Goal: Task Accomplishment & Management: Manage account settings

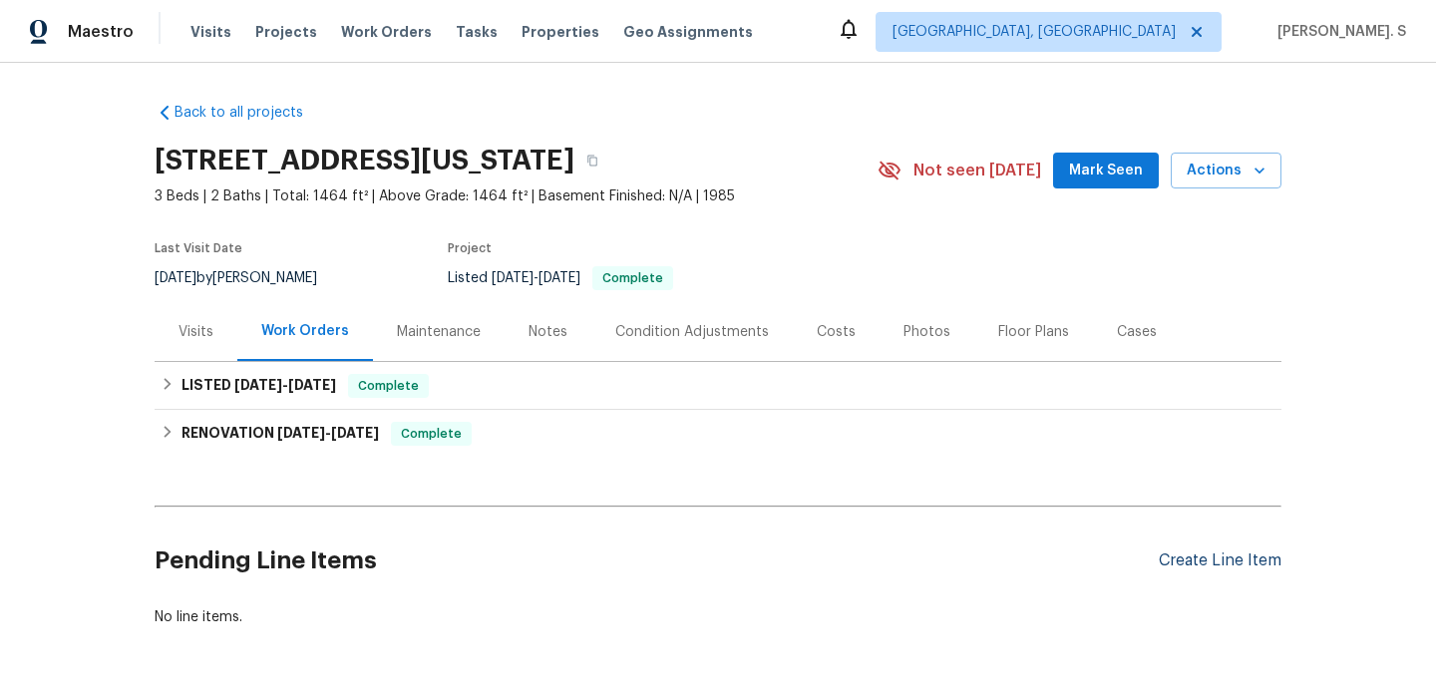
click at [1230, 561] on div "Create Line Item" at bounding box center [1219, 560] width 123 height 19
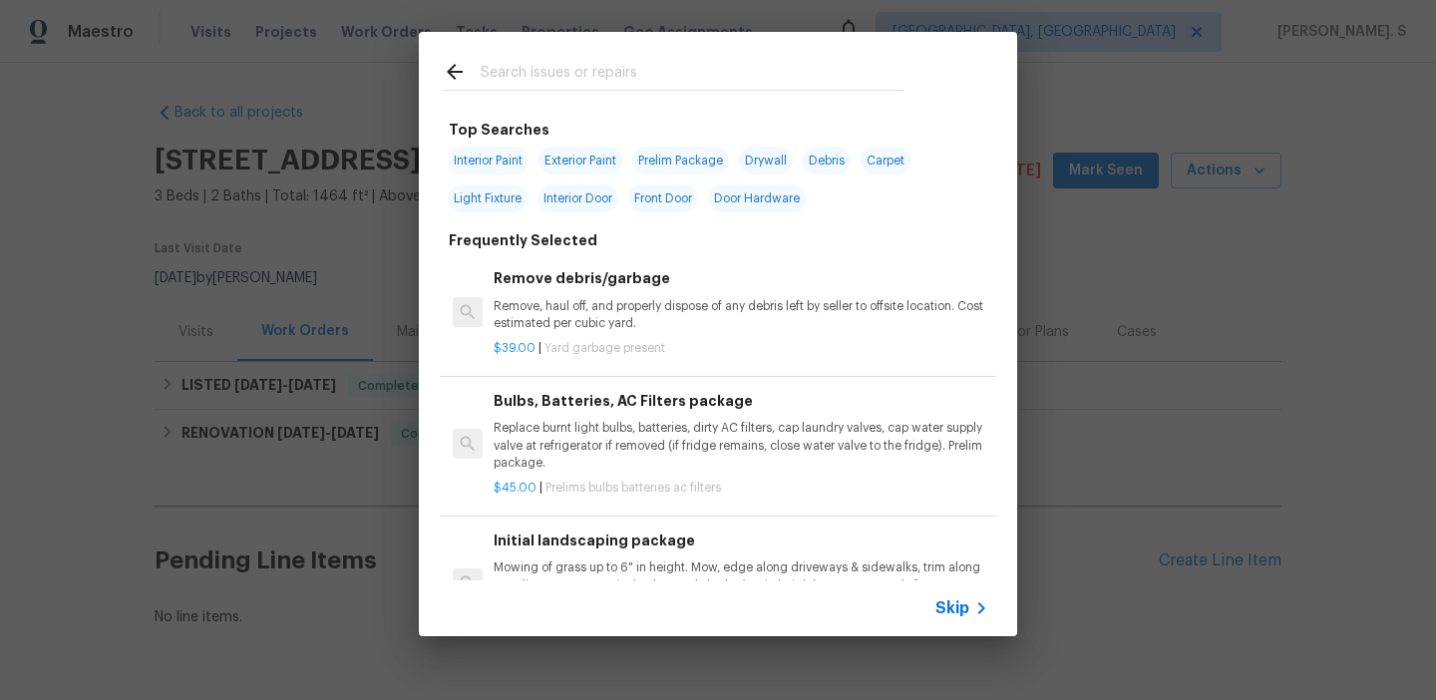
click at [642, 297] on div "Remove debris/garbage Remove, haul off, and properly dispose of any debris left…" at bounding box center [740, 299] width 494 height 65
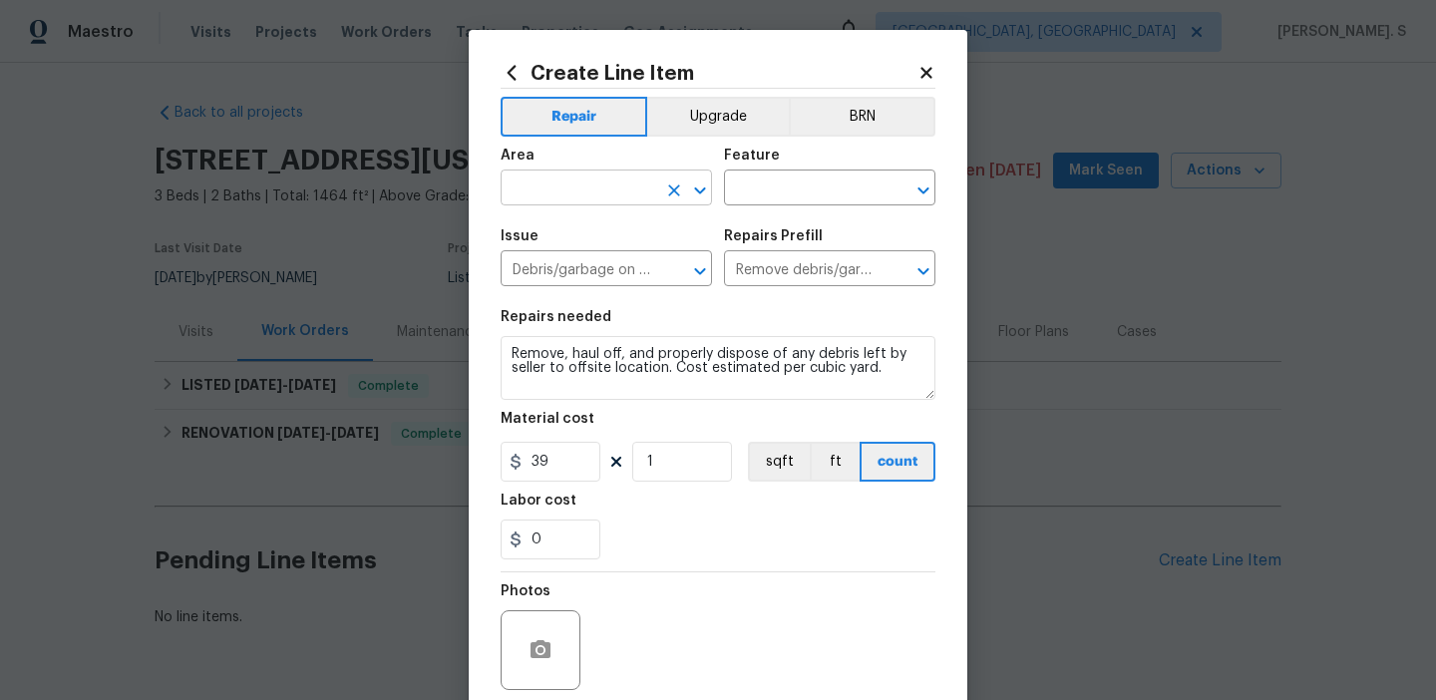
click at [698, 184] on icon "Open" at bounding box center [700, 190] width 24 height 24
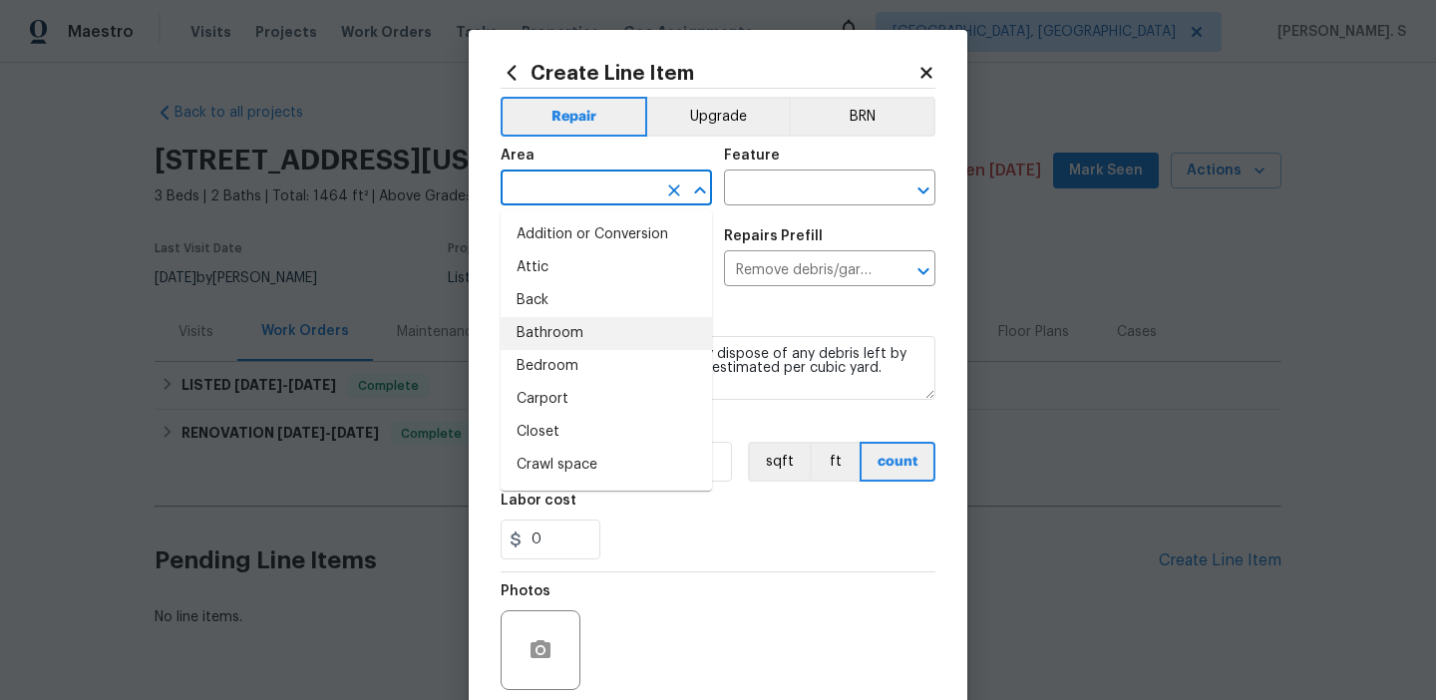
click at [650, 337] on li "Bathroom" at bounding box center [605, 333] width 211 height 33
type input "Bathroom"
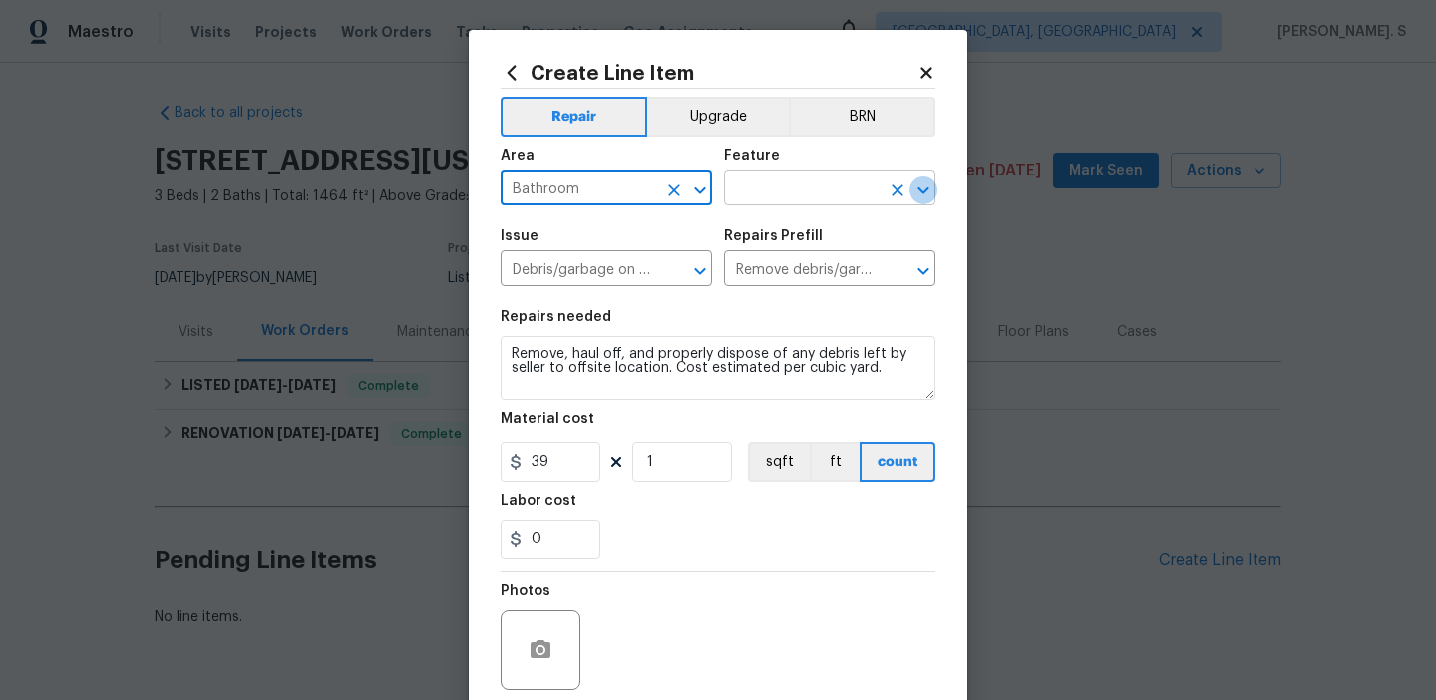
click at [914, 191] on icon "Open" at bounding box center [923, 190] width 24 height 24
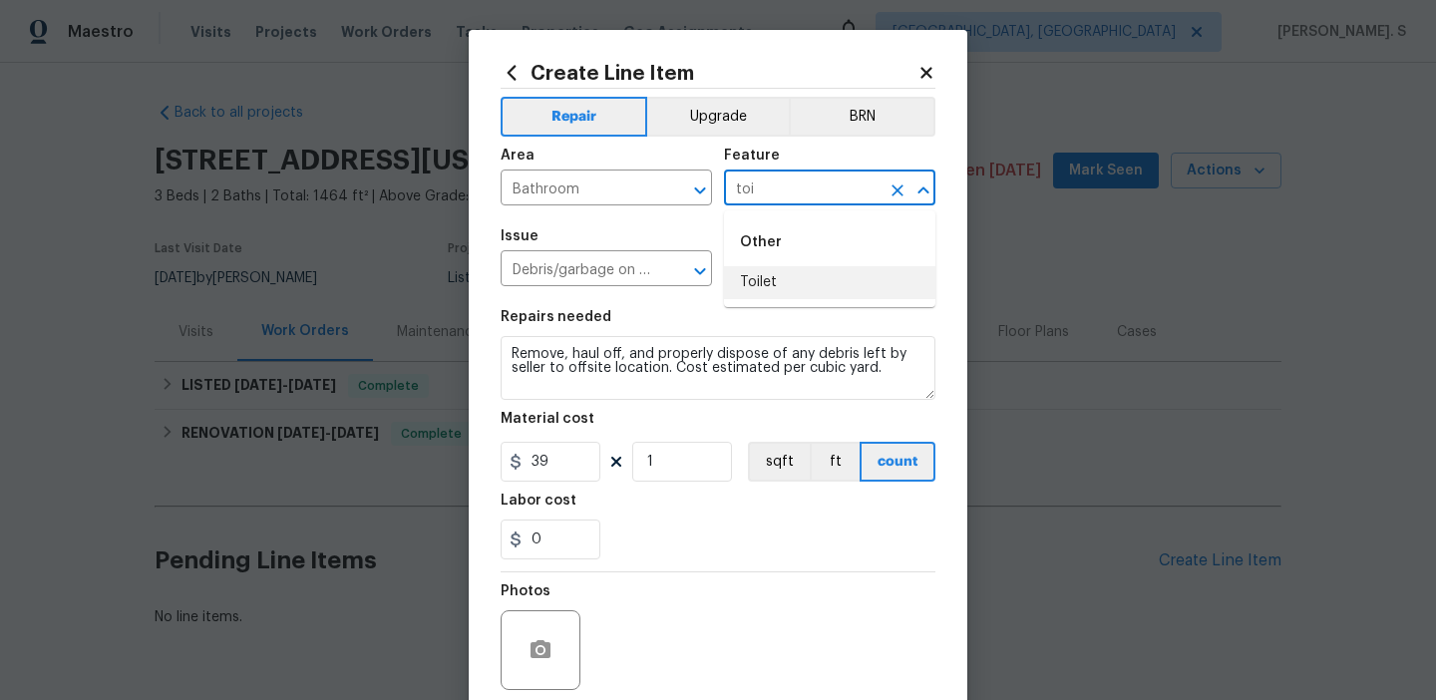
click at [855, 290] on li "Toilet" at bounding box center [829, 282] width 211 height 33
click at [712, 276] on button "Open" at bounding box center [700, 271] width 28 height 28
type input "Toilet"
click at [712, 276] on button "Open" at bounding box center [700, 271] width 28 height 28
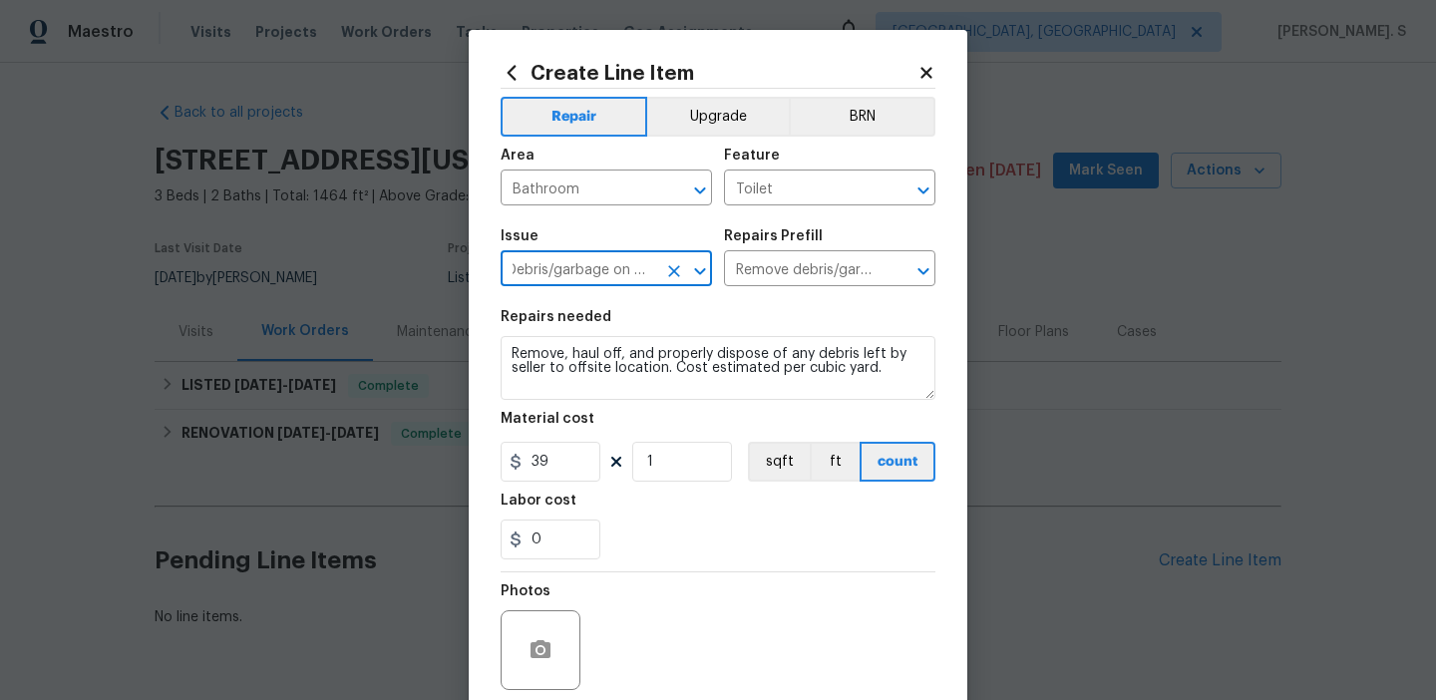
click at [712, 276] on button "Open" at bounding box center [700, 271] width 28 height 28
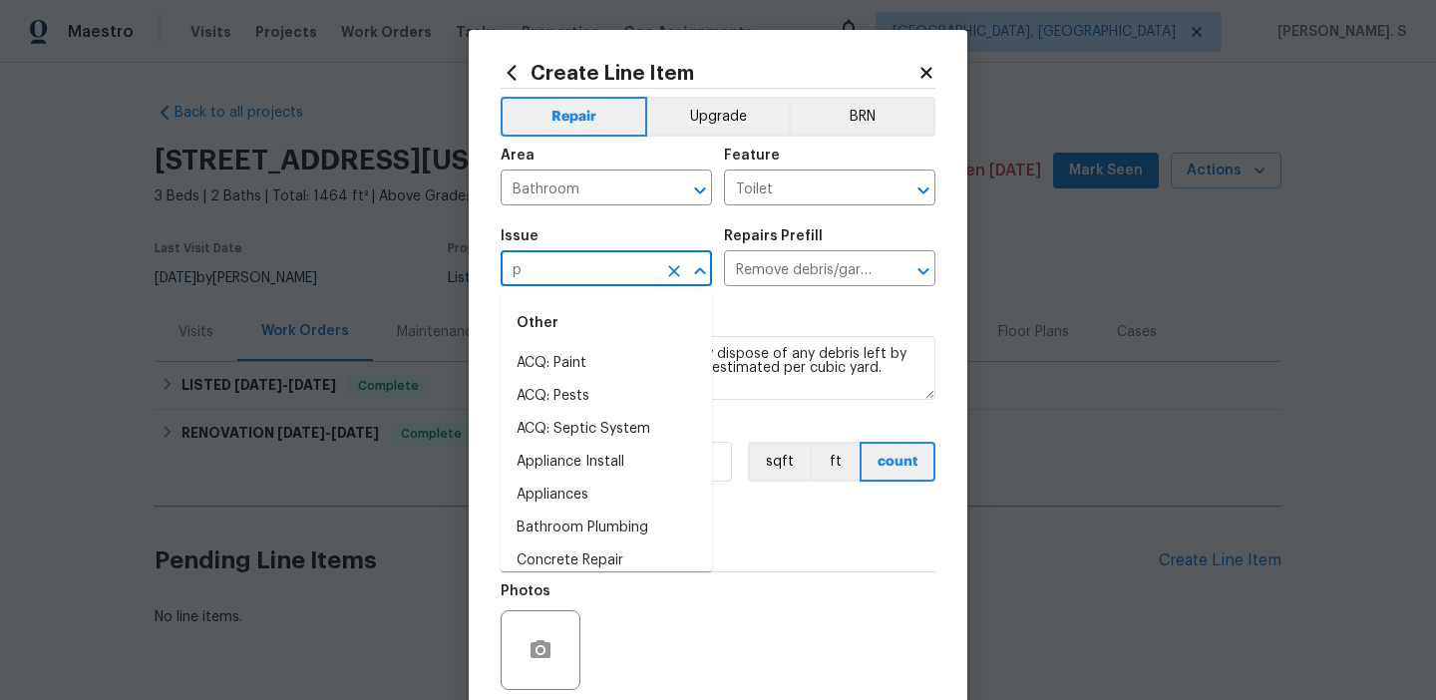
scroll to position [0, 0]
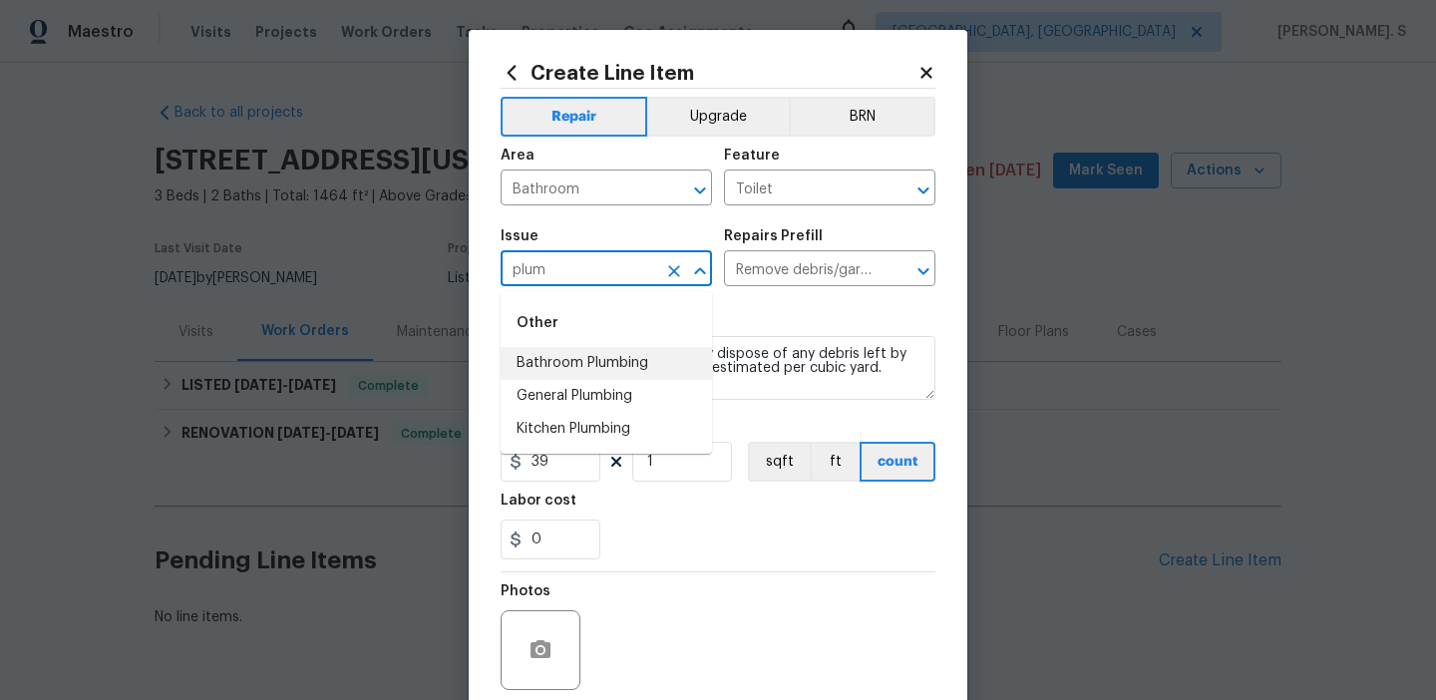
click at [617, 365] on li "Bathroom Plumbing" at bounding box center [605, 363] width 211 height 33
type input "Bathroom Plumbing"
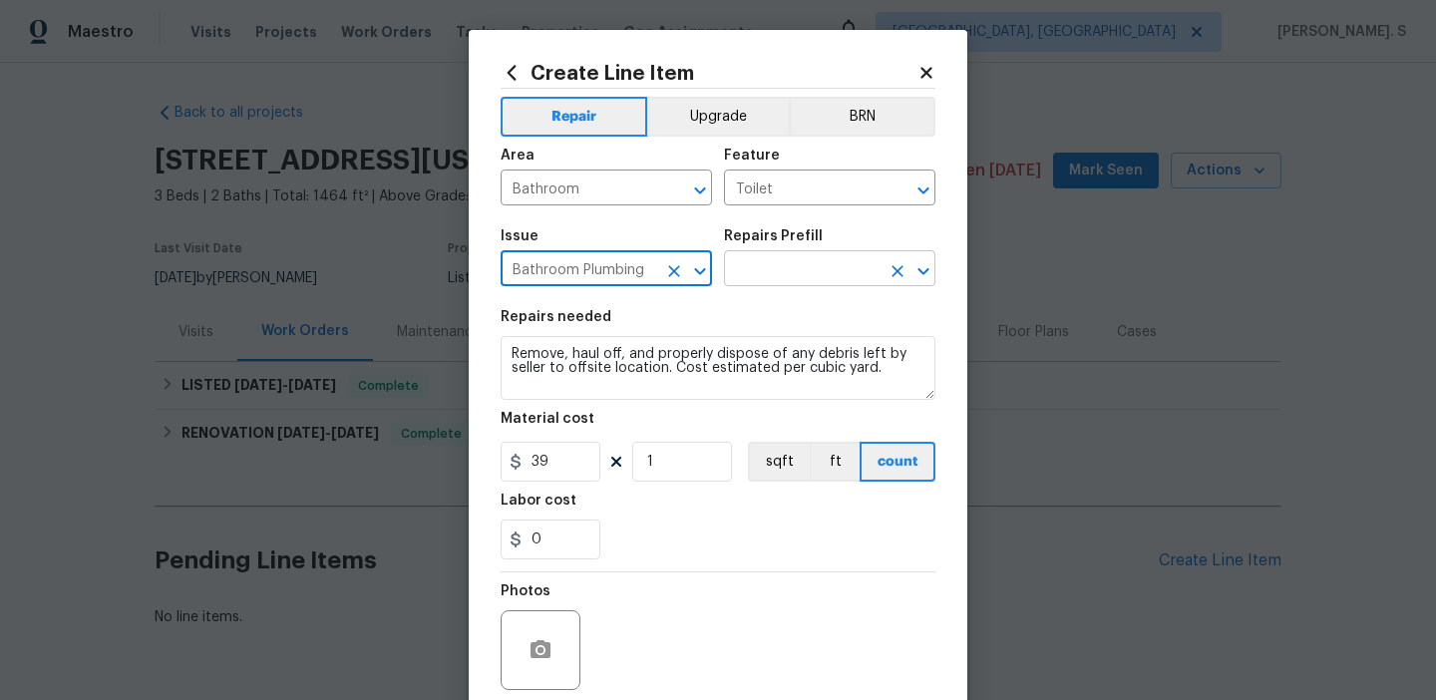
click at [926, 276] on icon "Open" at bounding box center [923, 271] width 24 height 24
type input "Bathroom Plumbing"
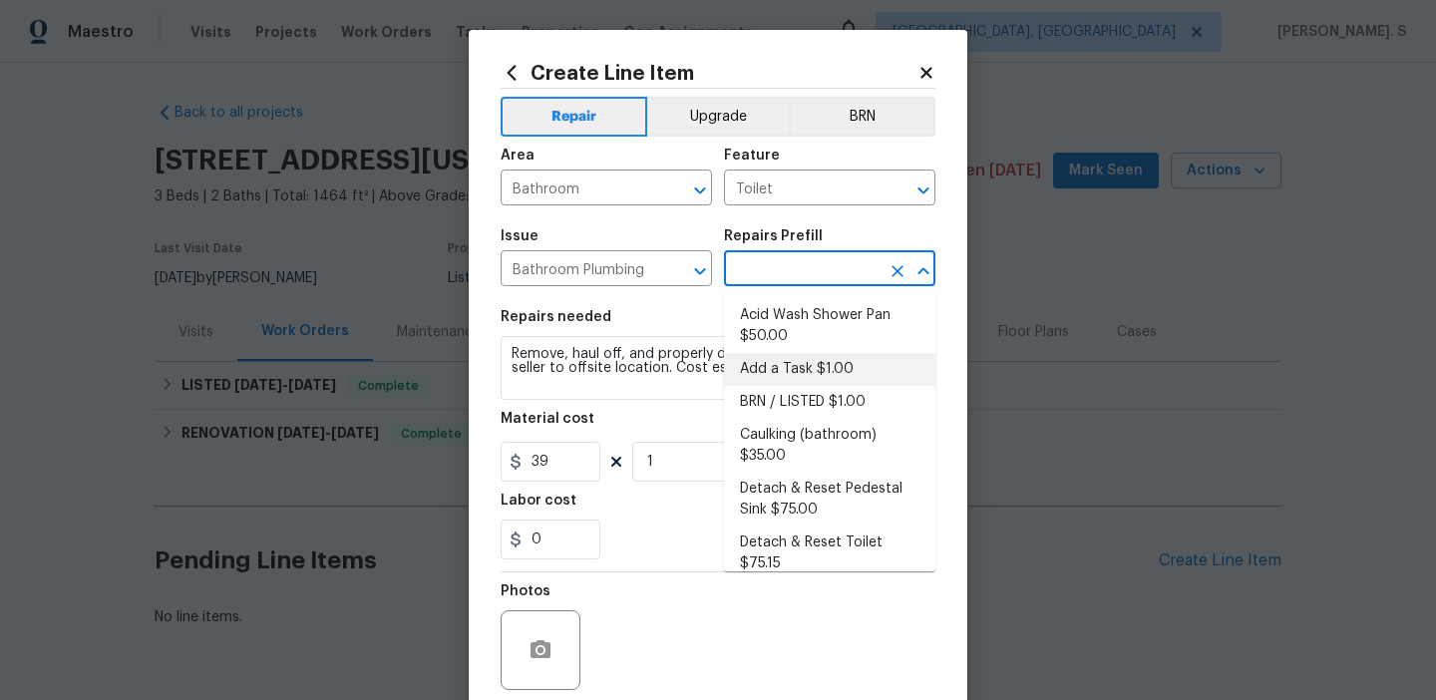
click at [810, 375] on li "Add a Task $1.00" at bounding box center [829, 369] width 211 height 33
type input "Plumbing"
type input "Add a Task $1.00"
type textarea "HPM to detail"
type input "1"
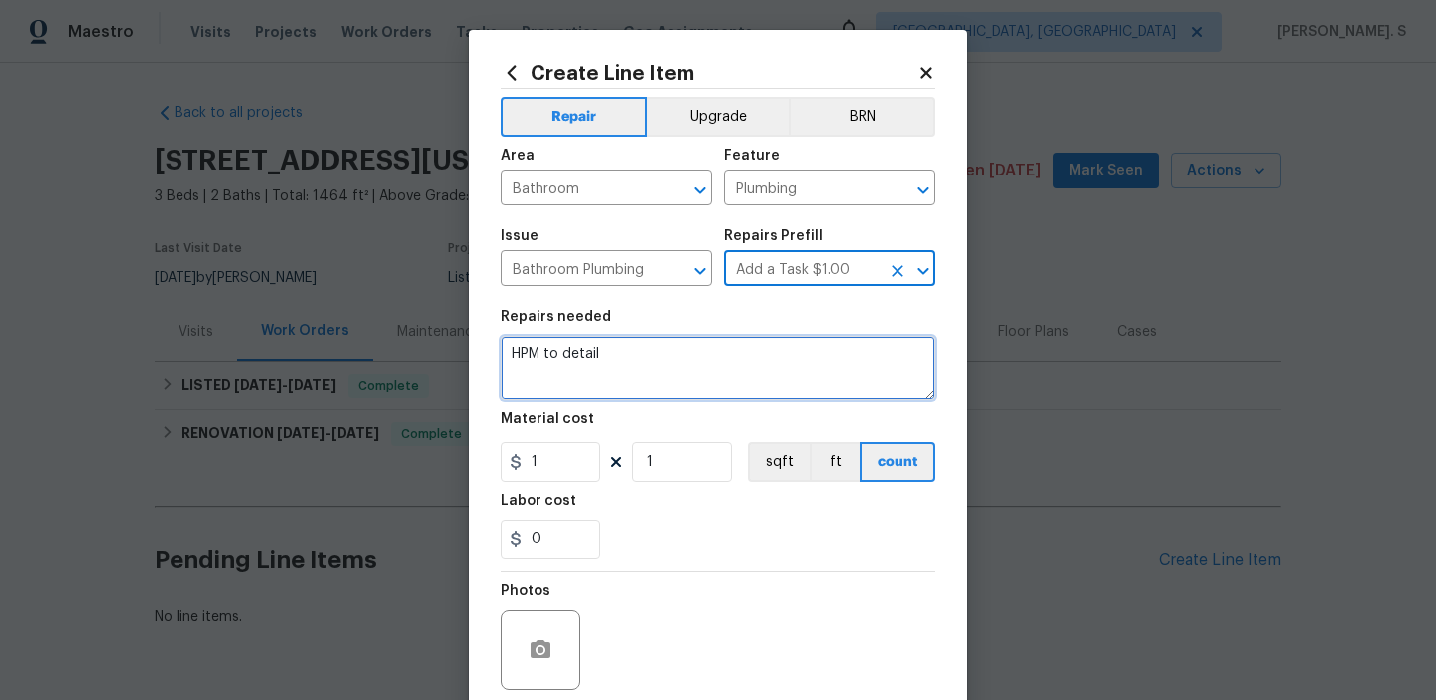
click at [652, 363] on textarea "HPM to detail" at bounding box center [717, 368] width 435 height 64
paste textarea "Feedback received that the toilet is not working and there is no water supply. …"
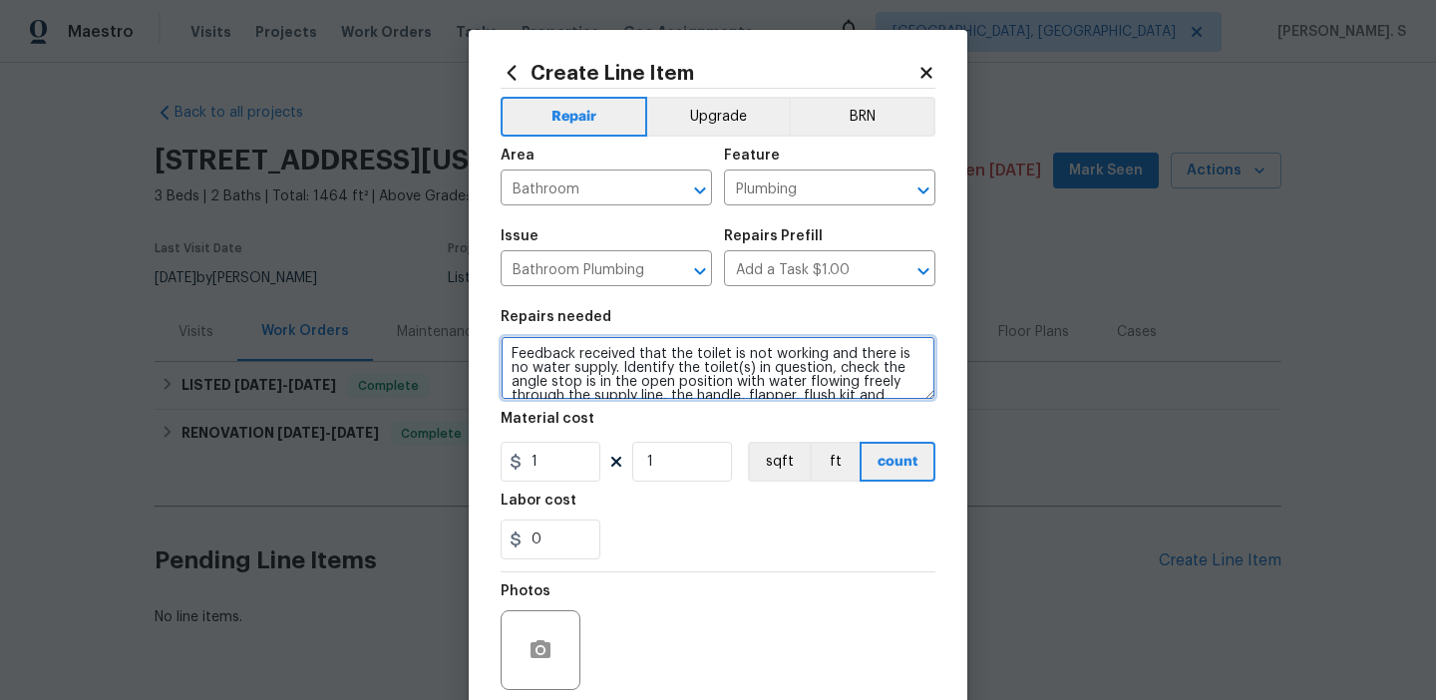
scroll to position [116, 0]
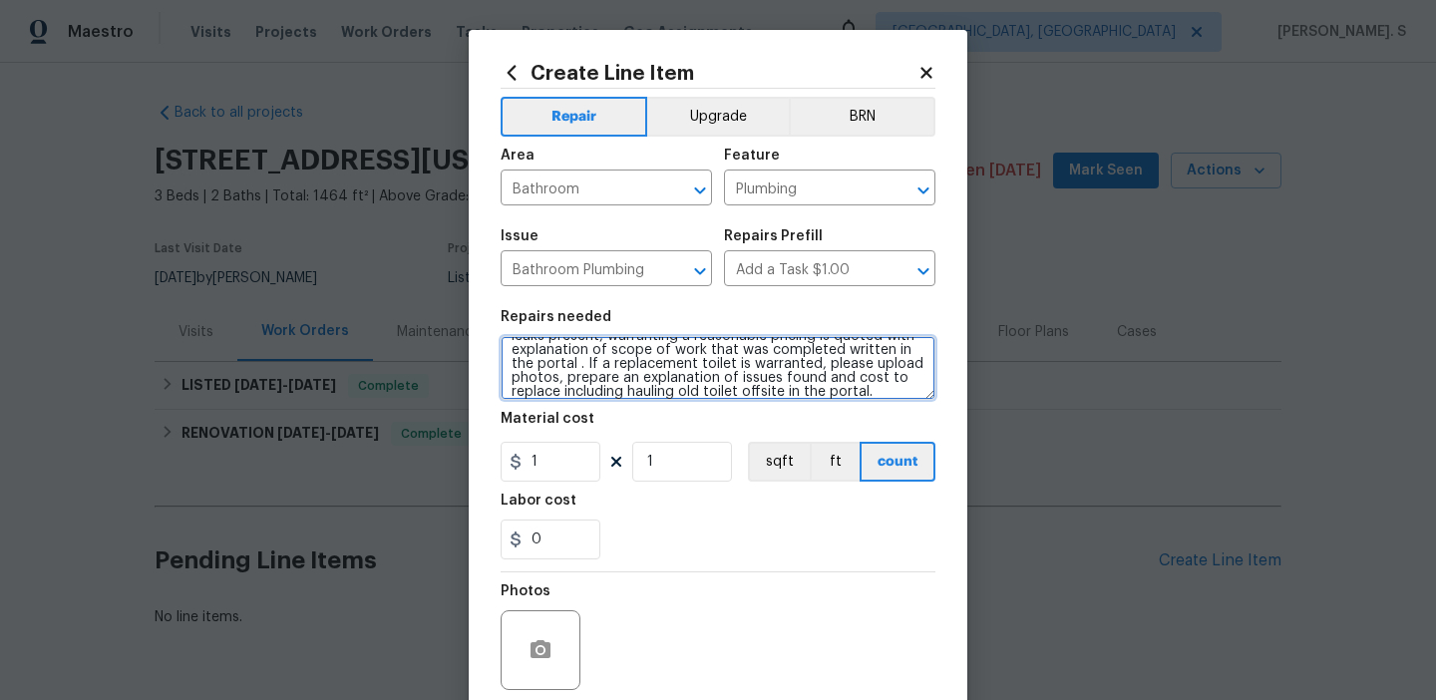
type textarea "Feedback received that the toilet is not working and there is no water supply. …"
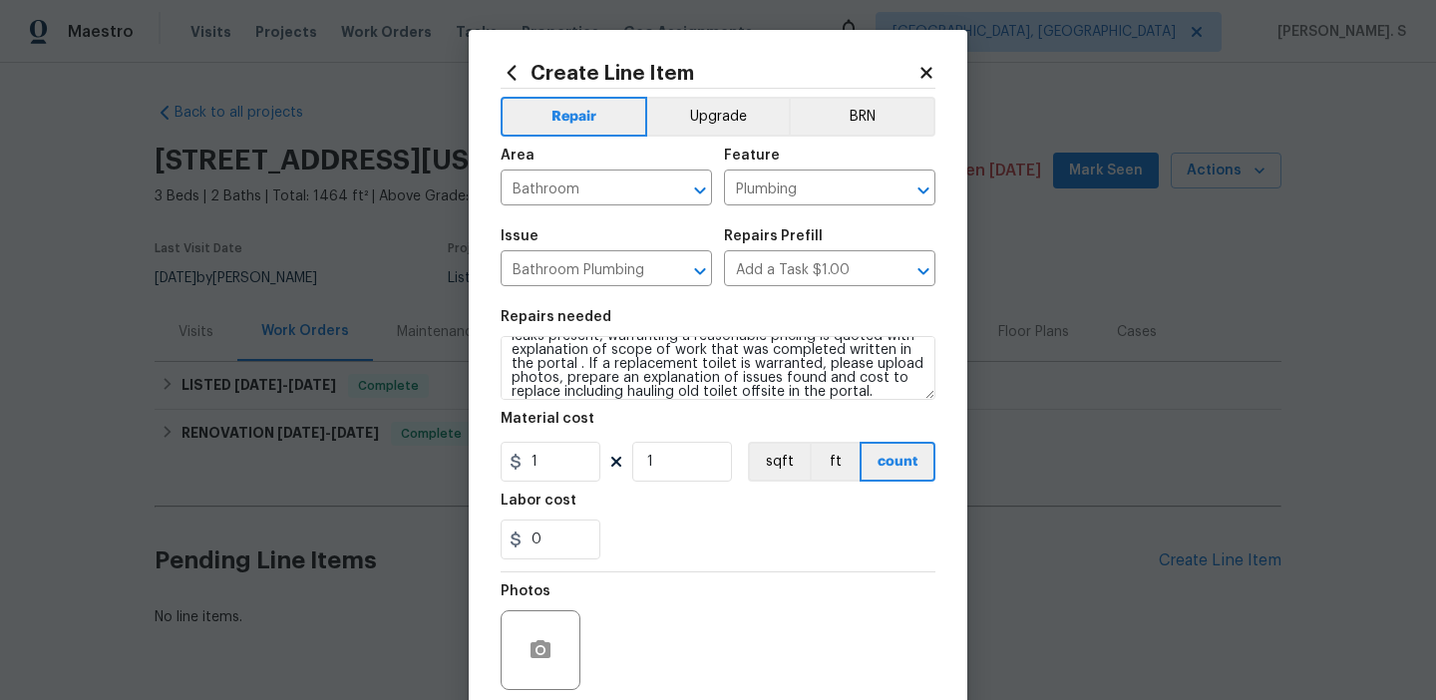
click at [562, 486] on section "Repairs needed Feedback received that the toilet is not working and there is no…" at bounding box center [717, 434] width 435 height 273
click at [574, 474] on input "1" at bounding box center [550, 462] width 100 height 40
type input "75"
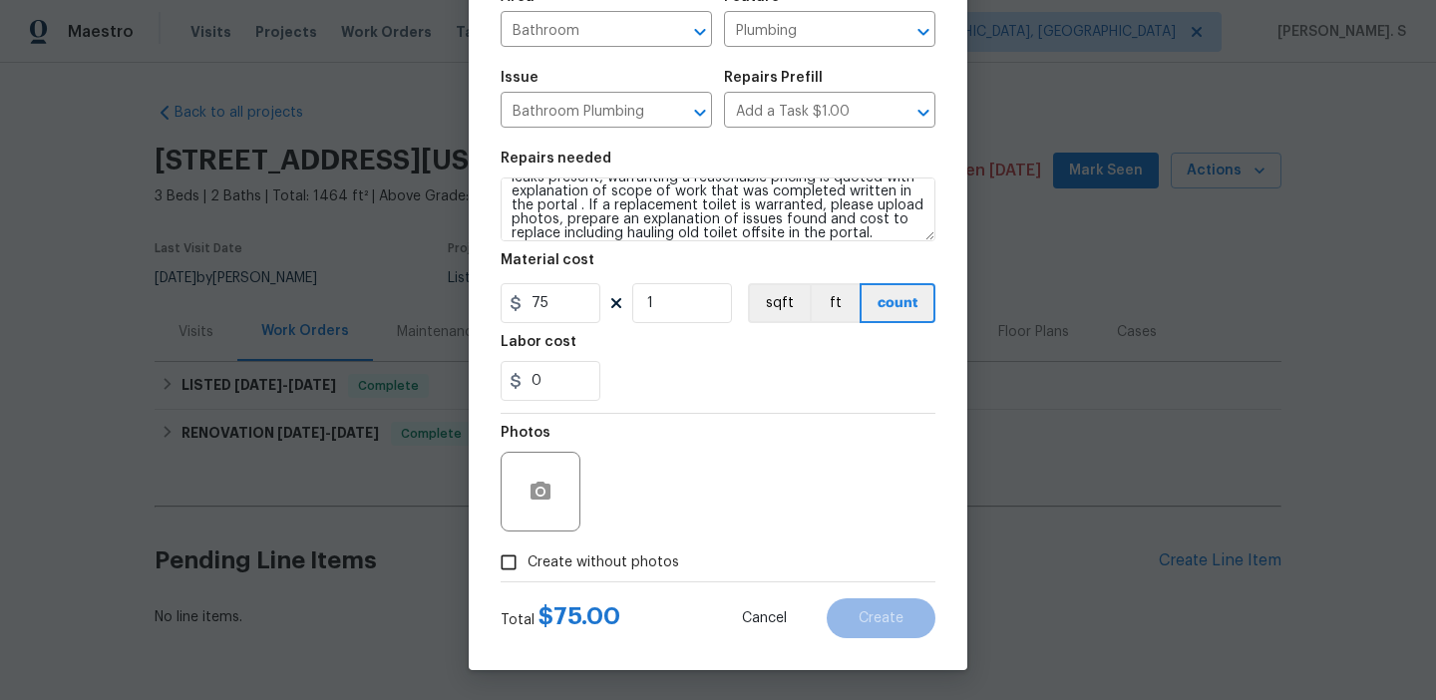
click at [614, 582] on div "Total $ 75.00 Cancel Create" at bounding box center [717, 610] width 435 height 56
click at [614, 581] on div at bounding box center [717, 581] width 435 height 1
click at [618, 542] on div "Photos" at bounding box center [717, 479] width 435 height 130
click at [618, 550] on label "Create without photos" at bounding box center [583, 562] width 189 height 38
click at [527, 550] on input "Create without photos" at bounding box center [508, 562] width 38 height 38
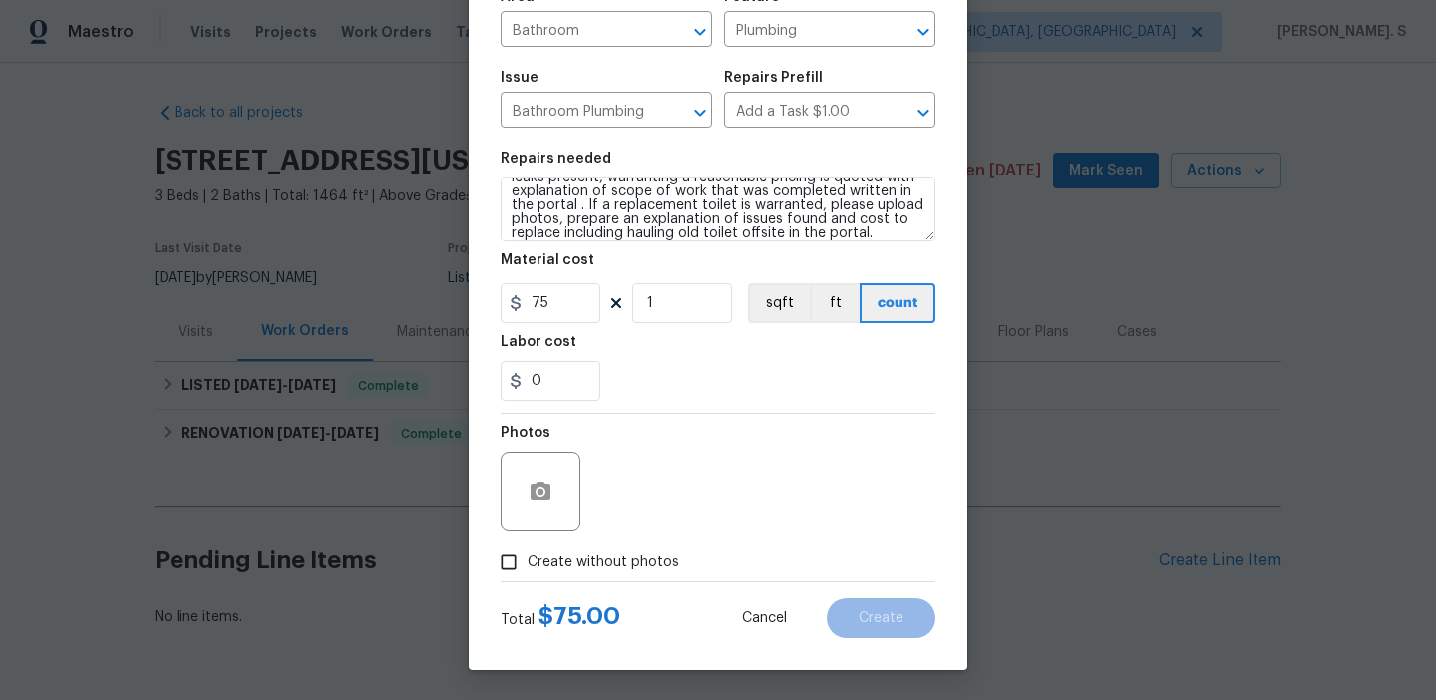
checkbox input "true"
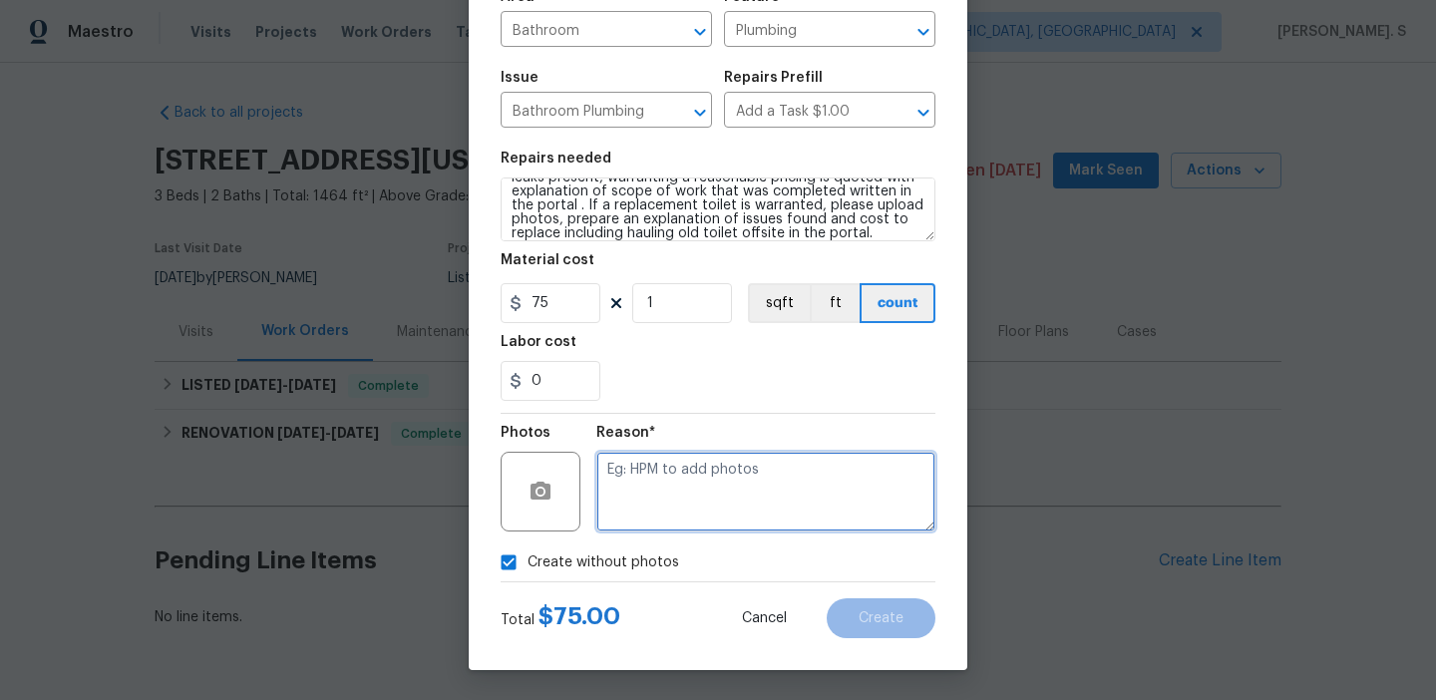
click at [748, 464] on textarea at bounding box center [765, 492] width 339 height 80
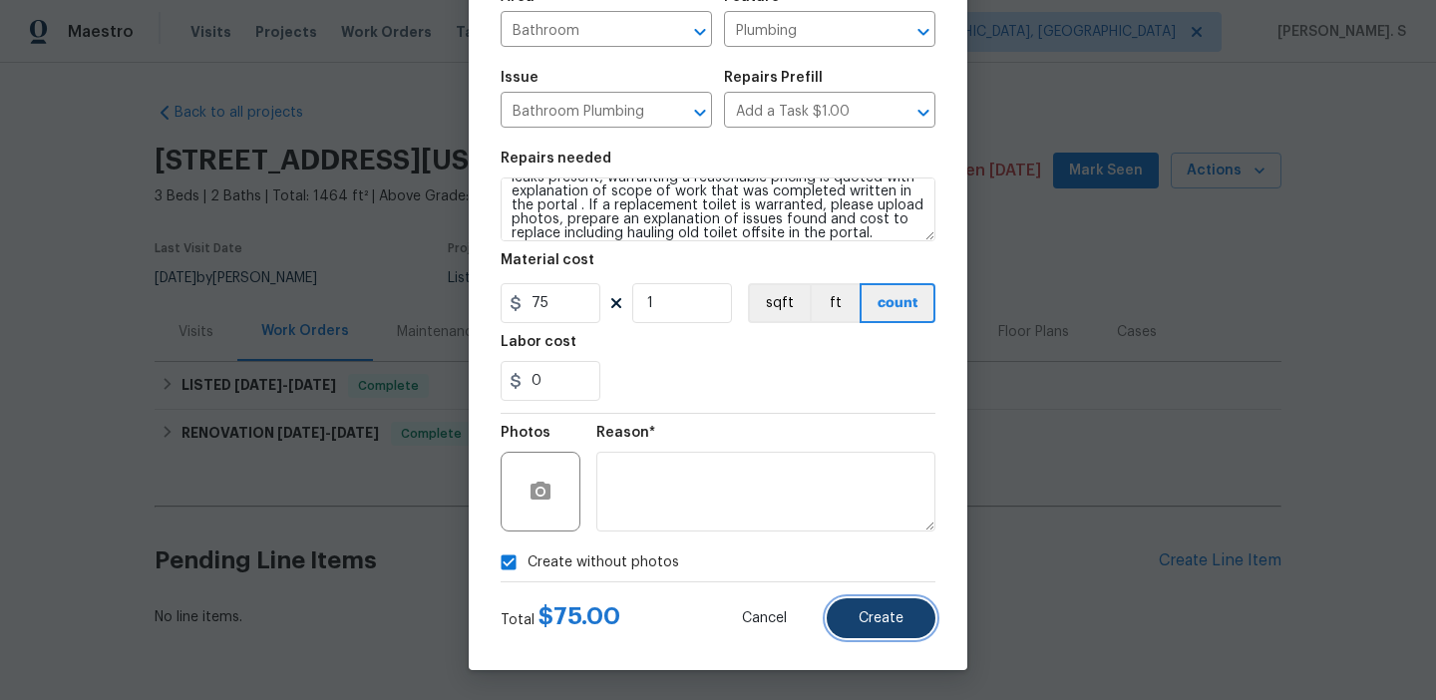
click at [862, 612] on span "Create" at bounding box center [880, 618] width 45 height 15
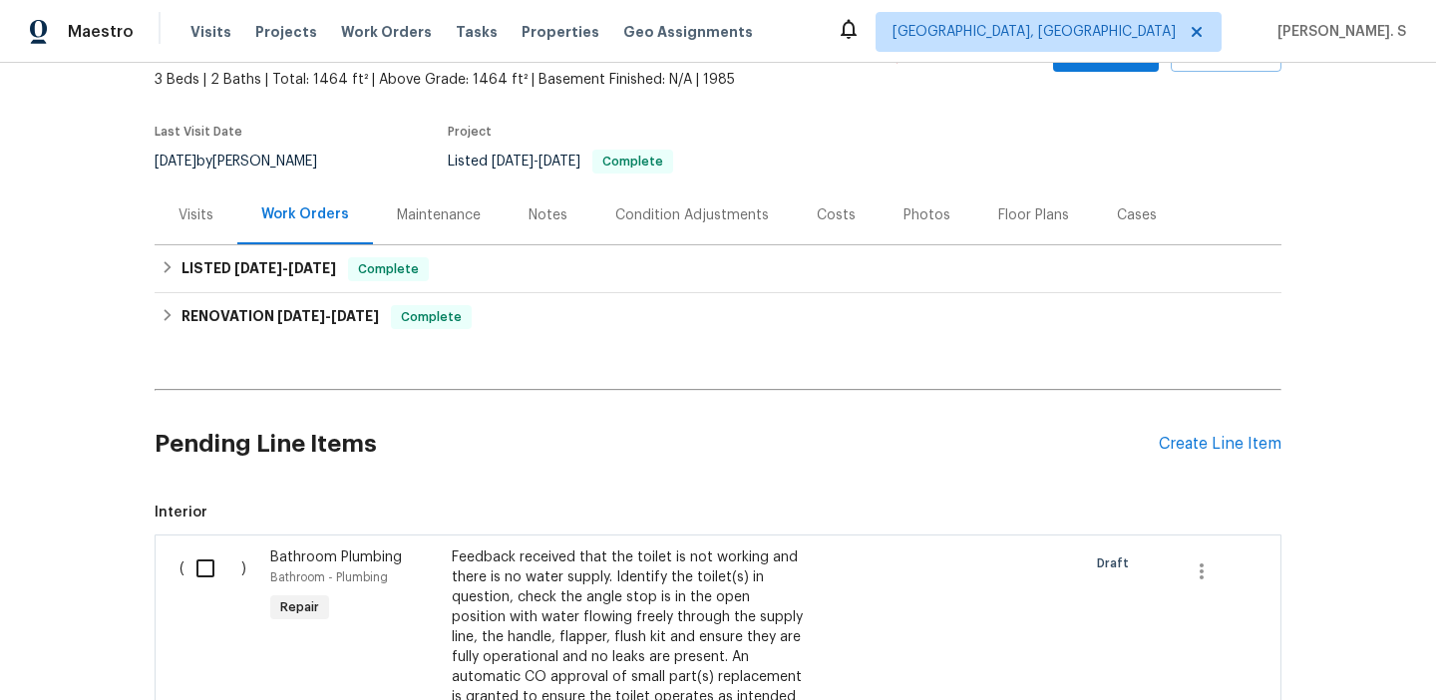
scroll to position [219, 0]
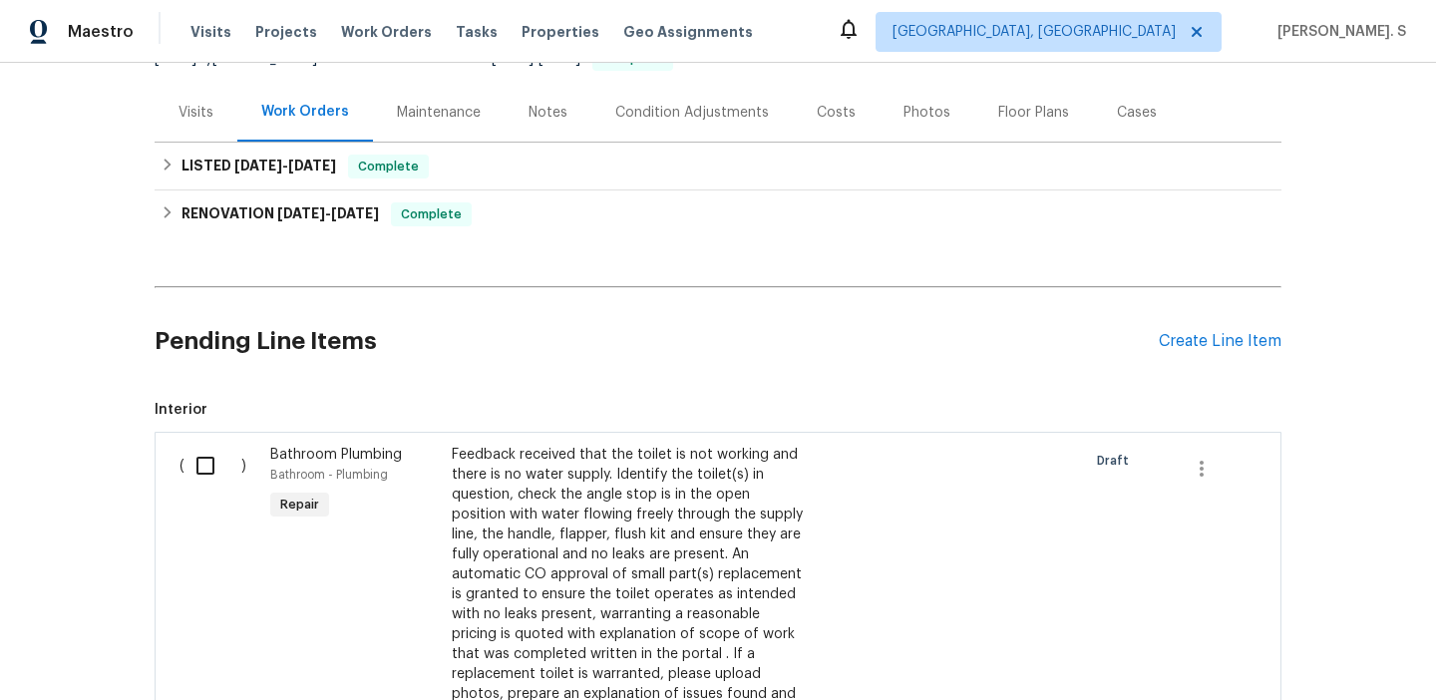
click at [231, 468] on input "checkbox" at bounding box center [212, 466] width 57 height 42
checkbox input "true"
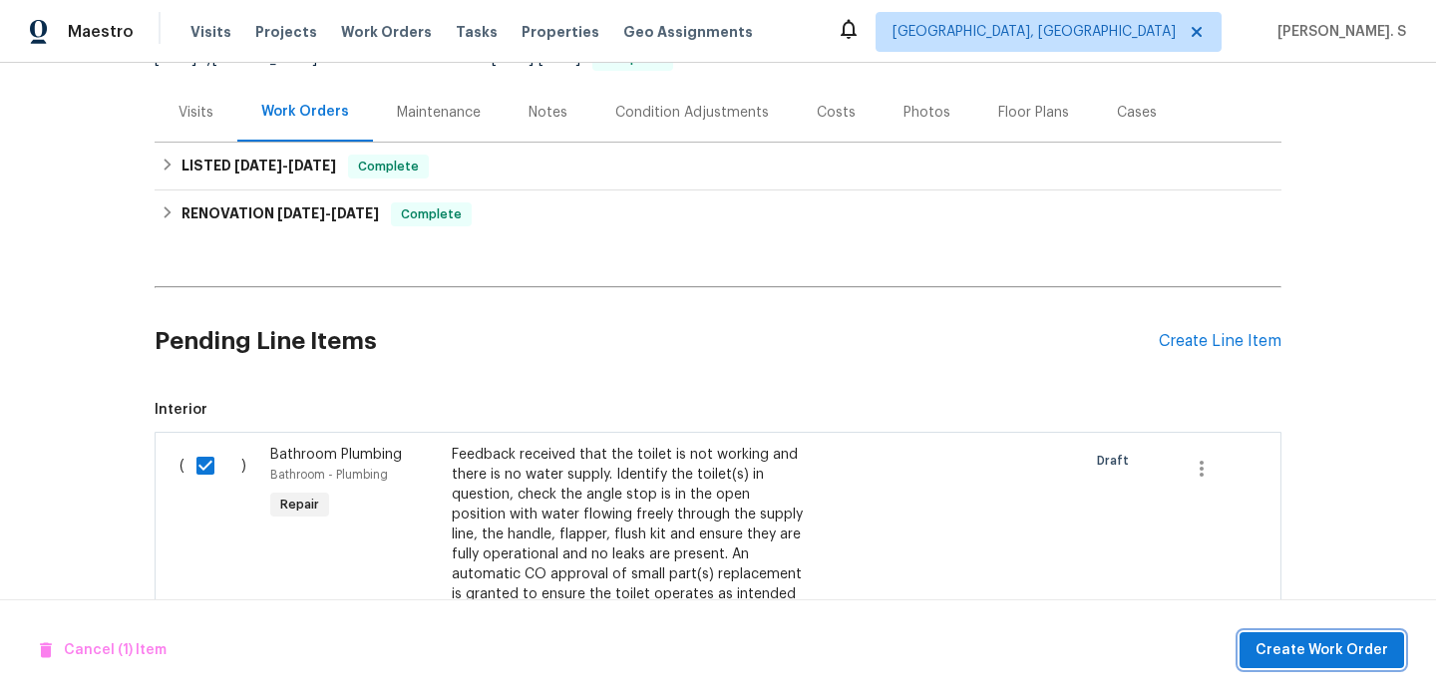
click at [1289, 644] on span "Create Work Order" at bounding box center [1321, 650] width 133 height 25
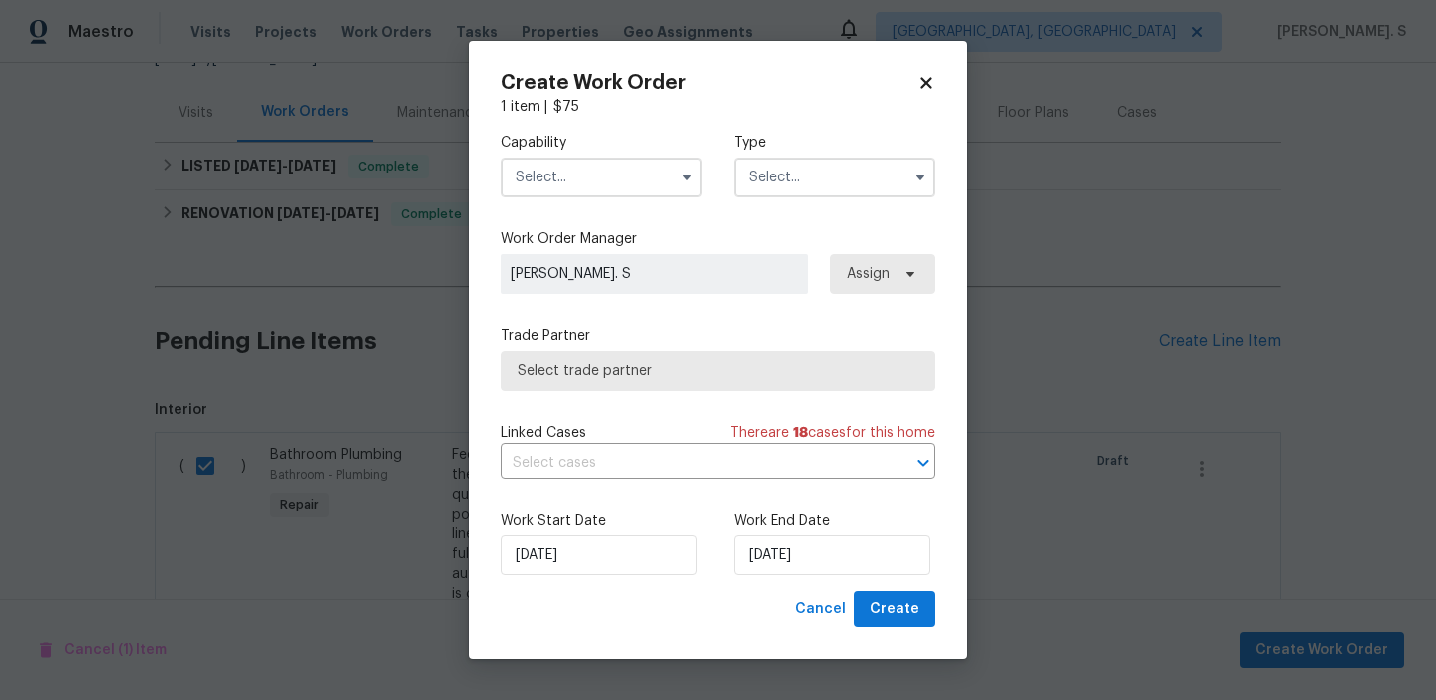
click at [621, 206] on div "Capability Type" at bounding box center [717, 165] width 435 height 97
click at [620, 133] on label "Capability" at bounding box center [600, 143] width 201 height 20
click at [619, 179] on input "text" at bounding box center [600, 178] width 201 height 40
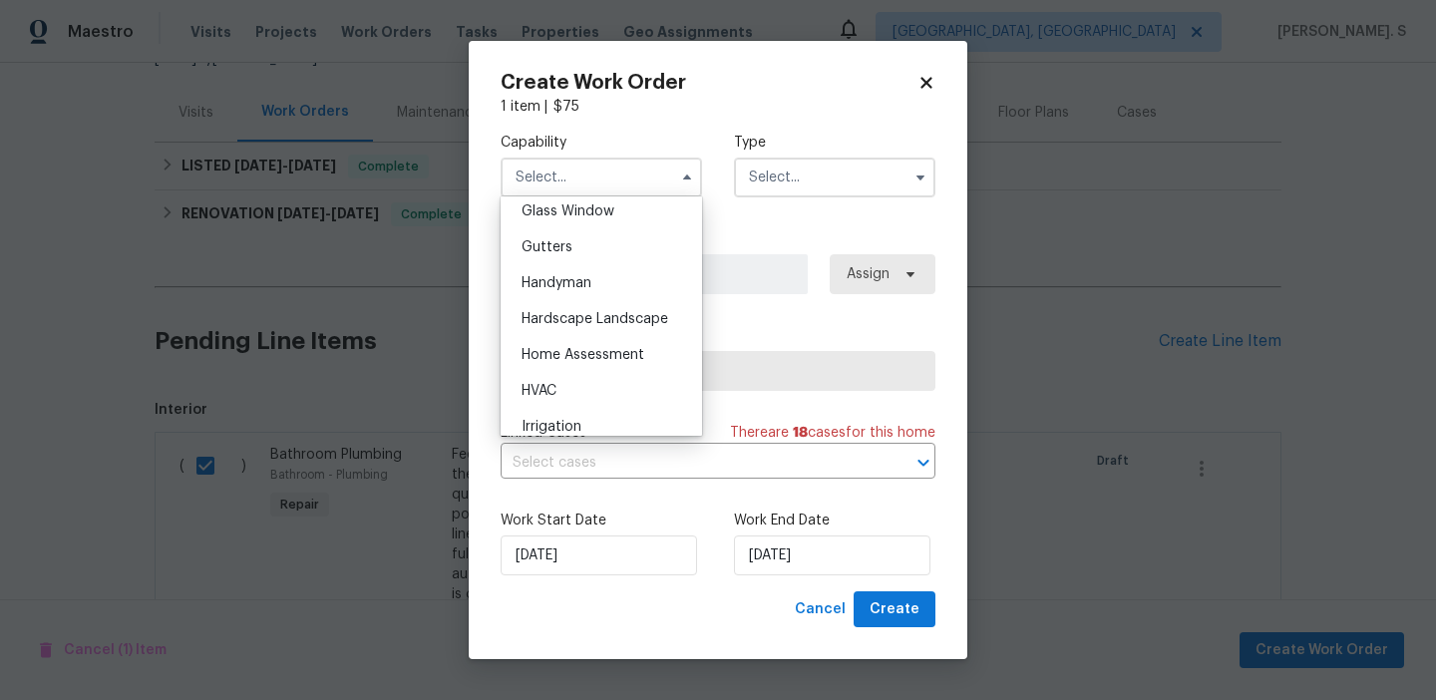
scroll to position [1022, 0]
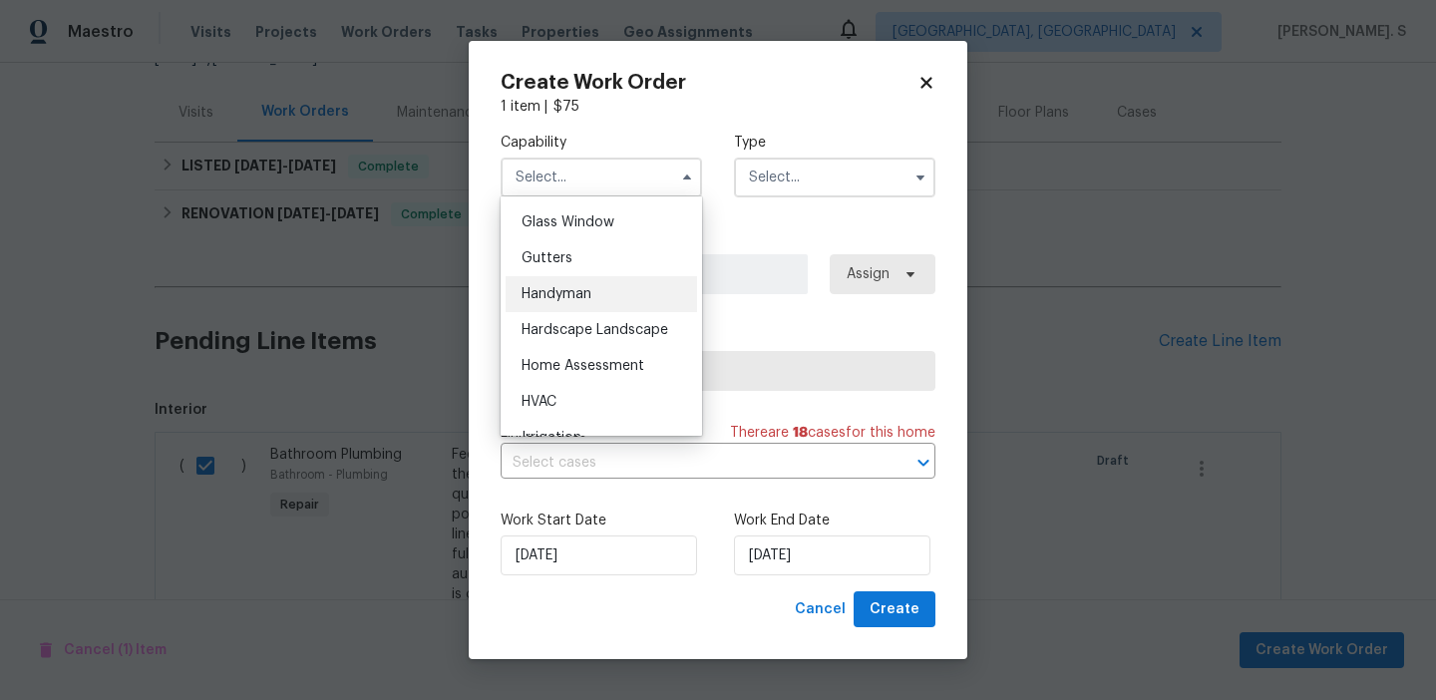
click at [612, 303] on div "Handyman" at bounding box center [600, 294] width 191 height 36
type input "Handyman"
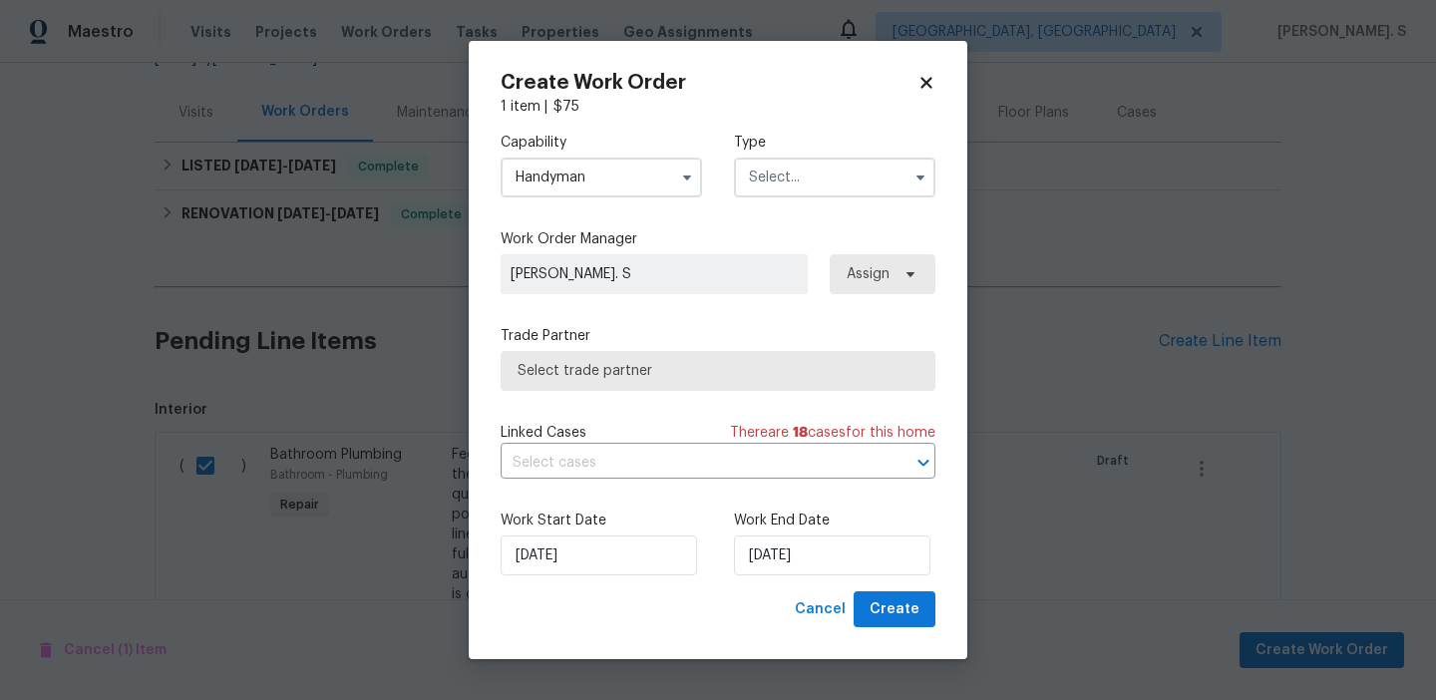
click at [818, 181] on input "text" at bounding box center [834, 178] width 201 height 40
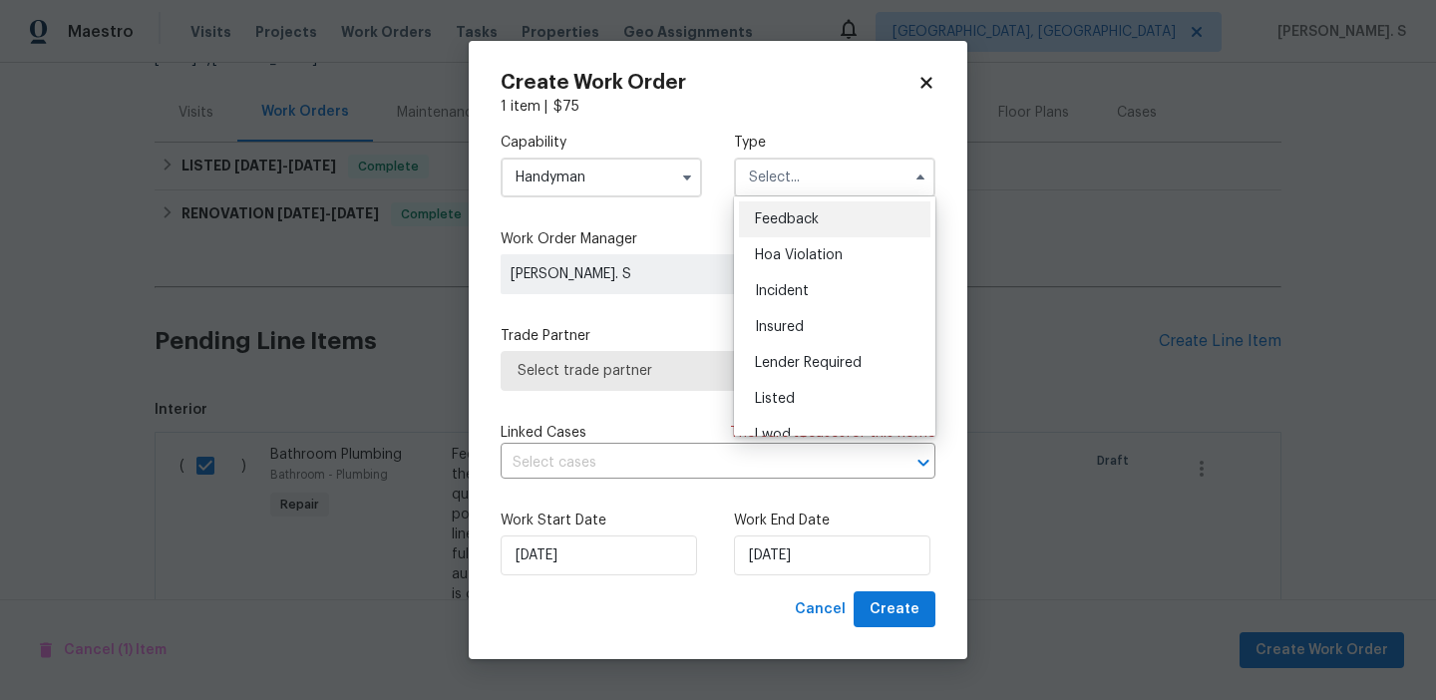
click at [818, 226] on div "Feedback" at bounding box center [834, 219] width 191 height 36
type input "Feedback"
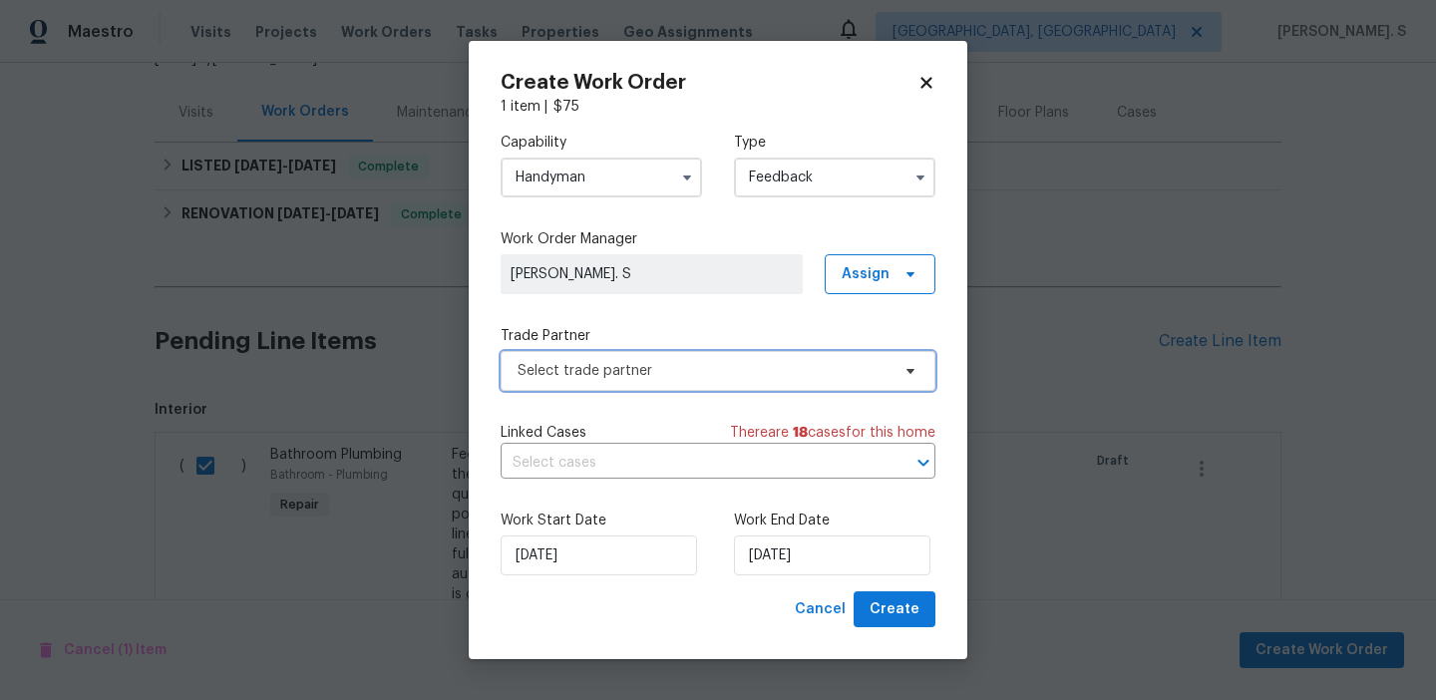
click at [715, 366] on span "Select trade partner" at bounding box center [703, 371] width 372 height 20
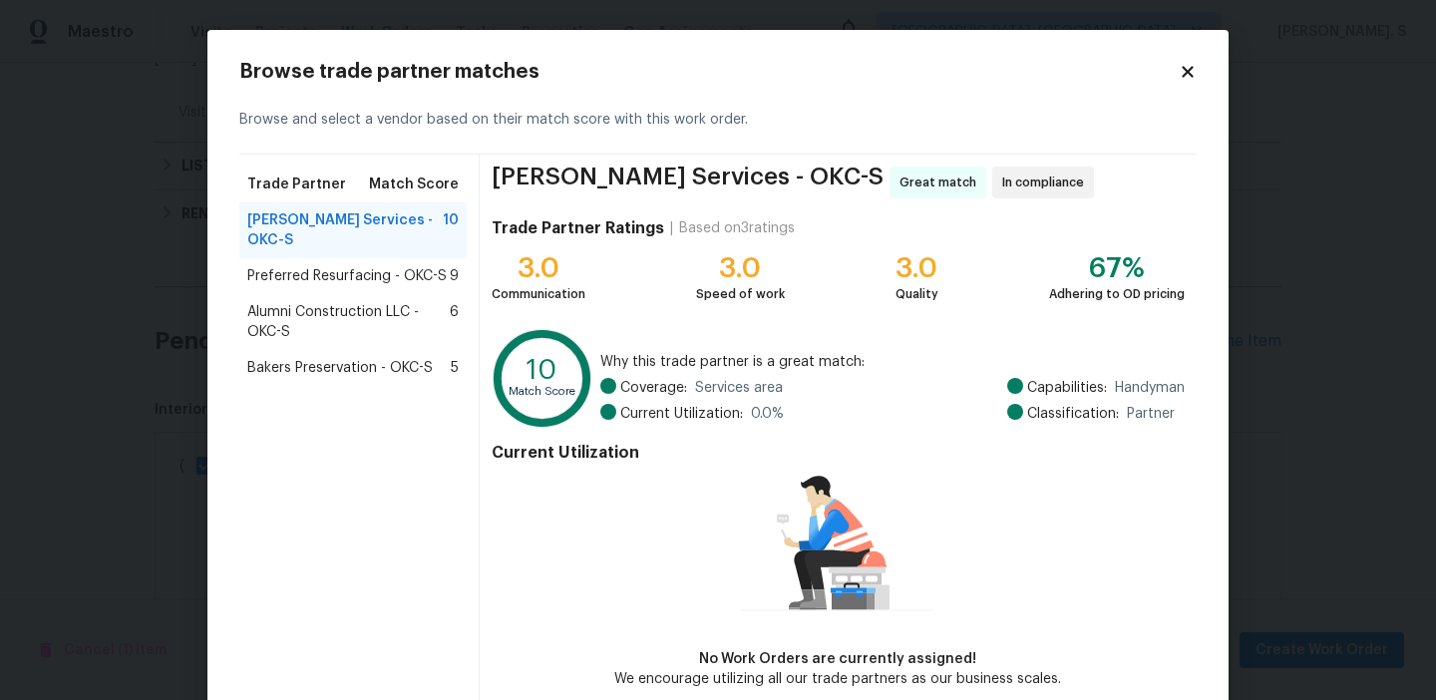
scroll to position [98, 0]
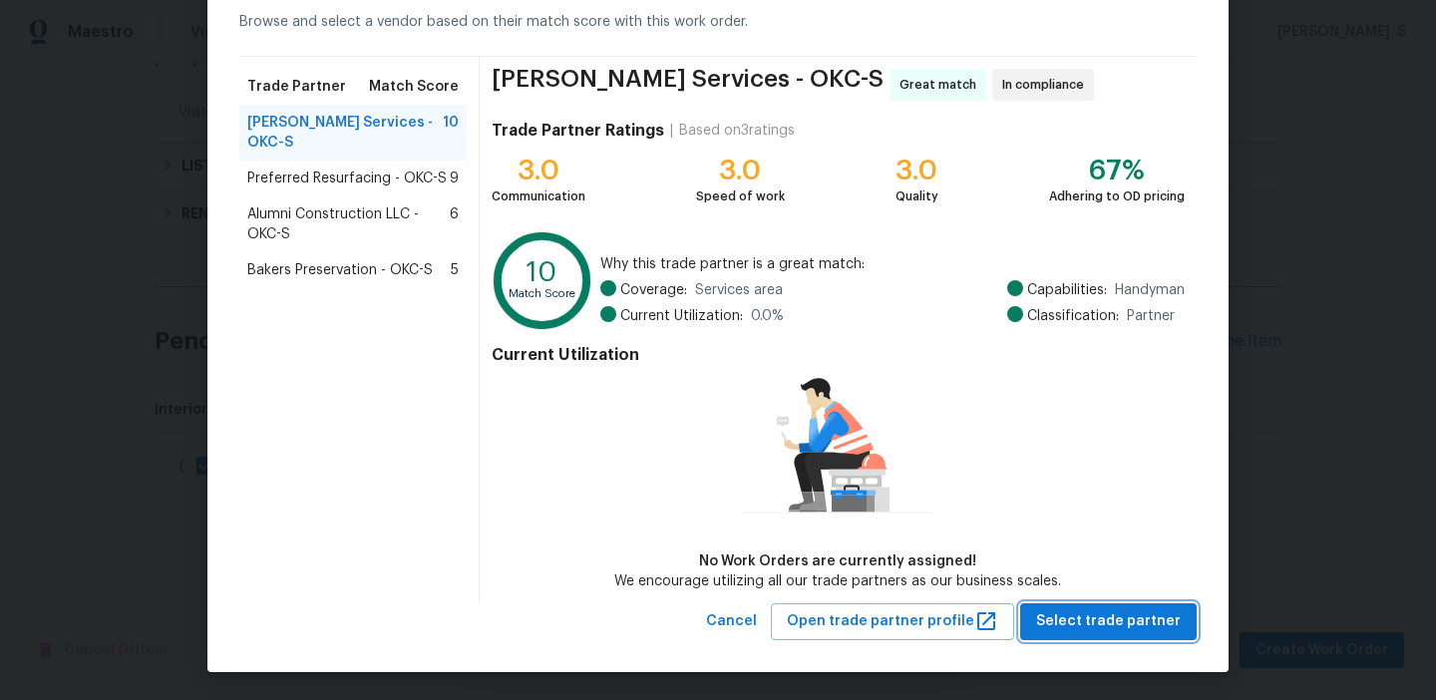
click at [1053, 621] on span "Select trade partner" at bounding box center [1108, 621] width 145 height 25
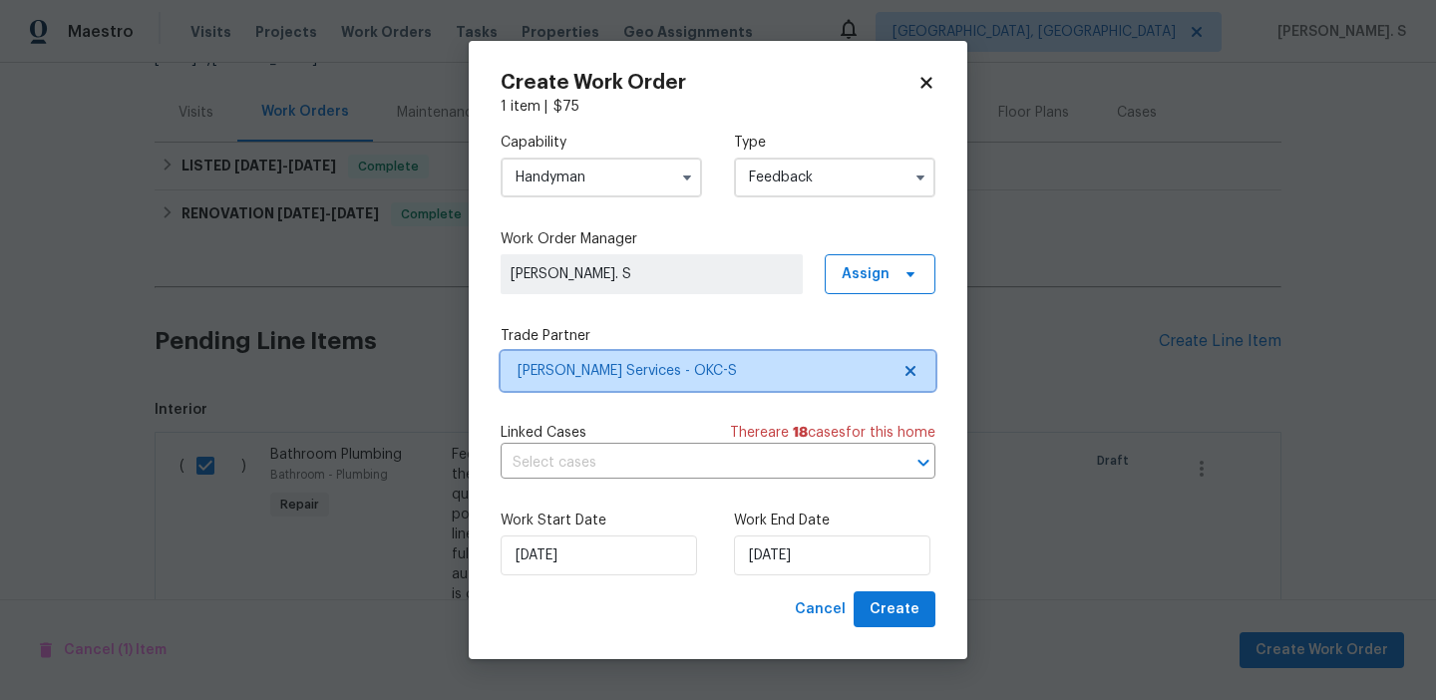
scroll to position [0, 0]
click at [715, 464] on input "text" at bounding box center [689, 463] width 379 height 31
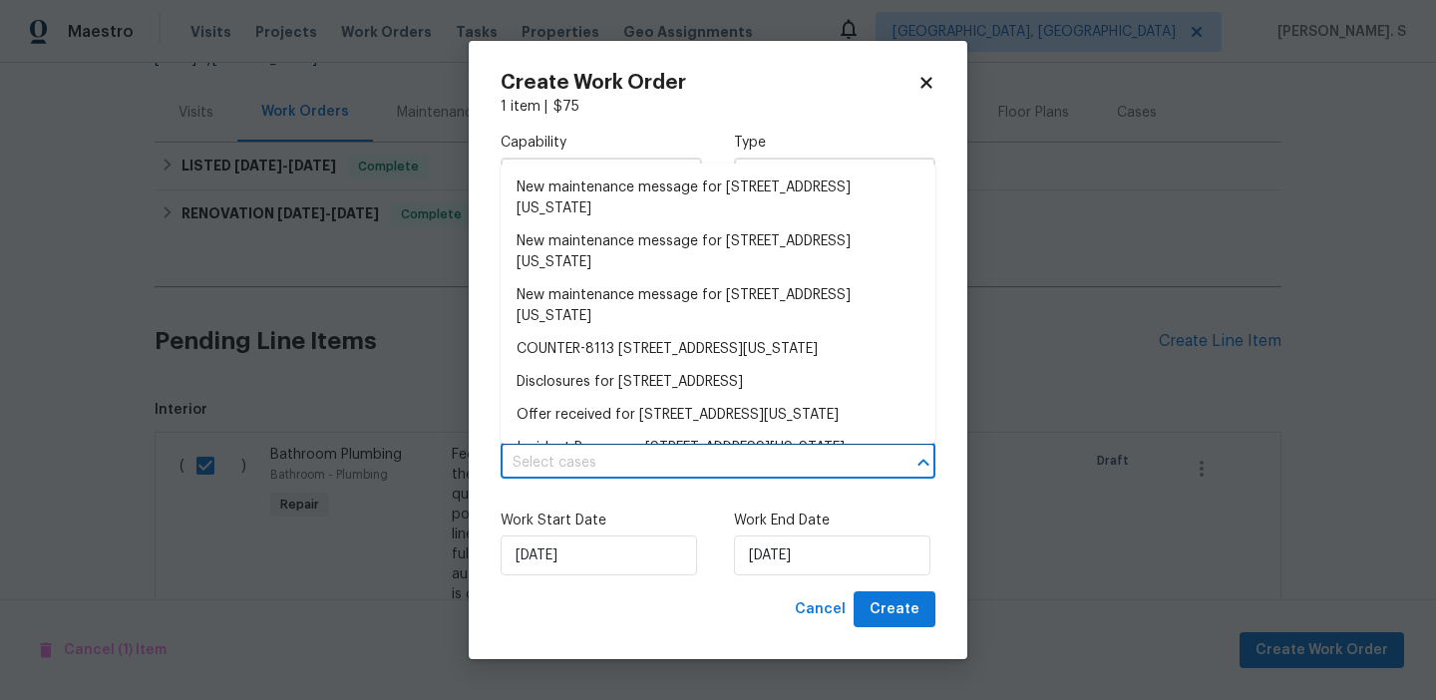
click at [715, 464] on input "text" at bounding box center [689, 463] width 379 height 31
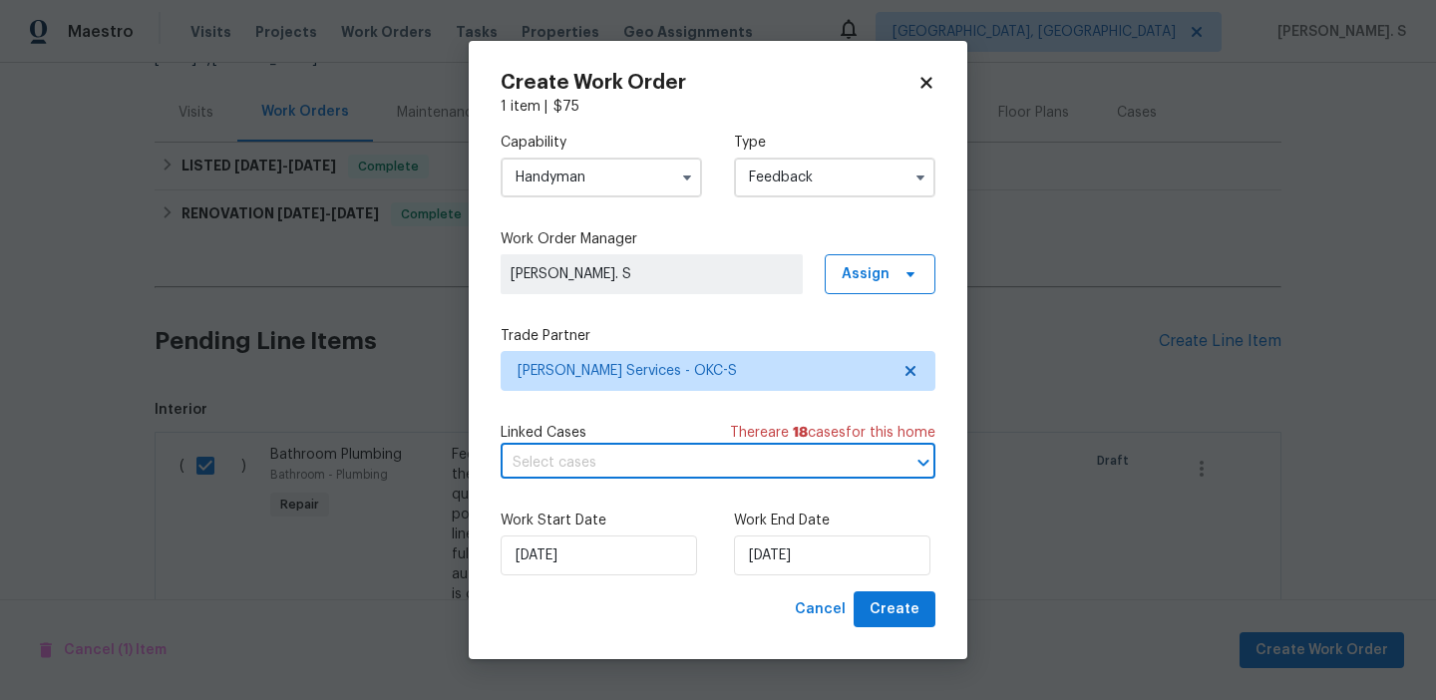
click at [715, 464] on input "text" at bounding box center [689, 463] width 379 height 31
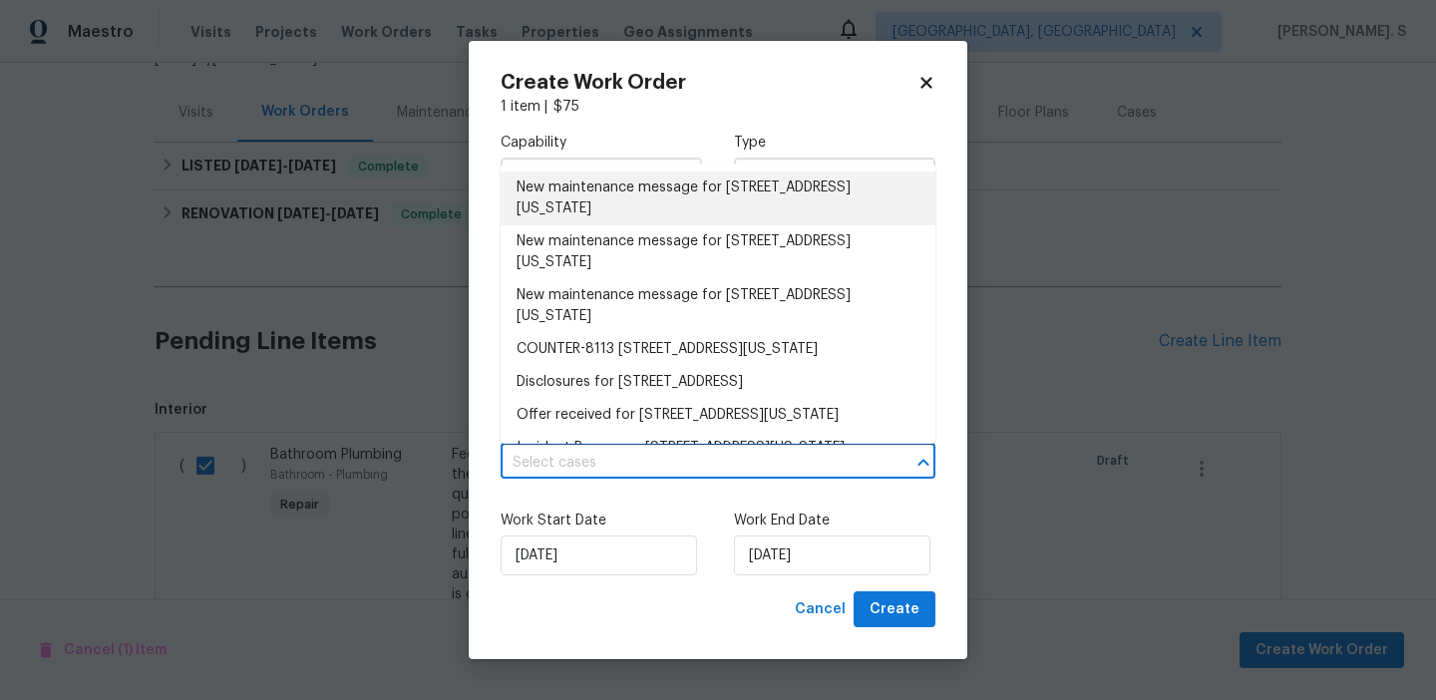
click at [641, 216] on li "New maintenance message for 8113 Wilshire Ridge Dr , Oklahoma City, OK 73132" at bounding box center [717, 198] width 435 height 54
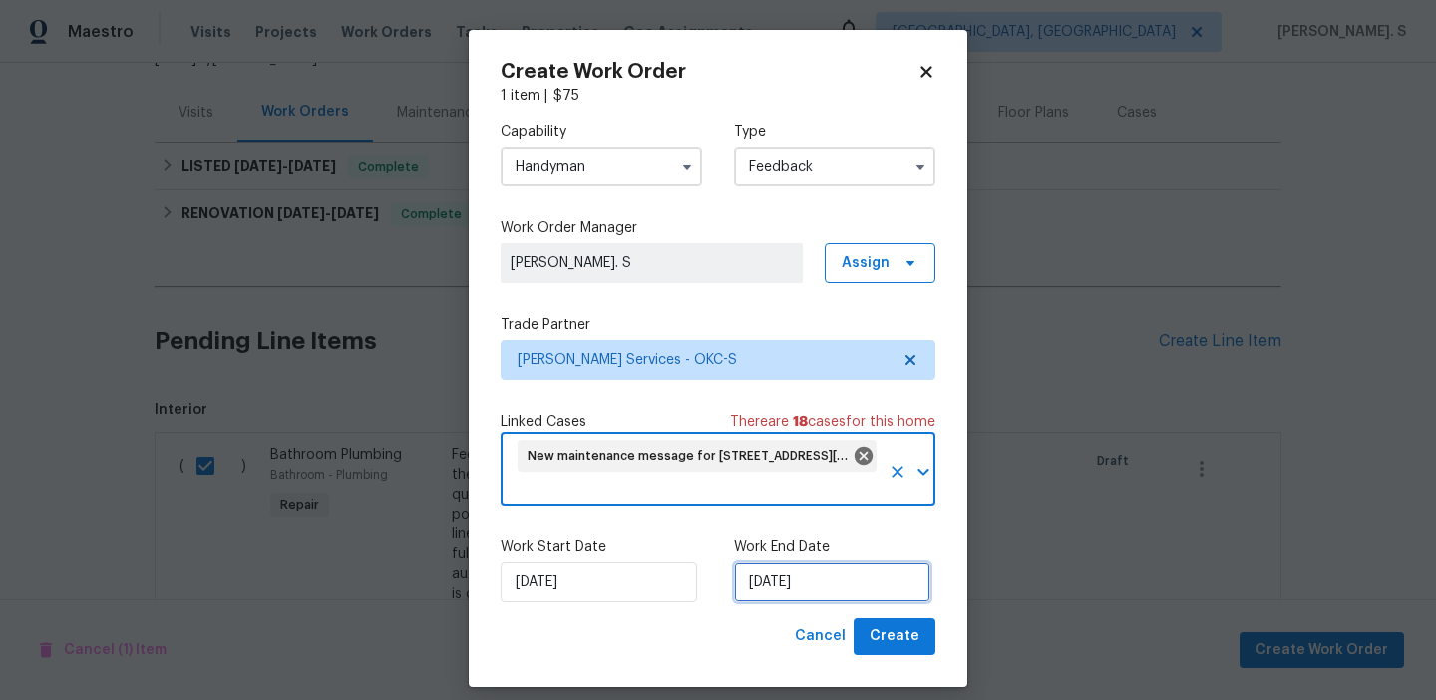
click at [774, 594] on input "9/23/2025" at bounding box center [832, 582] width 196 height 40
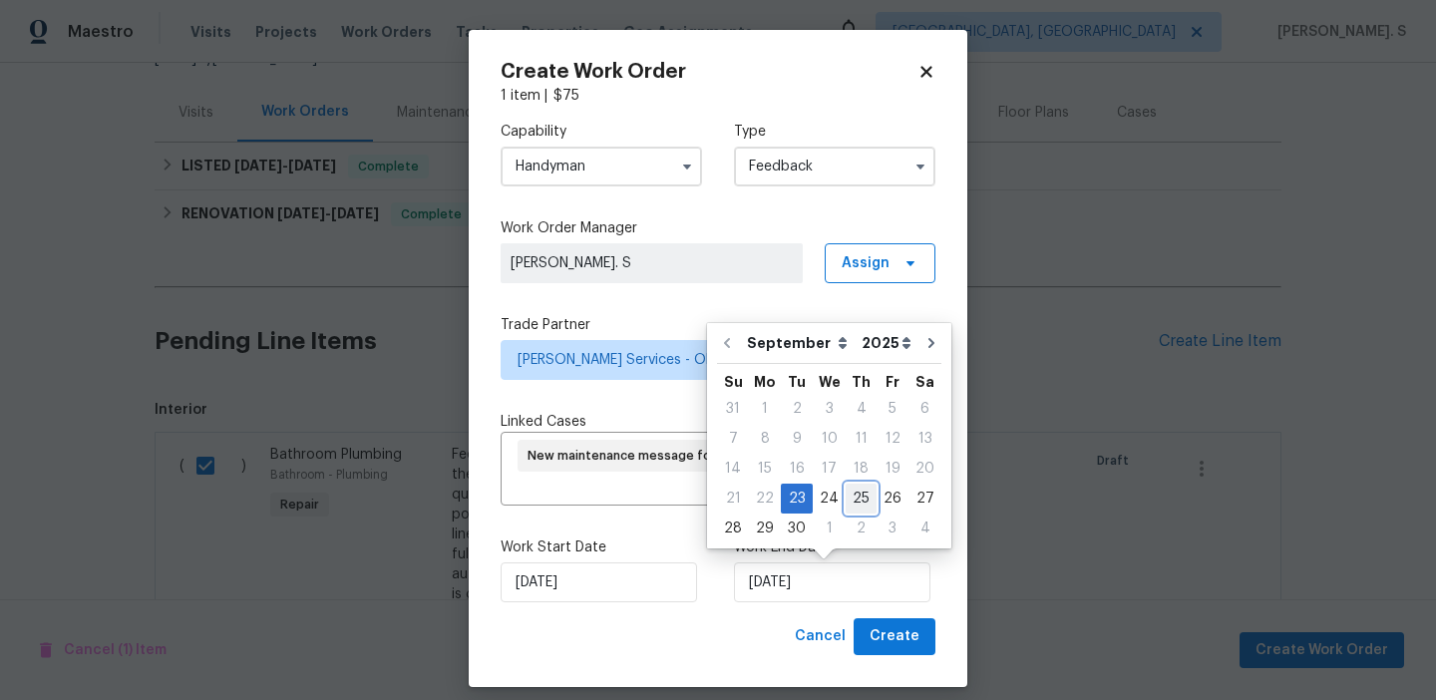
click at [847, 497] on div "25" at bounding box center [860, 499] width 31 height 28
type input "9/25/2025"
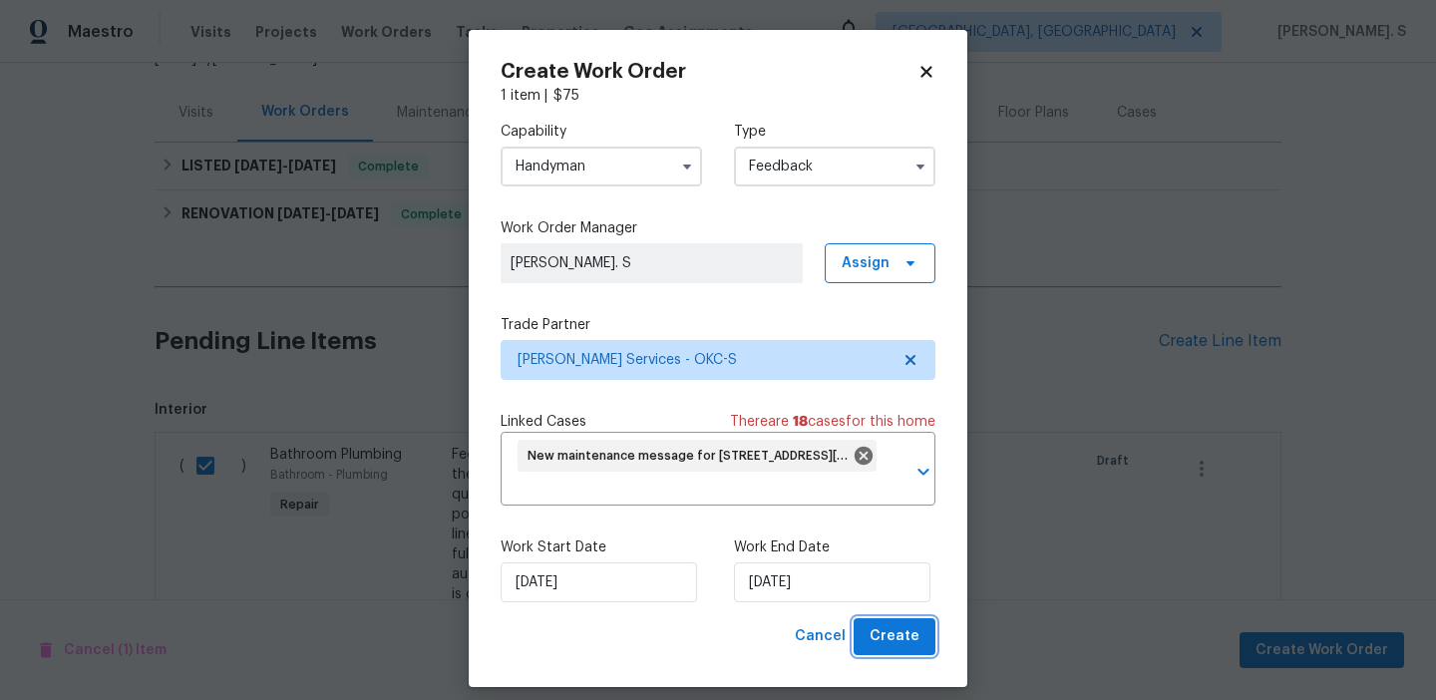
click at [892, 637] on span "Create" at bounding box center [894, 636] width 50 height 25
checkbox input "false"
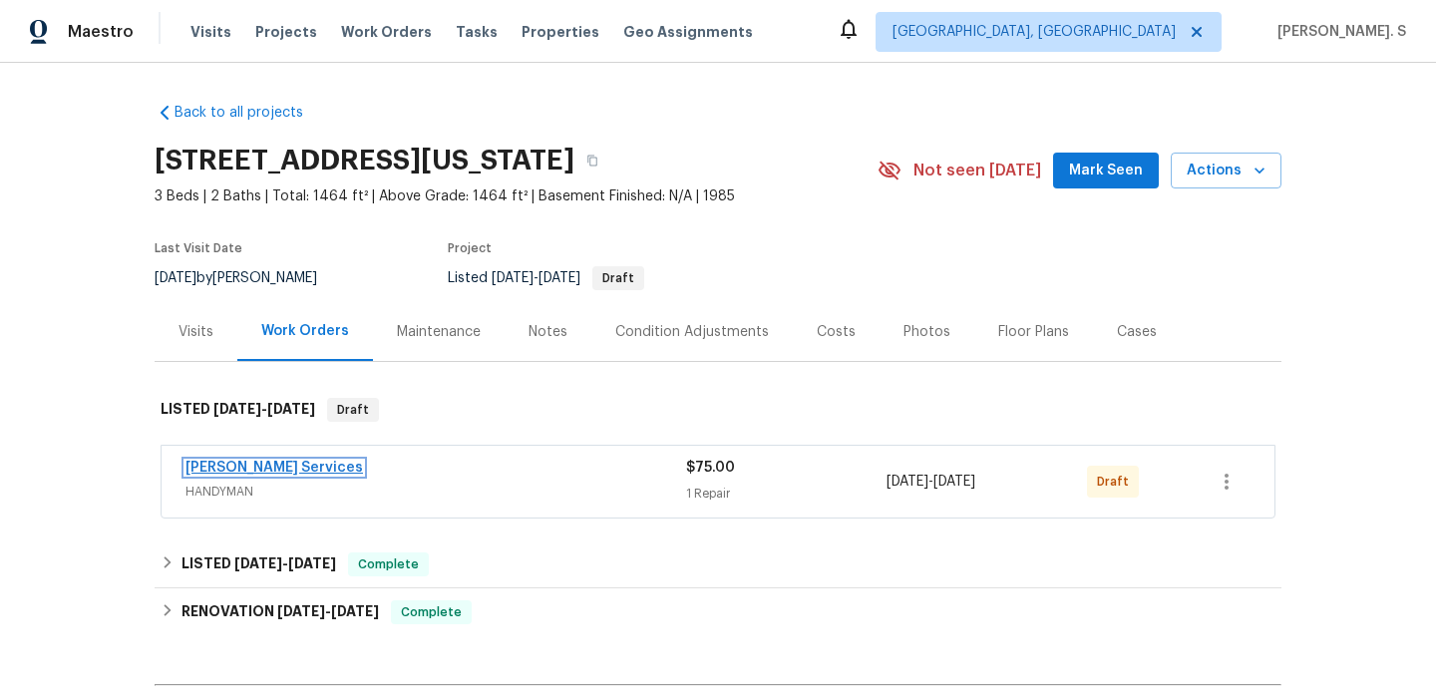
click at [274, 473] on link "Guardado Services" at bounding box center [273, 468] width 177 height 14
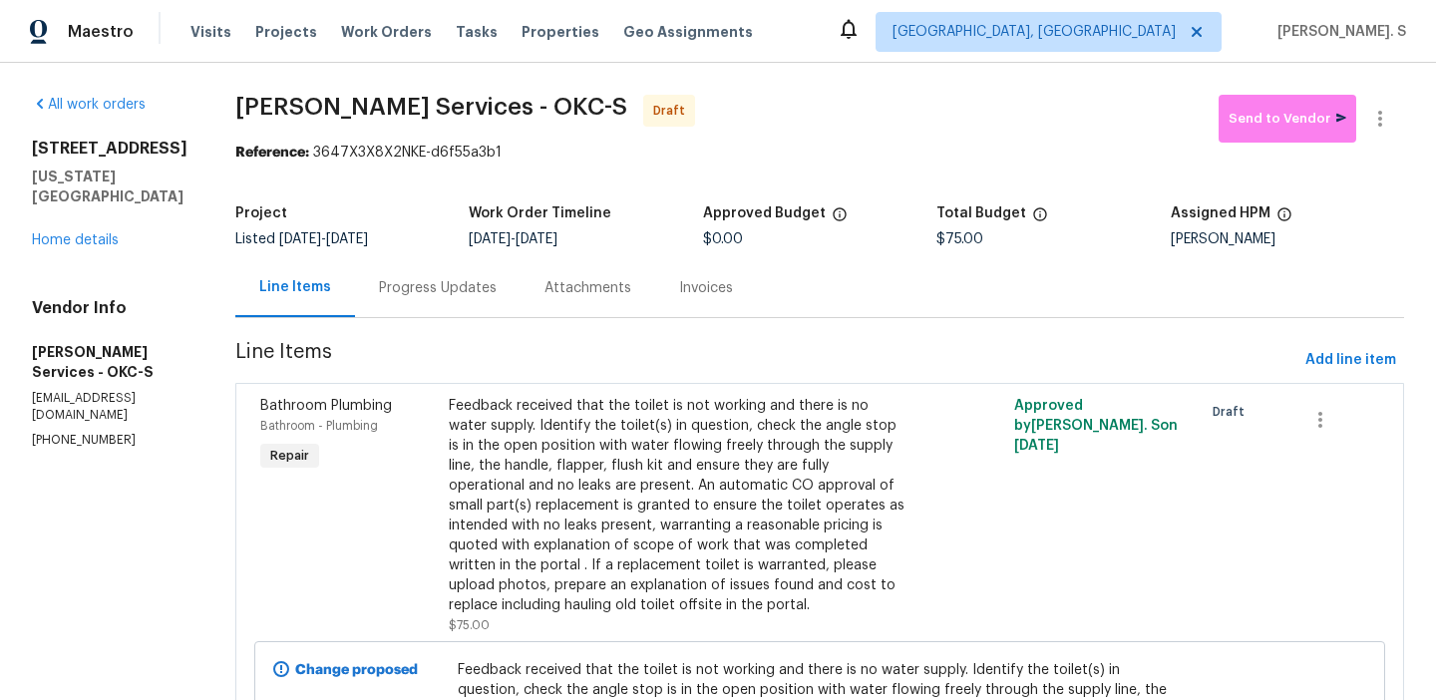
click at [447, 271] on div "Progress Updates" at bounding box center [437, 287] width 165 height 59
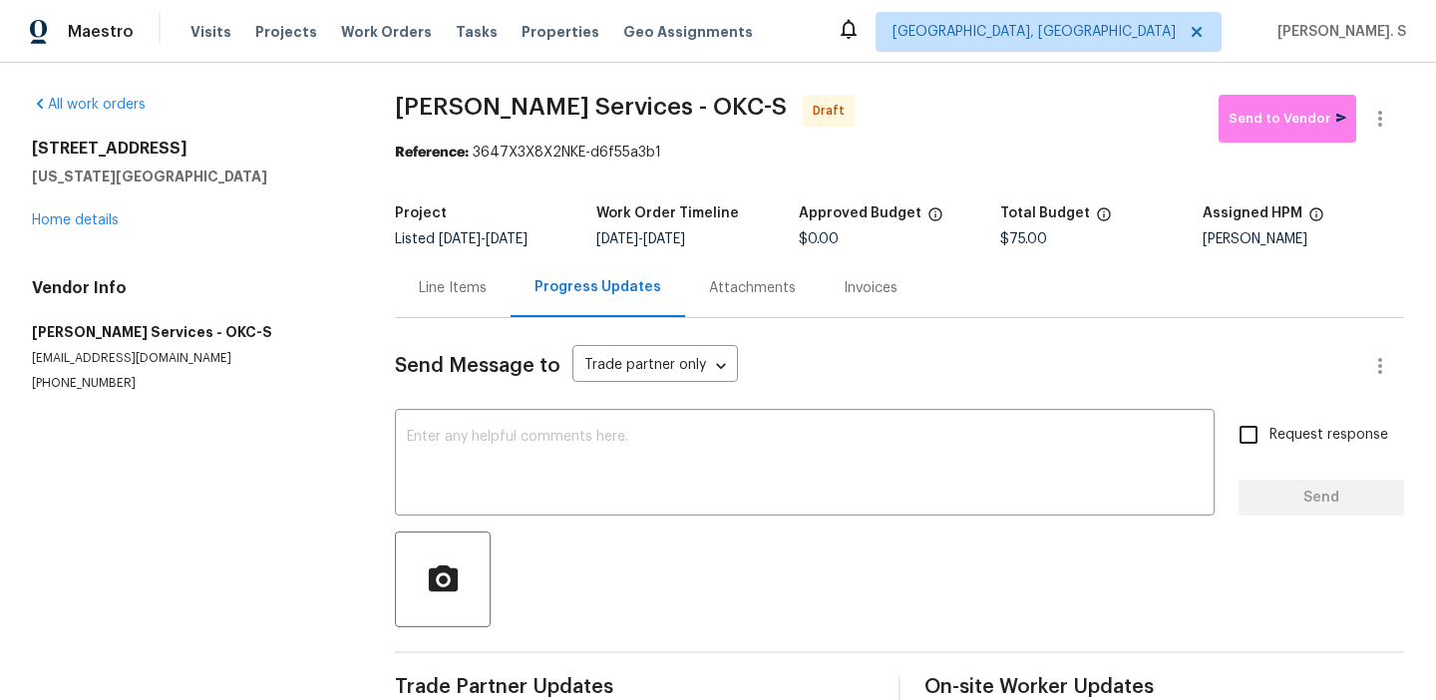
click at [470, 526] on div "Send Message to Trade partner only Trade partner only ​ x ​ Request response Se…" at bounding box center [899, 515] width 1009 height 395
click at [464, 461] on textarea at bounding box center [805, 465] width 796 height 70
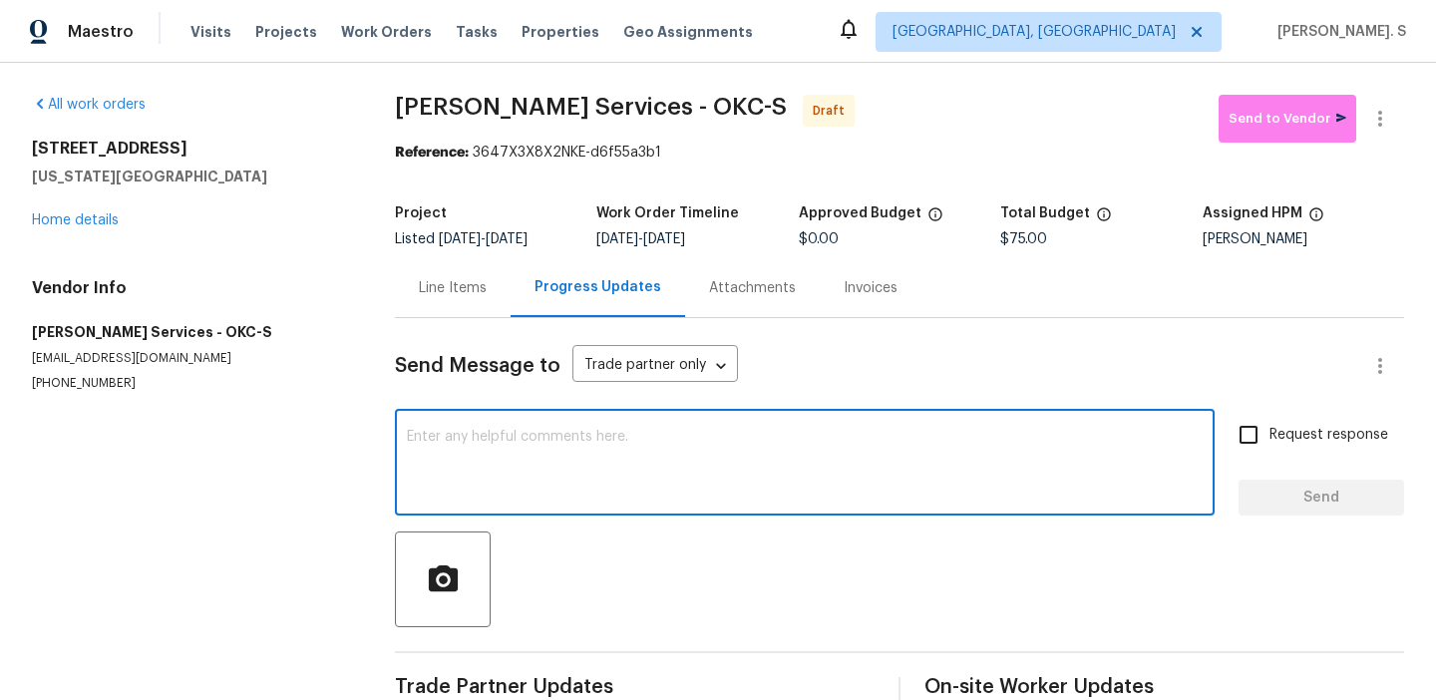
paste textarea "Hi this is Glory with Opendoor. I’m confirming you received the WO for the prop…"
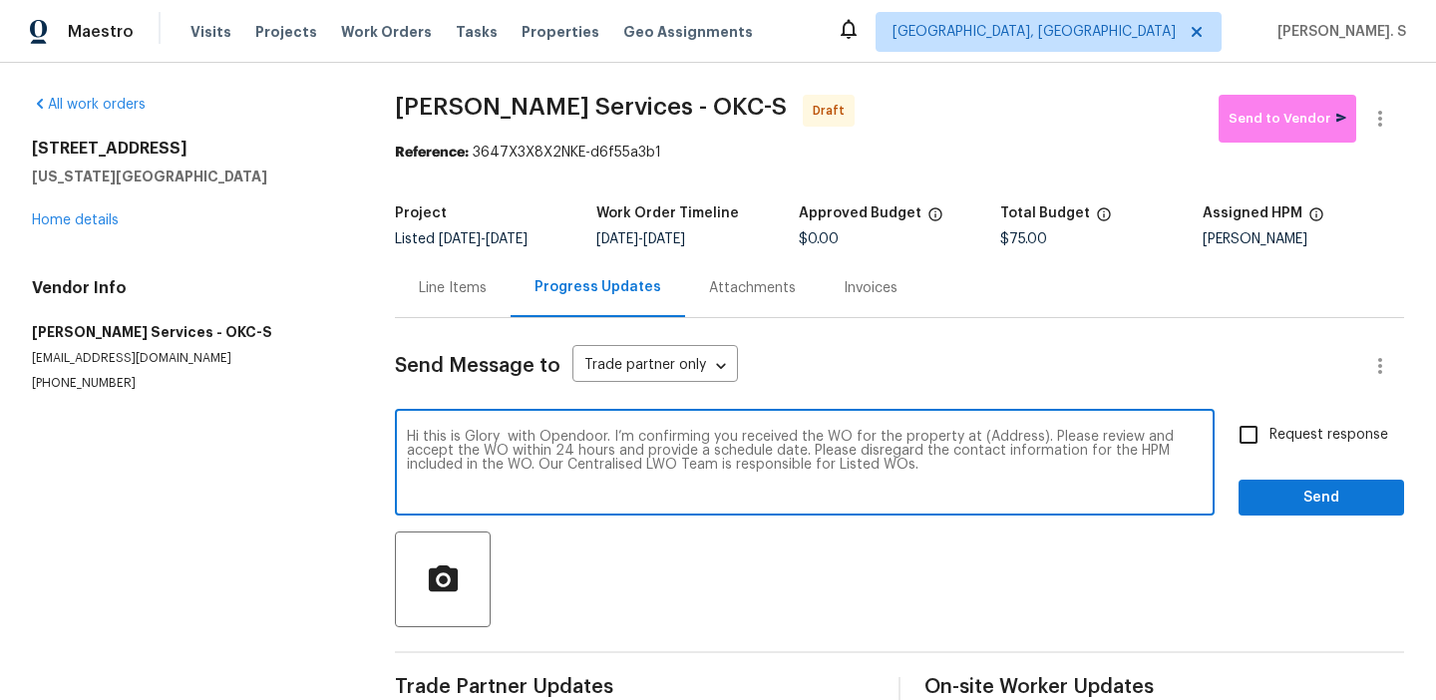
click at [1000, 431] on textarea "Hi this is Glory with Opendoor. I’m confirming you received the WO for the prop…" at bounding box center [805, 465] width 796 height 70
paste textarea "[STREET_ADDRESS][US_STATE]"
type textarea "Hi this is Glory with Opendoor. I’m confirming you received the WO for the prop…"
click at [1394, 125] on button "button" at bounding box center [1380, 119] width 48 height 48
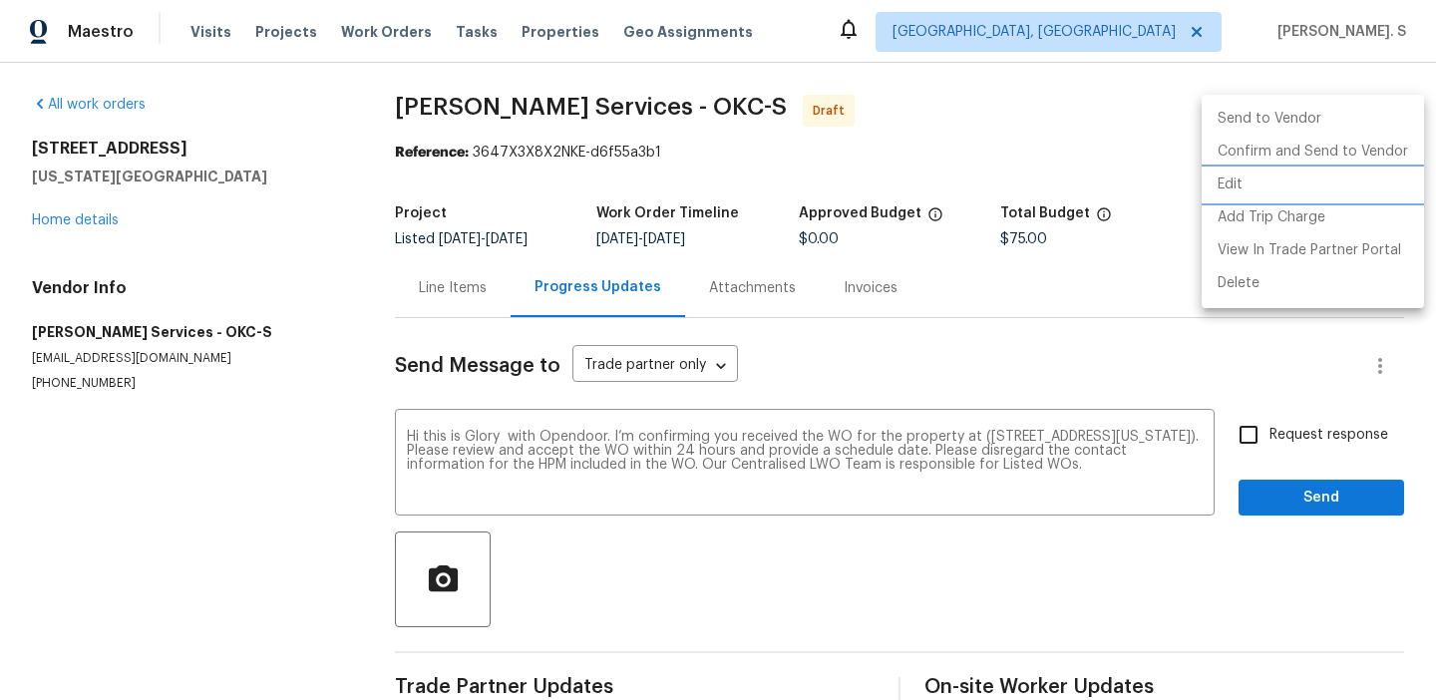
click at [1306, 177] on li "Edit" at bounding box center [1312, 184] width 222 height 33
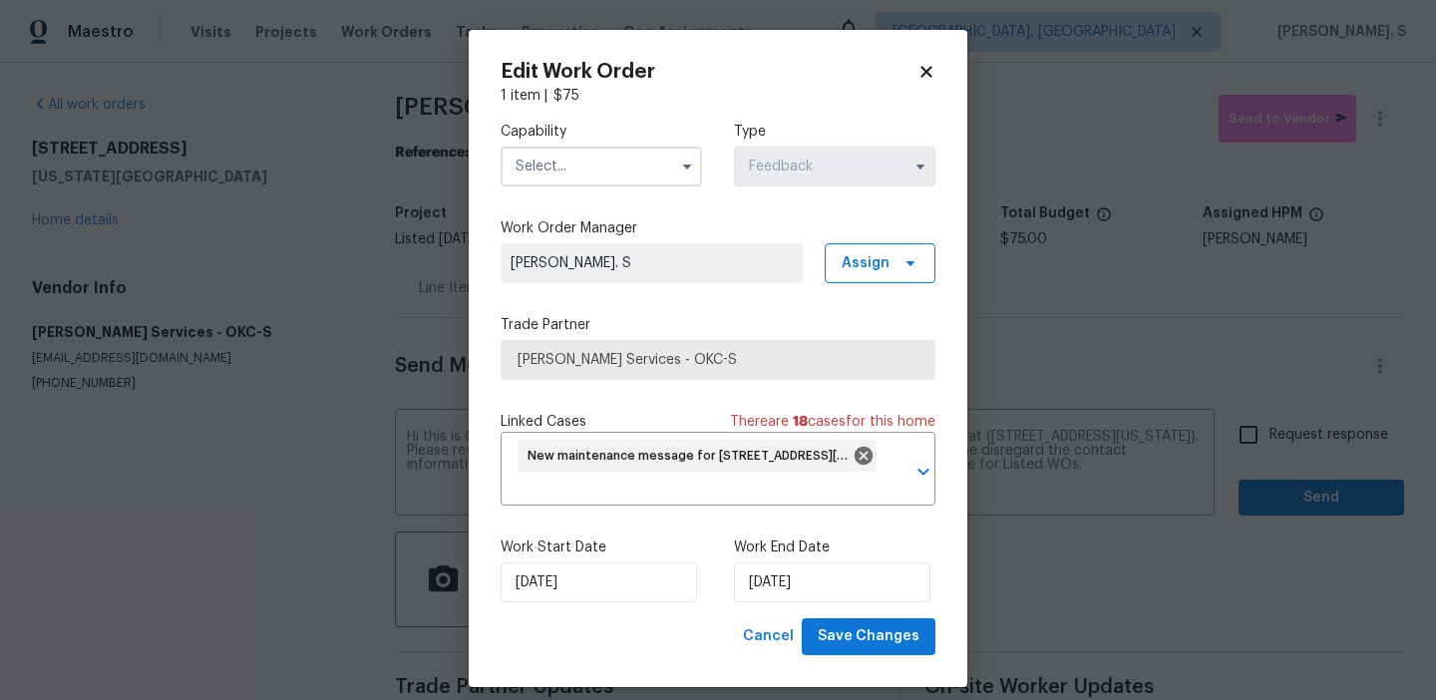
click at [637, 148] on input "text" at bounding box center [600, 167] width 201 height 40
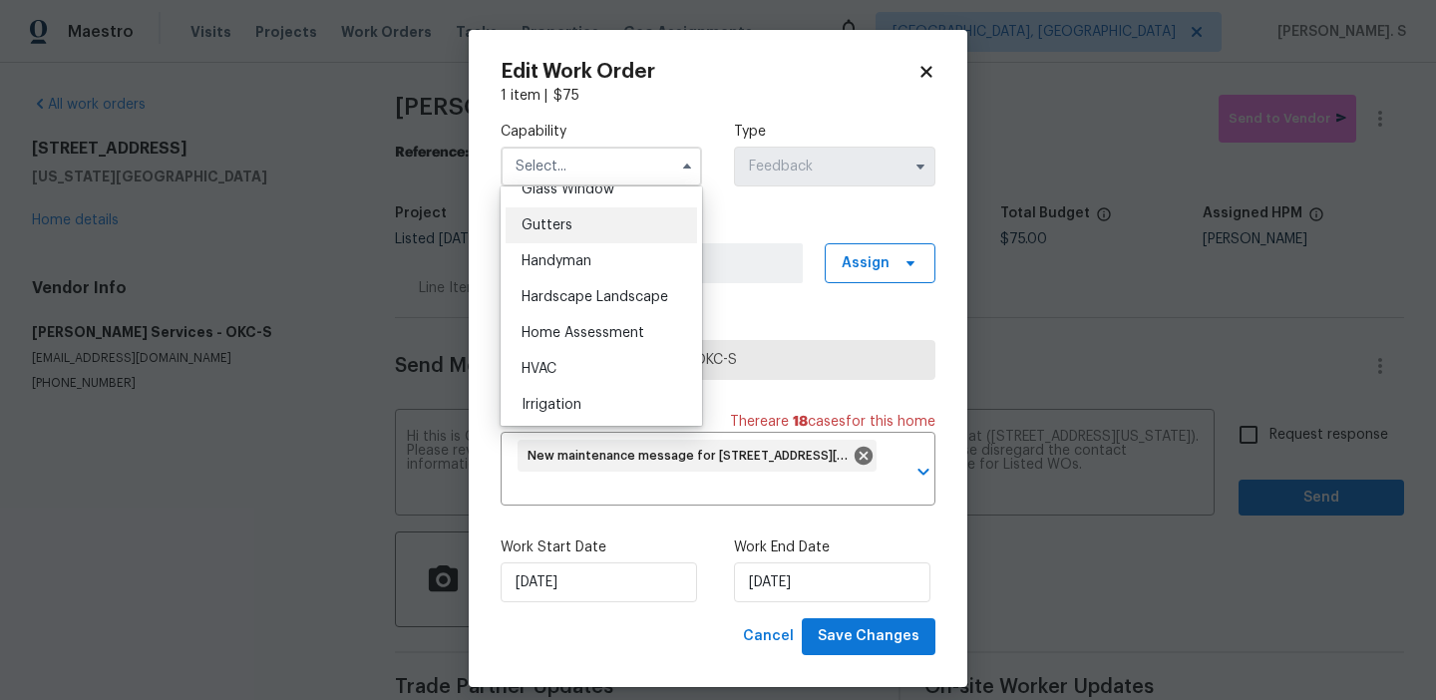
scroll to position [1120, 0]
click at [579, 190] on span "Handyman" at bounding box center [556, 186] width 70 height 14
type input "Handyman"
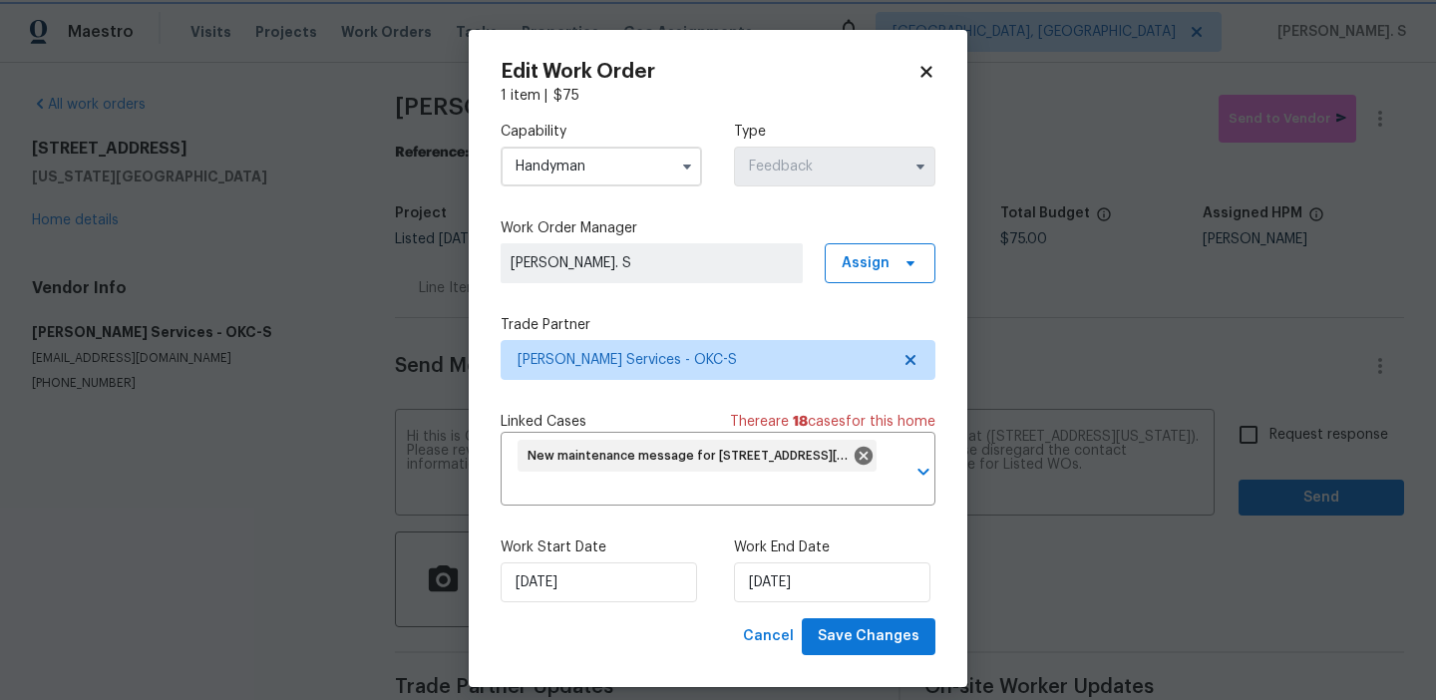
scroll to position [1061, 0]
click at [840, 650] on button "Save Changes" at bounding box center [869, 636] width 134 height 37
click at [1265, 454] on body "Maestro Visits Projects Work Orders Tasks Properties Geo Assignments Albuquerqu…" at bounding box center [718, 350] width 1436 height 700
click at [1265, 454] on input "Request response" at bounding box center [1248, 435] width 42 height 42
checkbox input "true"
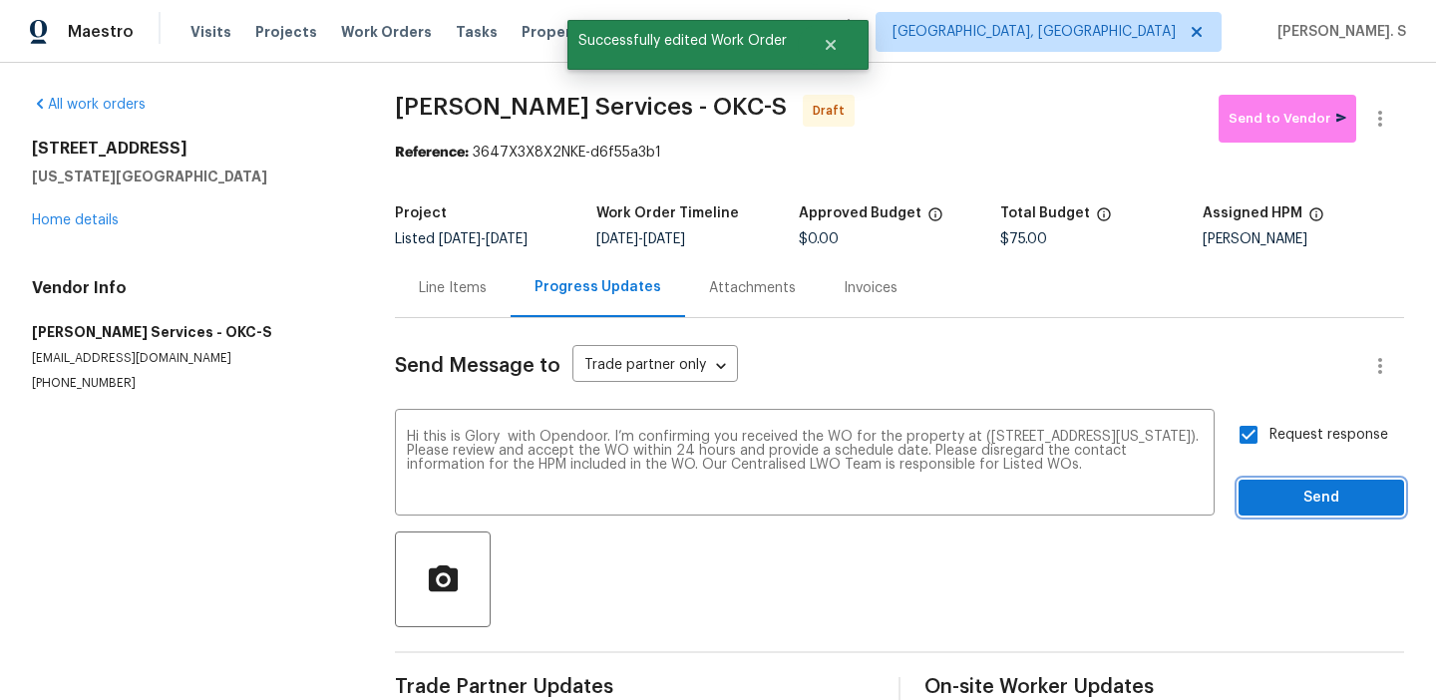
click at [1275, 514] on button "Send" at bounding box center [1320, 498] width 165 height 37
click at [1280, 484] on div "Request response Send" at bounding box center [1320, 465] width 165 height 102
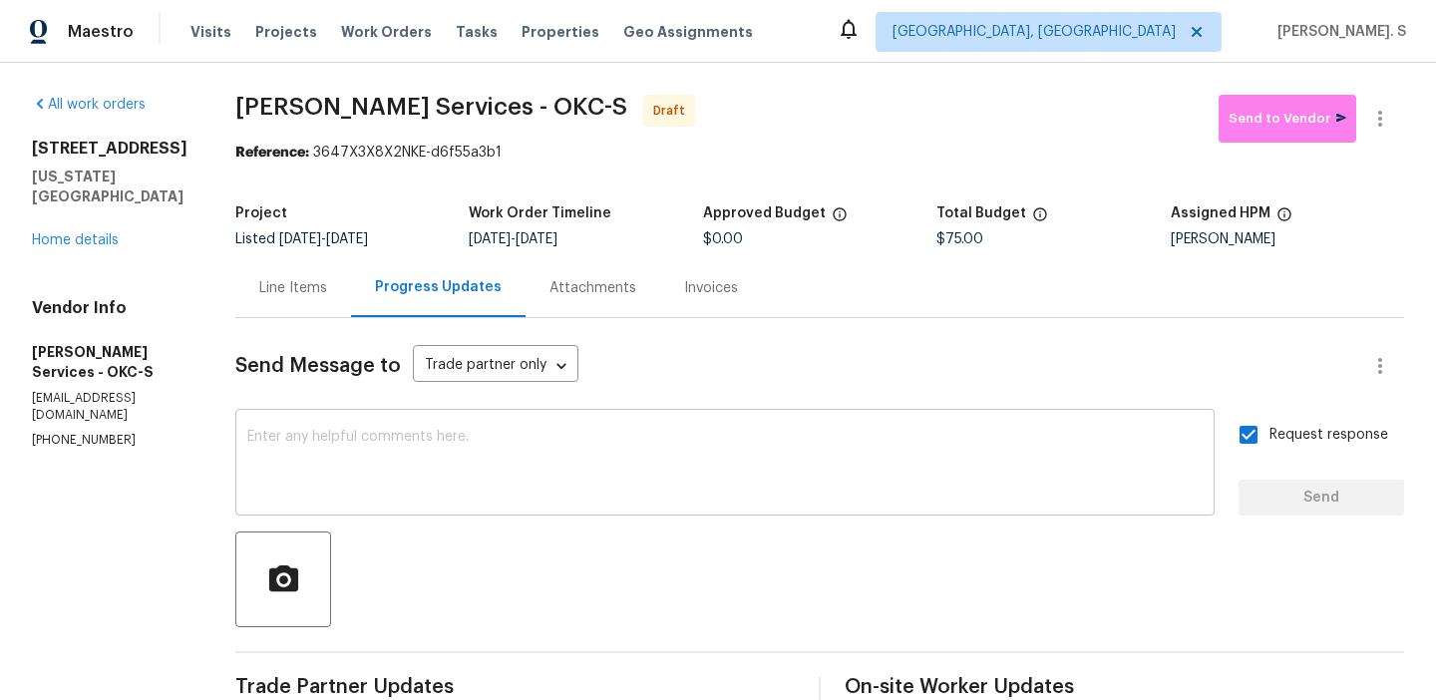
click at [818, 447] on textarea at bounding box center [724, 465] width 955 height 70
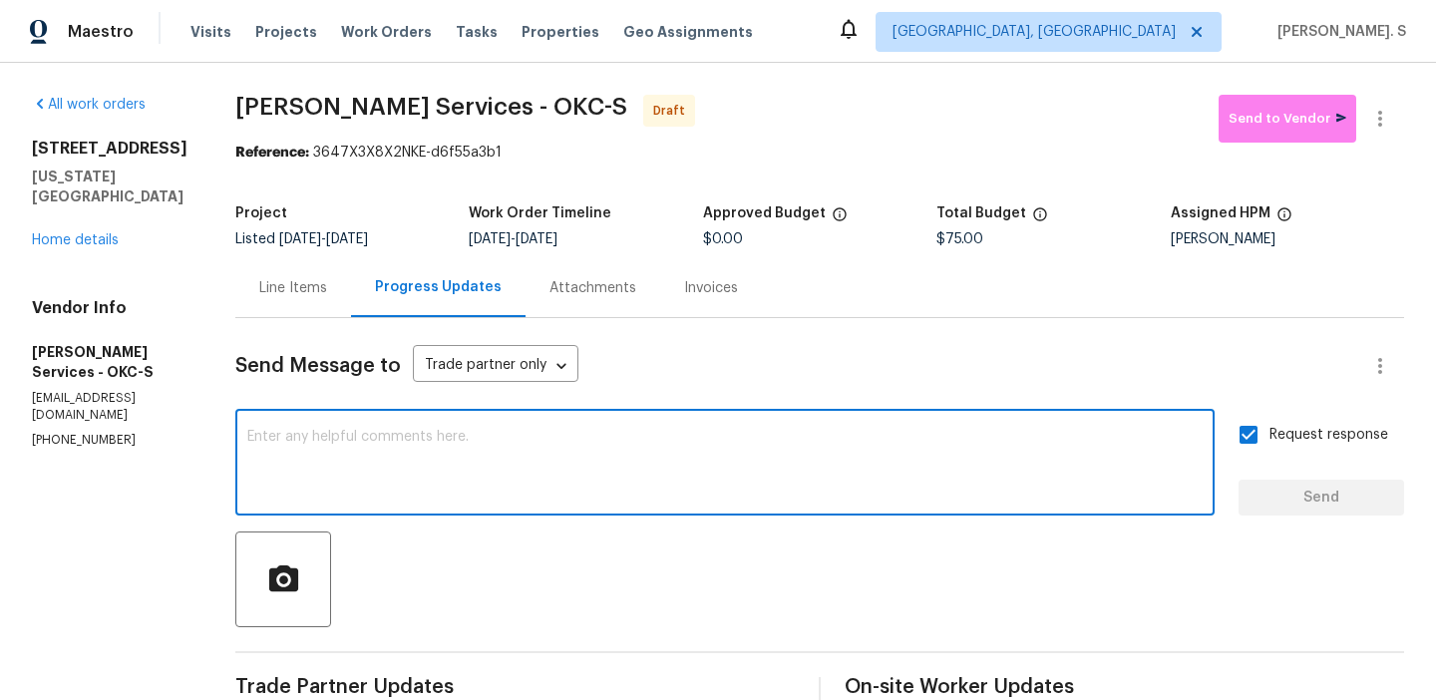
paste textarea "The Work Orders must include before-photos (both close-up and wide-angle) and a…"
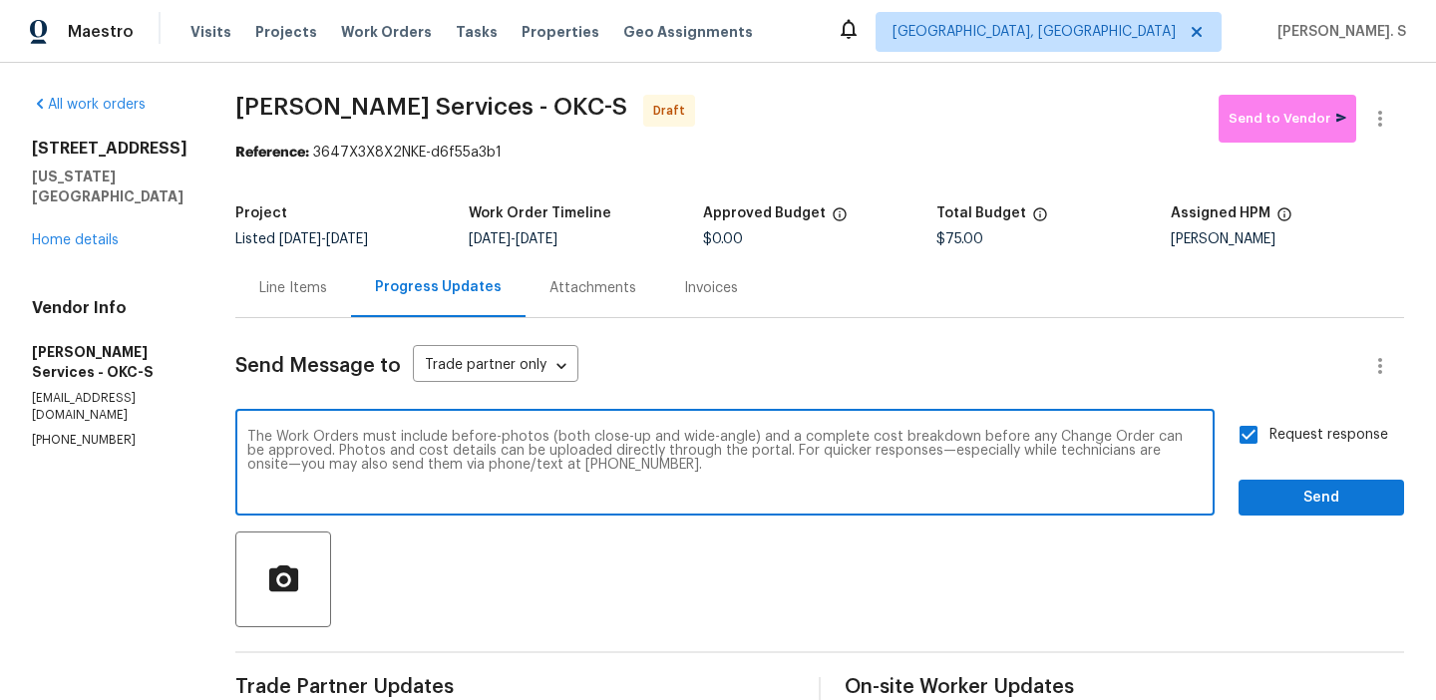
type textarea "The Work Orders must include before-photos (both close-up and wide-angle) and a…"
click at [1310, 475] on div "Request response Send" at bounding box center [1320, 465] width 165 height 102
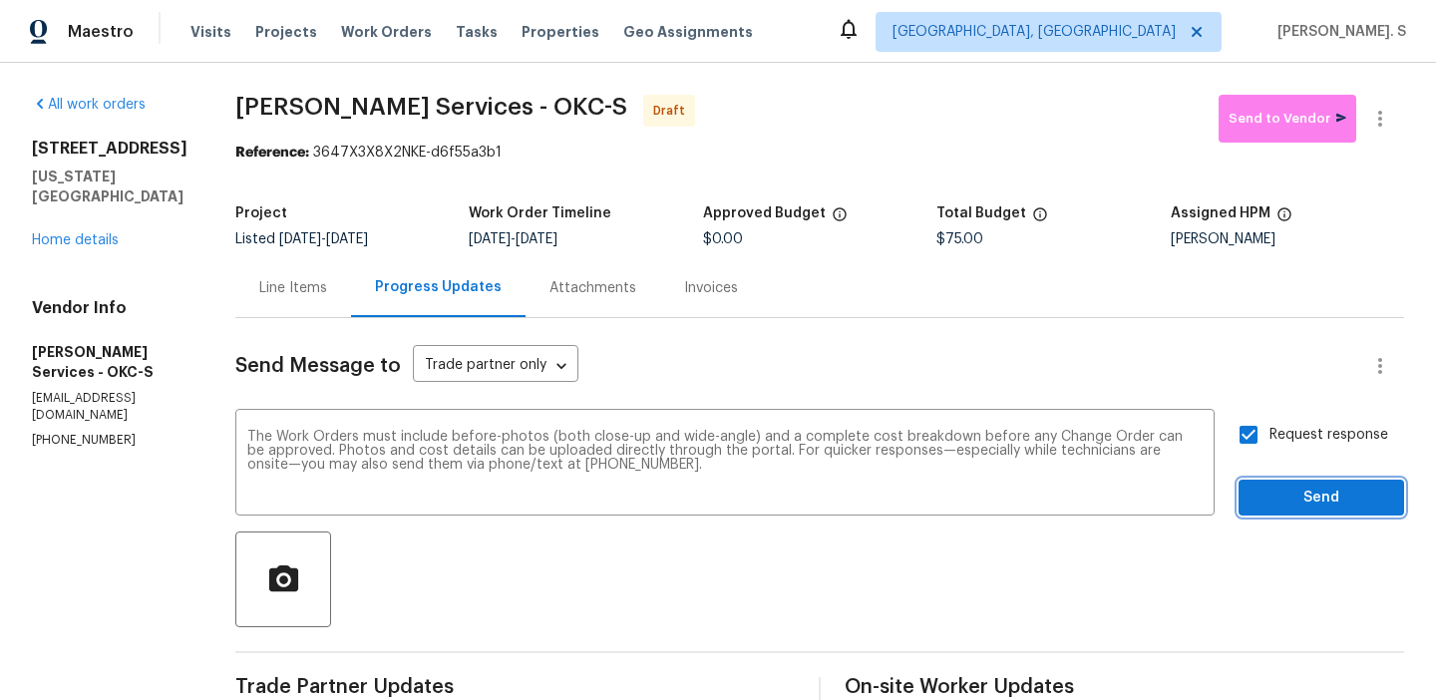
click at [1311, 486] on span "Send" at bounding box center [1321, 498] width 134 height 25
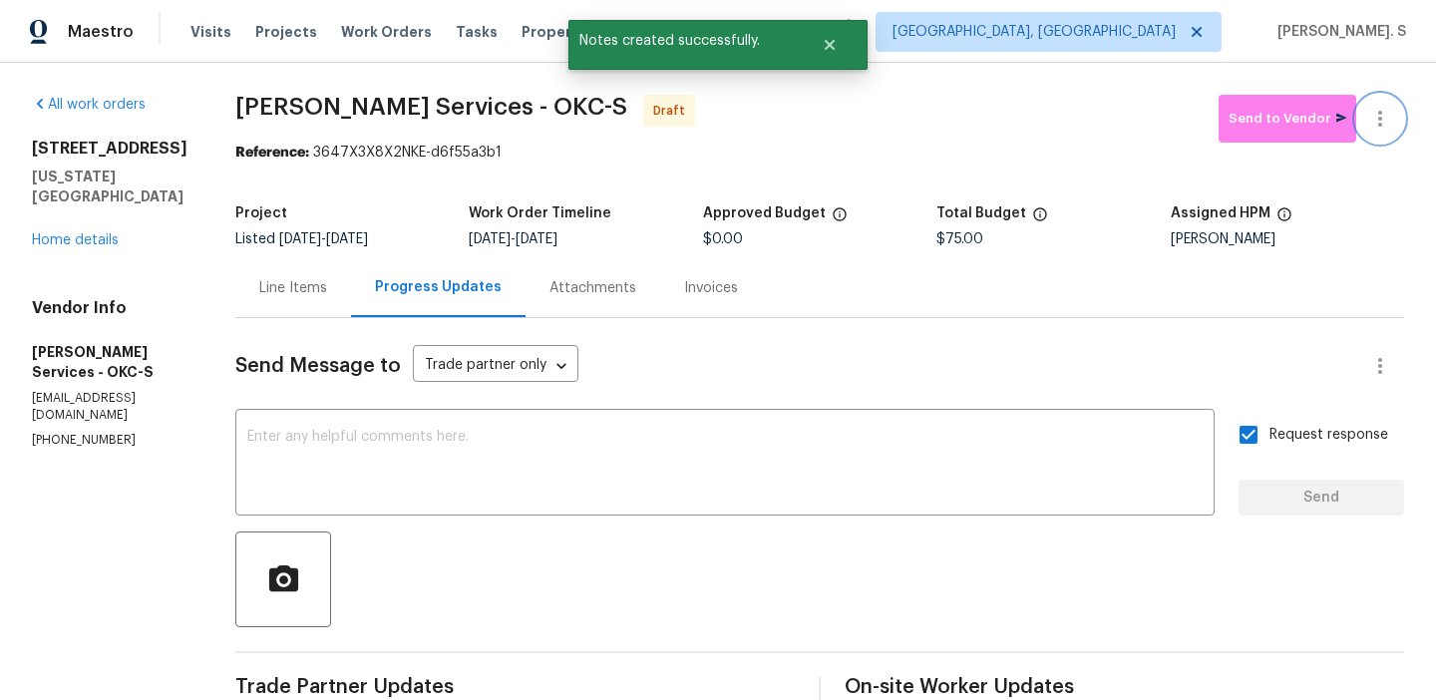
click at [1374, 117] on icon "button" at bounding box center [1380, 119] width 24 height 24
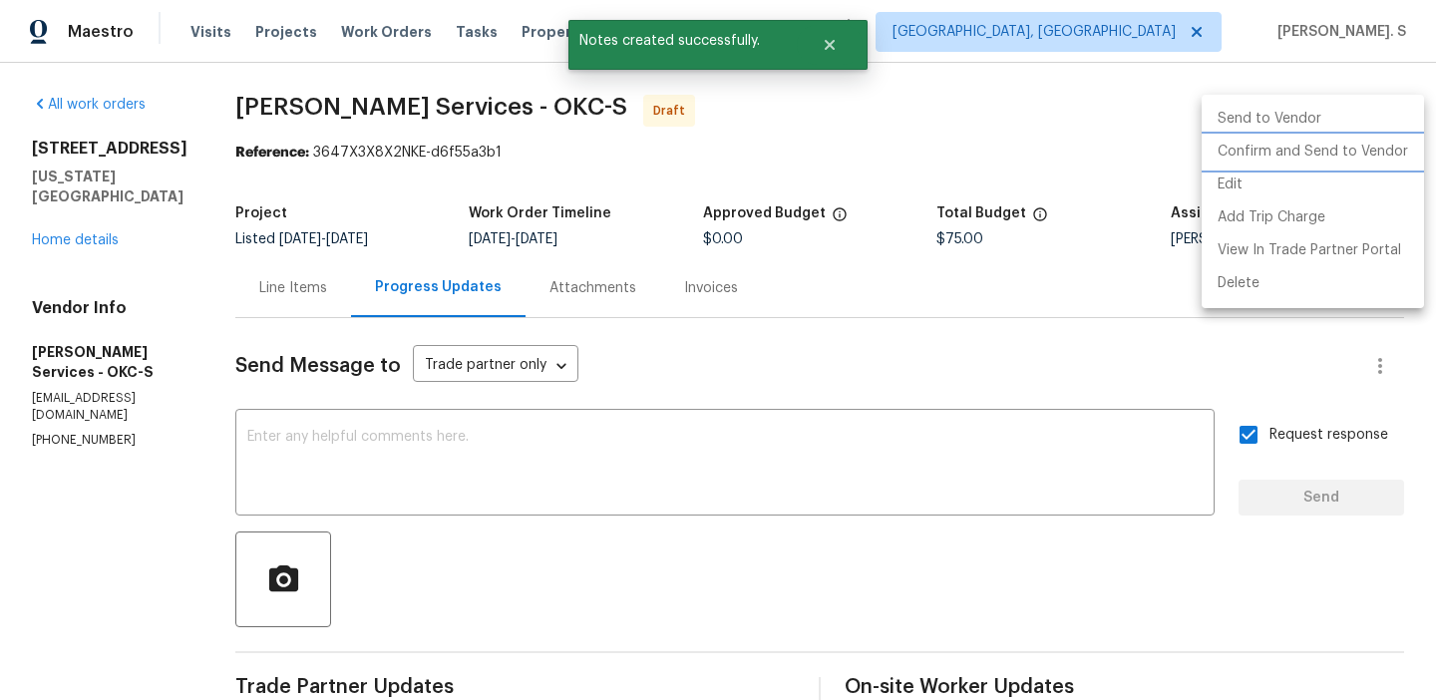
click at [1334, 140] on li "Confirm and Send to Vendor" at bounding box center [1312, 152] width 222 height 33
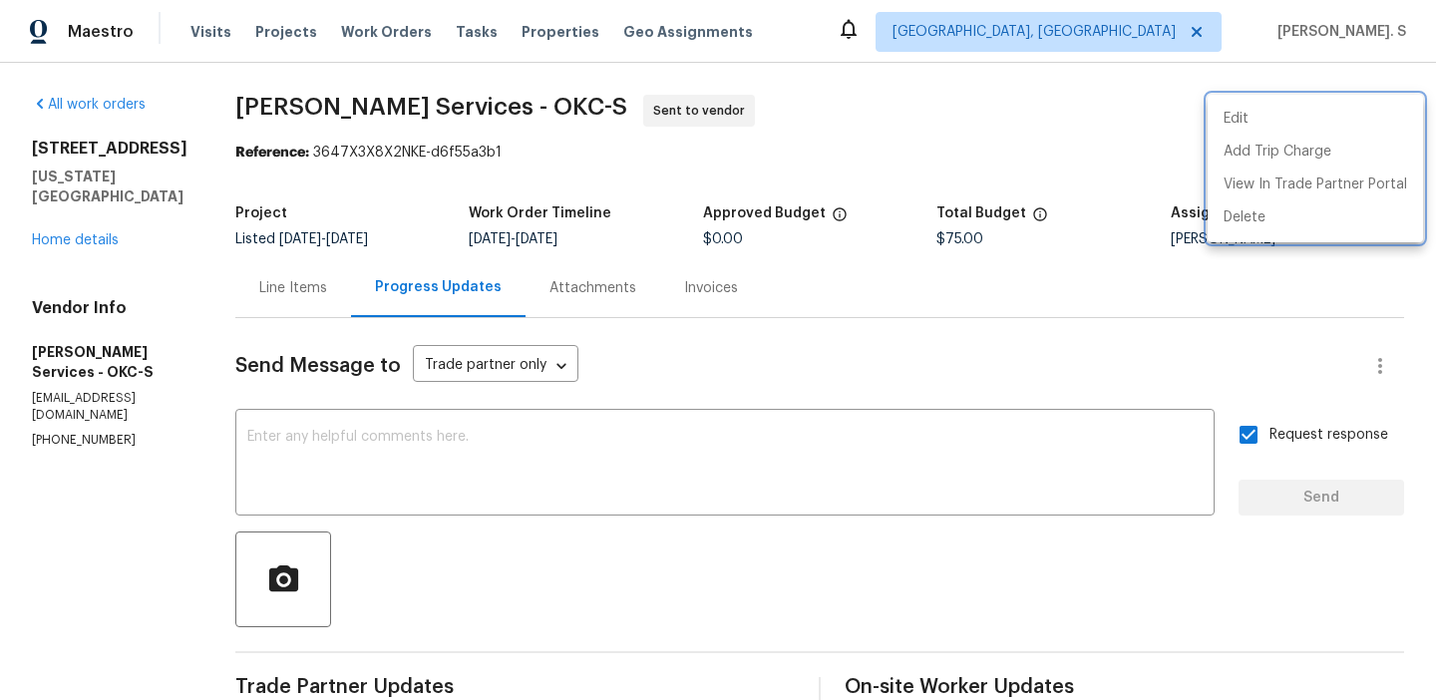
click at [473, 85] on div at bounding box center [718, 350] width 1436 height 700
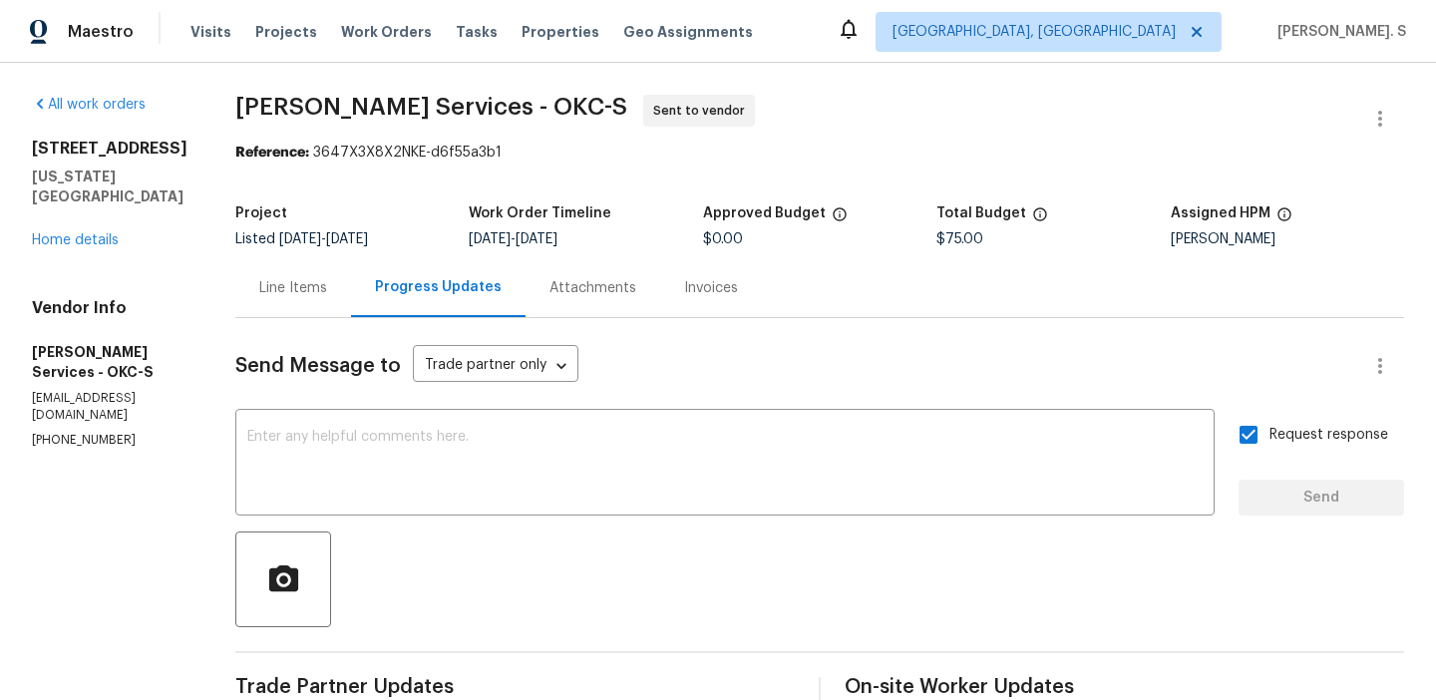
click at [473, 85] on div "Edit Add Trip Charge View In Trade Partner Portal Delete" at bounding box center [718, 350] width 1436 height 700
click at [473, 85] on div "All work orders 8113 Wilshire Ridge Dr Oklahoma City, OK 73132 Home details Ven…" at bounding box center [718, 549] width 1436 height 973
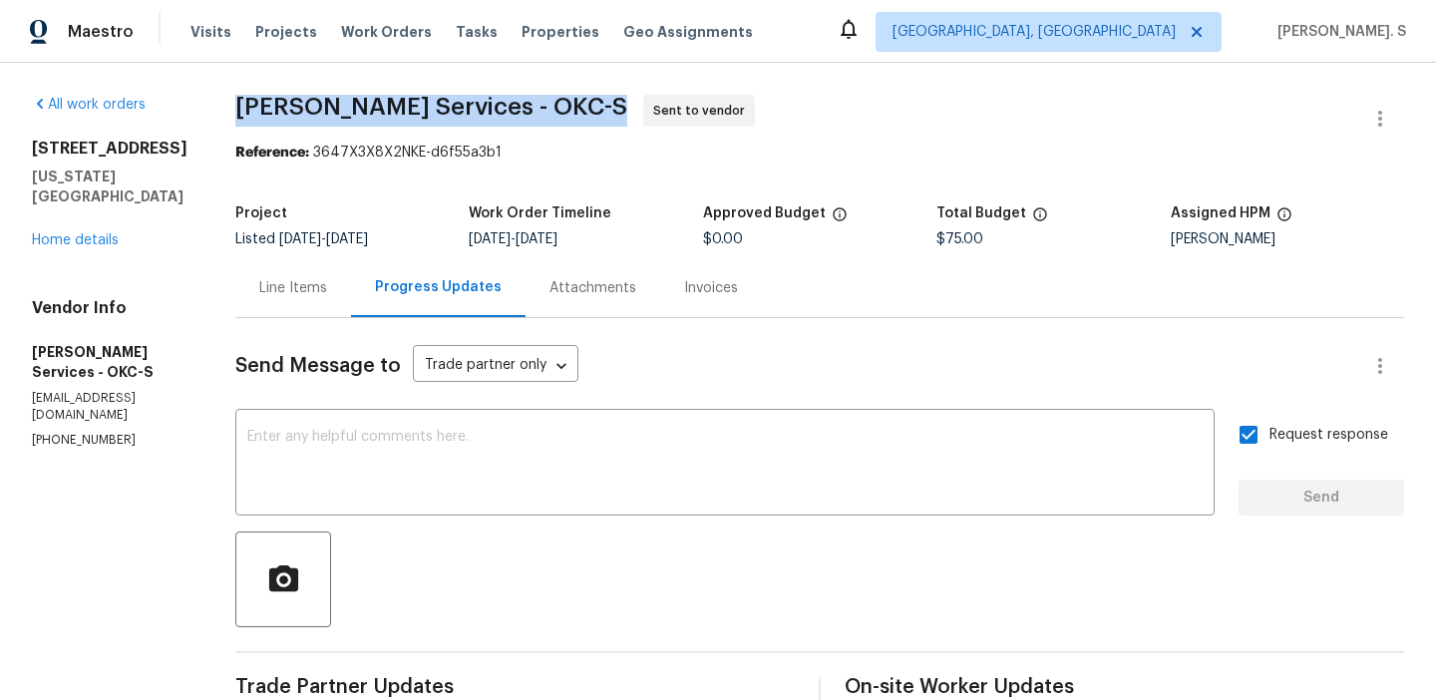
click at [473, 85] on div "All work orders 8113 Wilshire Ridge Dr Oklahoma City, OK 73132 Home details Ven…" at bounding box center [718, 549] width 1436 height 973
copy span "Guardado Services - OKC-S"
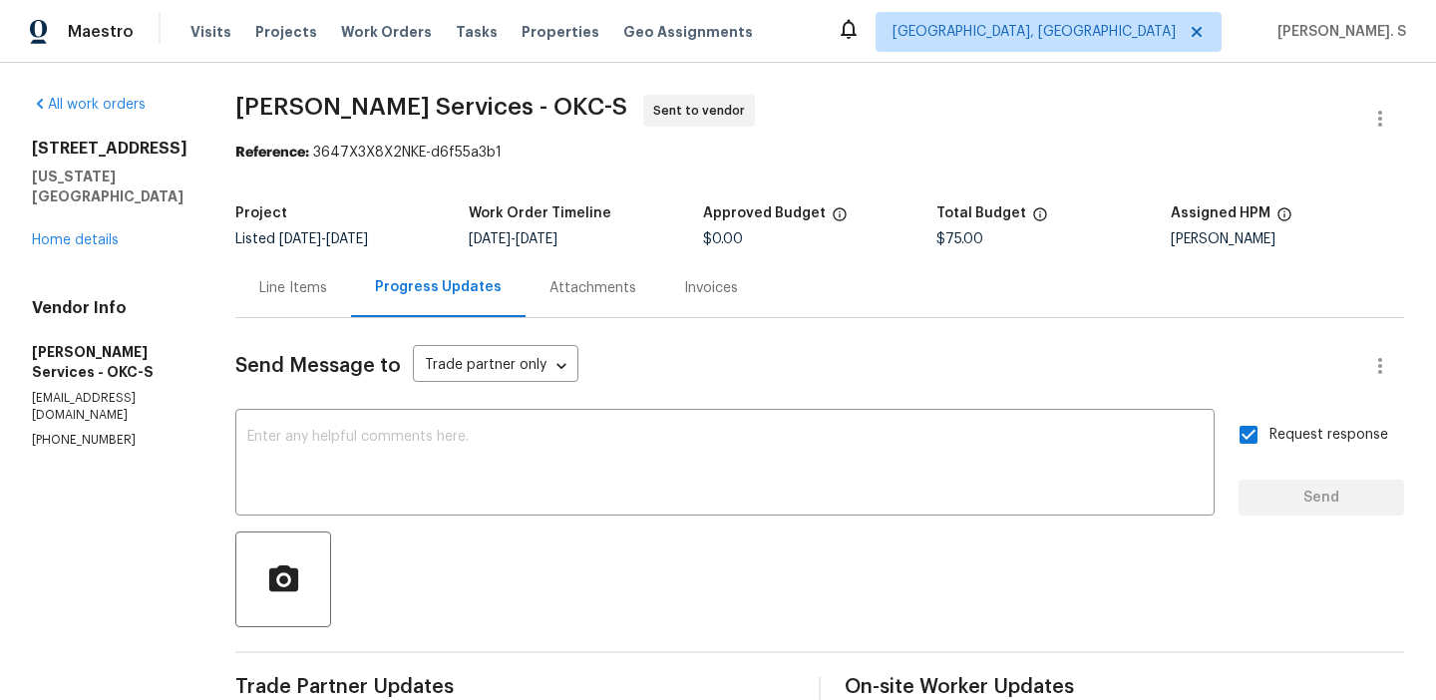
drag, startPoint x: 302, startPoint y: 152, endPoint x: 724, endPoint y: 153, distance: 421.7
click at [724, 153] on div "Reference: 3647X3X8X2NKE-d6f55a3b1" at bounding box center [819, 153] width 1168 height 20
drag, startPoint x: 303, startPoint y: 150, endPoint x: 593, endPoint y: 157, distance: 290.2
click at [593, 157] on div "Reference: 3647X3X8X2NKE-d6f55a3b1" at bounding box center [819, 153] width 1168 height 20
copy div "3647X3X8X2NKE-d6f55a3b1"
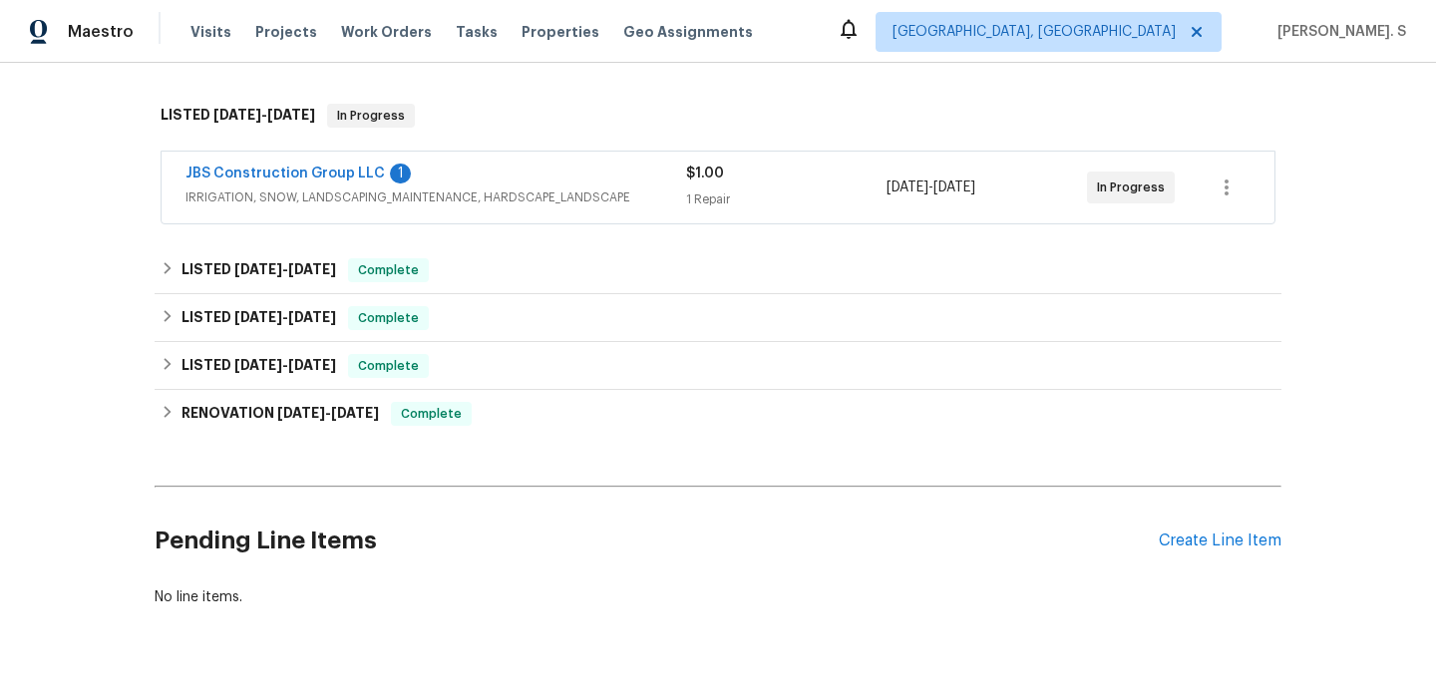
scroll to position [499, 0]
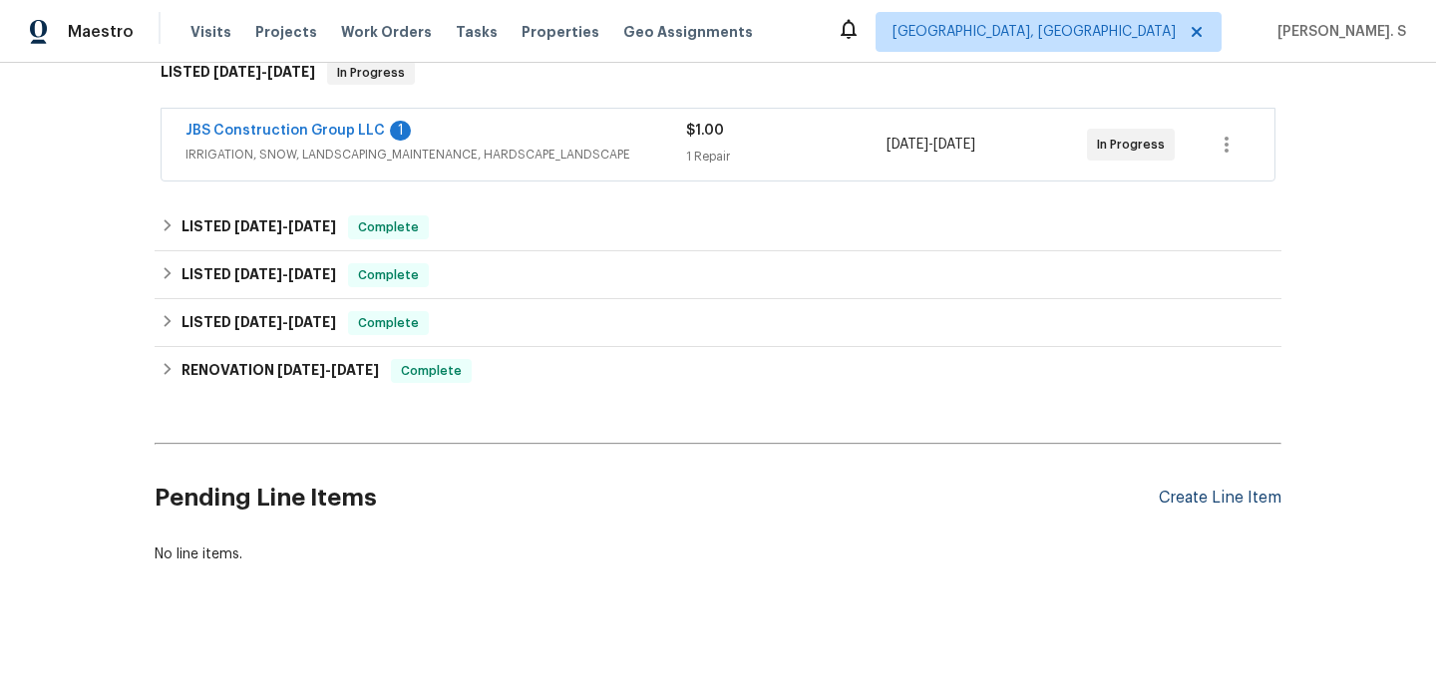
click at [1243, 506] on div "Create Line Item" at bounding box center [1219, 497] width 123 height 19
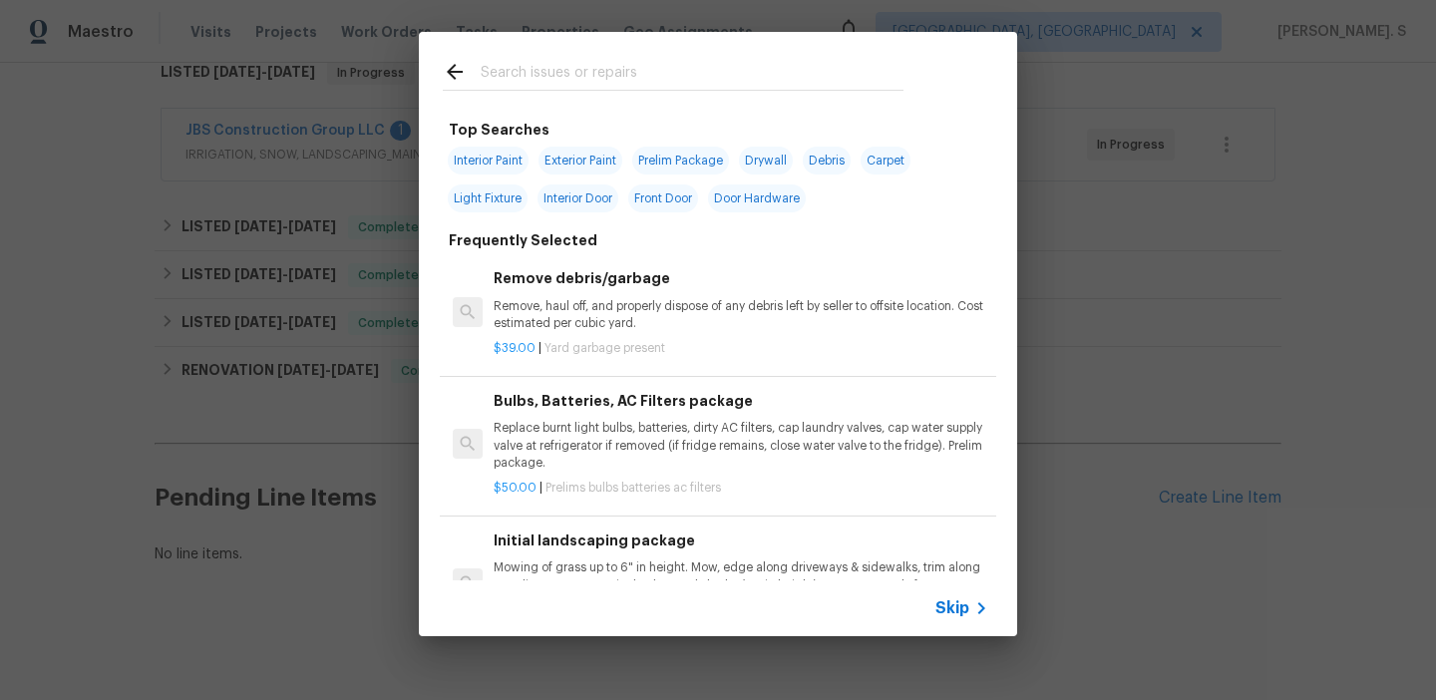
click at [507, 264] on div "Remove debris/garbage Remove, haul off, and properly dispose of any debris left…" at bounding box center [740, 312] width 500 height 96
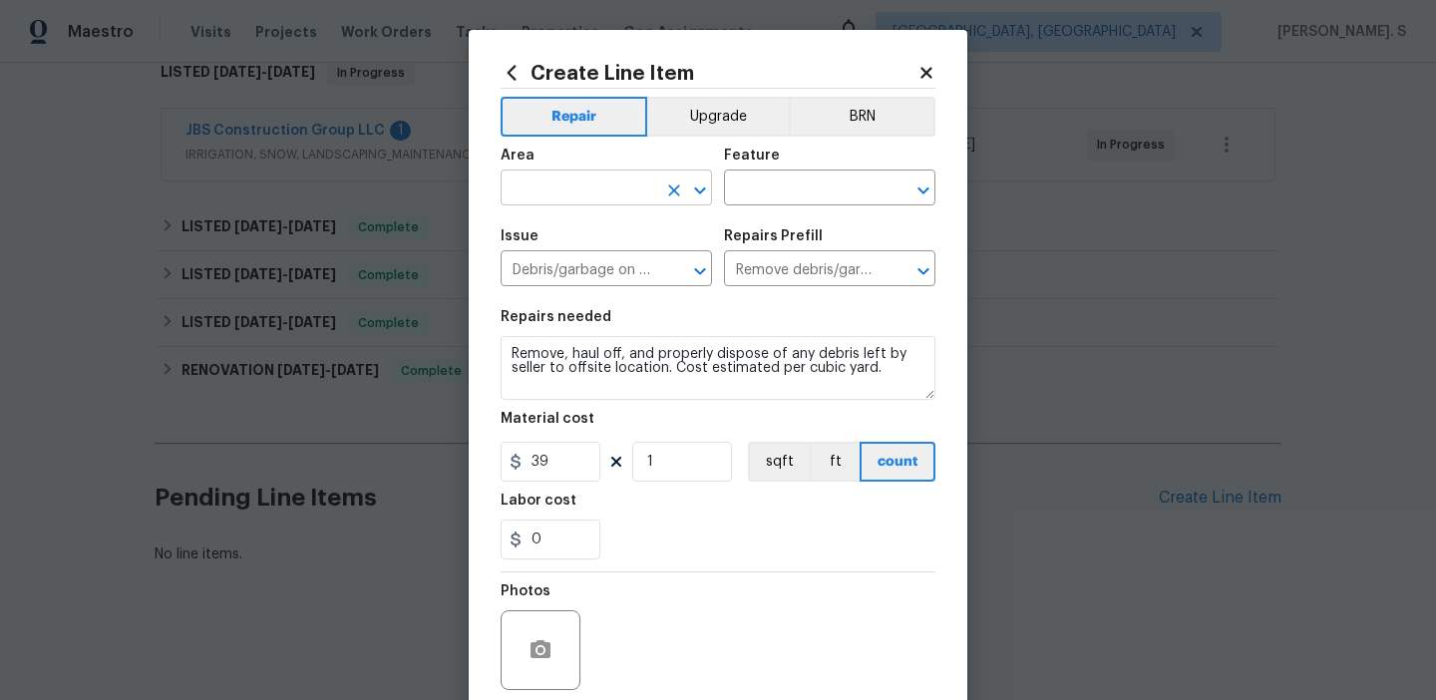
click at [698, 189] on icon "Open" at bounding box center [699, 189] width 11 height 7
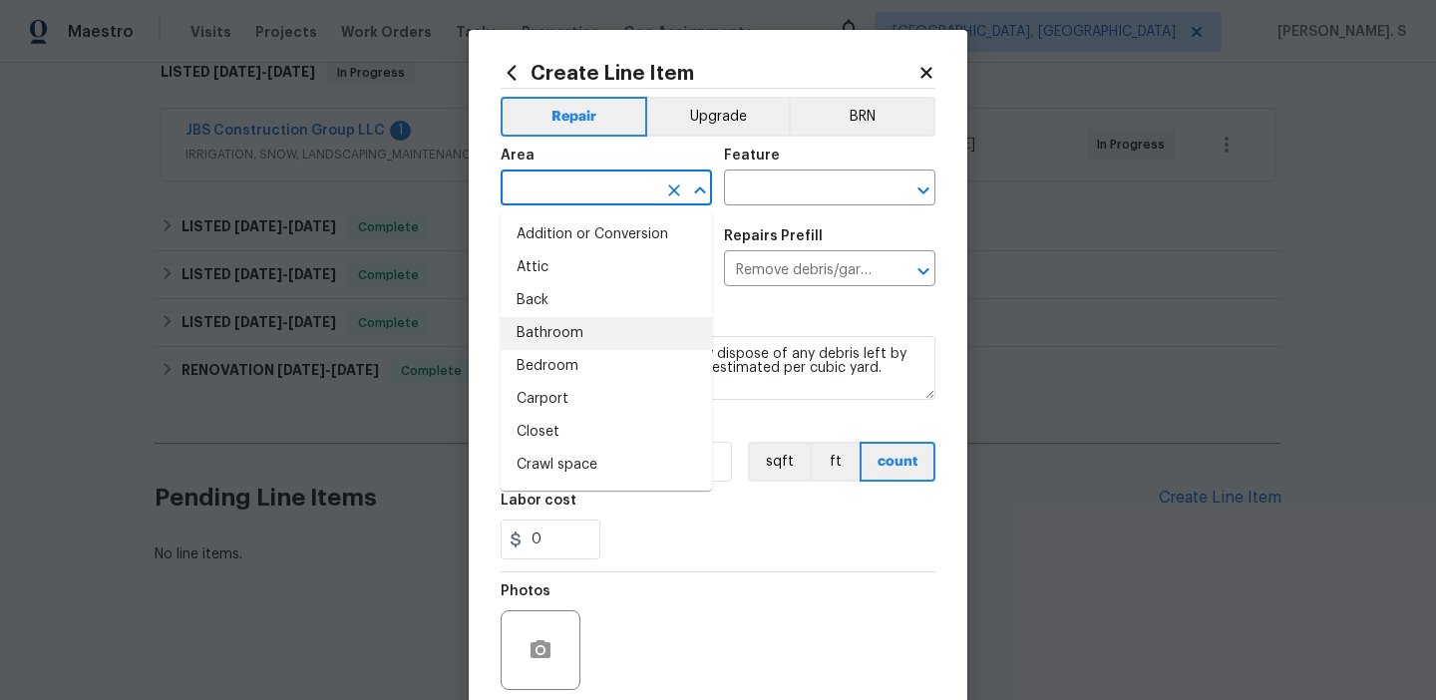
click at [572, 333] on li "Bathroom" at bounding box center [605, 333] width 211 height 33
type input "Bathroom"
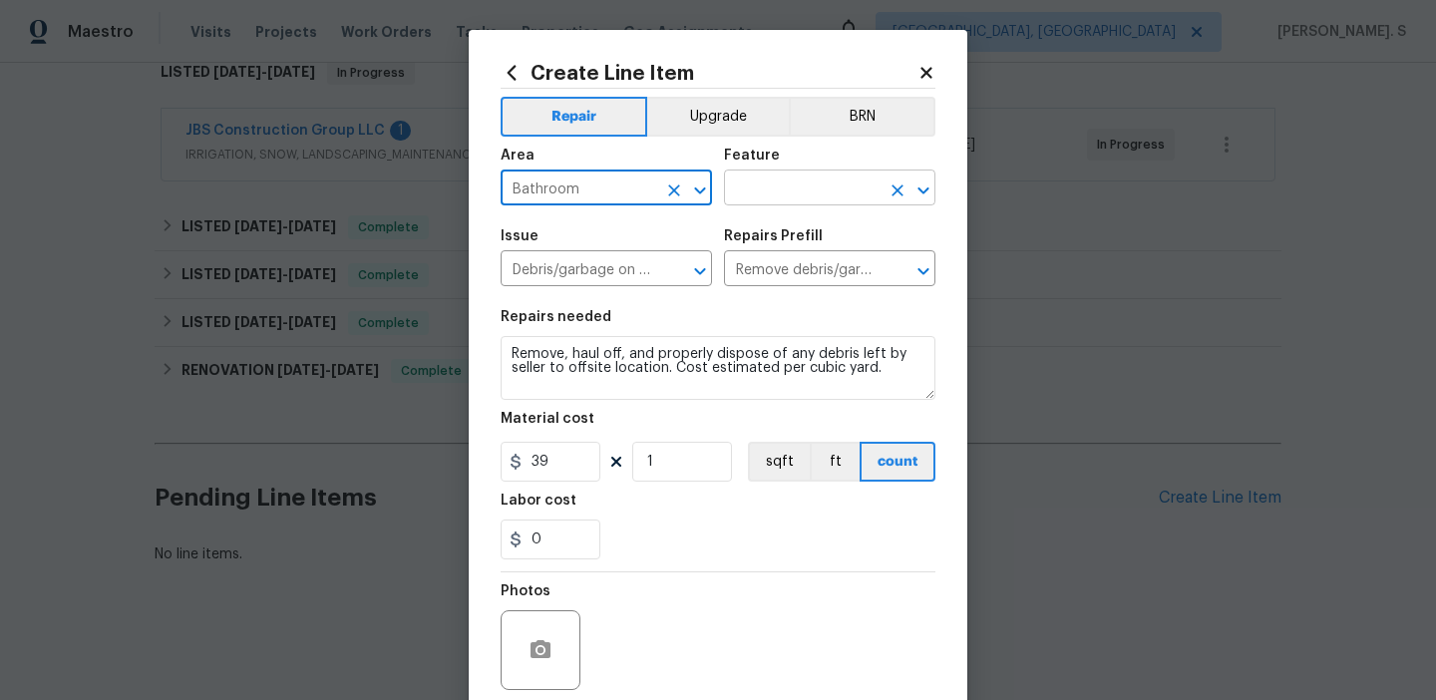
click at [921, 183] on icon "Open" at bounding box center [923, 190] width 24 height 24
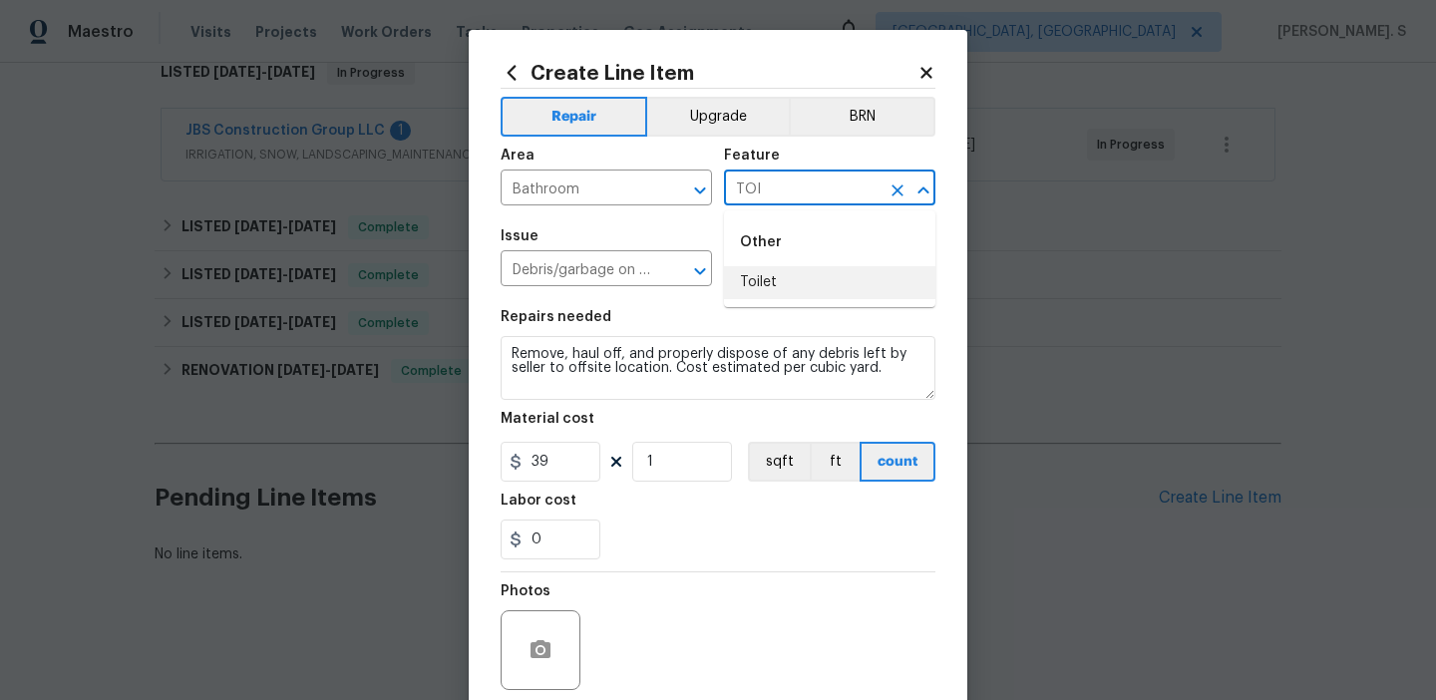
click at [803, 287] on li "Toilet" at bounding box center [829, 282] width 211 height 33
click at [701, 270] on icon "Open" at bounding box center [699, 270] width 11 height 7
type input "Toilet"
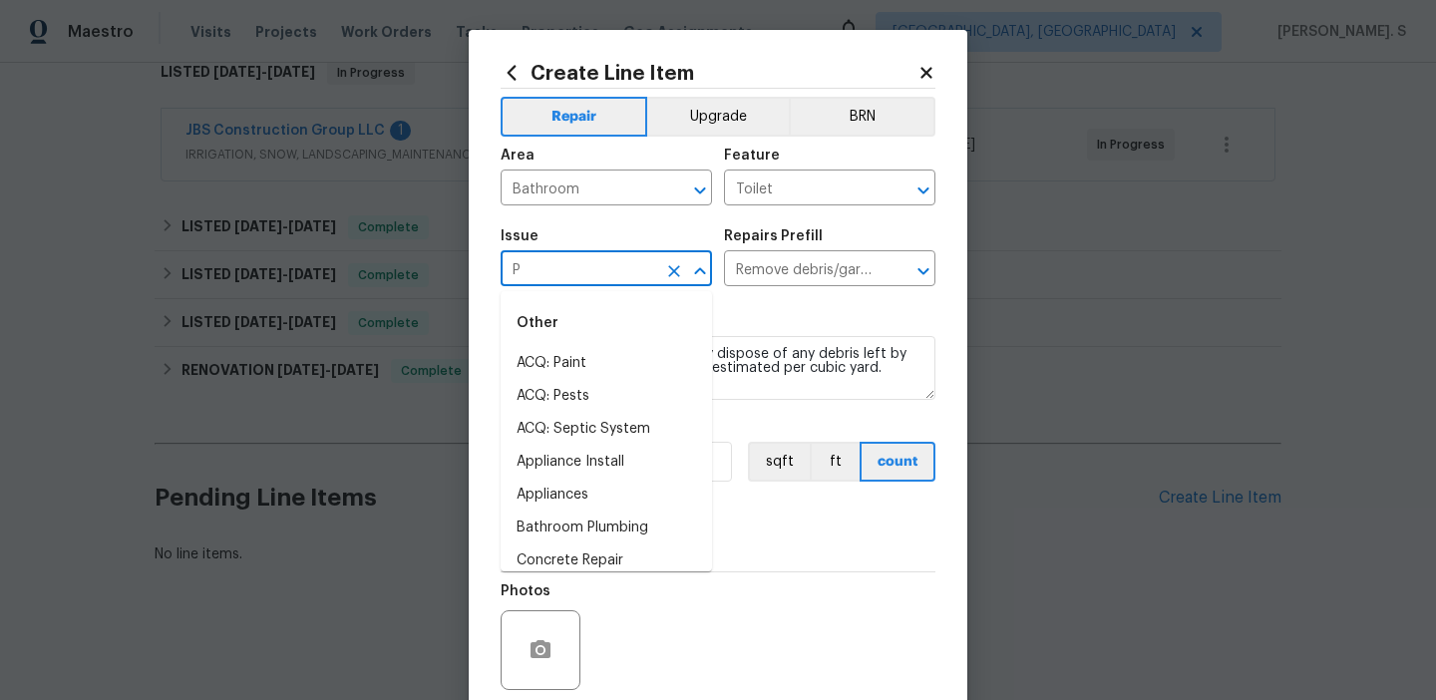
scroll to position [0, 0]
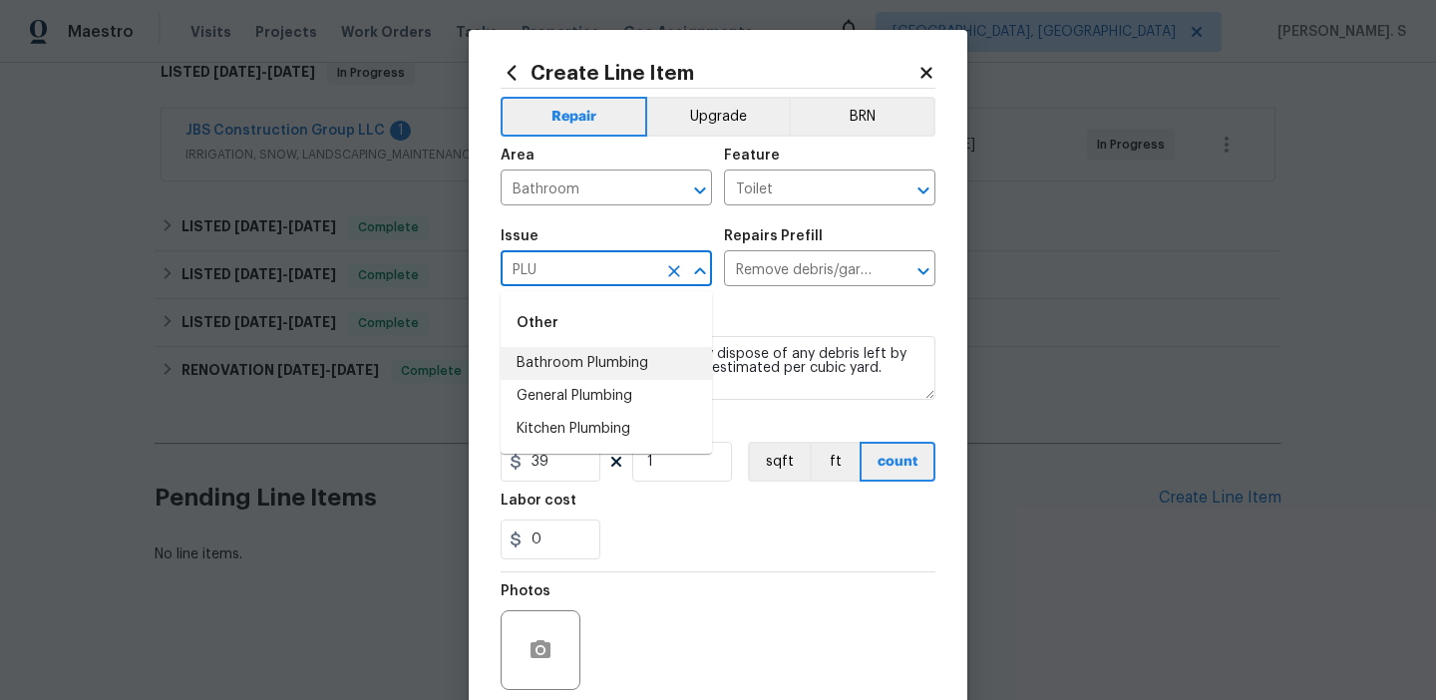
click at [638, 355] on li "Bathroom Plumbing" at bounding box center [605, 363] width 211 height 33
type input "Bathroom Plumbing"
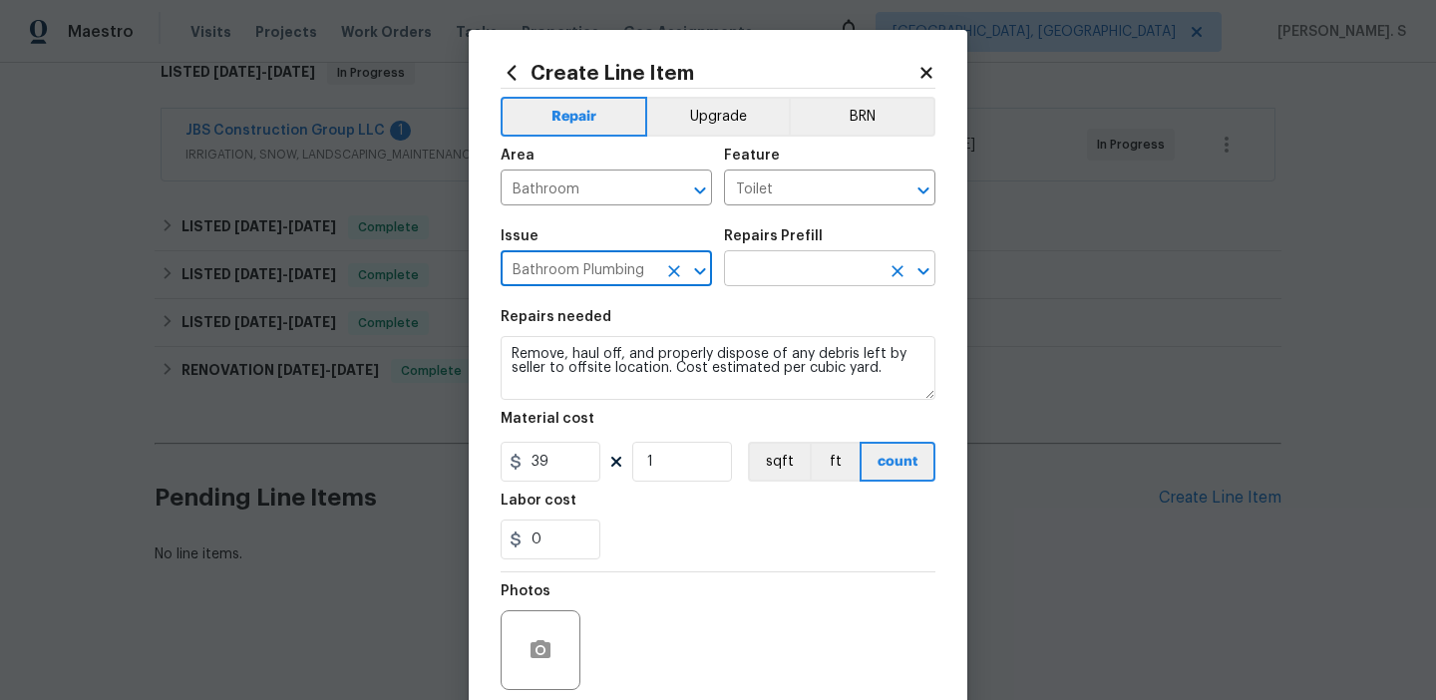
click at [914, 271] on icon "Open" at bounding box center [923, 271] width 24 height 24
type input "Bathroom Plumbing"
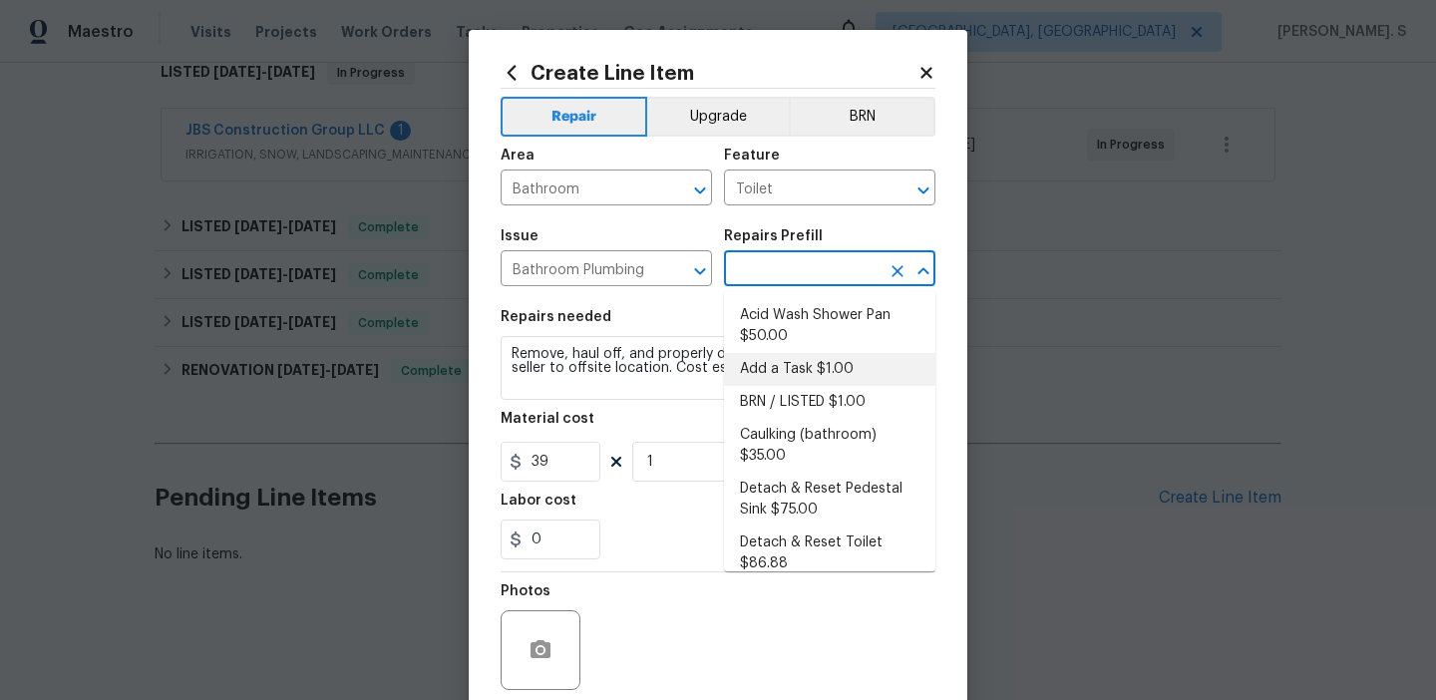
click at [793, 365] on li "Add a Task $1.00" at bounding box center [829, 369] width 211 height 33
type input "Plumbing"
type input "Add a Task $1.00"
type textarea "HPM to detail"
type input "1"
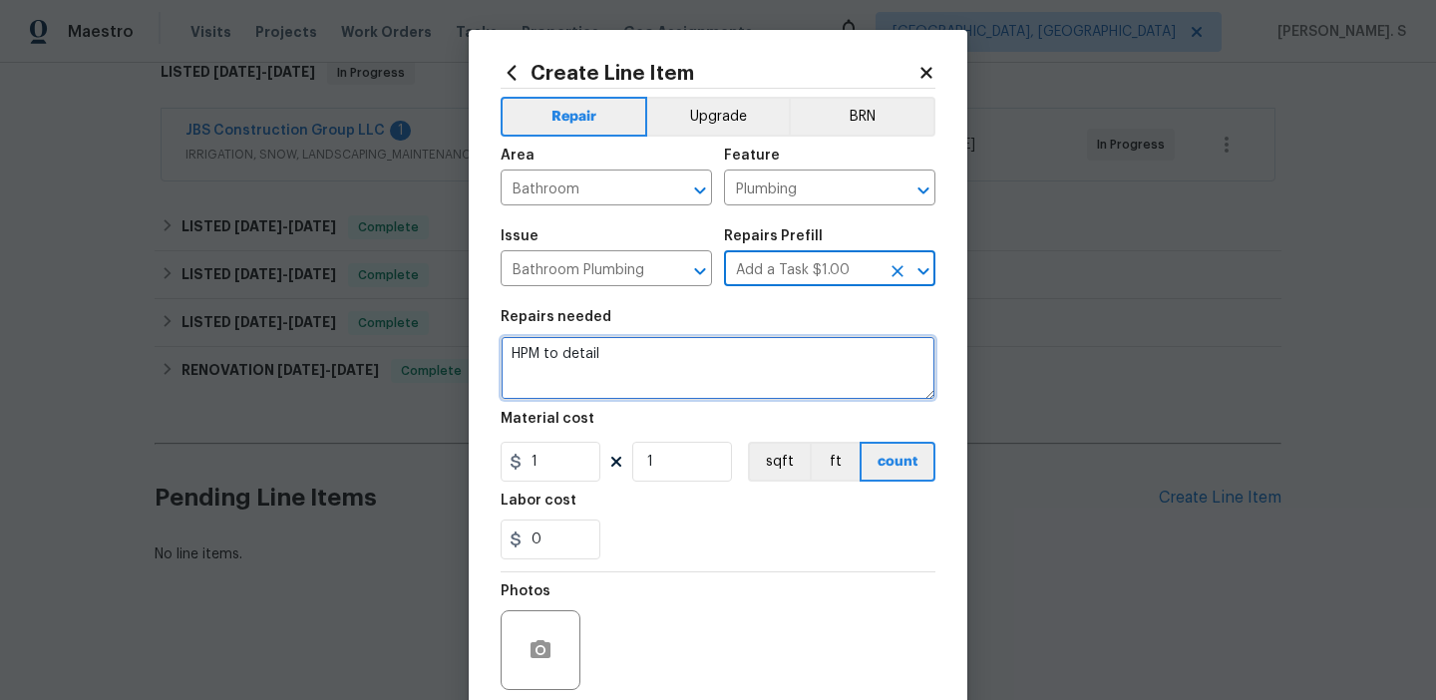
click at [701, 368] on textarea "HPM to detail" at bounding box center [717, 368] width 435 height 64
paste textarea "Feedback received that the basement toilet is not flushing.Identify the toilet(…"
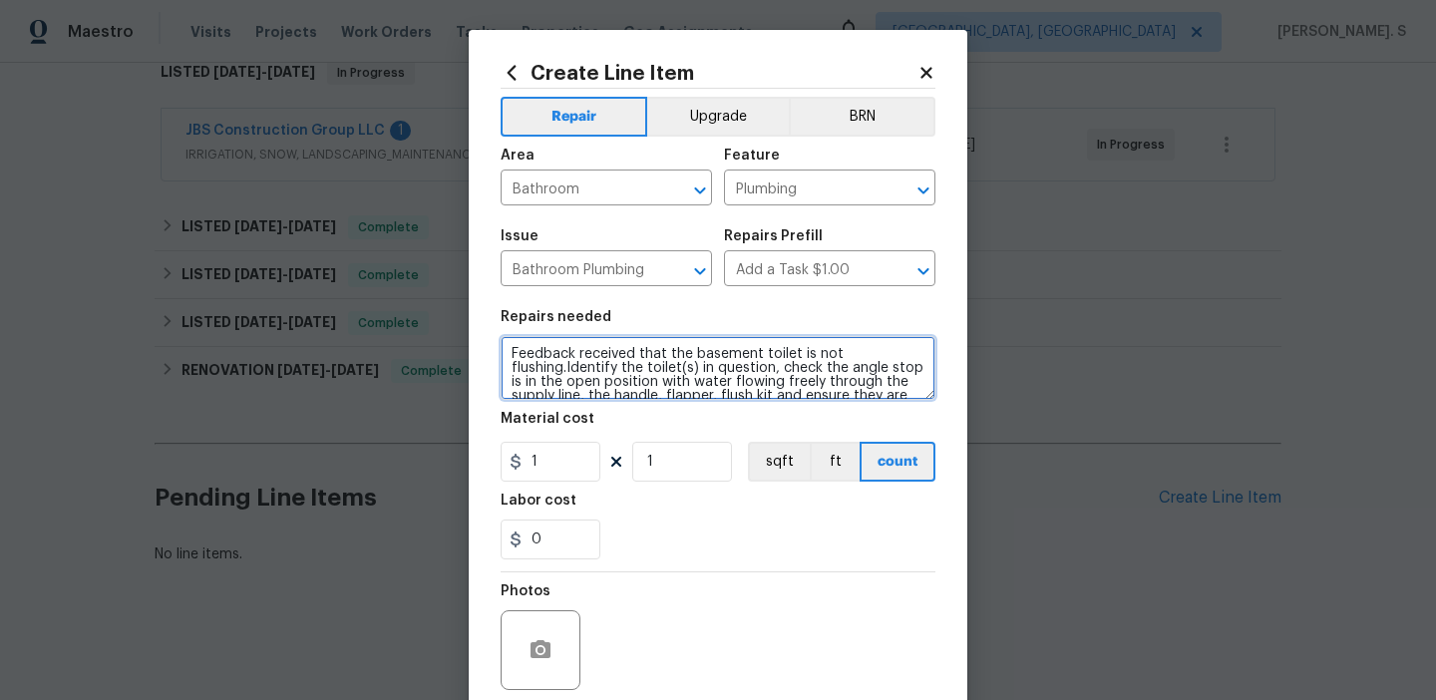
scroll to position [116, 0]
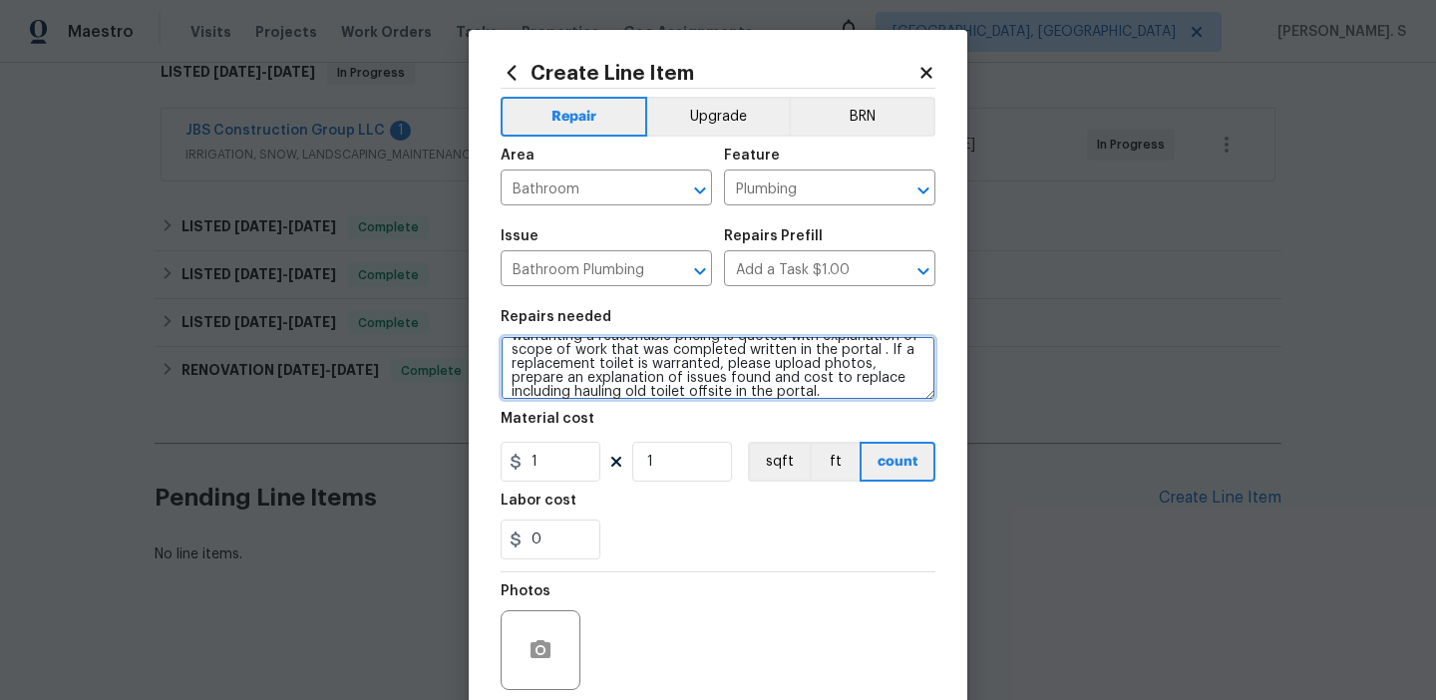
type textarea "Feedback received that the basement toilet is not flushing.Identify the toilet(…"
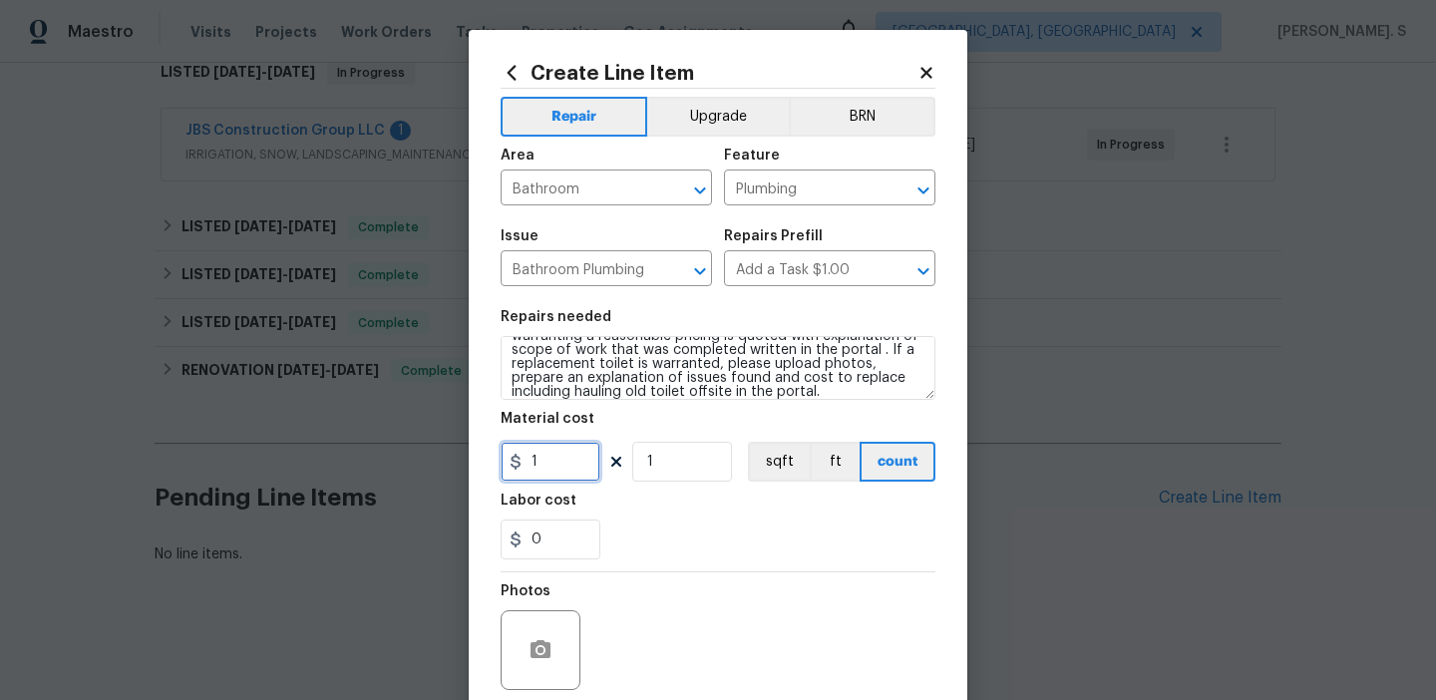
click at [564, 469] on input "1" at bounding box center [550, 462] width 100 height 40
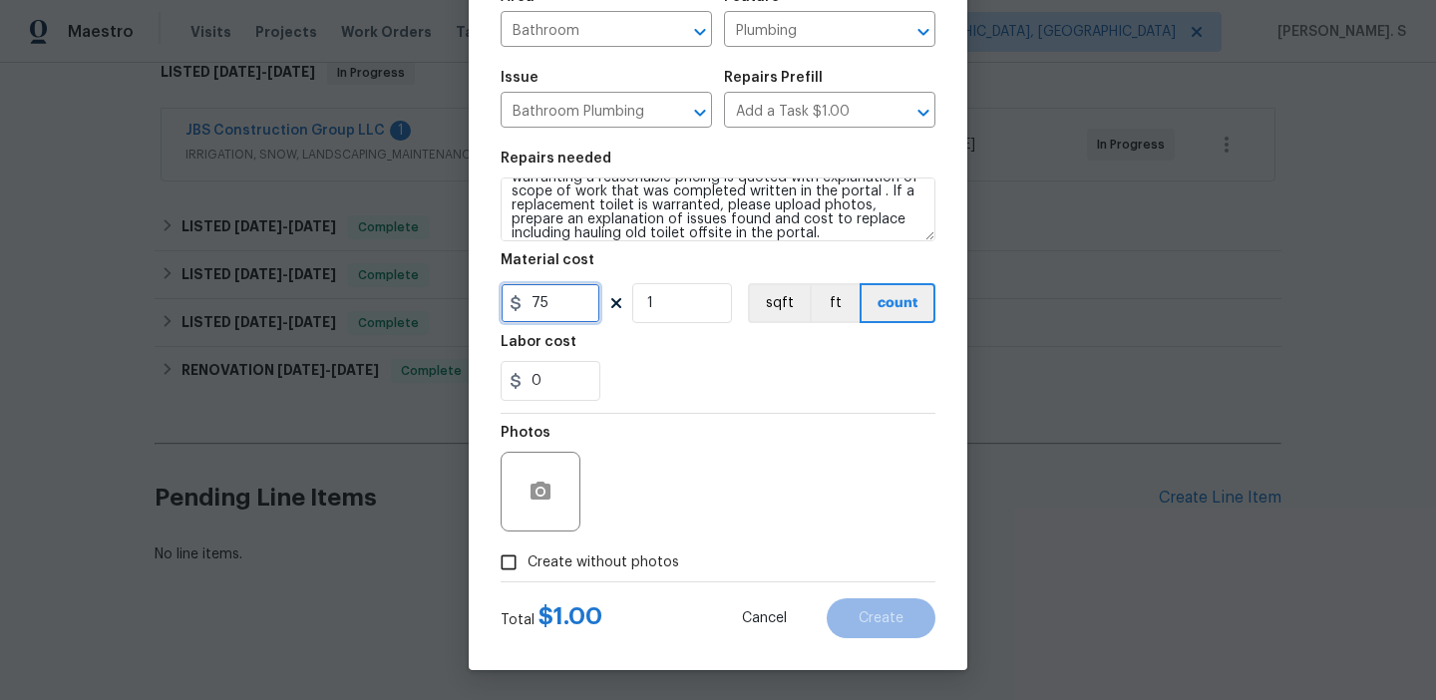
type input "75"
click at [537, 490] on circle "button" at bounding box center [540, 491] width 6 height 6
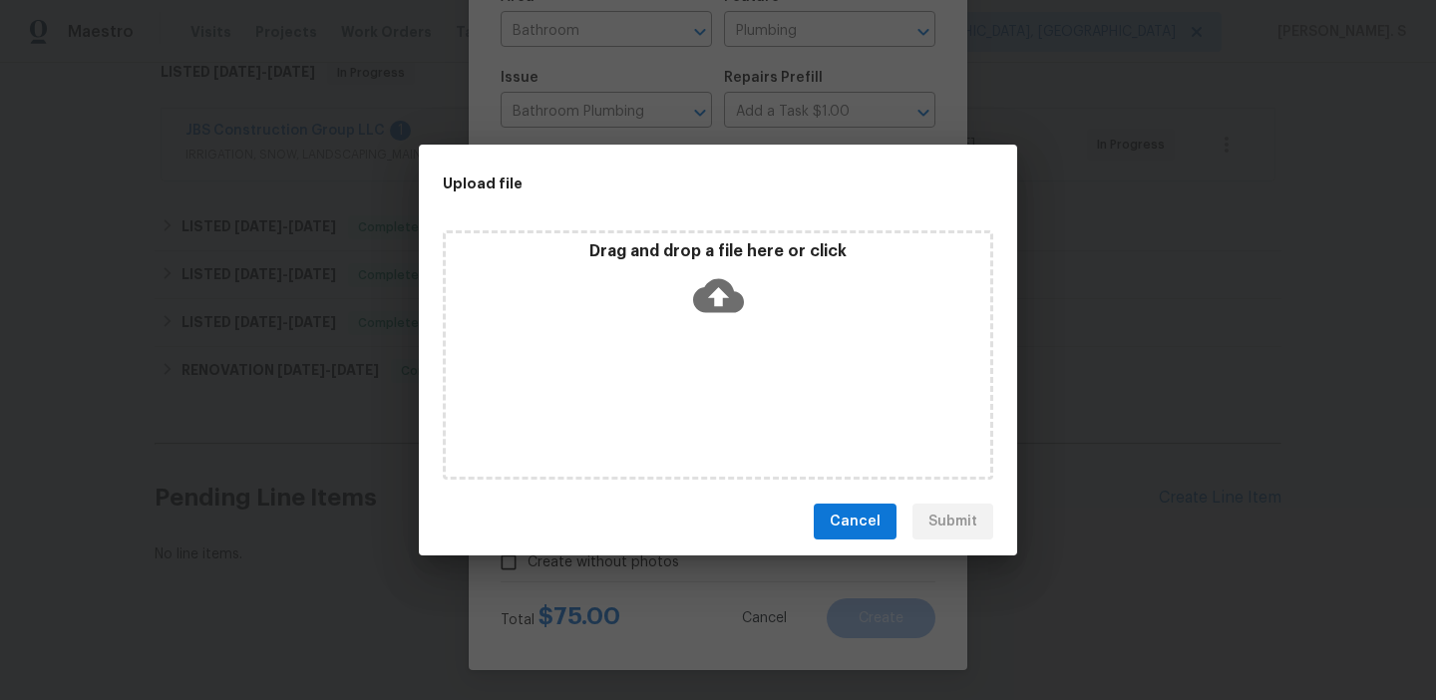
click at [715, 264] on div "Drag and drop a file here or click" at bounding box center [718, 284] width 544 height 86
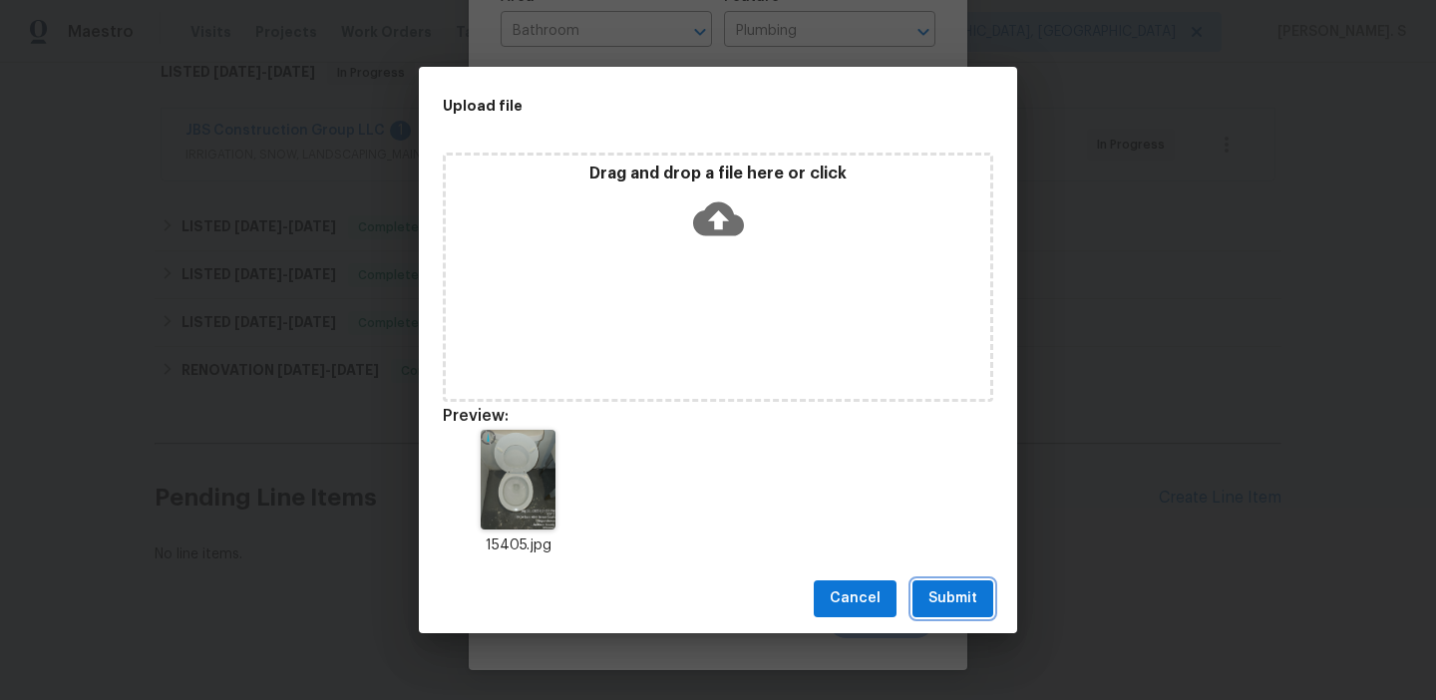
click at [951, 595] on span "Submit" at bounding box center [952, 598] width 49 height 25
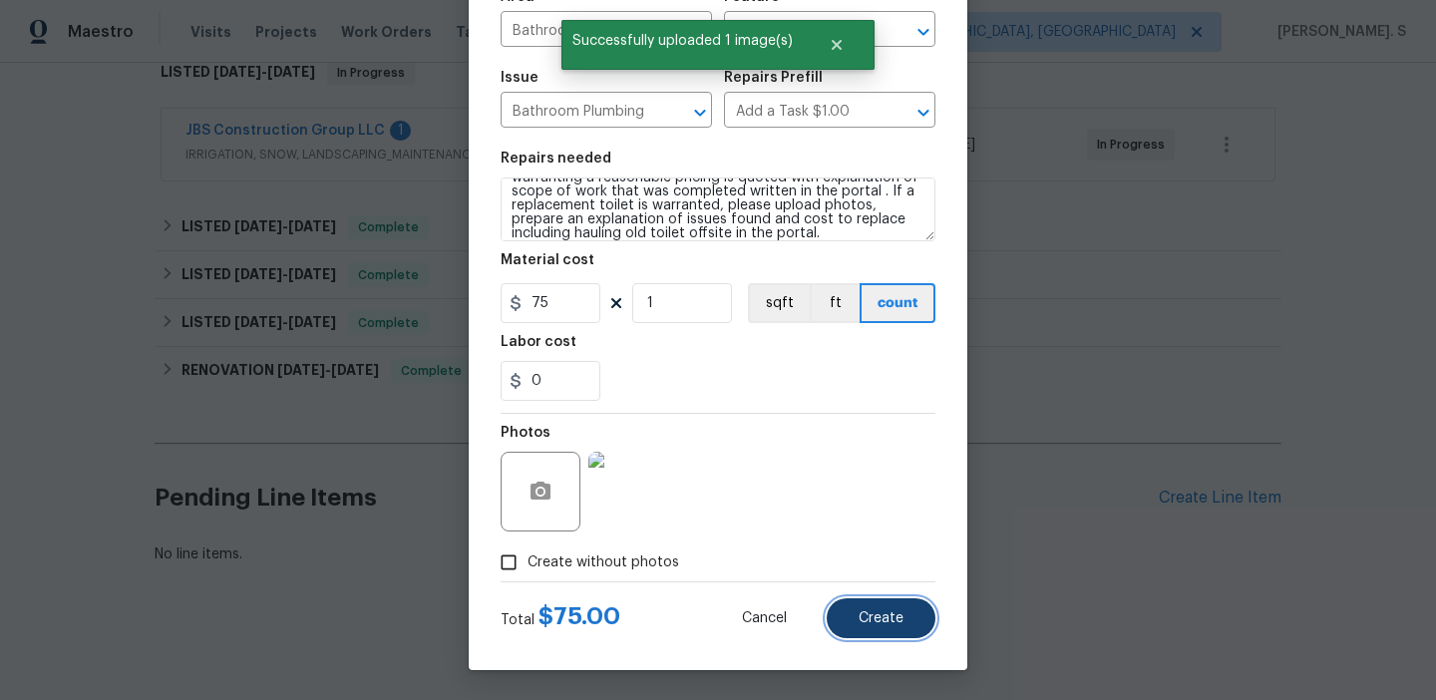
click at [901, 618] on span "Create" at bounding box center [880, 618] width 45 height 15
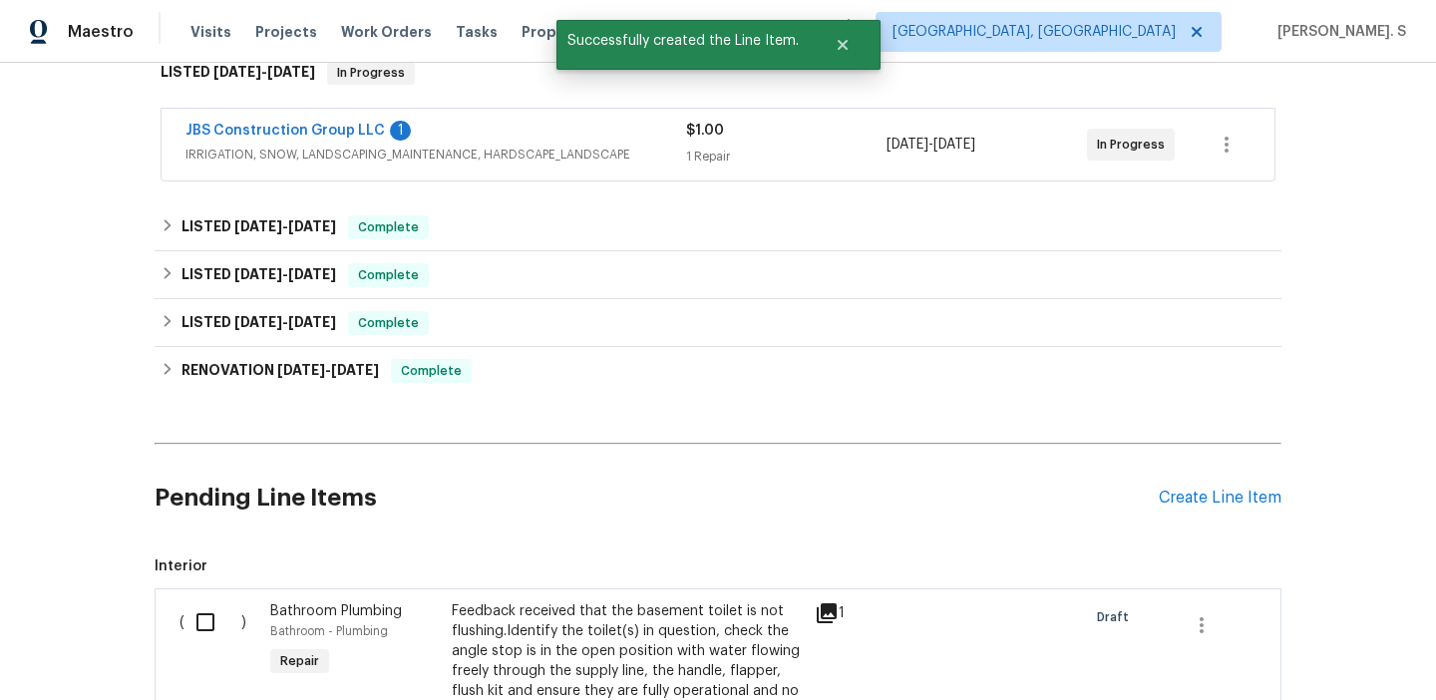
click at [194, 618] on input "checkbox" at bounding box center [212, 622] width 57 height 42
checkbox input "true"
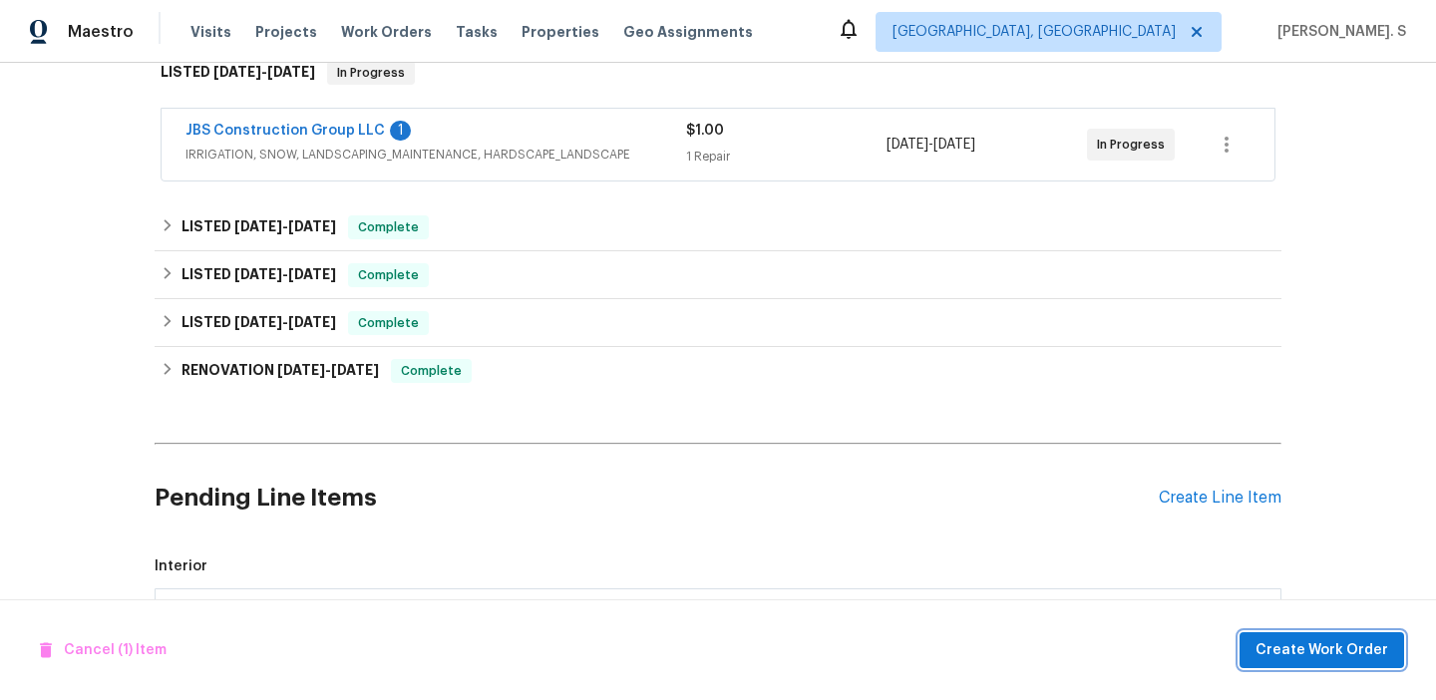
click at [1293, 667] on button "Create Work Order" at bounding box center [1321, 650] width 164 height 37
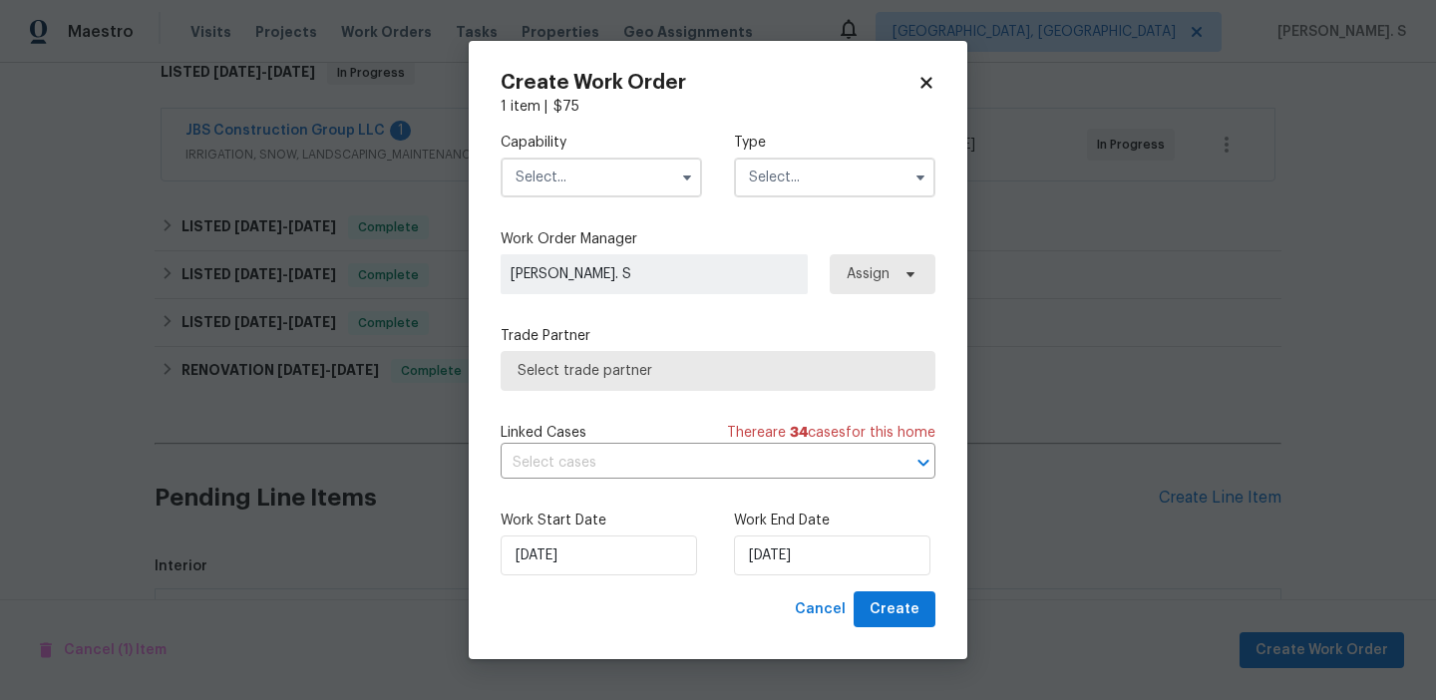
click at [587, 199] on div "Capability Type" at bounding box center [717, 165] width 435 height 97
click at [589, 178] on input "text" at bounding box center [600, 178] width 201 height 40
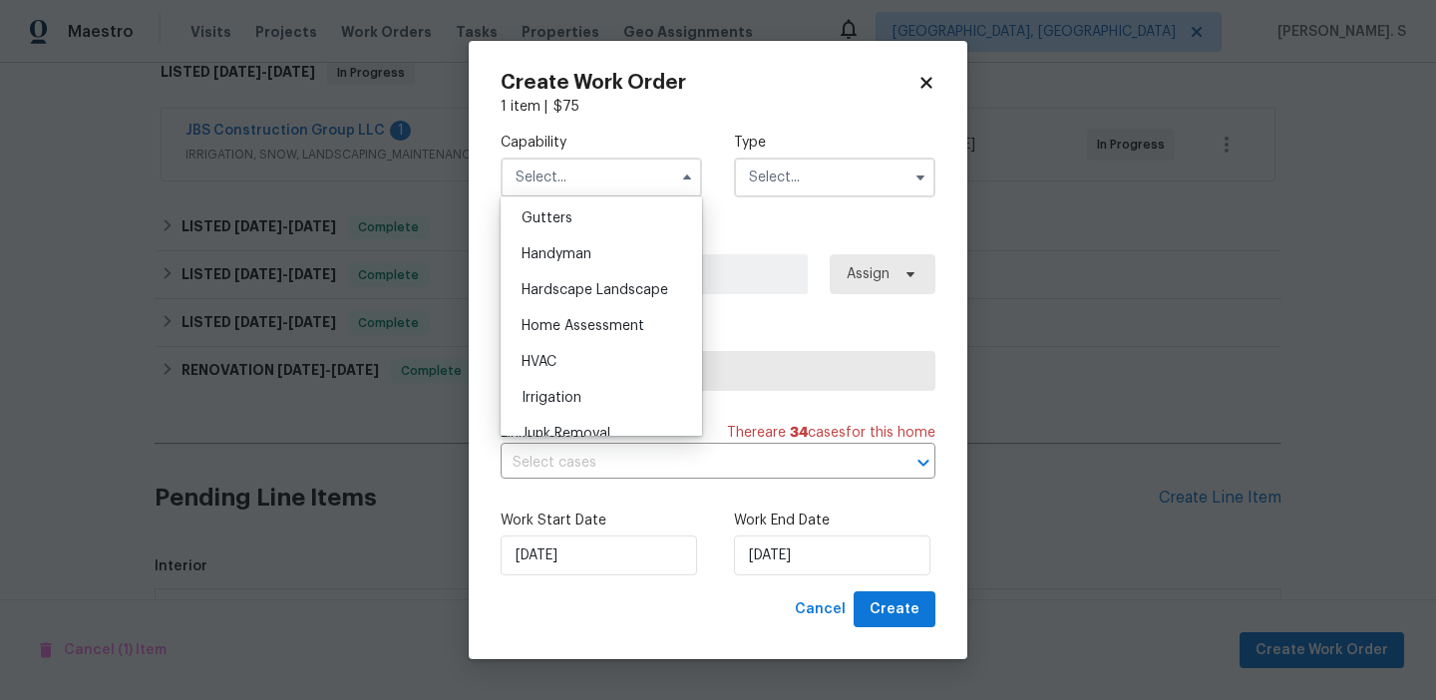
scroll to position [1094, 0]
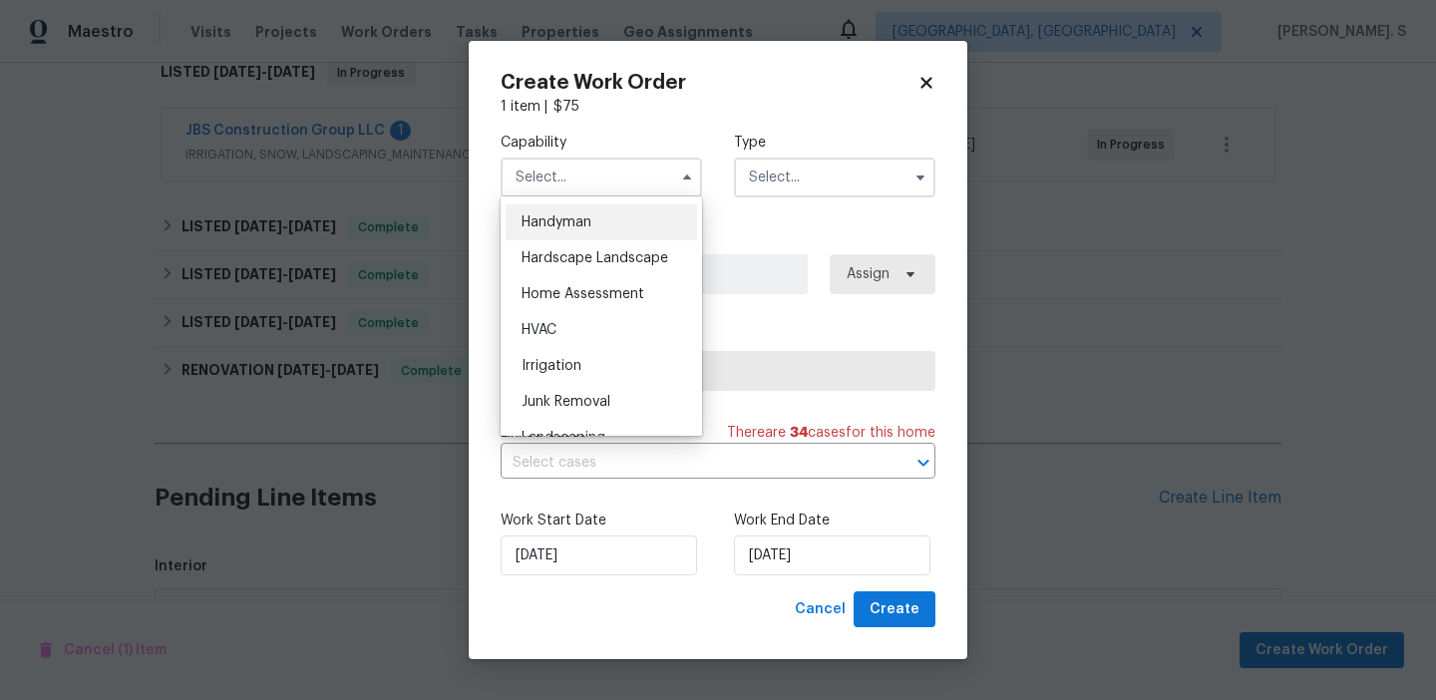
click at [578, 222] on span "Handyman" at bounding box center [556, 222] width 70 height 14
type input "Handyman"
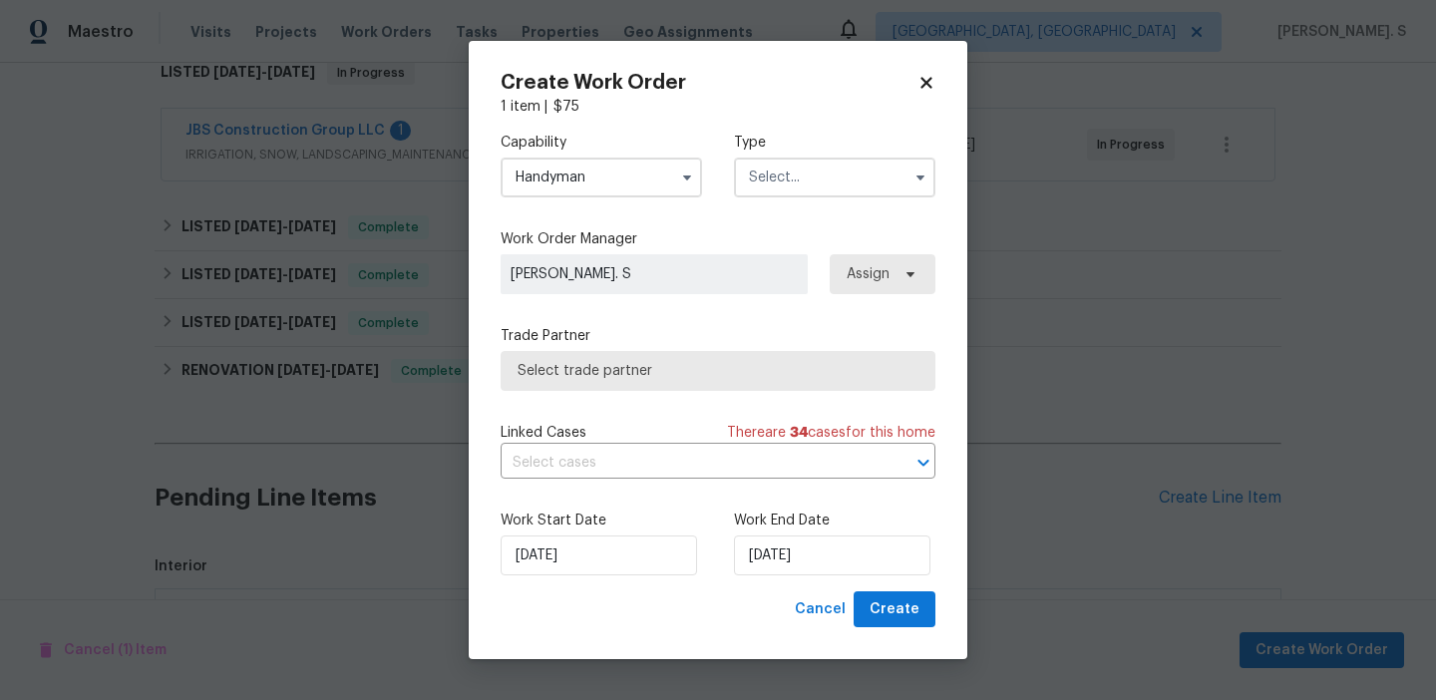
click at [830, 183] on input "text" at bounding box center [834, 178] width 201 height 40
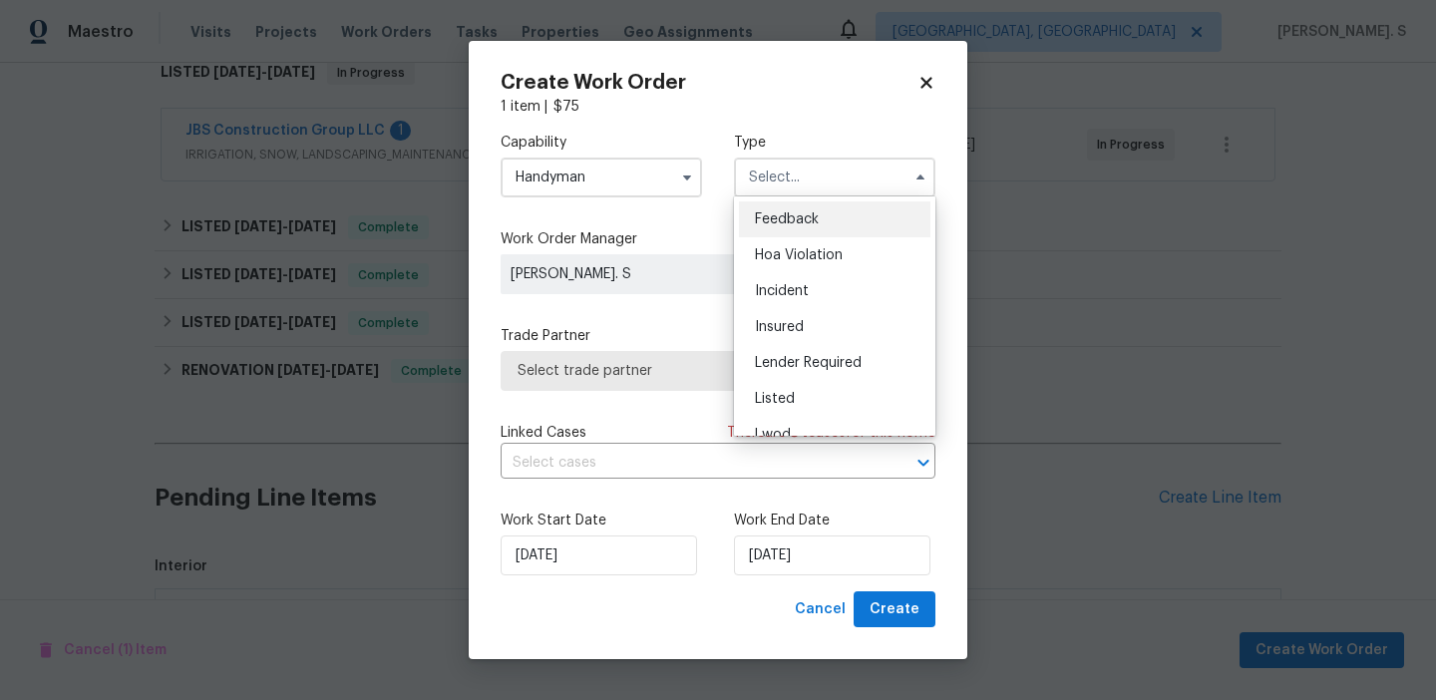
click at [817, 209] on div "Feedback" at bounding box center [834, 219] width 191 height 36
type input "Feedback"
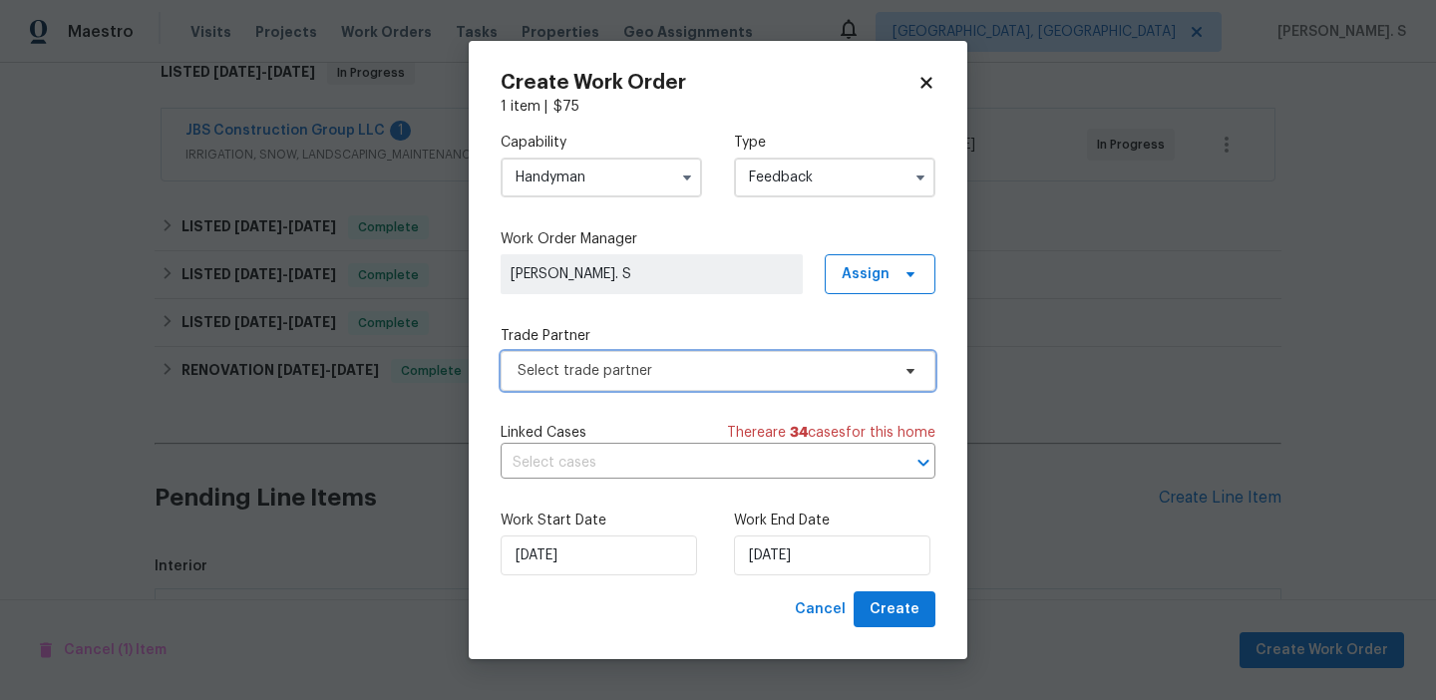
click at [675, 385] on span "Select trade partner" at bounding box center [717, 371] width 435 height 40
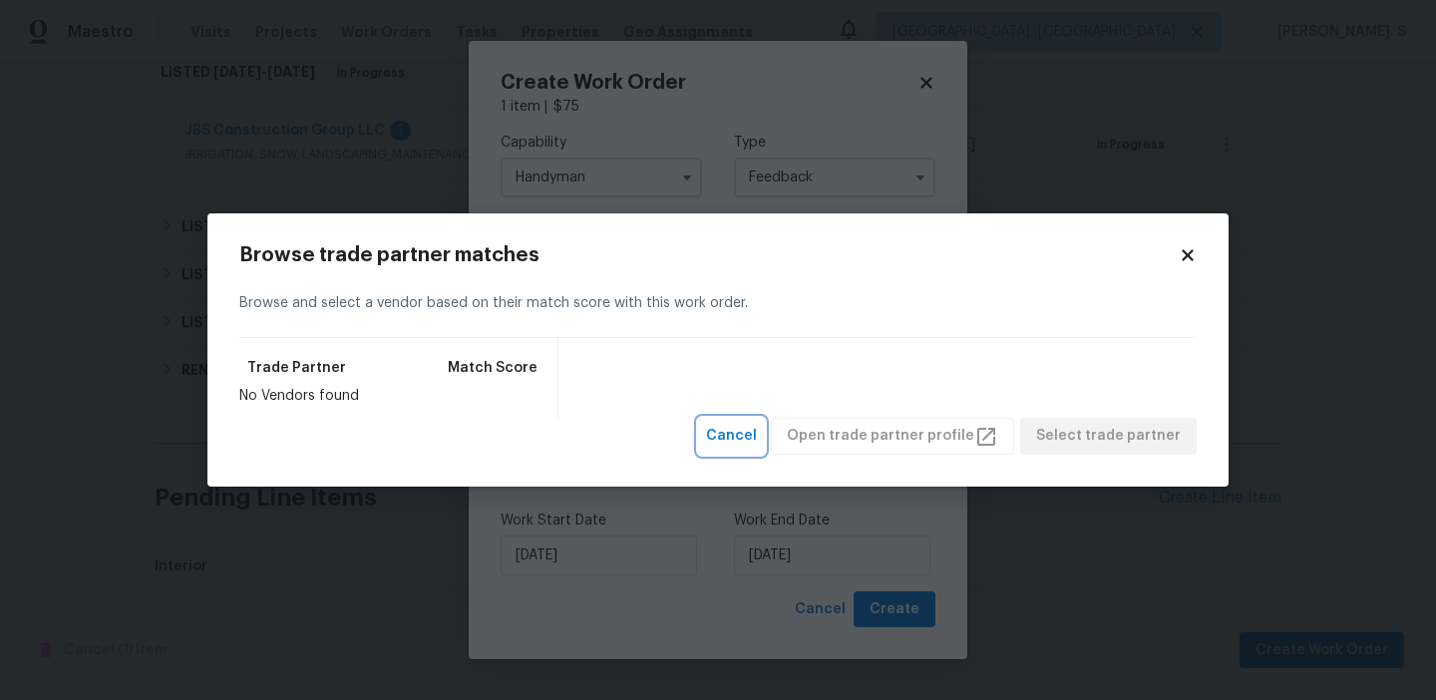
click at [757, 437] on span "Cancel" at bounding box center [731, 436] width 51 height 25
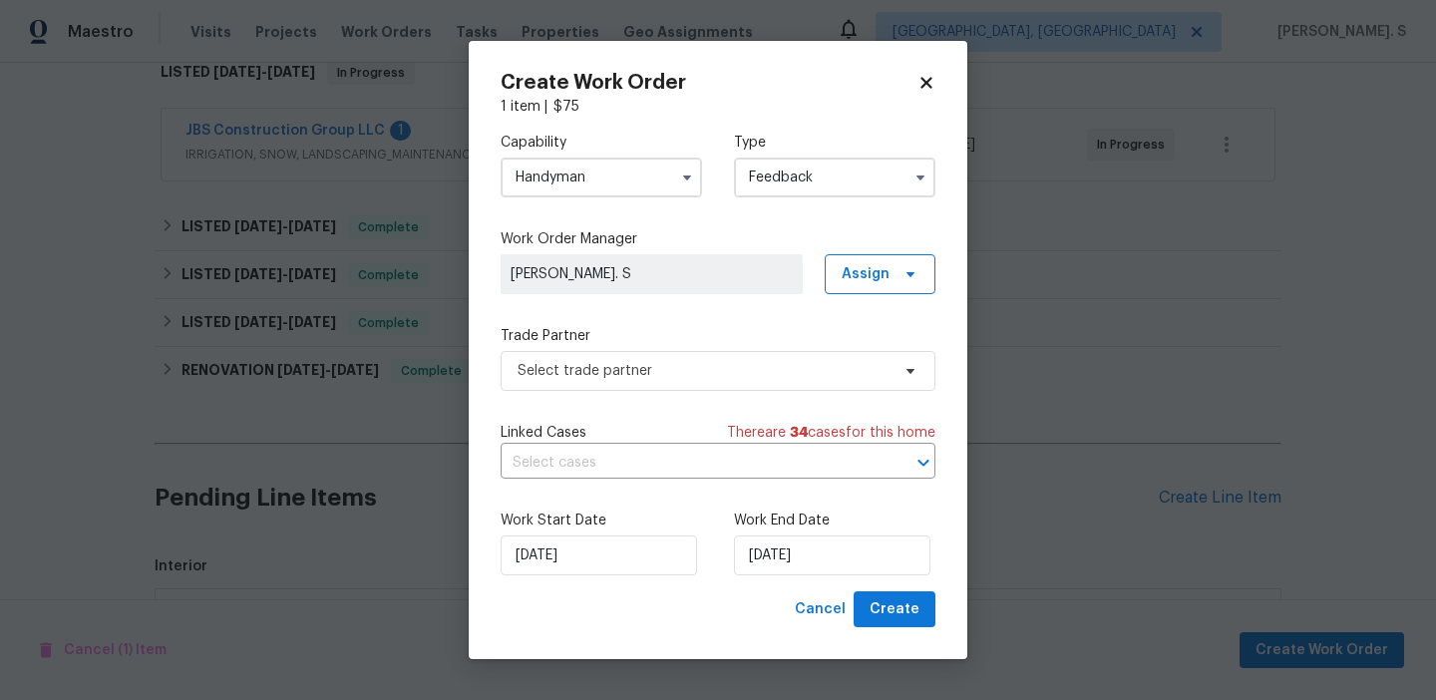
click at [586, 169] on input "Handyman" at bounding box center [600, 178] width 201 height 40
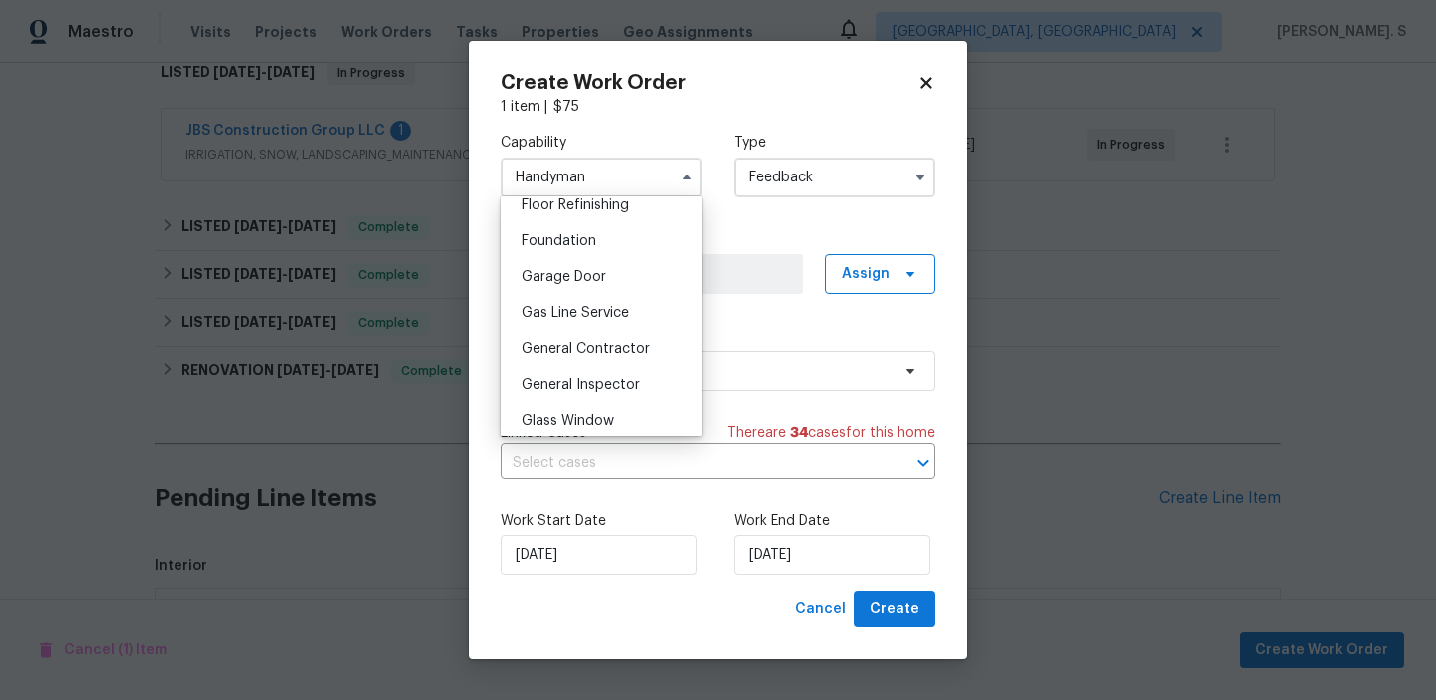
scroll to position [876, 0]
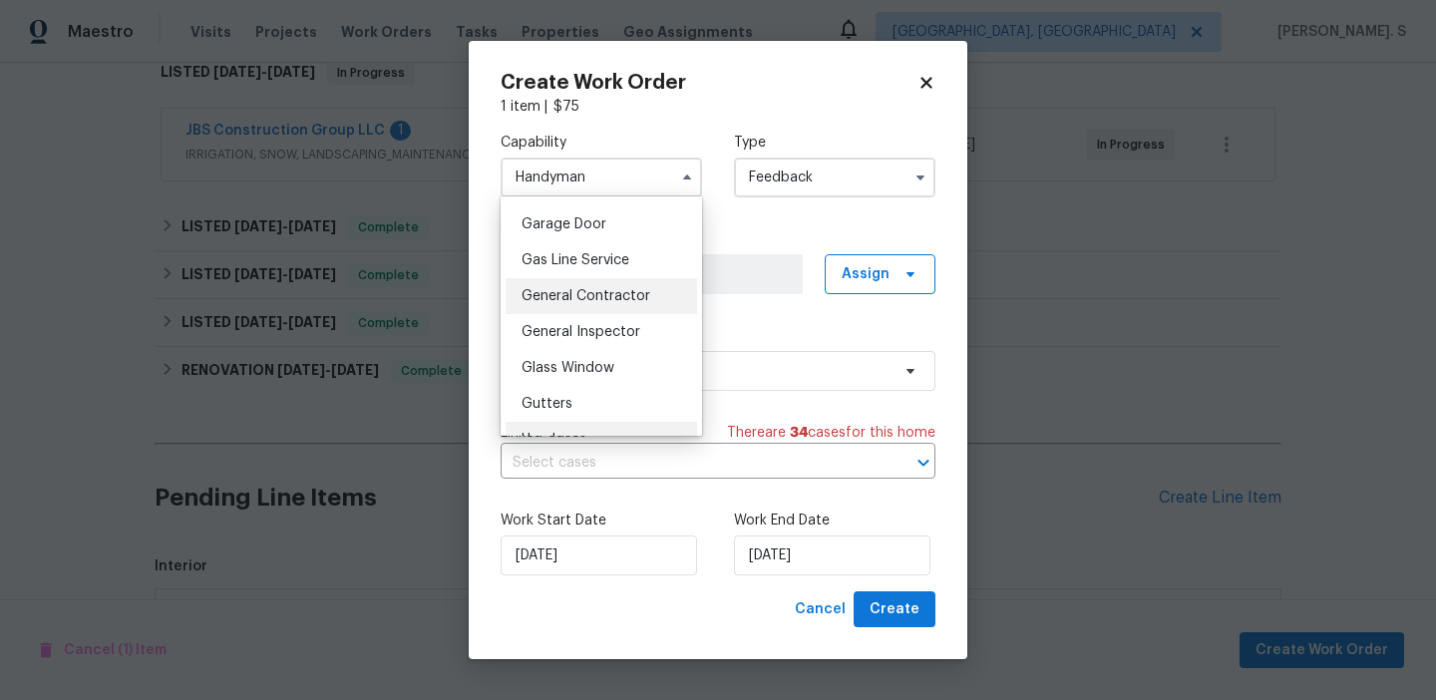
click at [611, 286] on div "General Contractor" at bounding box center [600, 296] width 191 height 36
type input "General Contractor"
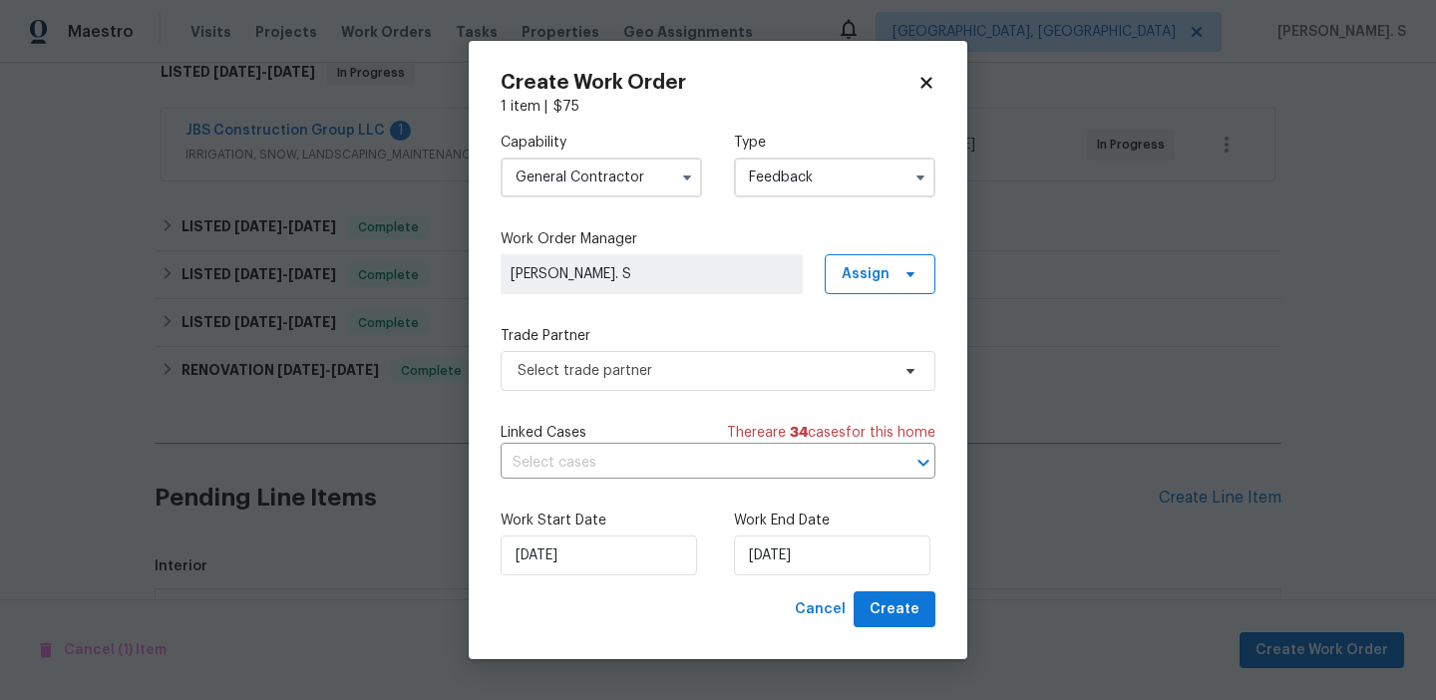
click at [651, 333] on label "Trade Partner" at bounding box center [717, 336] width 435 height 20
click at [652, 363] on span "Select trade partner" at bounding box center [703, 371] width 372 height 20
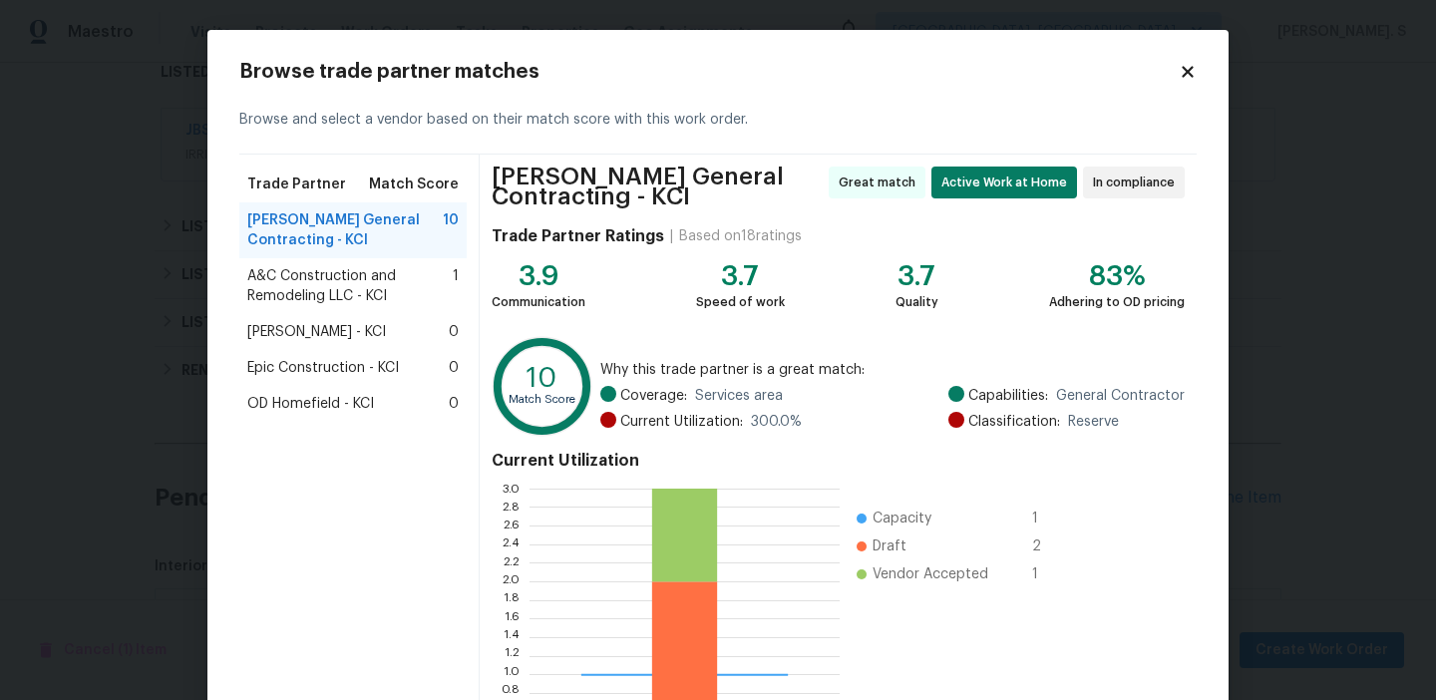
scroll to position [187, 0]
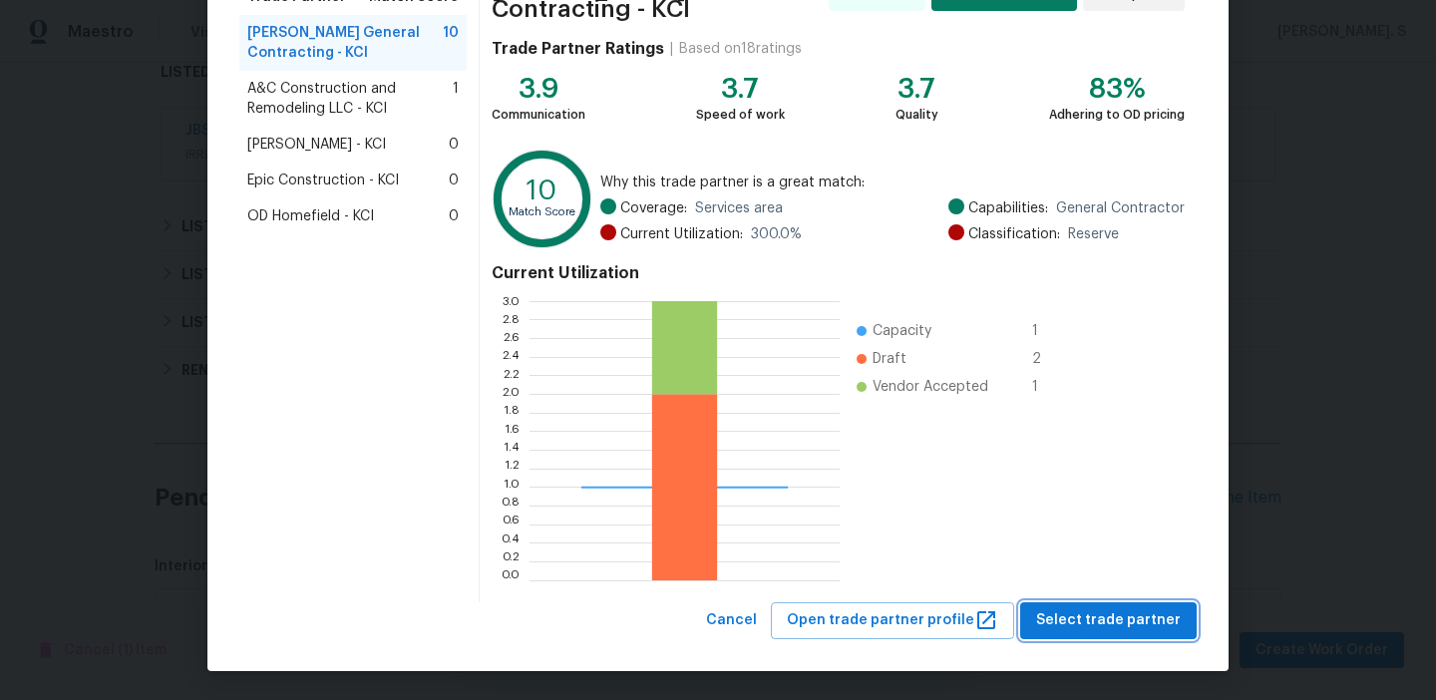
click at [1069, 625] on span "Select trade partner" at bounding box center [1108, 620] width 145 height 25
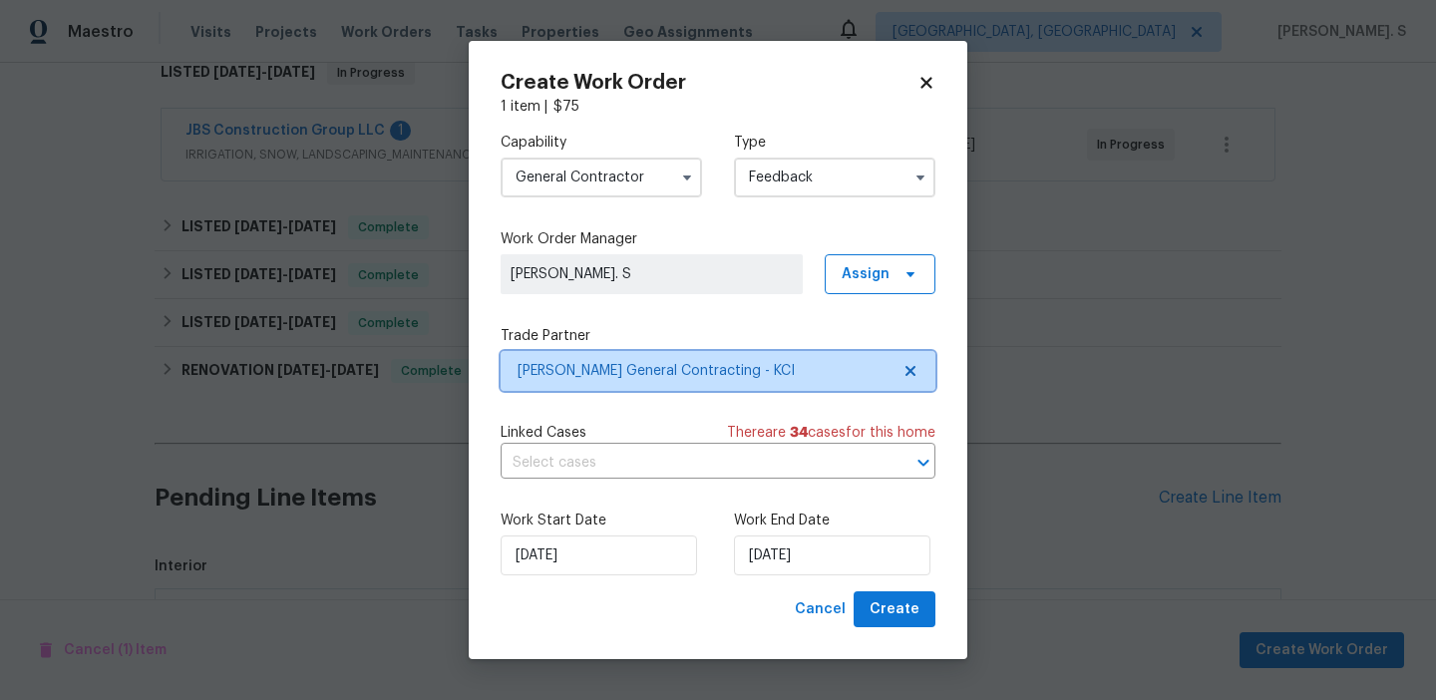
scroll to position [0, 0]
click at [570, 457] on input "text" at bounding box center [689, 463] width 379 height 31
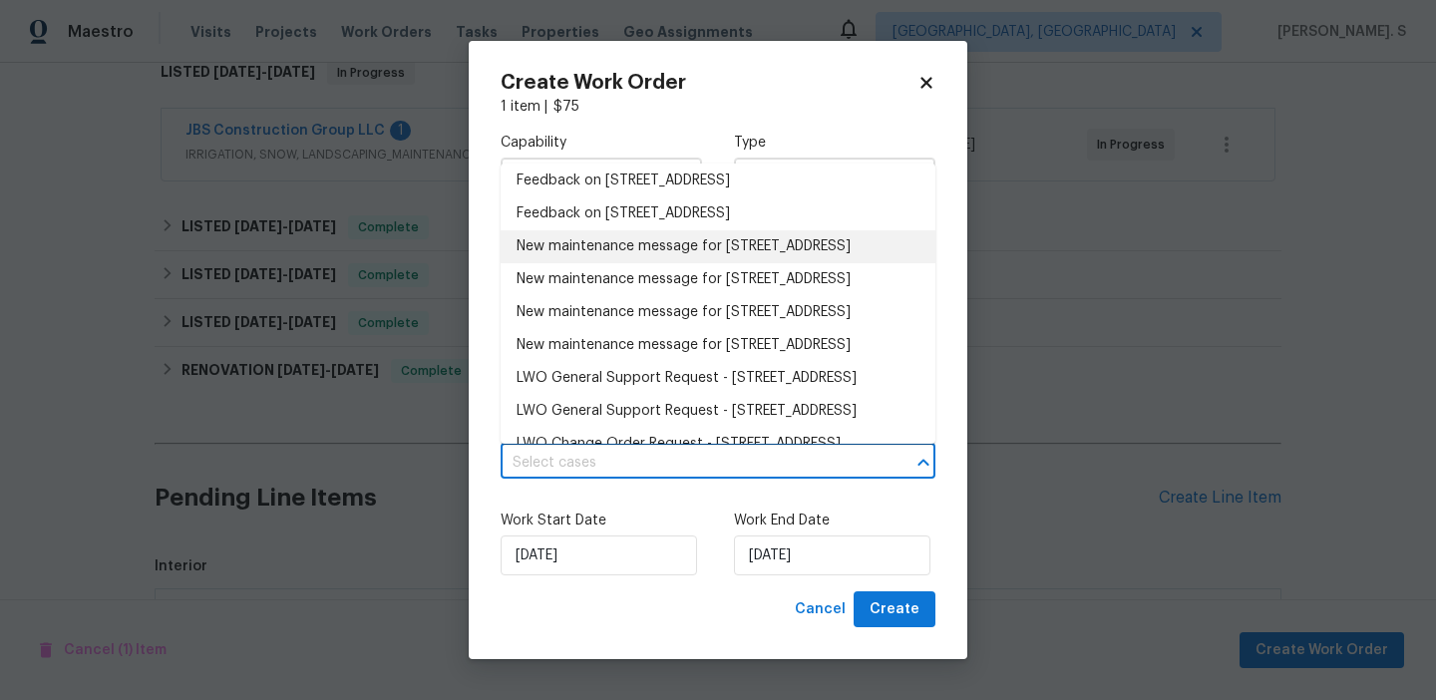
scroll to position [243, 0]
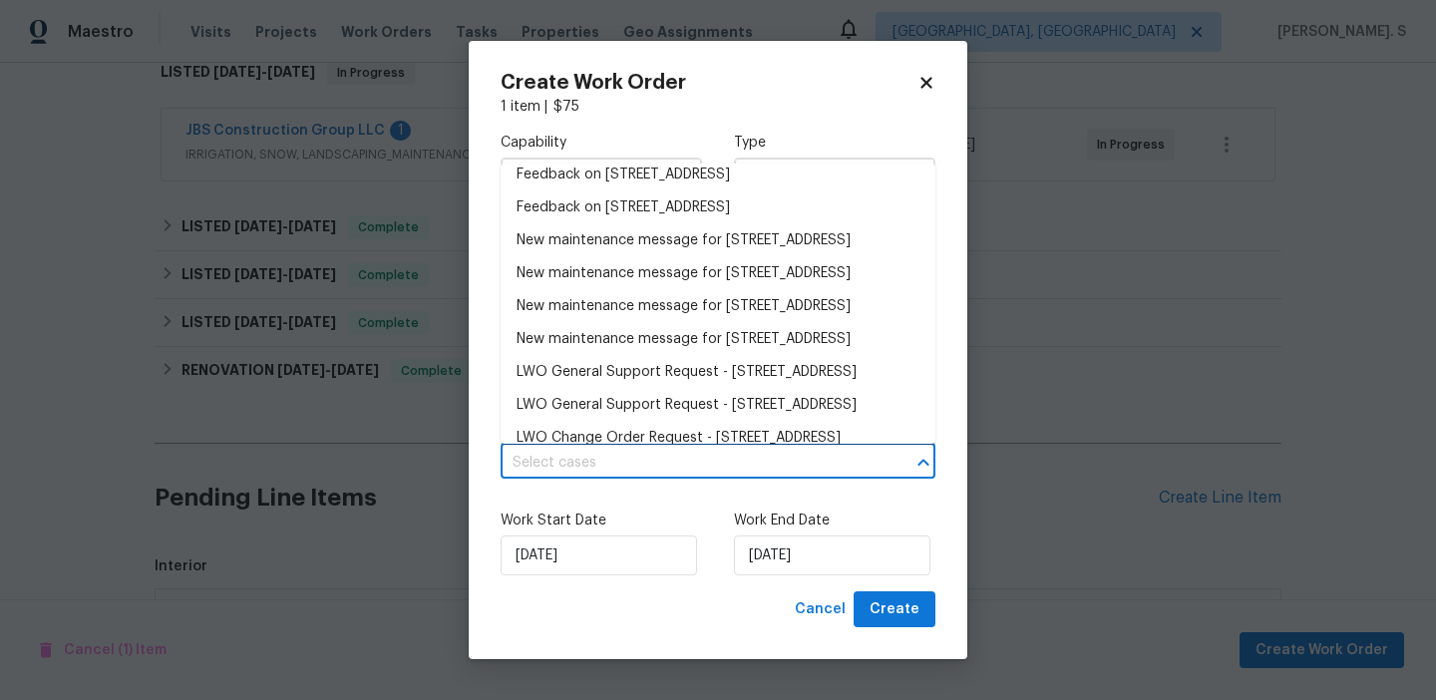
click at [615, 159] on li "Feedback on 15405 E 40th St S, Independence, MO 64055" at bounding box center [717, 142] width 435 height 33
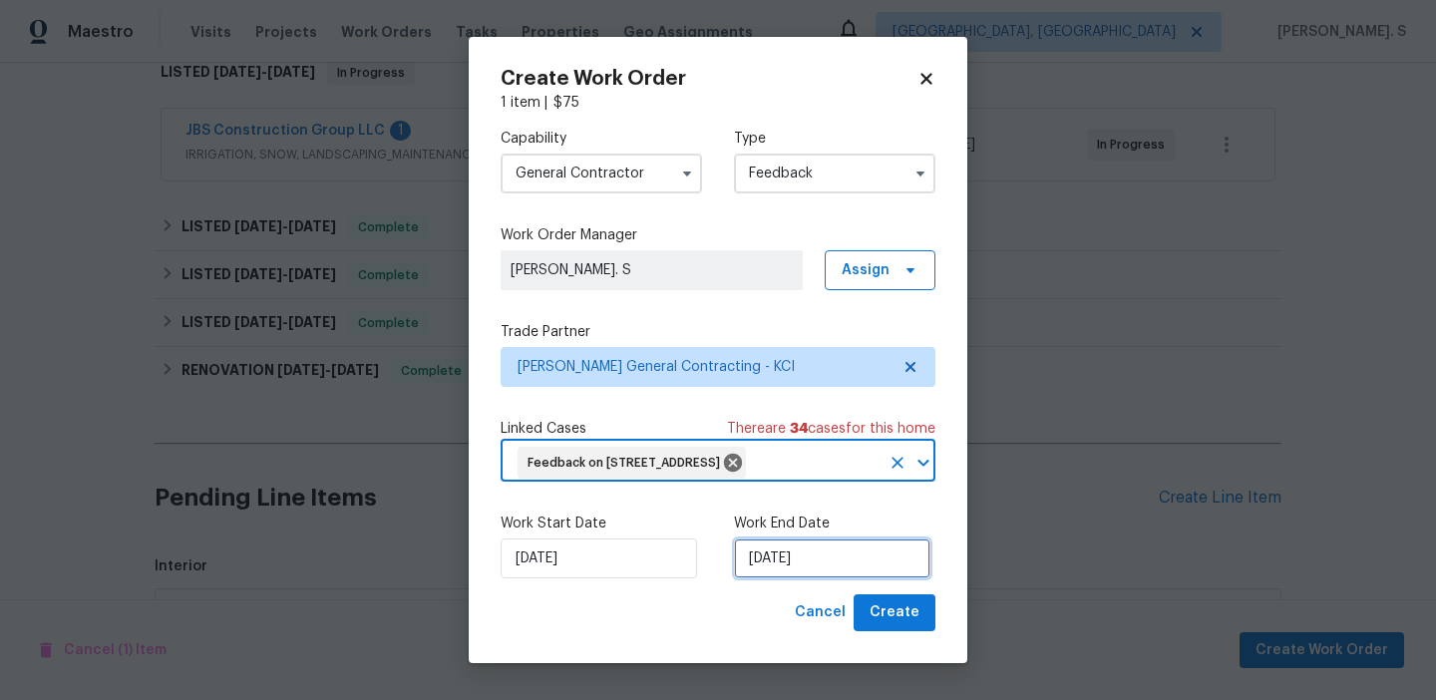
click at [790, 578] on input "9/23/2025" at bounding box center [832, 558] width 196 height 40
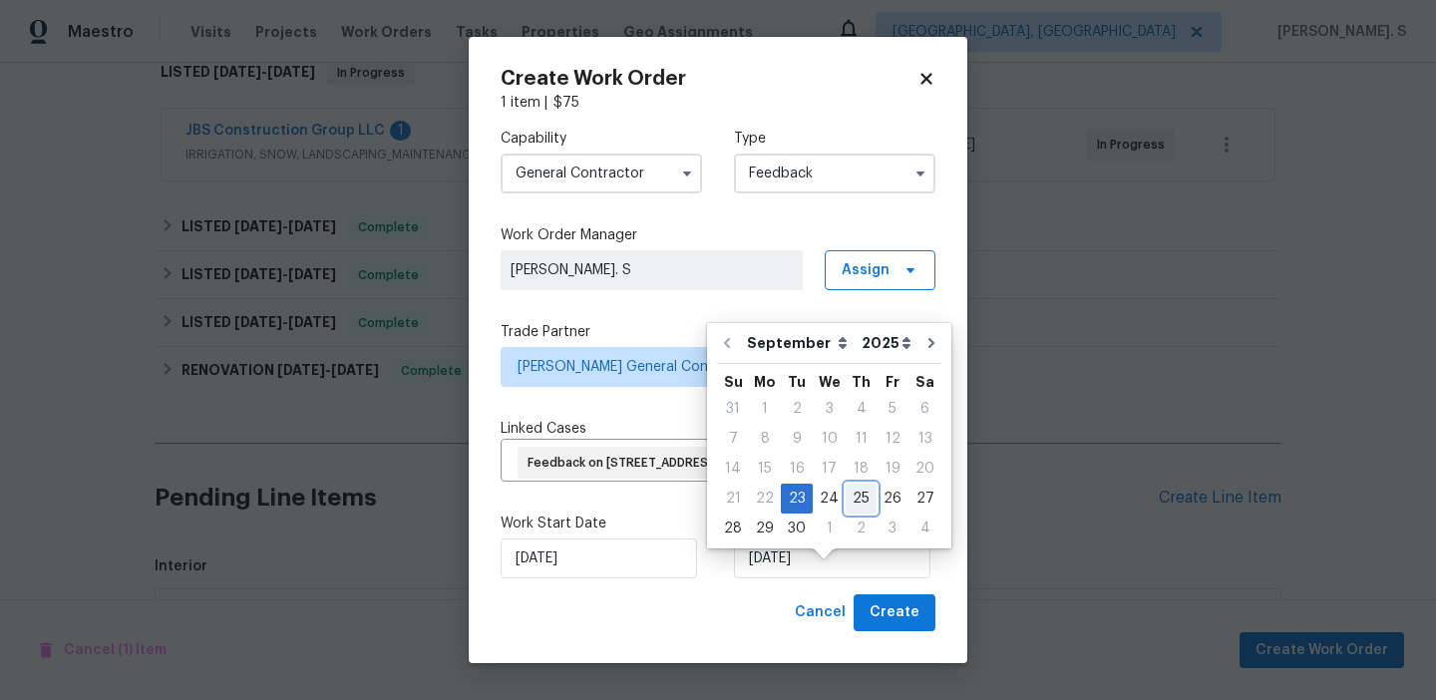
click at [845, 503] on div "25" at bounding box center [860, 499] width 31 height 28
type input "9/25/2025"
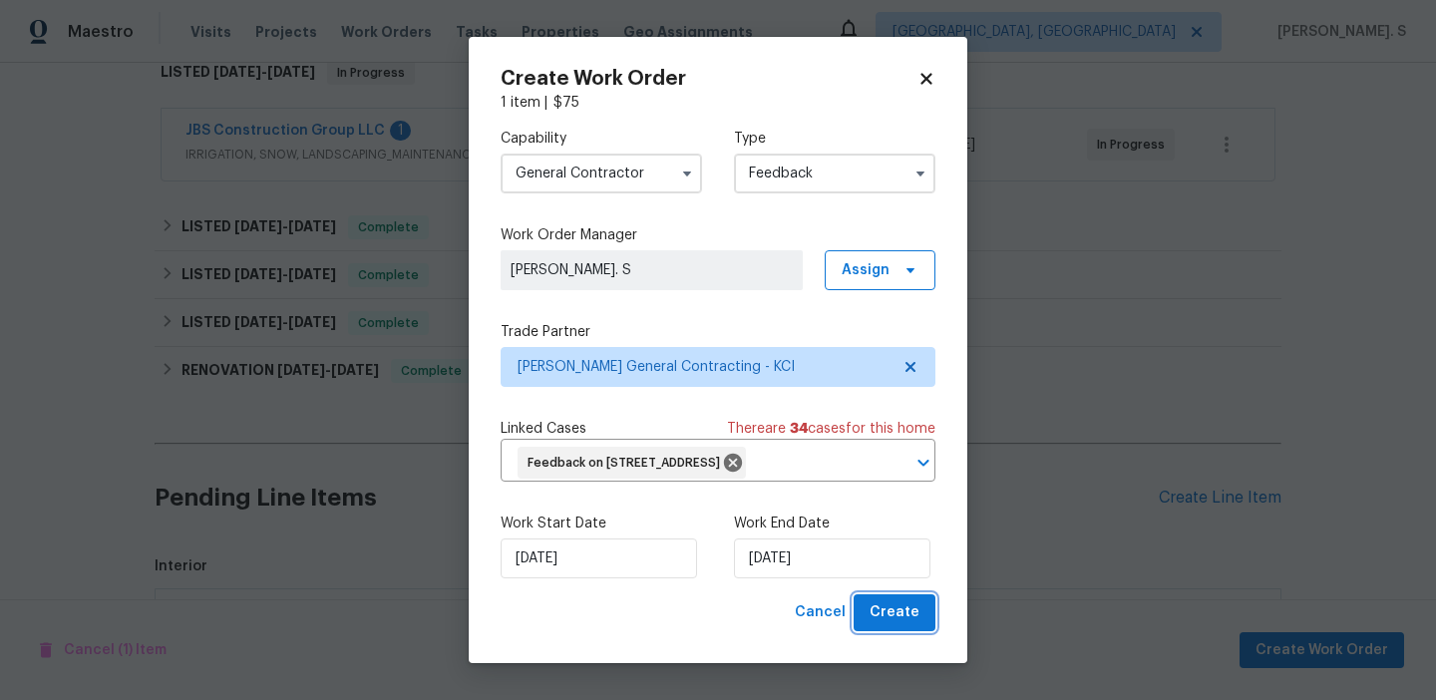
click at [881, 623] on button "Create" at bounding box center [894, 612] width 82 height 37
checkbox input "false"
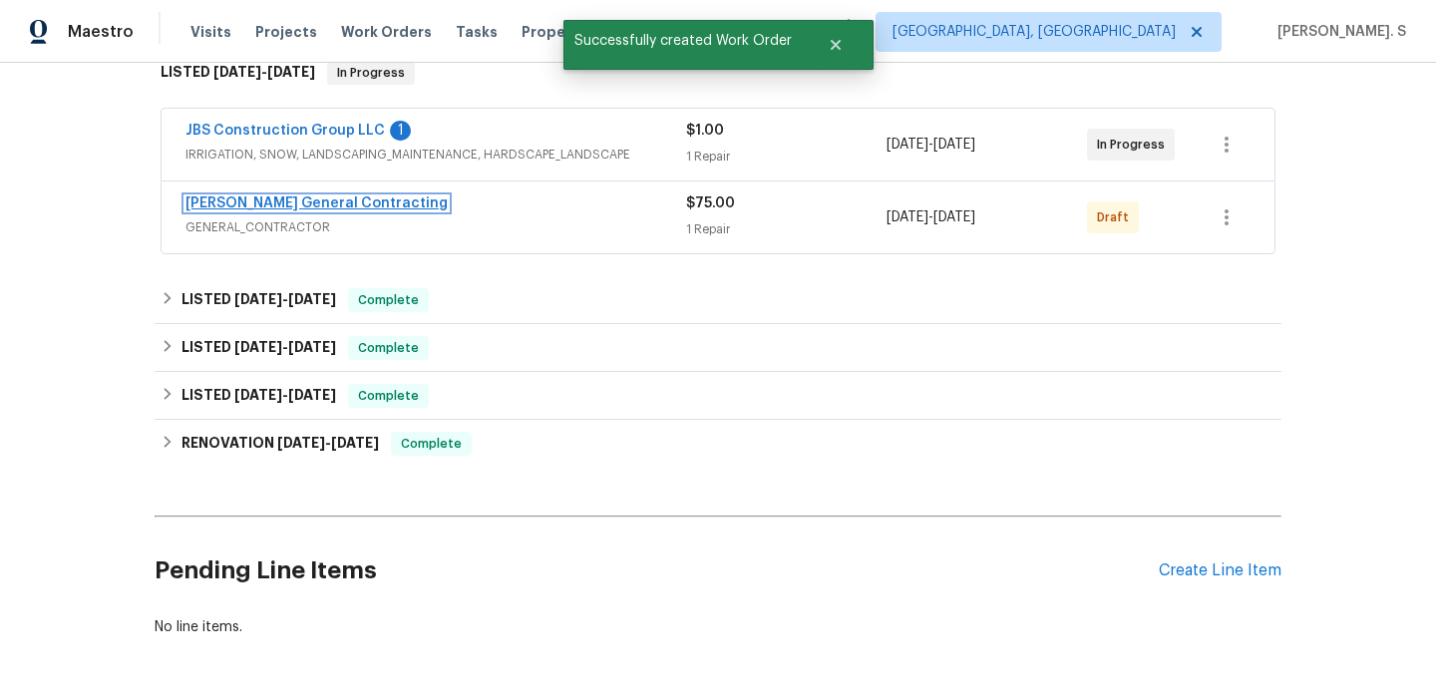
click at [252, 200] on link "Nicholson General Contracting" at bounding box center [316, 203] width 262 height 14
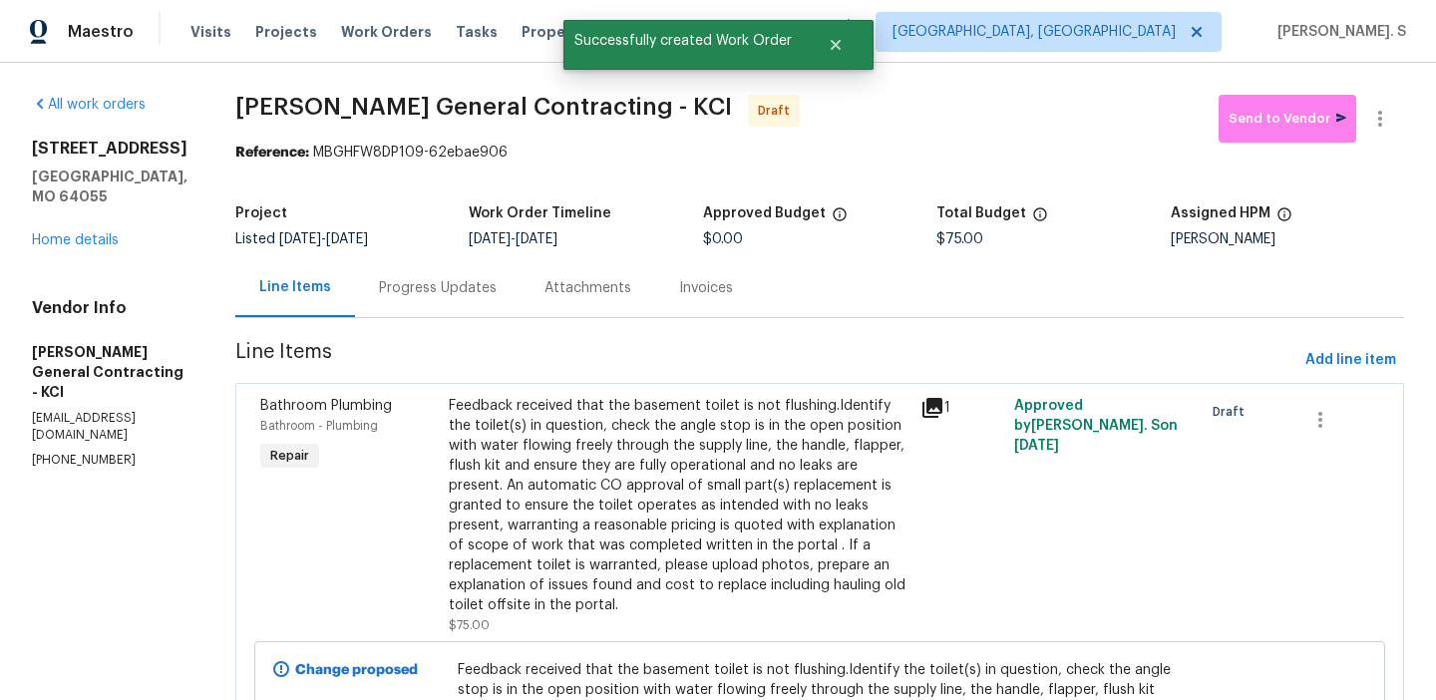
click at [470, 275] on div "Progress Updates" at bounding box center [437, 287] width 165 height 59
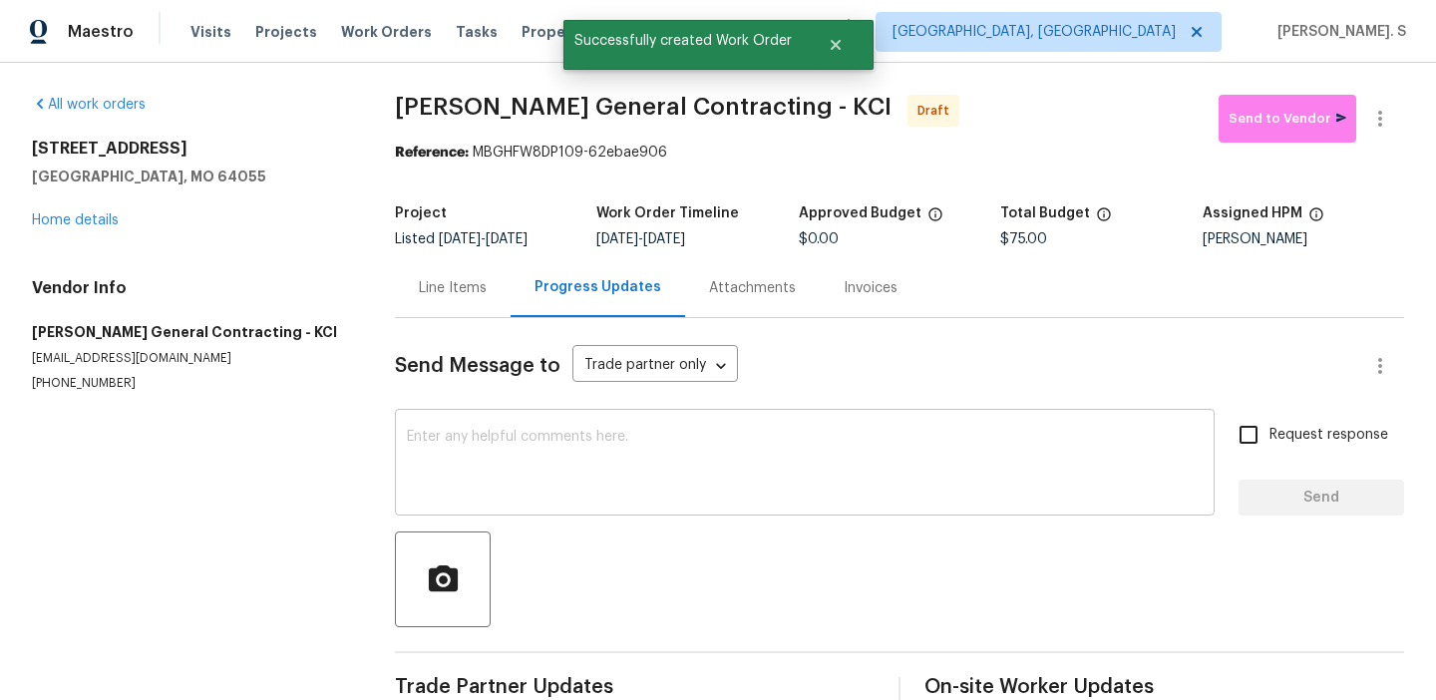
click at [539, 491] on textarea at bounding box center [805, 465] width 796 height 70
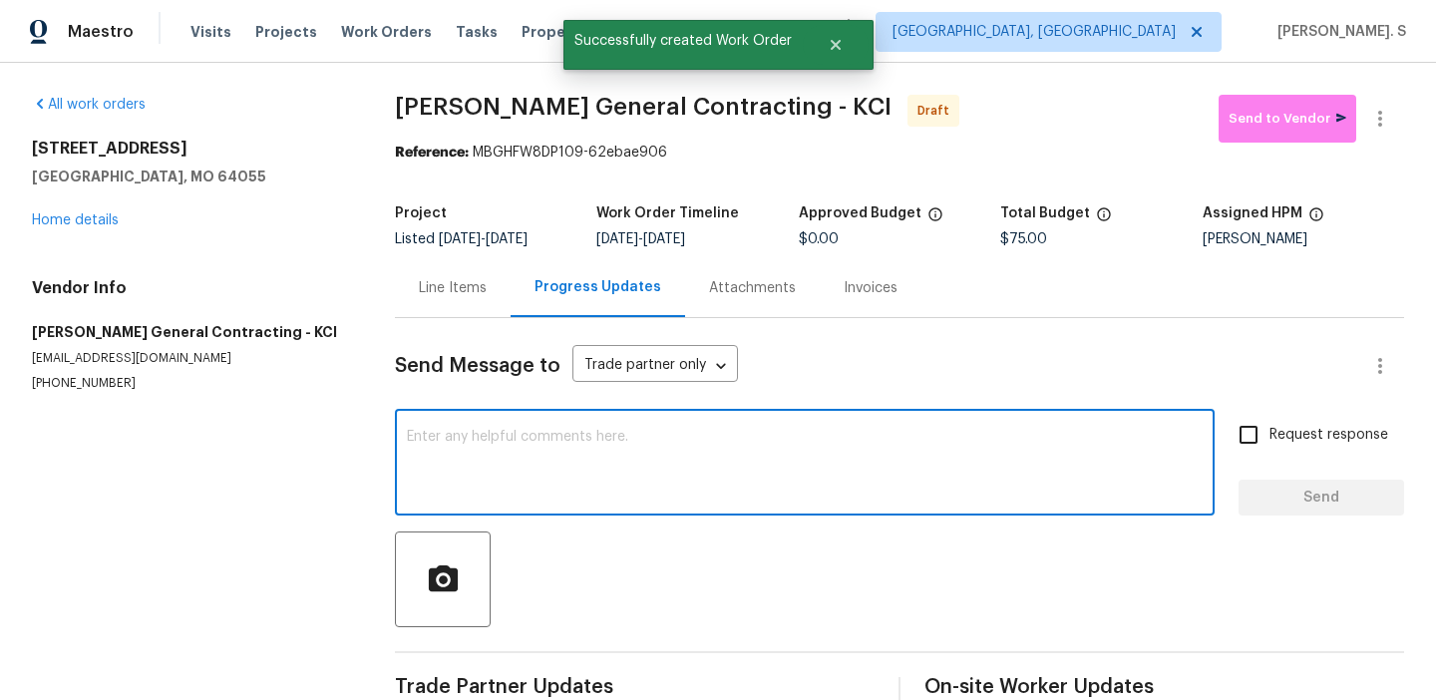
paste textarea "Hi this is Glory with Opendoor. I’m confirming you received the WO for the prop…"
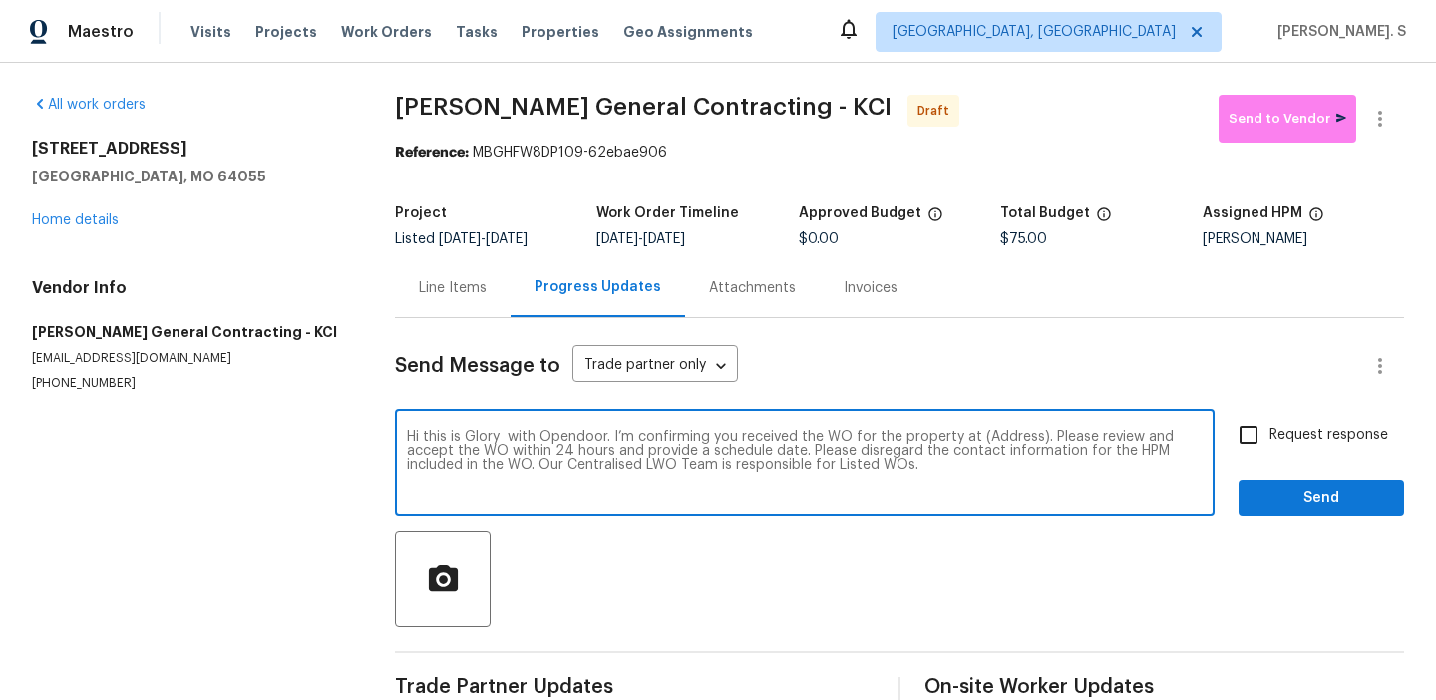
click at [1002, 442] on textarea "Hi this is Glory with Opendoor. I’m confirming you received the WO for the prop…" at bounding box center [805, 465] width 796 height 70
paste textarea "15405 E 40th St S, Independence, MO 64055"
type textarea "Hi this is Glory with Opendoor. I’m confirming you received the WO for the prop…"
click at [1276, 441] on span "Request response" at bounding box center [1328, 435] width 119 height 21
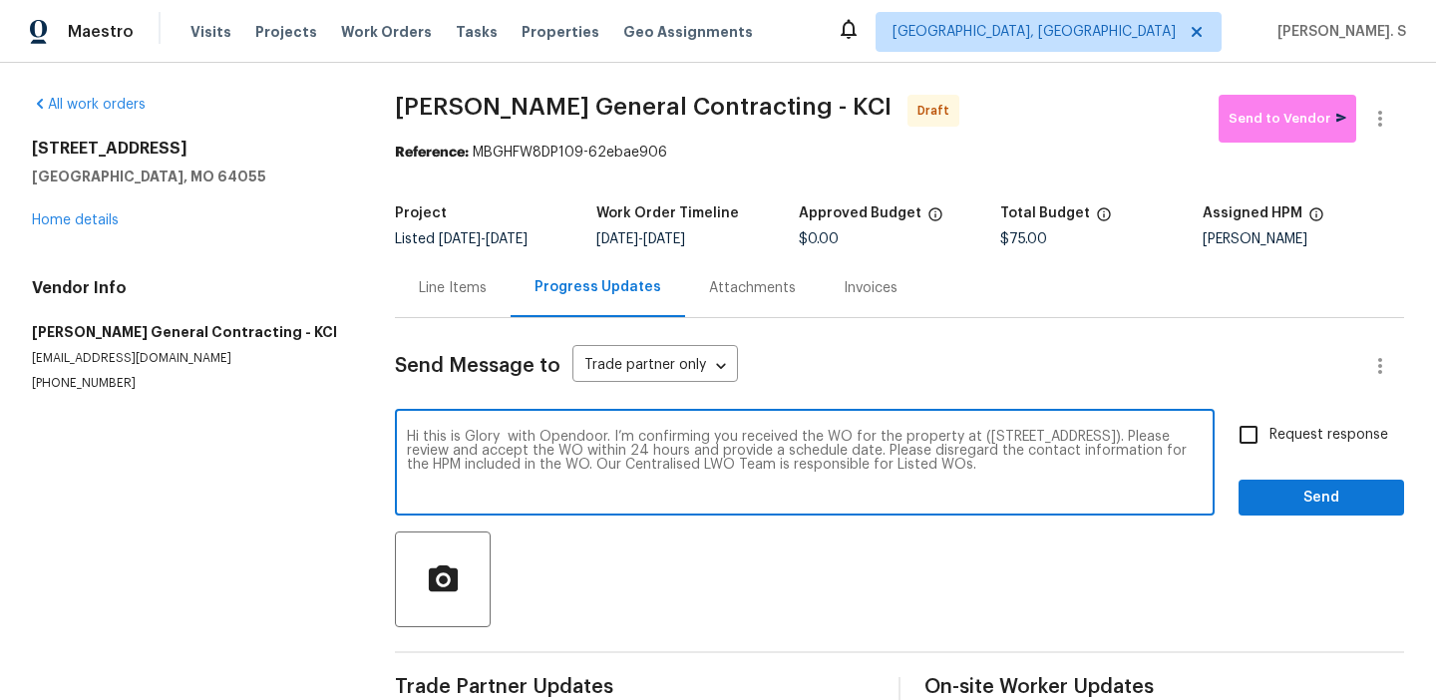
click at [1269, 441] on input "Request response" at bounding box center [1248, 435] width 42 height 42
checkbox input "true"
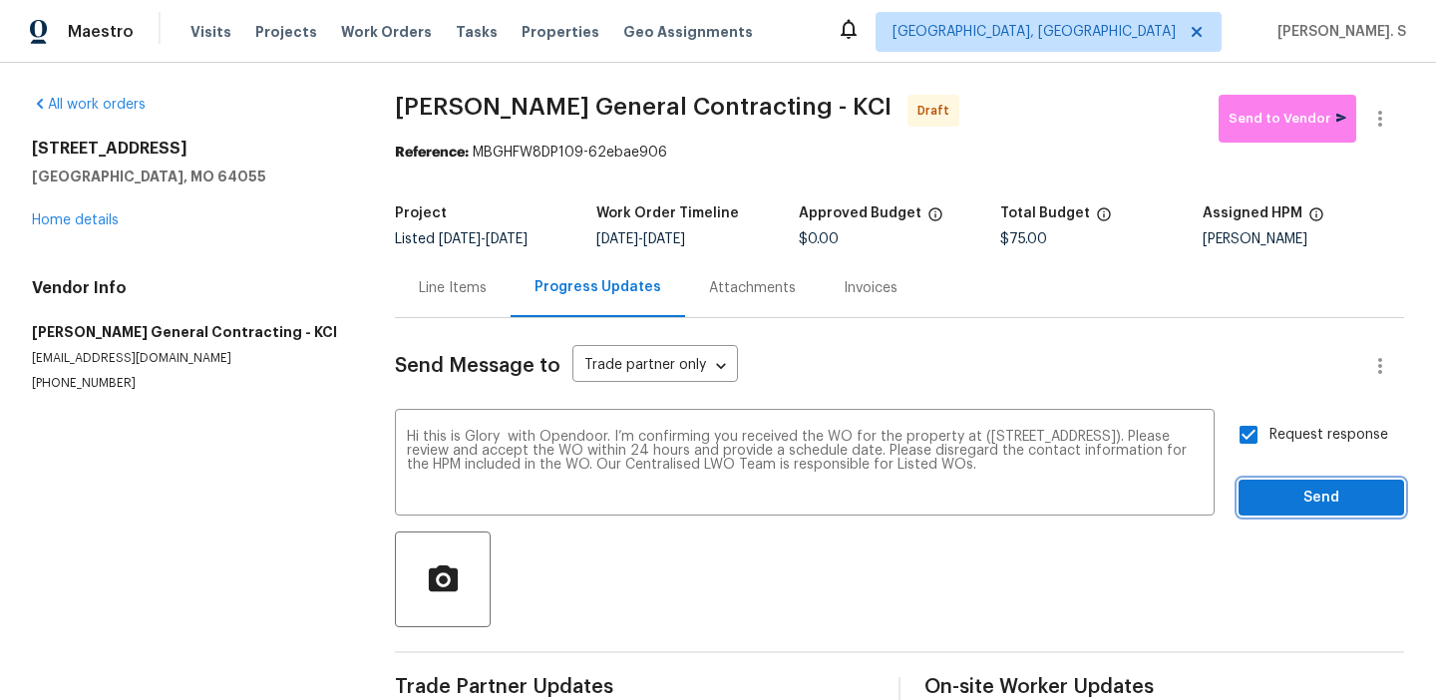
click at [1286, 514] on button "Send" at bounding box center [1320, 498] width 165 height 37
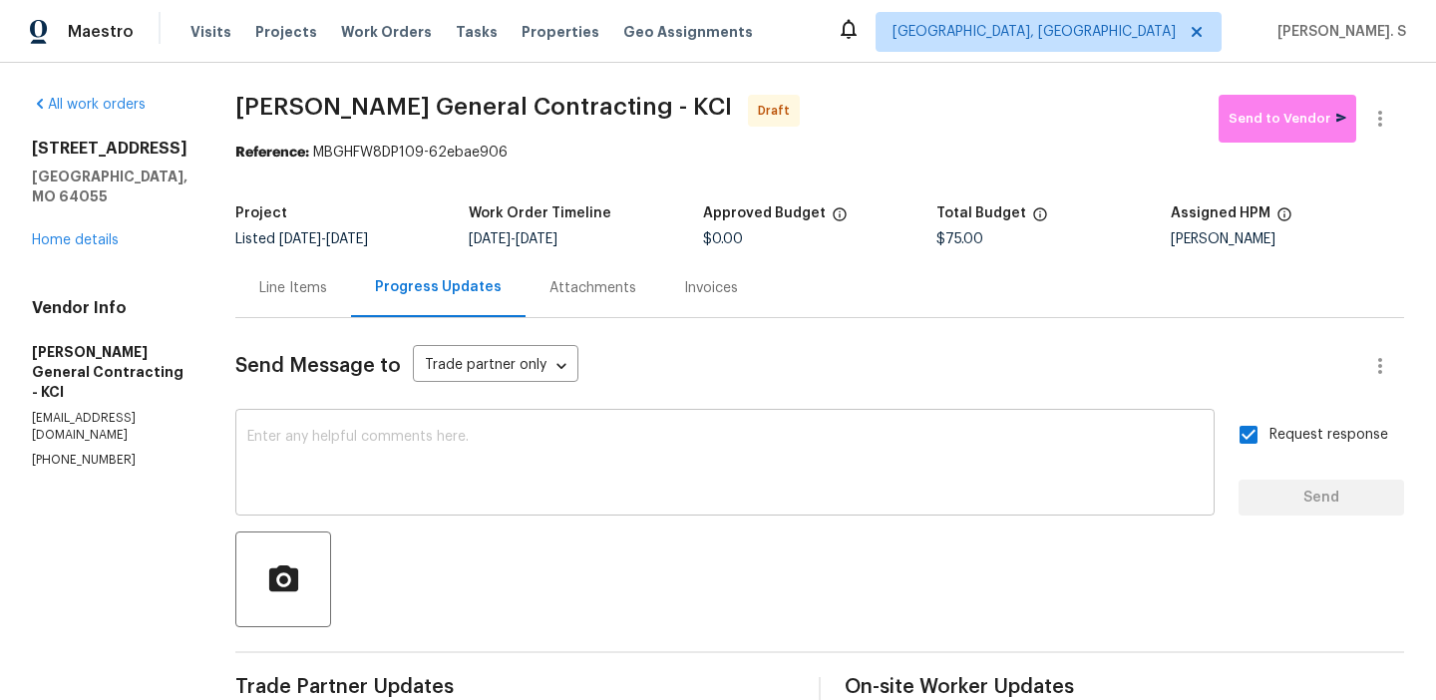
click at [856, 435] on textarea at bounding box center [724, 465] width 955 height 70
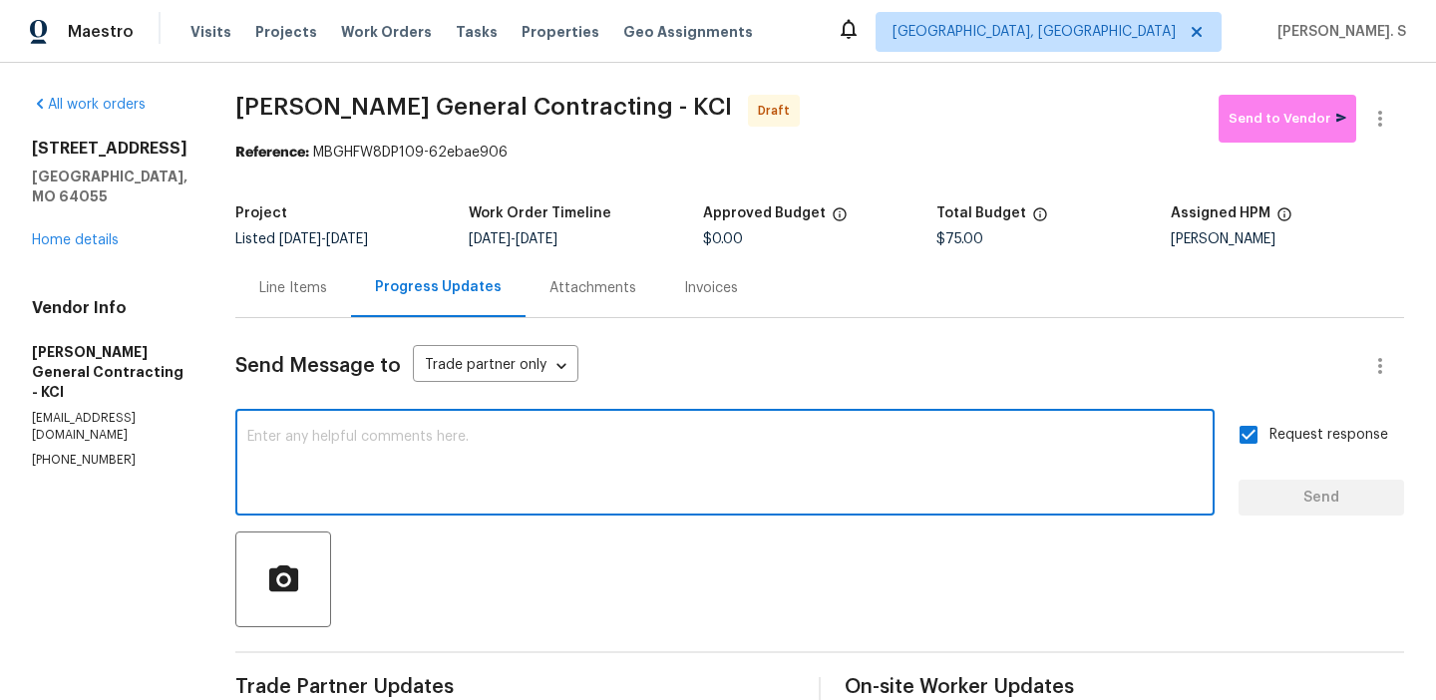
paste textarea "The Work Orders must include before-photos (both close-up and wide-angle) and a…"
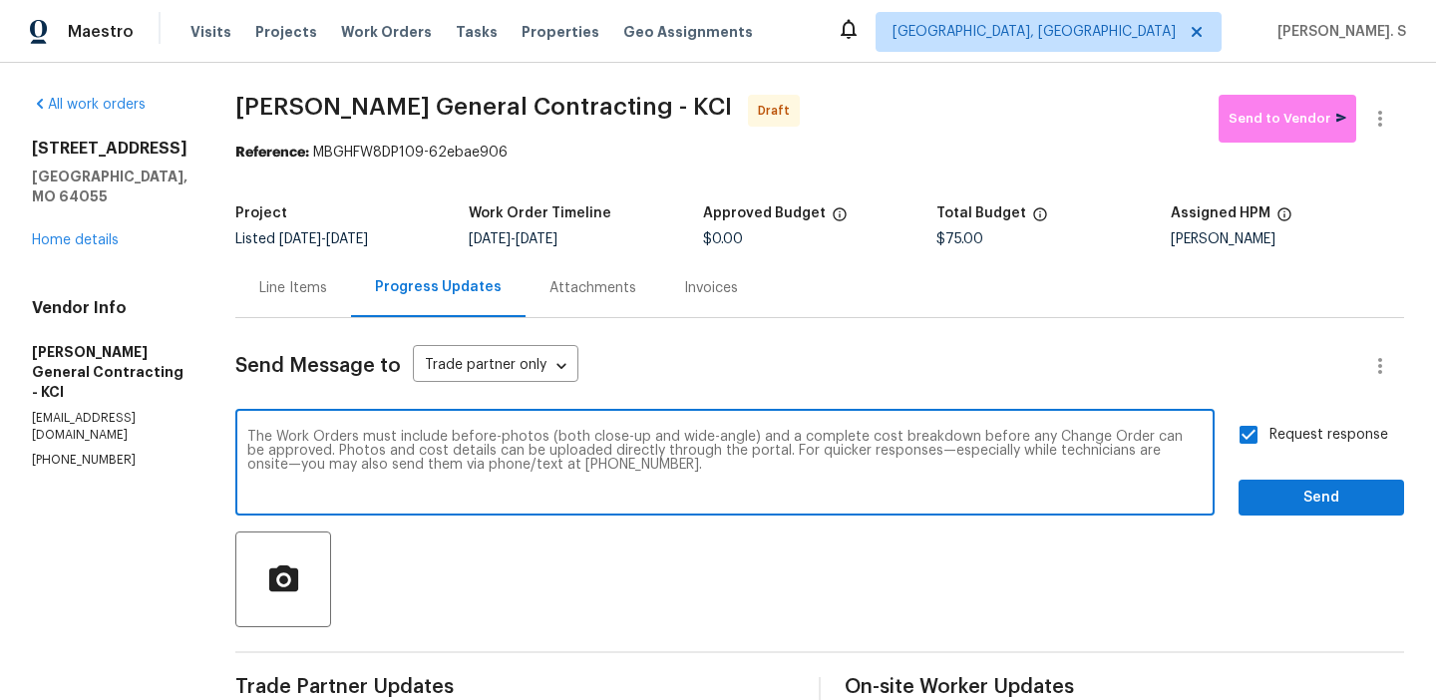
type textarea "The Work Orders must include before-photos (both close-up and wide-angle) and a…"
click at [1333, 486] on span "Send" at bounding box center [1321, 498] width 134 height 25
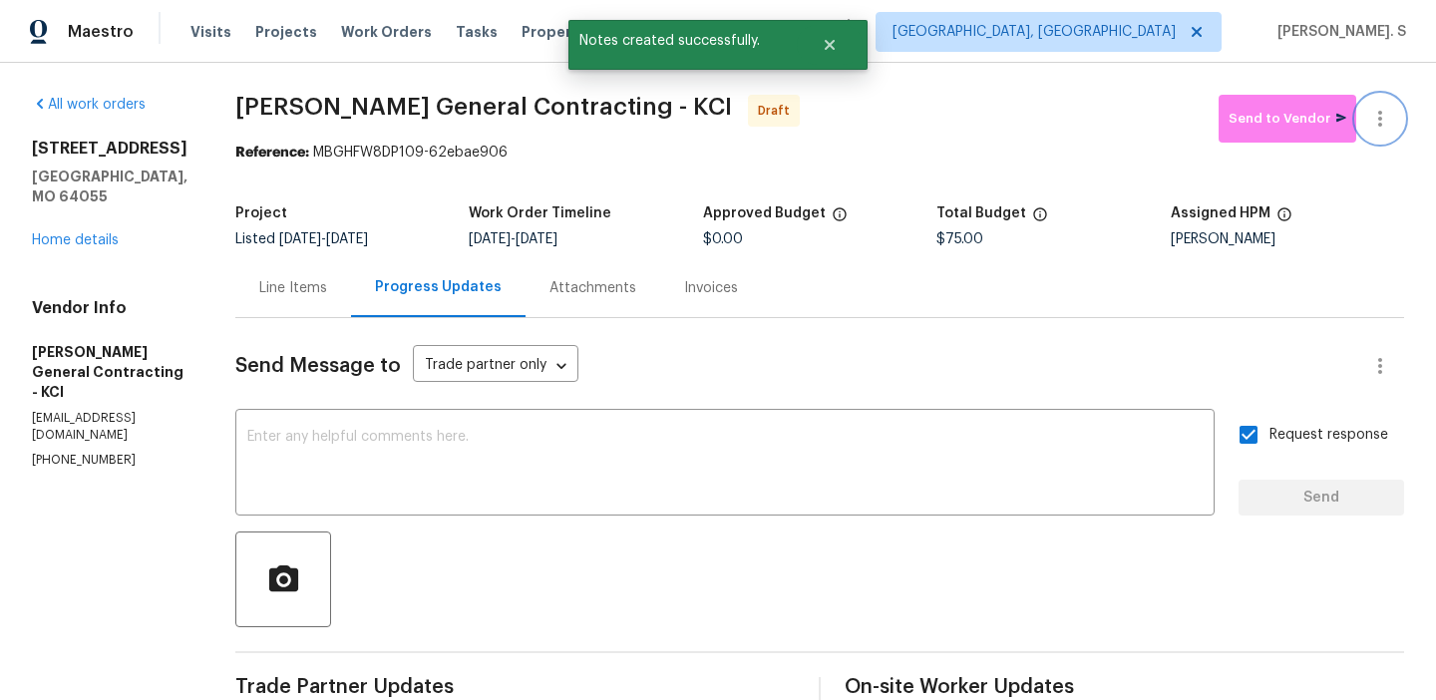
click at [1376, 117] on icon "button" at bounding box center [1380, 119] width 24 height 24
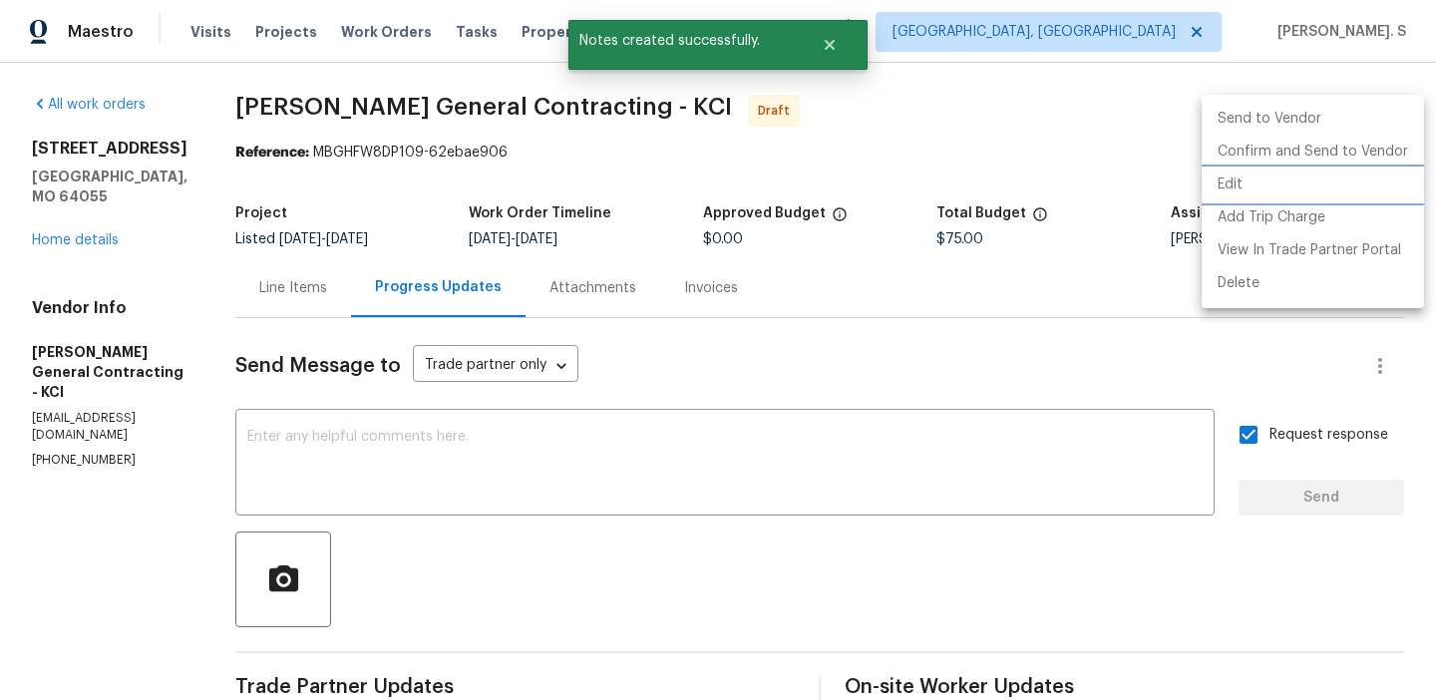
click at [1239, 171] on li "Edit" at bounding box center [1312, 184] width 222 height 33
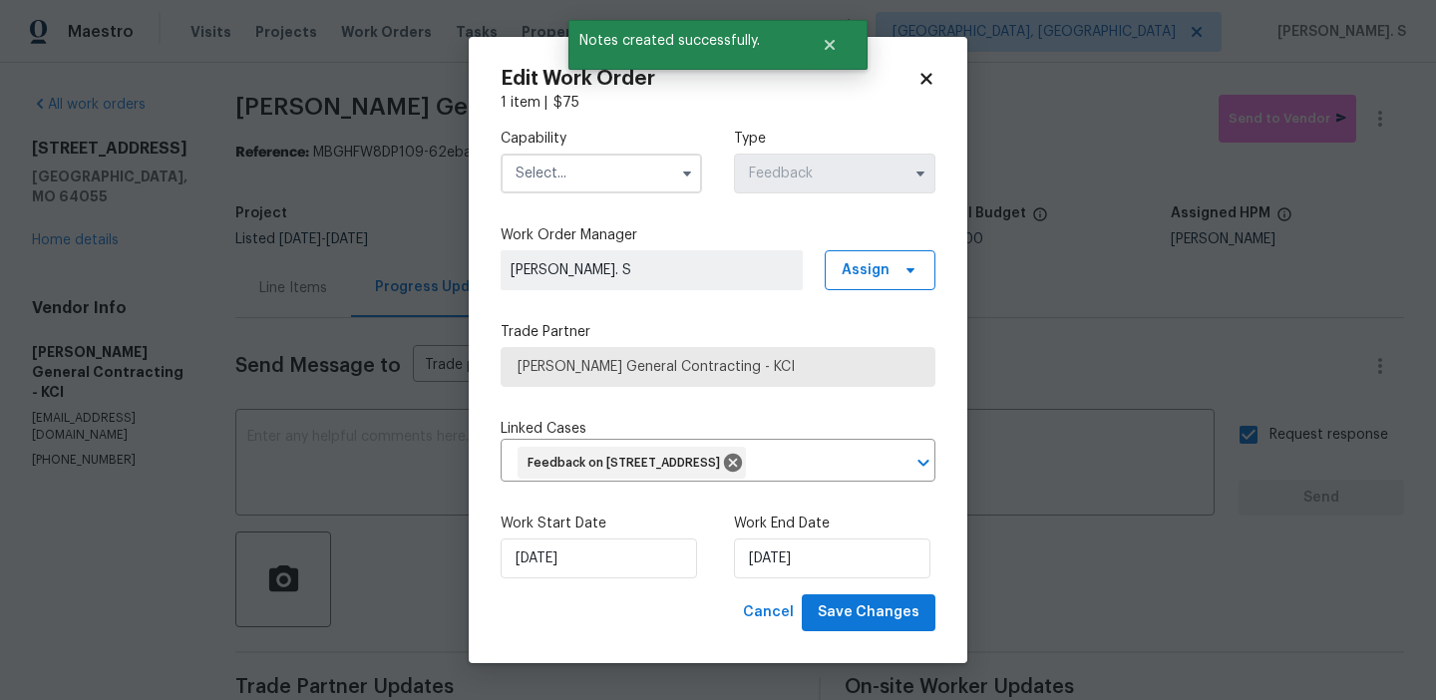
click at [551, 159] on input "text" at bounding box center [600, 174] width 201 height 40
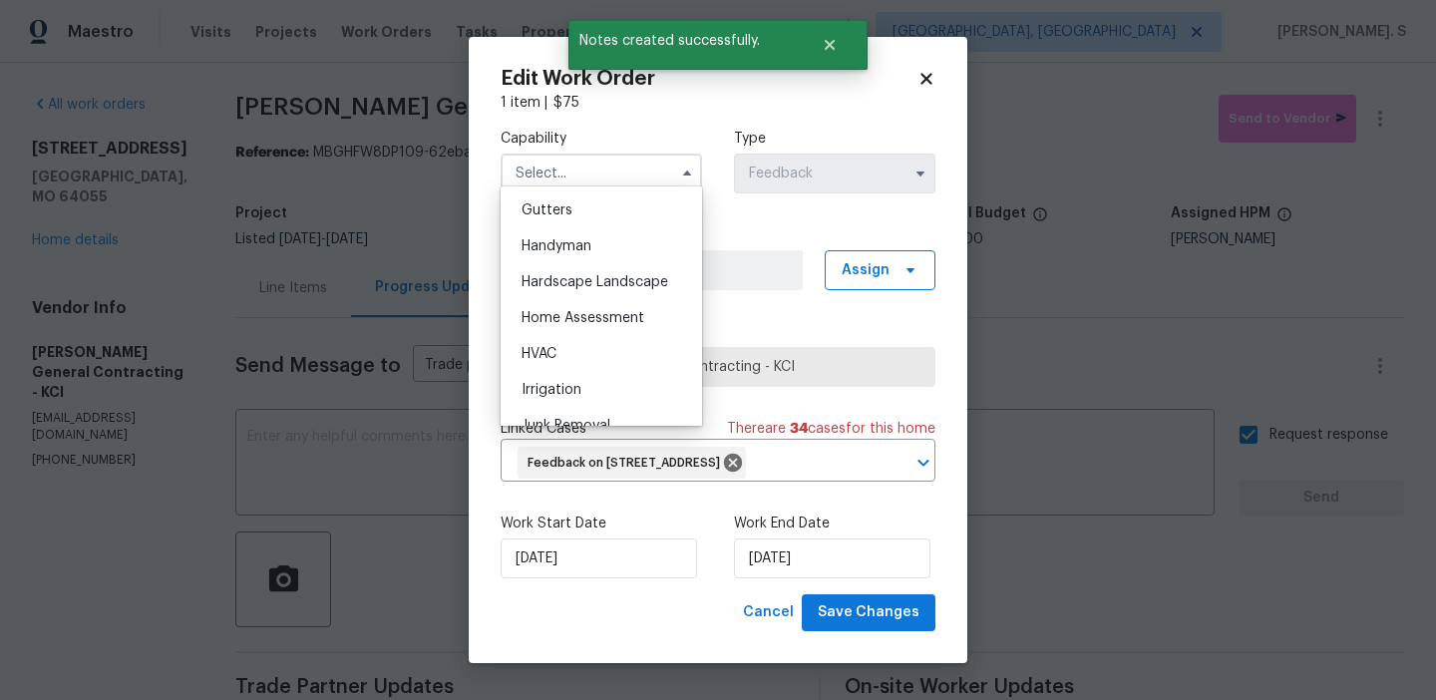
scroll to position [1048, 0]
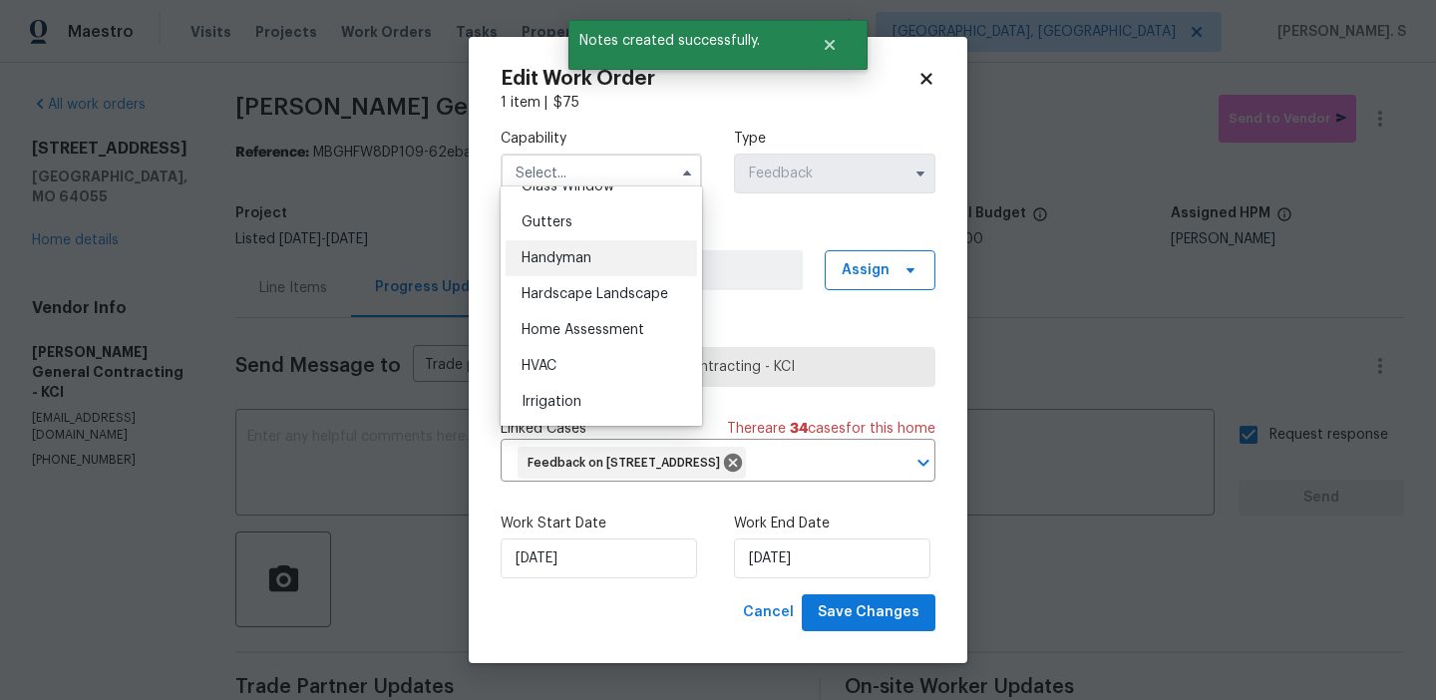
click at [576, 265] on div "Handyman" at bounding box center [600, 258] width 191 height 36
type input "Handyman"
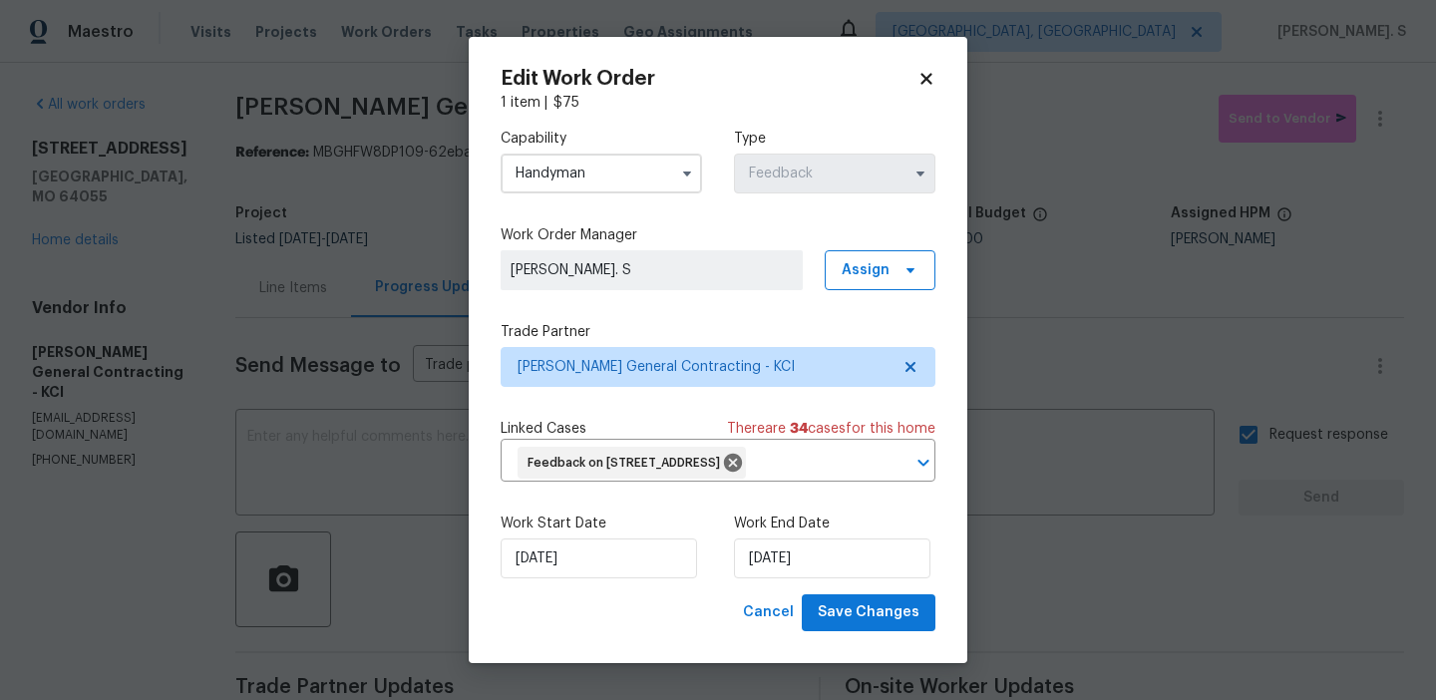
click at [830, 594] on div "Work Start Date 9/23/2025 Work End Date 9/25/2025" at bounding box center [717, 545] width 435 height 97
click at [851, 625] on span "Save Changes" at bounding box center [868, 612] width 102 height 25
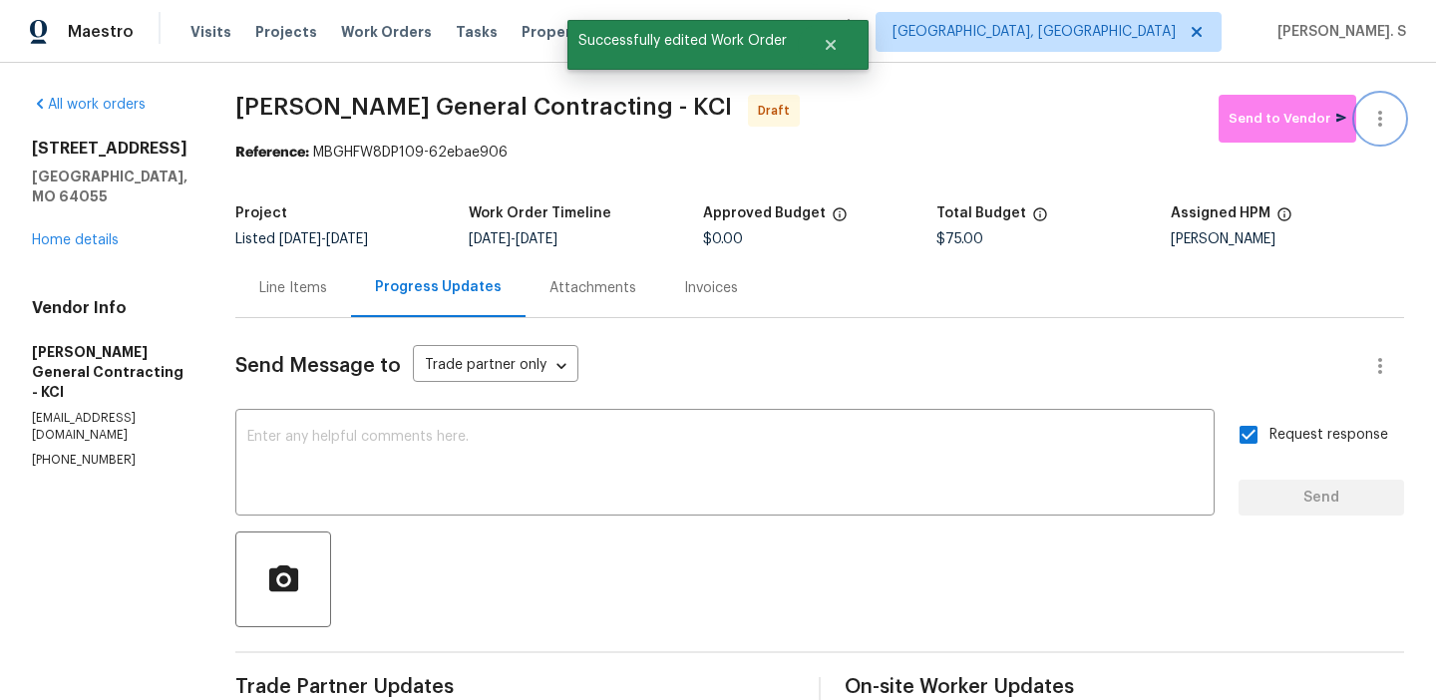
click at [1375, 106] on button "button" at bounding box center [1380, 119] width 48 height 48
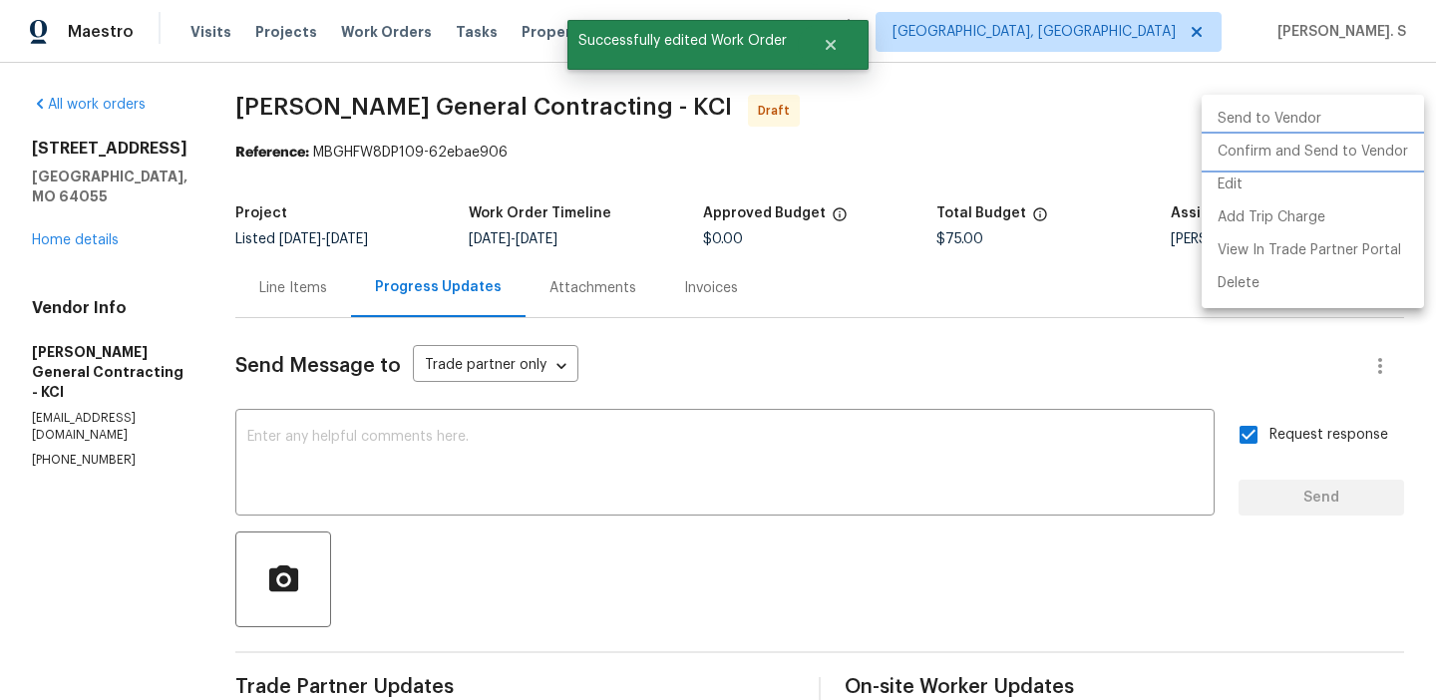
click at [1322, 145] on li "Confirm and Send to Vendor" at bounding box center [1312, 152] width 222 height 33
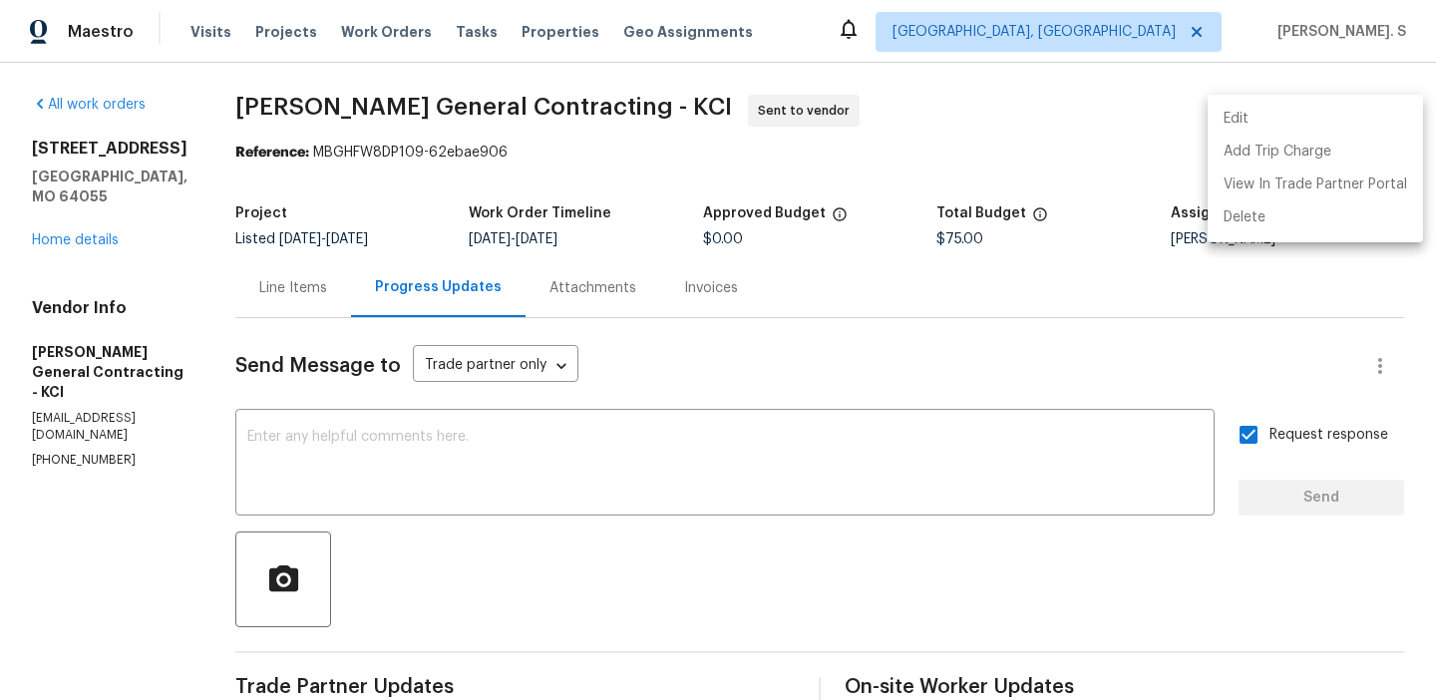
click at [533, 104] on div at bounding box center [718, 350] width 1436 height 700
click at [533, 104] on div "Edit Add Trip Charge View In Trade Partner Portal Delete" at bounding box center [718, 350] width 1436 height 700
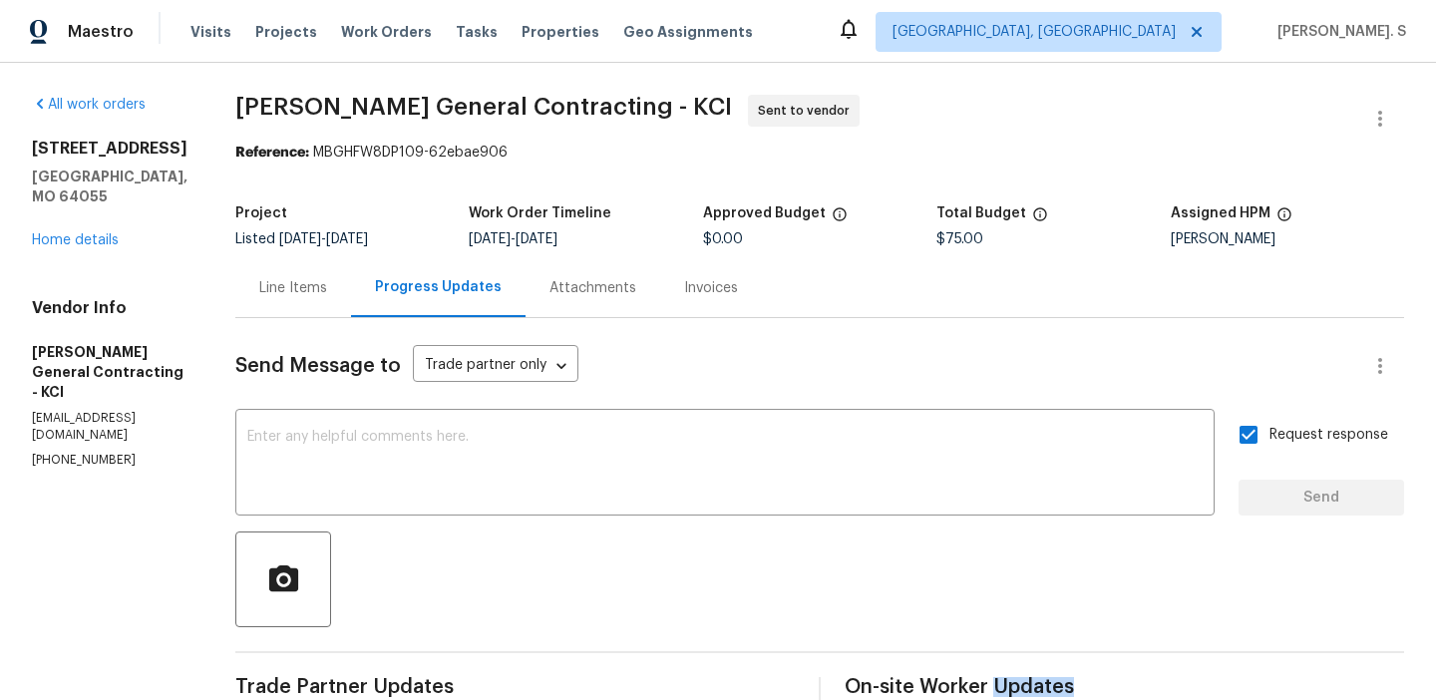
click at [533, 104] on div "Edit Add Trip Charge View In Trade Partner Portal Delete" at bounding box center [718, 350] width 1436 height 700
click at [533, 104] on span "Nicholson General Contracting - KCI" at bounding box center [483, 107] width 496 height 24
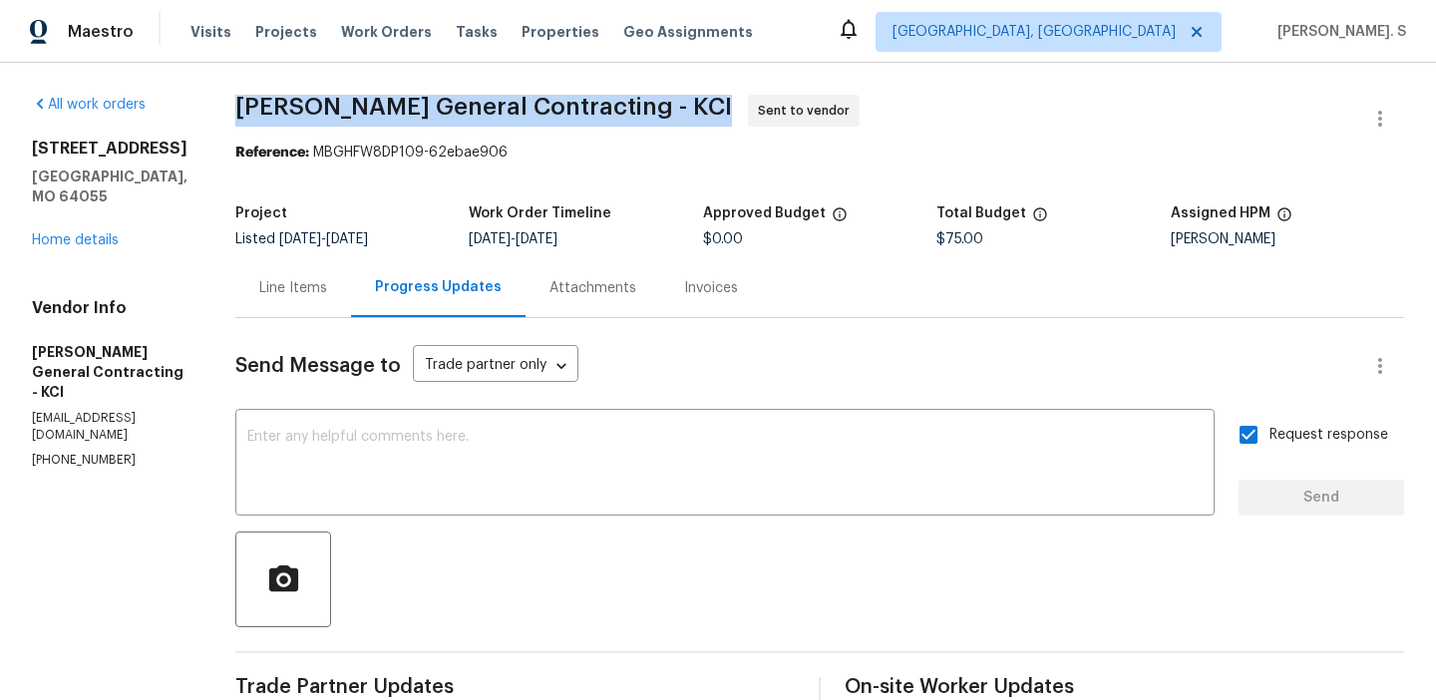
copy span "Nicholson General Contracting - KCI"
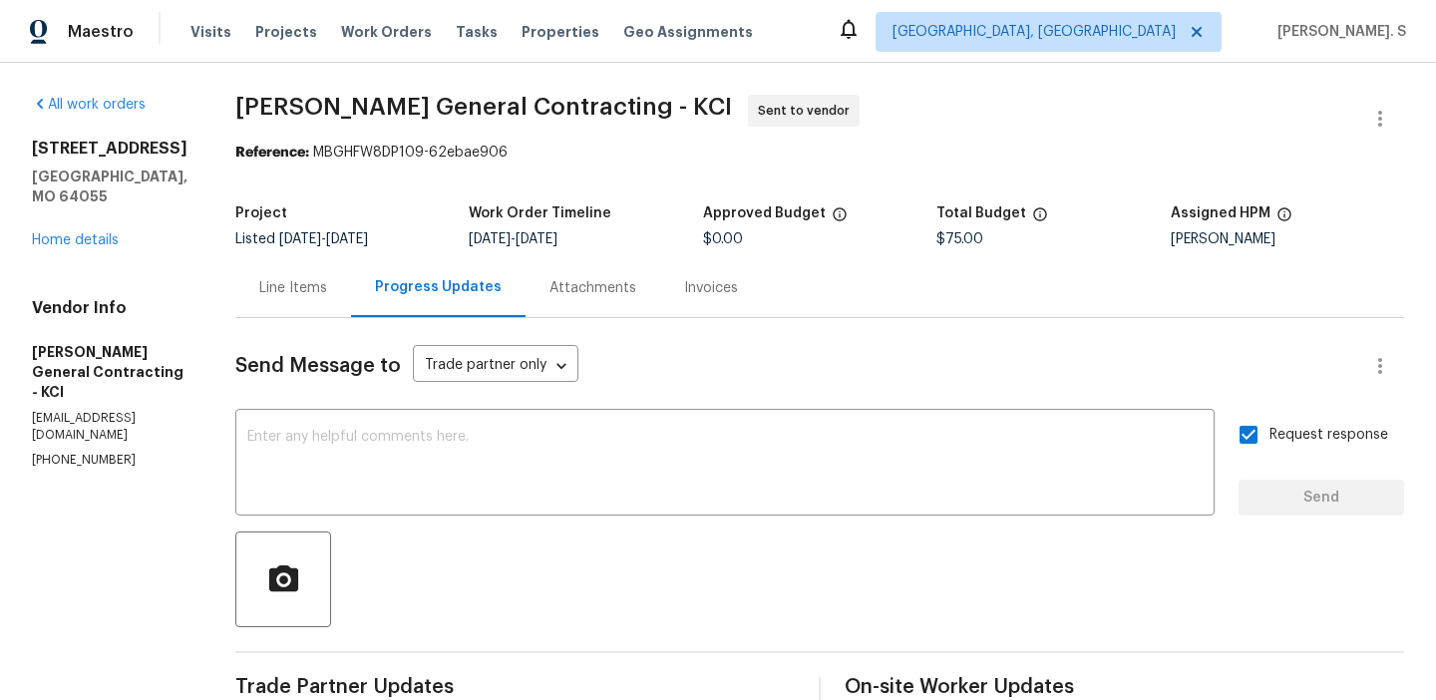
click at [309, 151] on b "Reference:" at bounding box center [272, 153] width 74 height 14
drag, startPoint x: 350, startPoint y: 151, endPoint x: 671, endPoint y: 154, distance: 321.0
click at [671, 154] on div "Reference: MBGHFW8DP109-62ebae906" at bounding box center [819, 153] width 1168 height 20
copy div "MBGHFW8DP109-62ebae906"
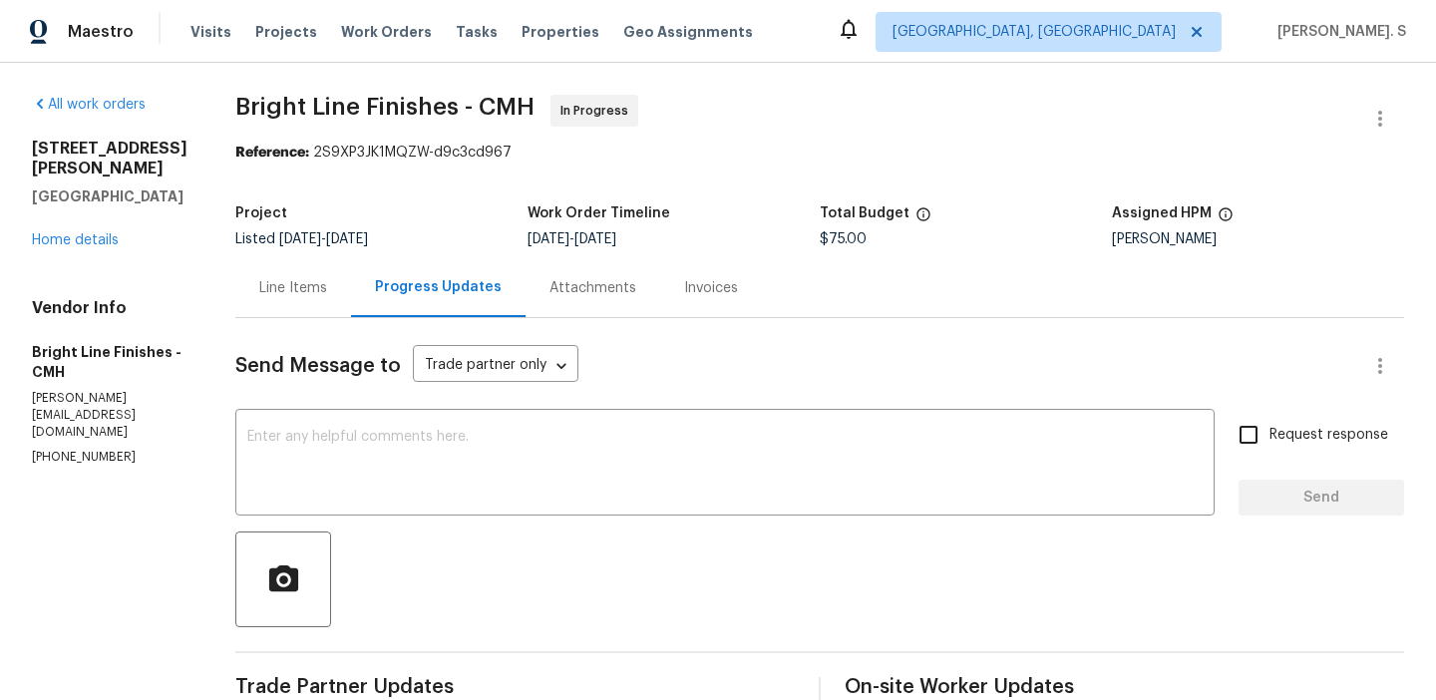
click at [267, 315] on div "Line Items" at bounding box center [293, 287] width 116 height 59
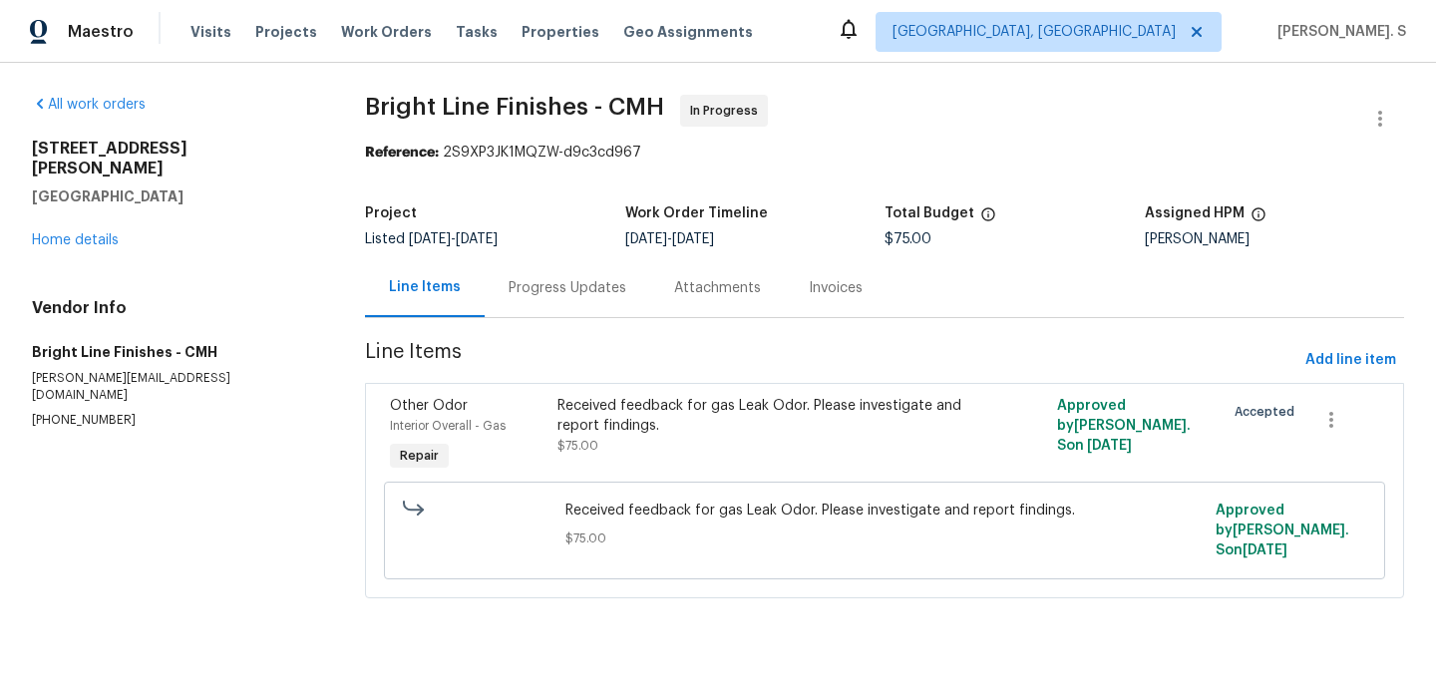
click at [599, 530] on span "$75.00" at bounding box center [884, 538] width 638 height 20
click at [621, 462] on div "Received feedback for gas Leak Odor. Please investigate and report findings. $7…" at bounding box center [759, 436] width 417 height 92
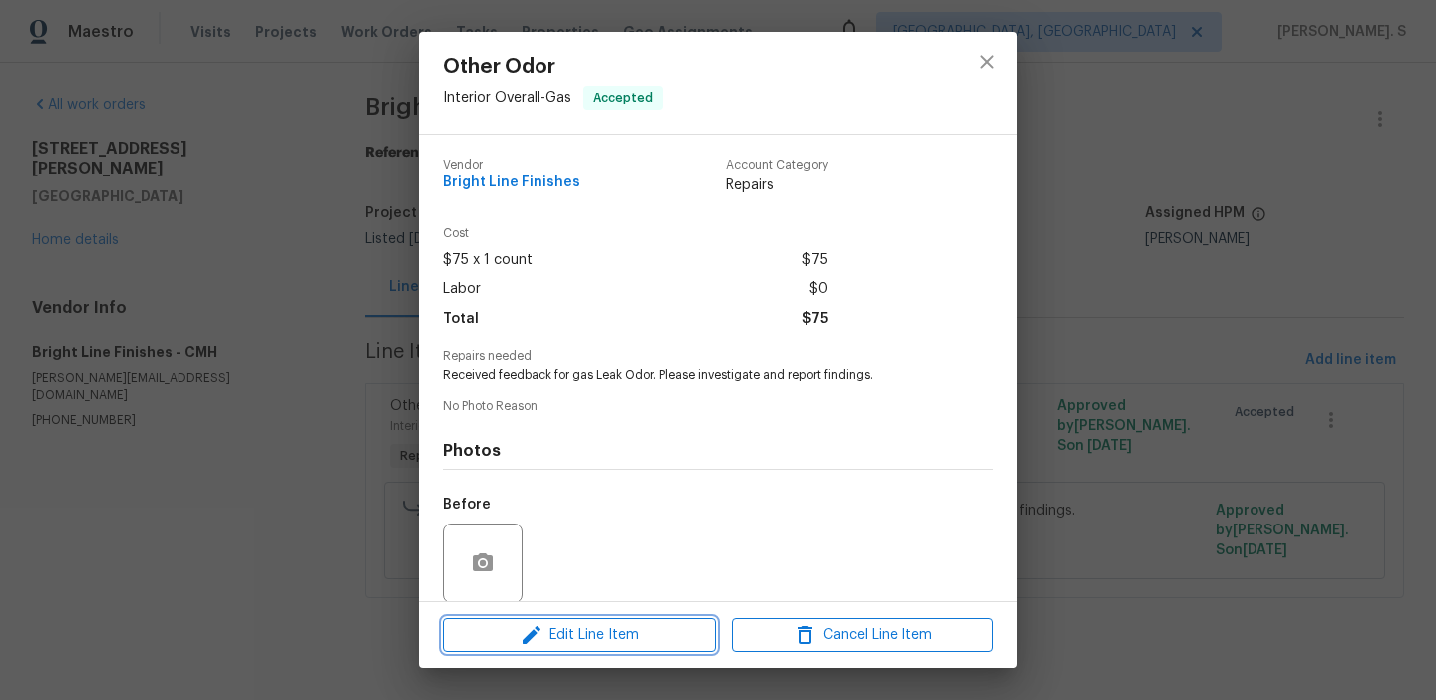
click at [620, 632] on span "Edit Line Item" at bounding box center [579, 635] width 261 height 25
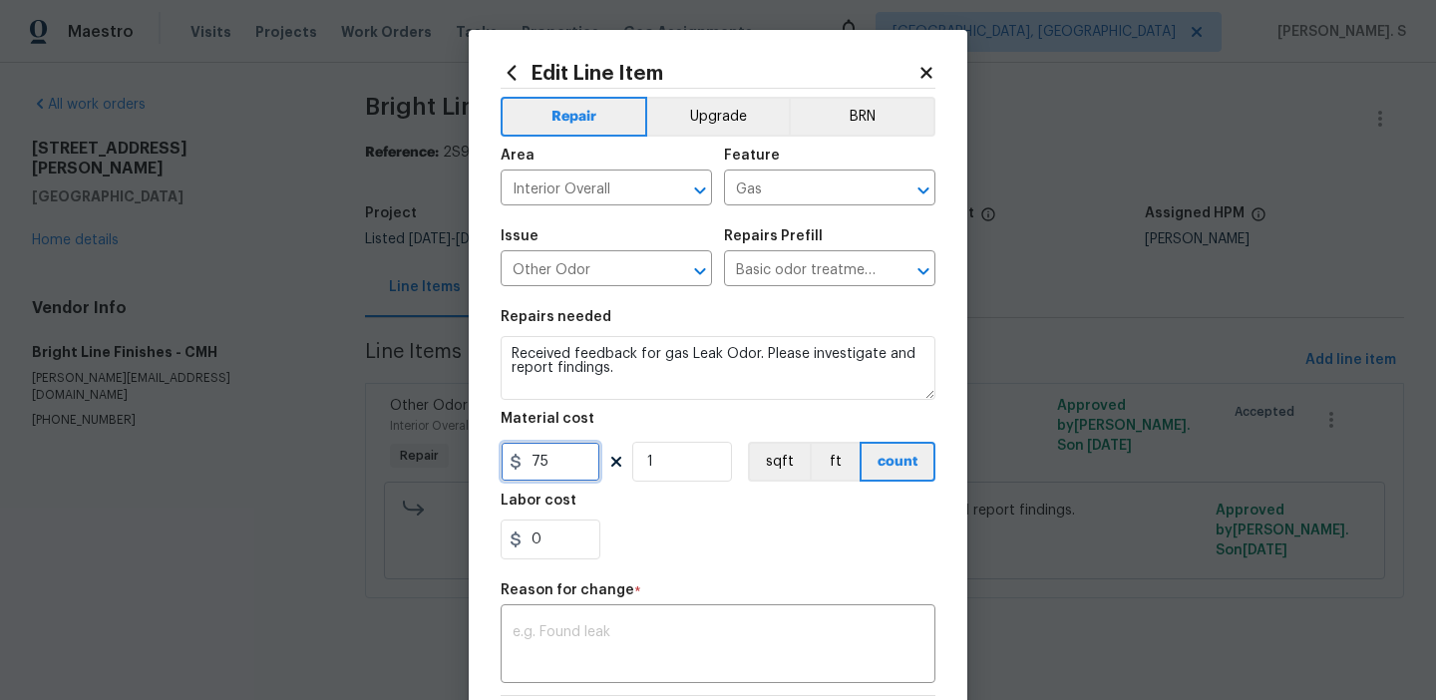
click at [558, 464] on input "75" at bounding box center [550, 462] width 100 height 40
type input "300"
click at [755, 598] on div "Reason for change *" at bounding box center [717, 596] width 435 height 26
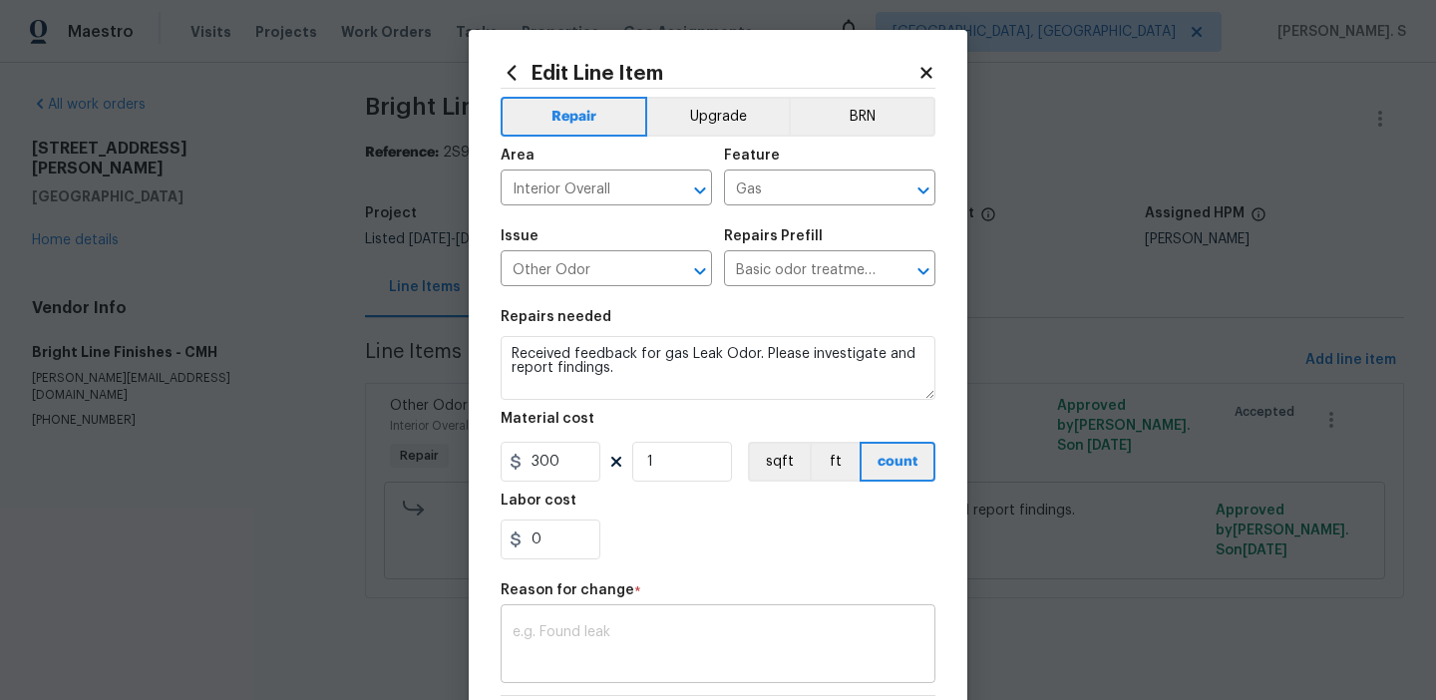
click at [744, 656] on textarea at bounding box center [717, 646] width 411 height 42
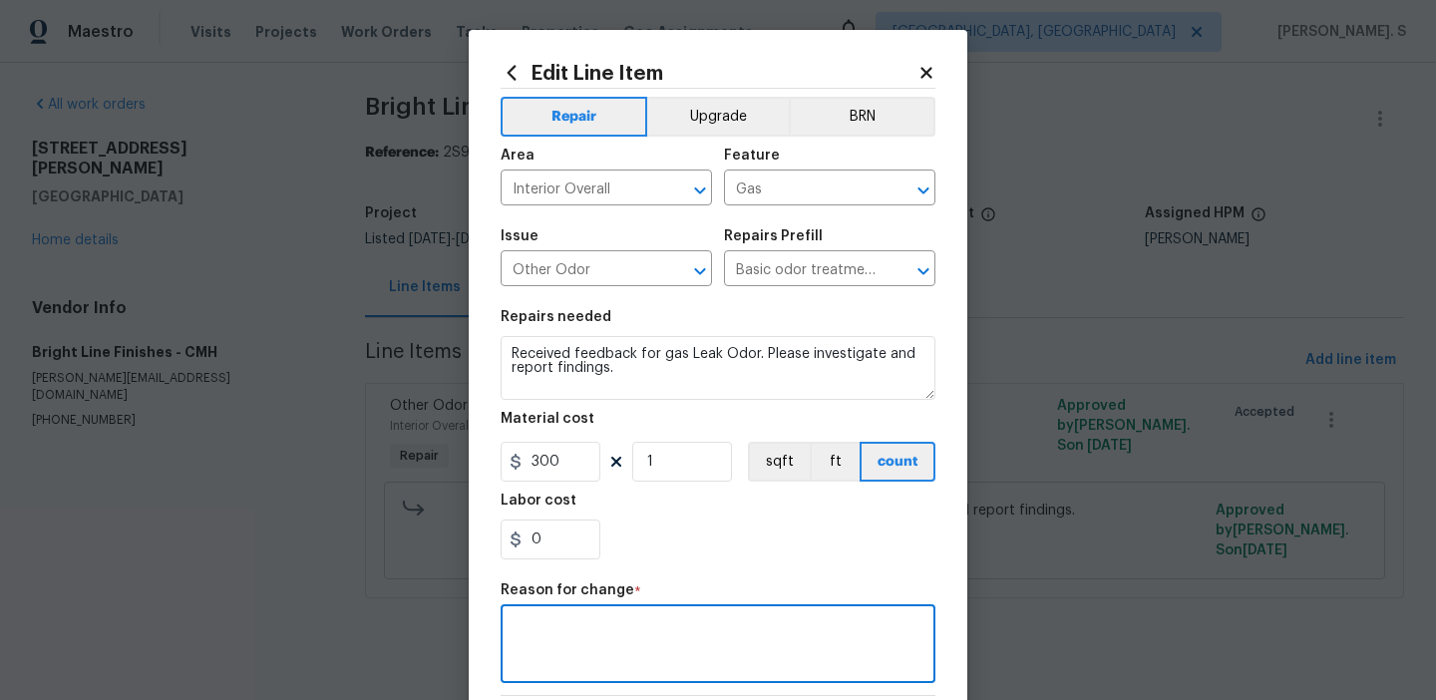
paste textarea "(GJ) Updated cost per BR team approval"
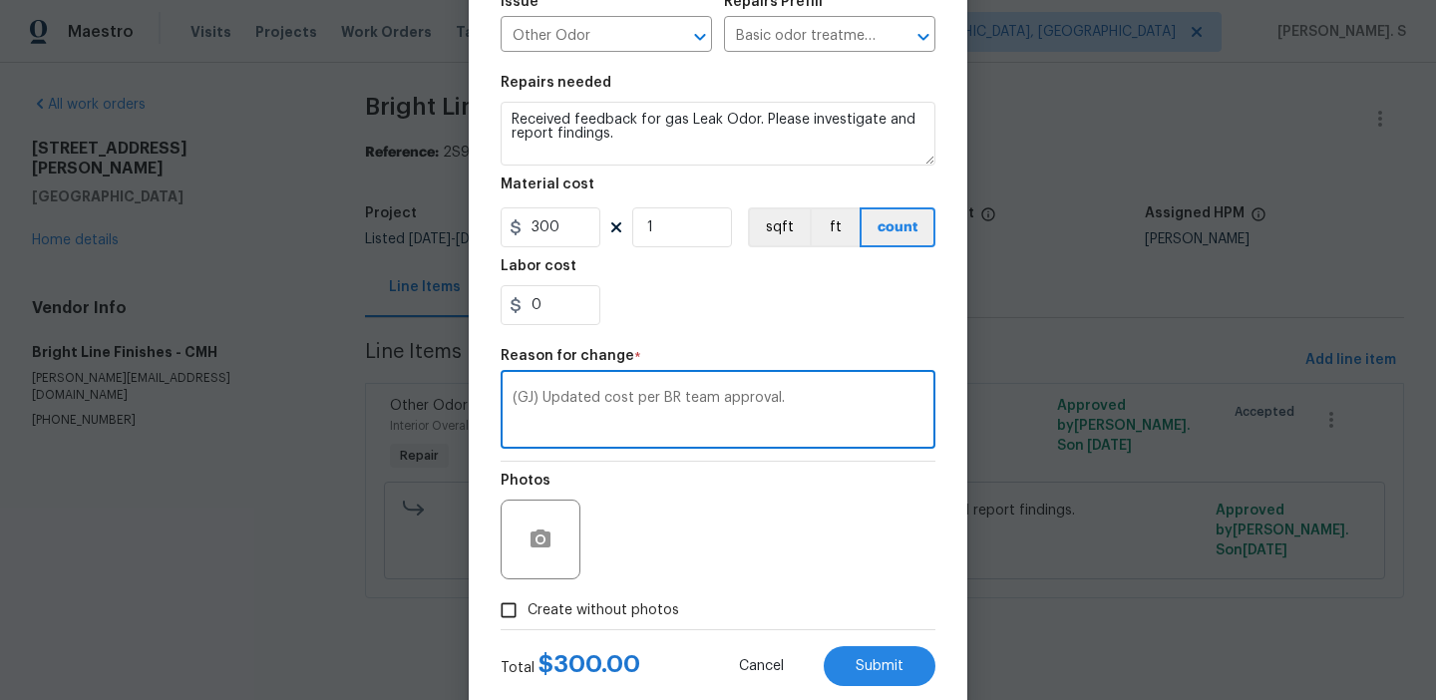
scroll to position [283, 0]
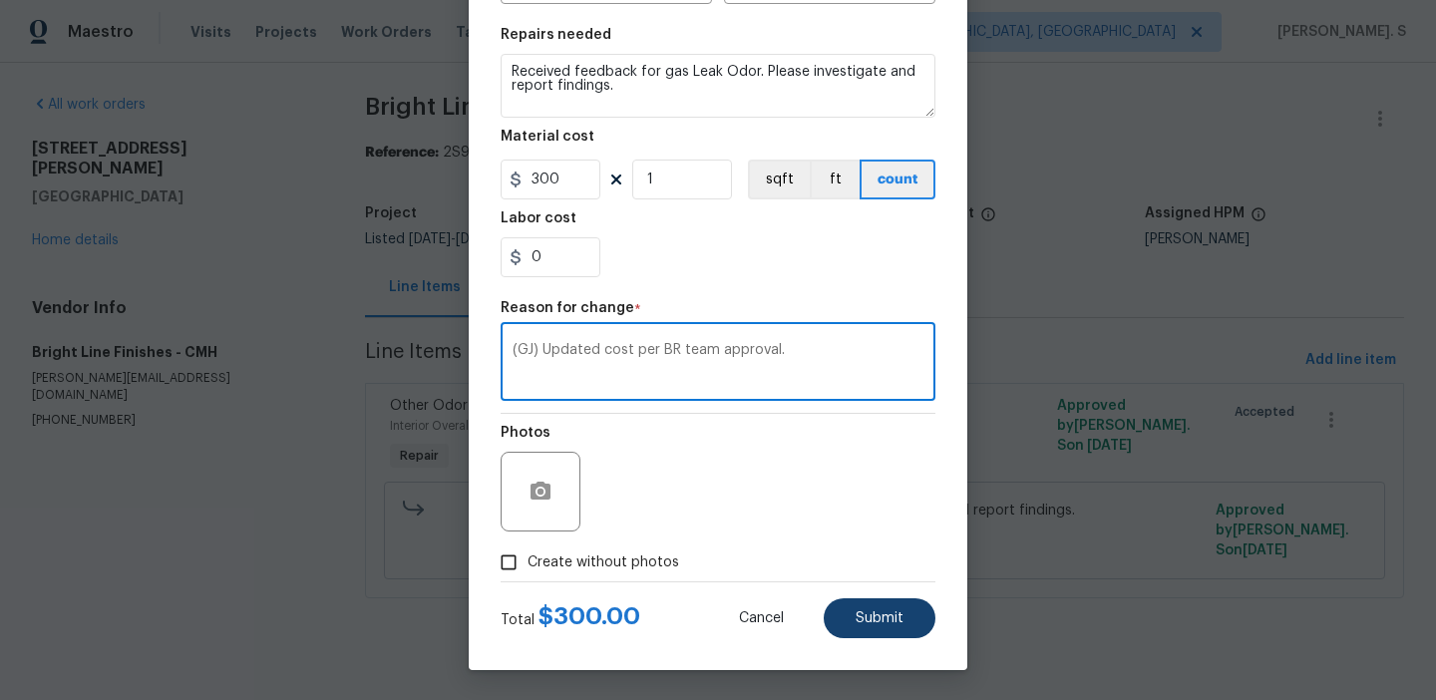
type textarea "(GJ) Updated cost per BR team approval."
click at [848, 605] on button "Submit" at bounding box center [879, 618] width 112 height 40
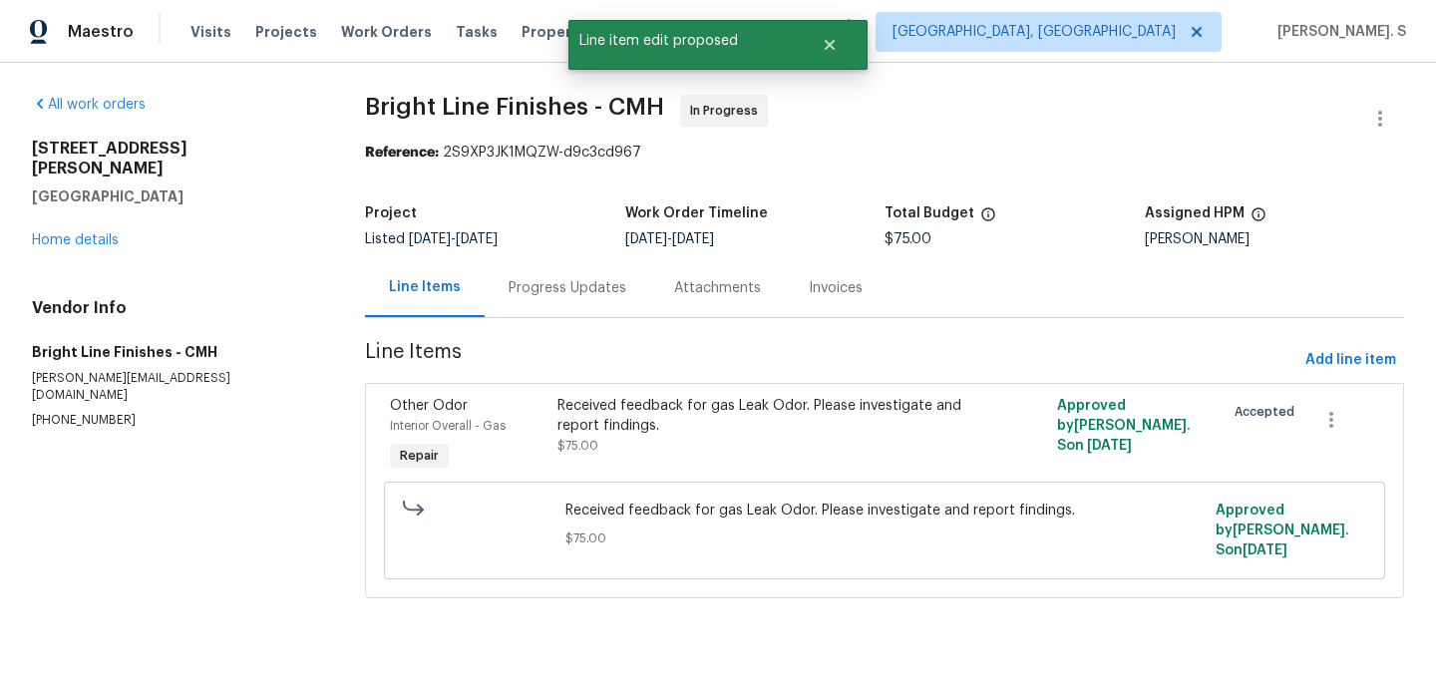
scroll to position [0, 0]
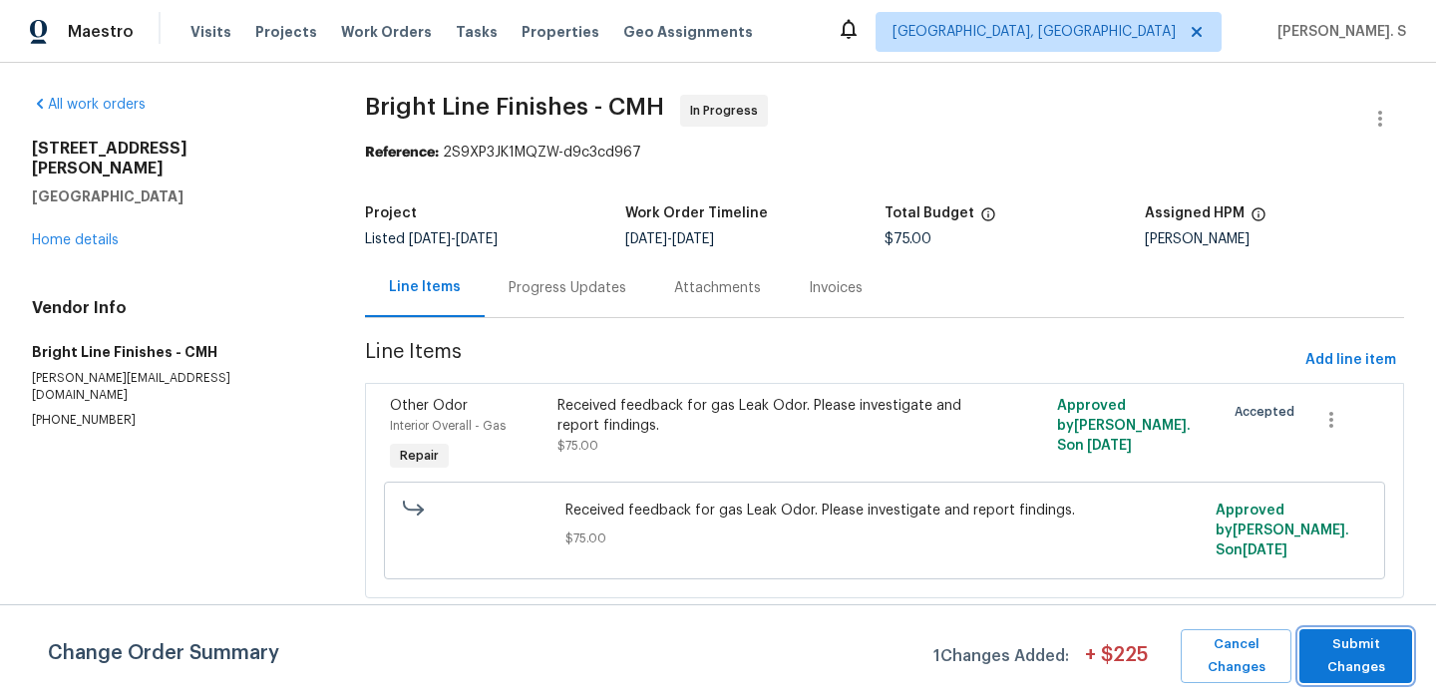
click at [1368, 655] on span "Submit Changes" at bounding box center [1355, 656] width 93 height 46
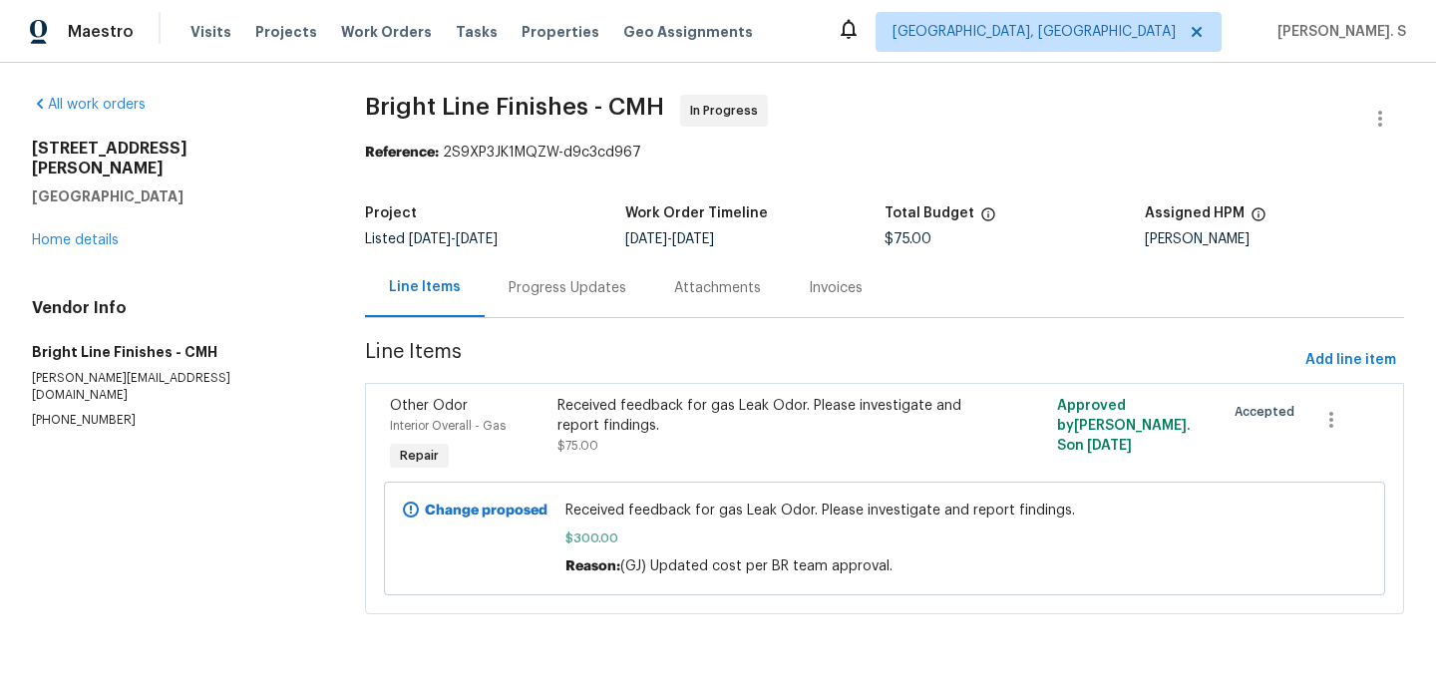
click at [546, 307] on div "Progress Updates" at bounding box center [567, 287] width 165 height 59
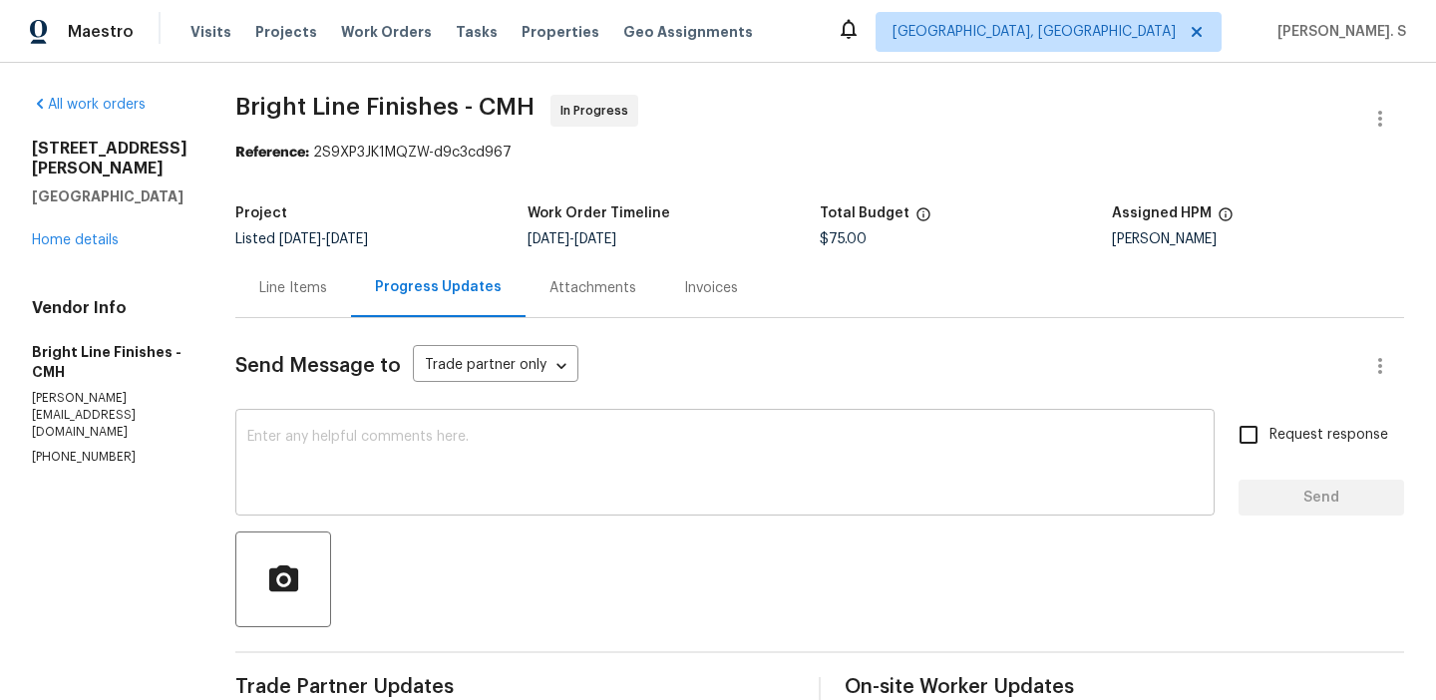
click at [569, 470] on textarea at bounding box center [724, 465] width 955 height 70
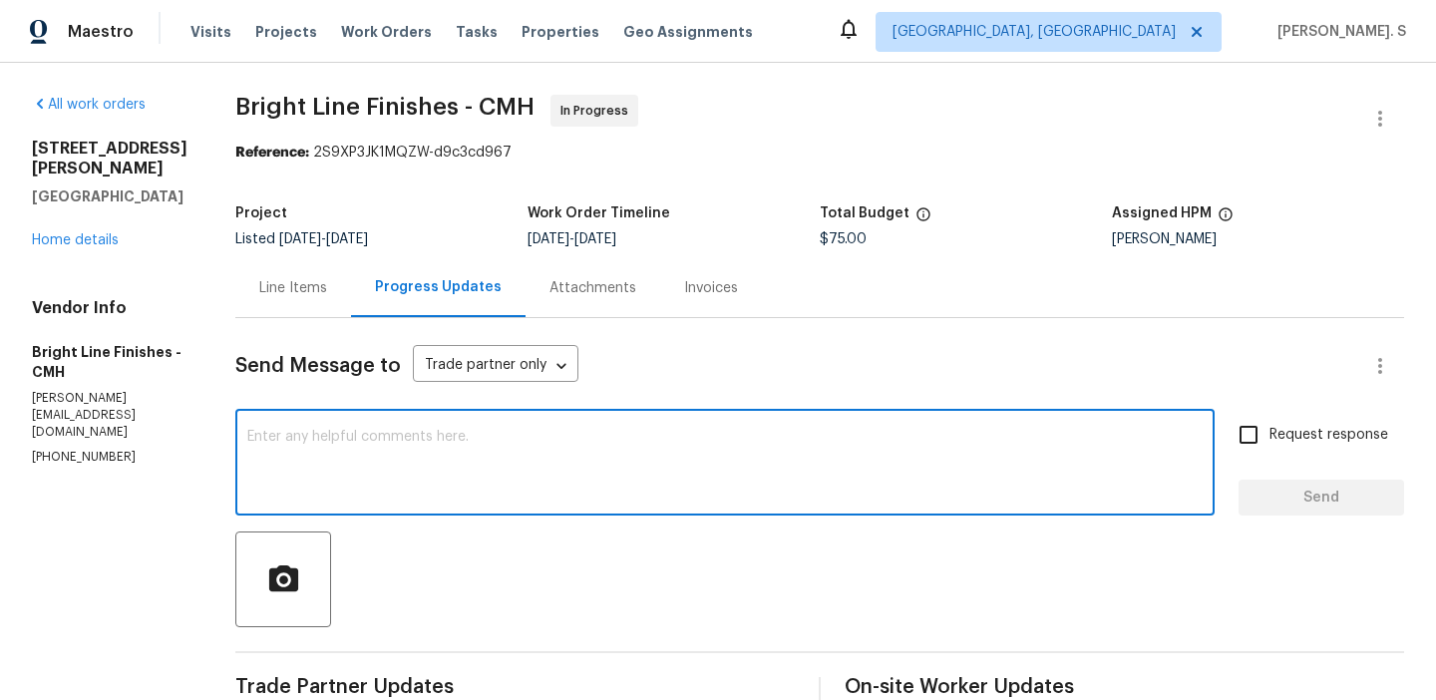
paste textarea "The BR team has approved the cost, and it has been updated."
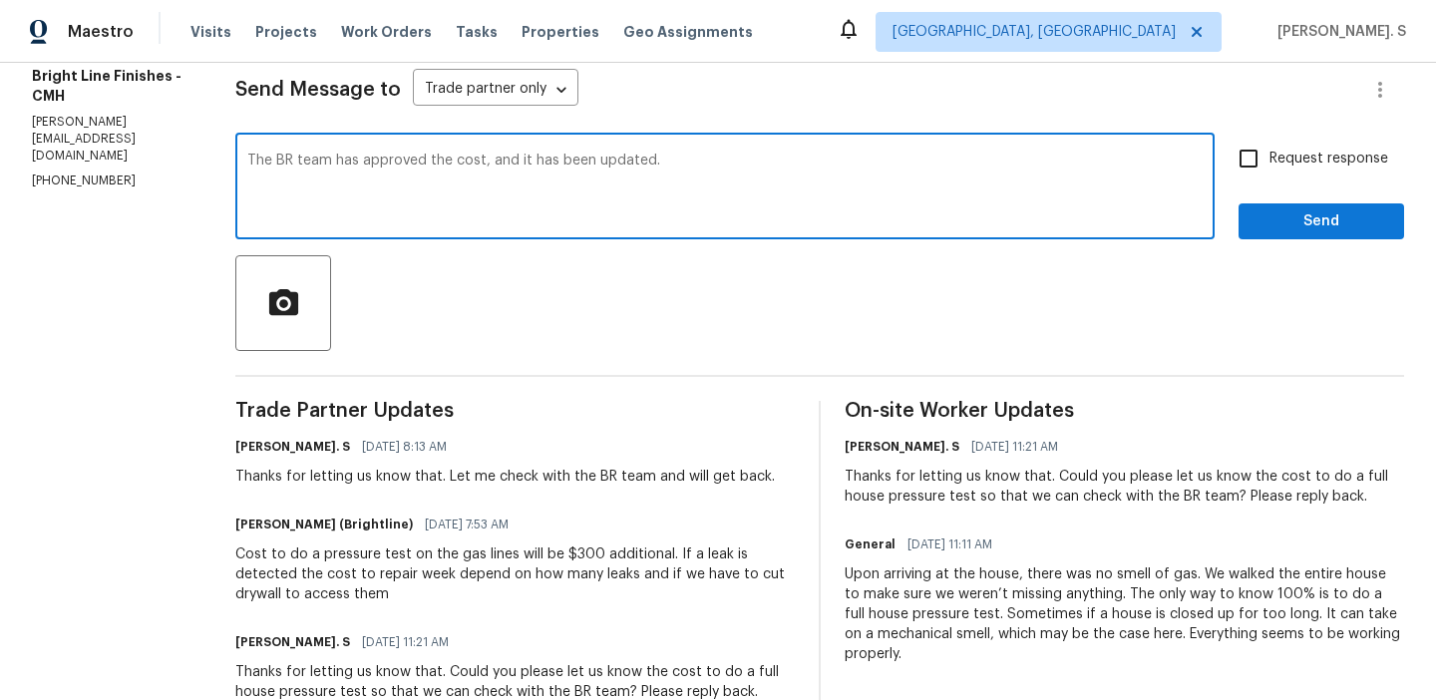
scroll to position [282, 0]
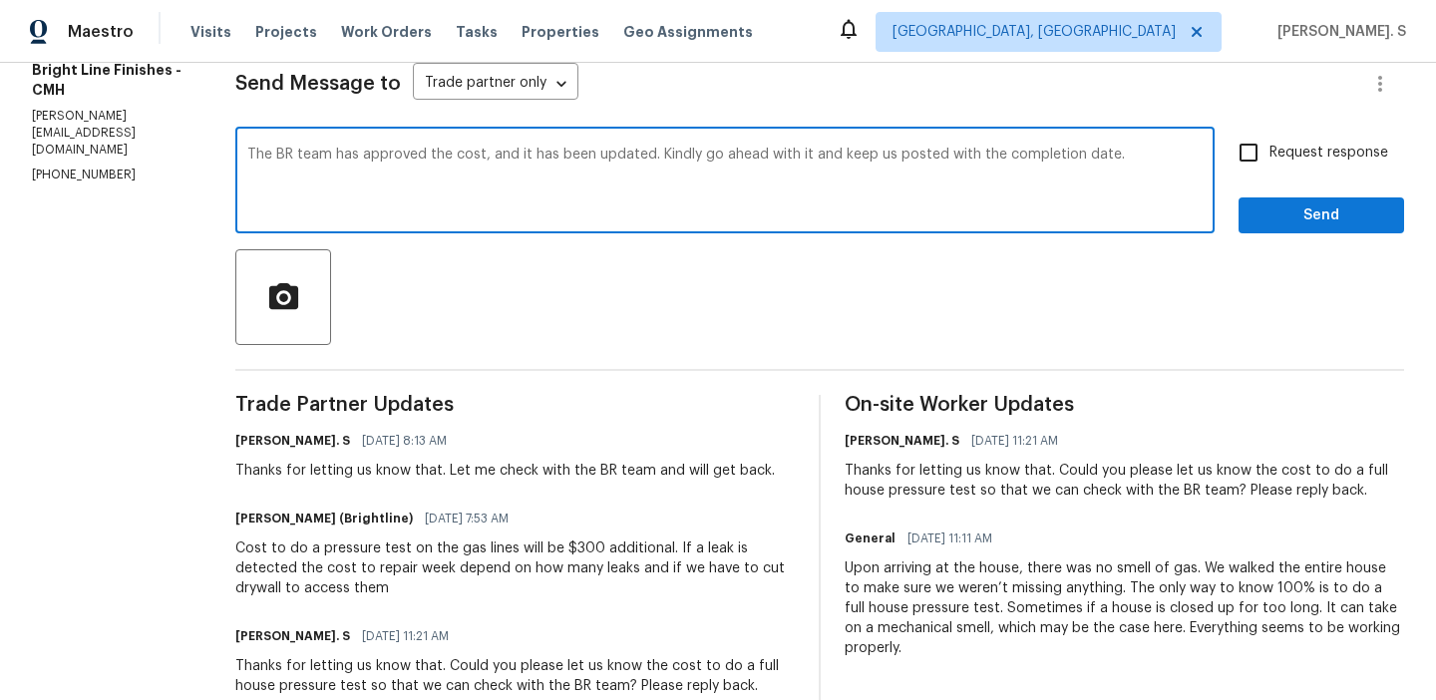
type textarea "The BR team has approved the cost, and it has been updated. Kindly go ahead wit…"
click at [500, 126] on div "Send Message to Trade partner only Trade partner only ​ The BR team has approve…" at bounding box center [819, 574] width 1168 height 1077
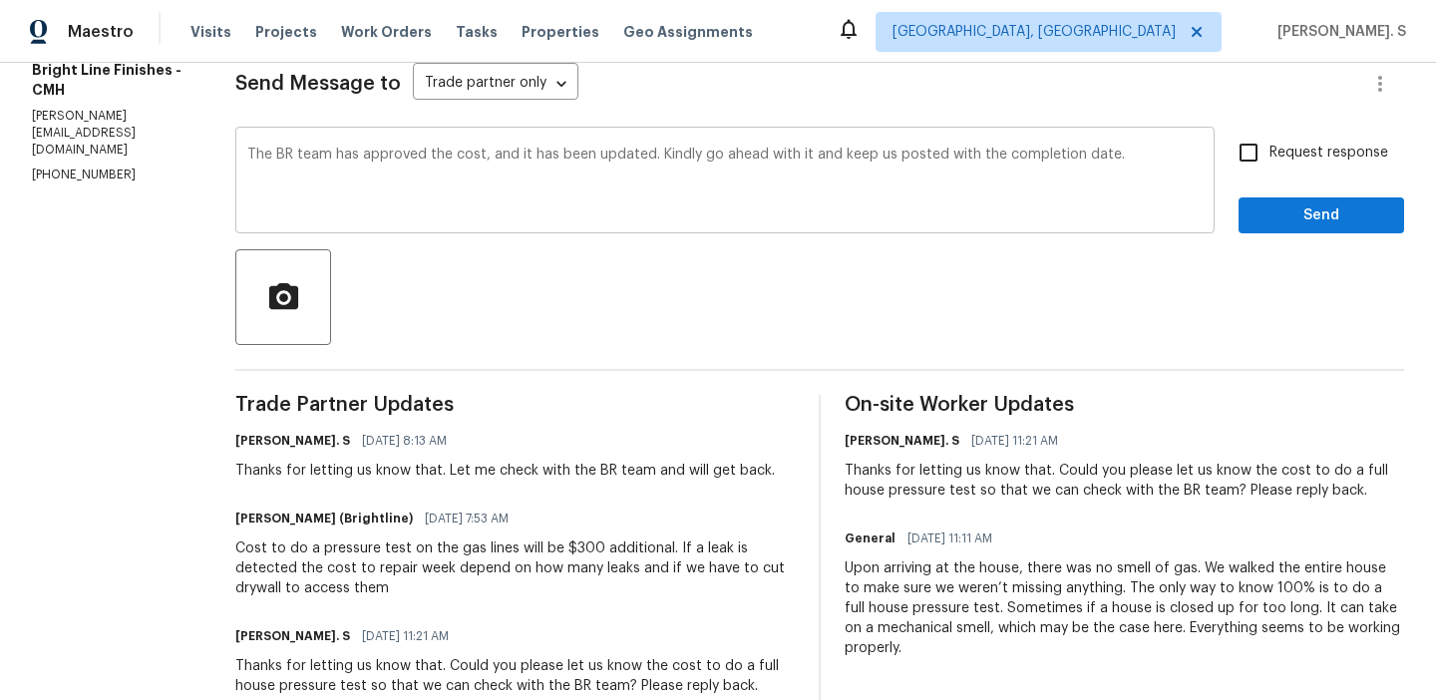
click at [500, 154] on textarea "The BR team has approved the cost, and it has been updated. Kindly go ahead wit…" at bounding box center [724, 183] width 955 height 70
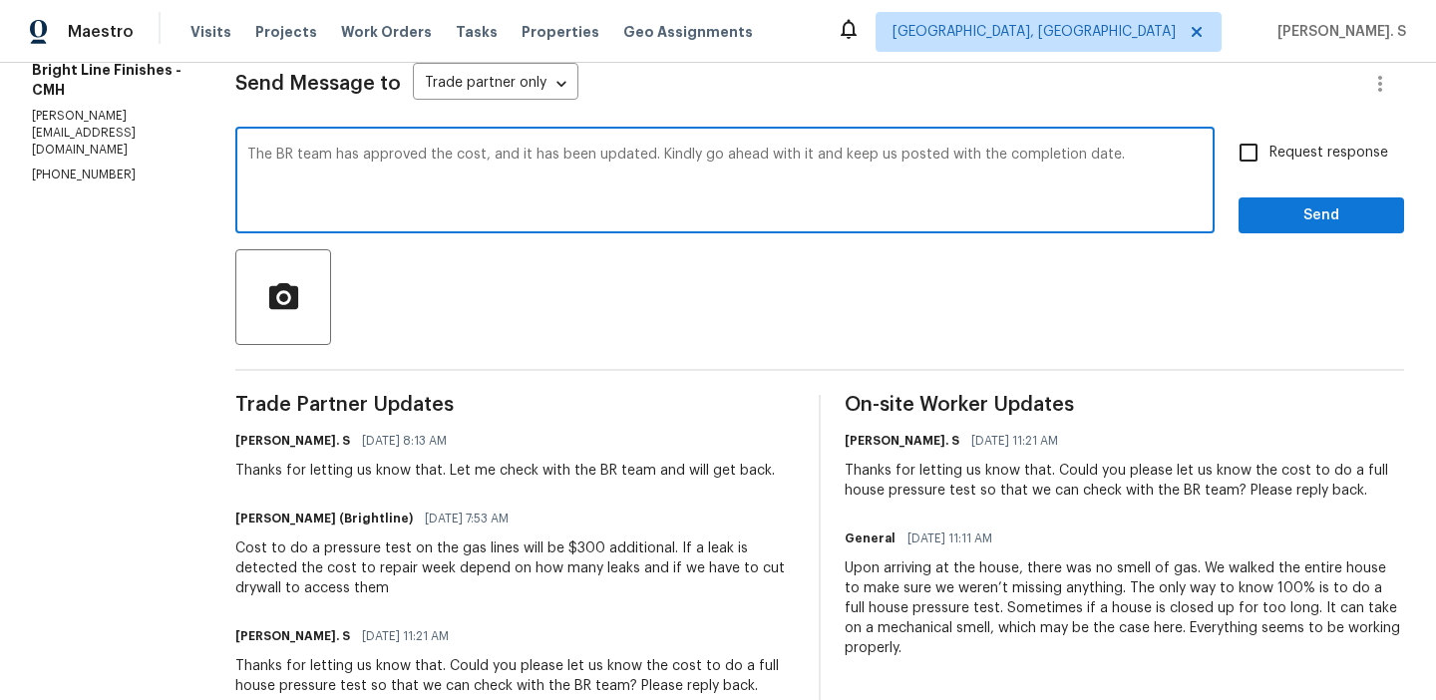
click at [500, 154] on textarea "The BR team has approved the cost, and it has been updated. Kindly go ahead wit…" at bounding box center [724, 183] width 955 height 70
click at [1336, 164] on label "Request response" at bounding box center [1307, 153] width 161 height 42
click at [1269, 164] on input "Request response" at bounding box center [1248, 153] width 42 height 42
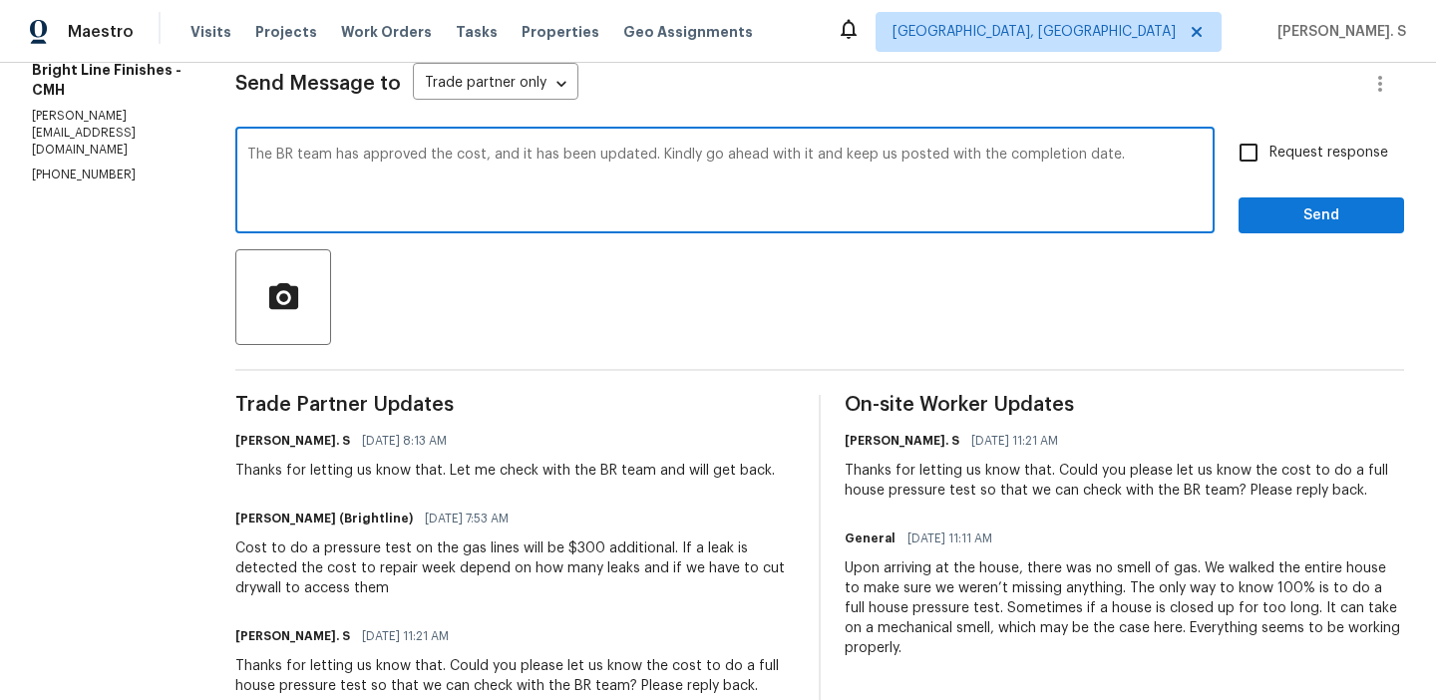
checkbox input "true"
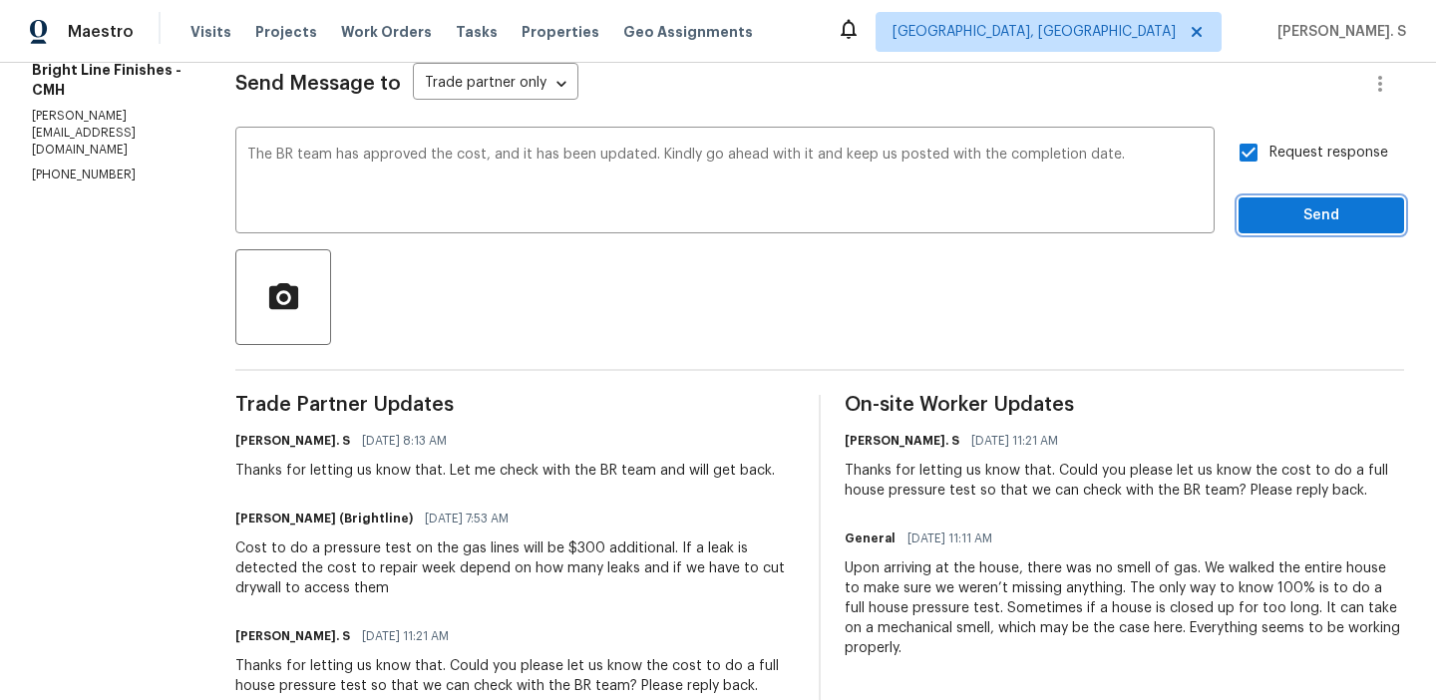
click at [1298, 205] on span "Send" at bounding box center [1321, 215] width 134 height 25
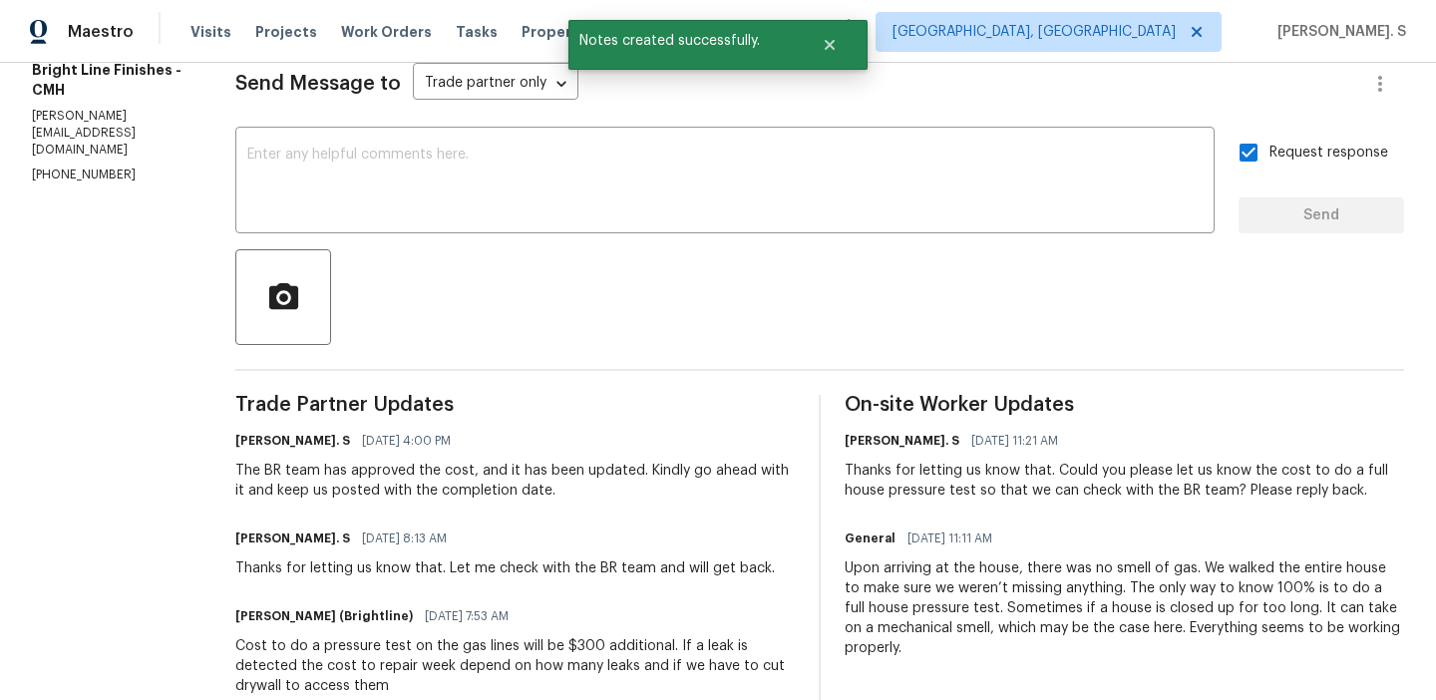
scroll to position [0, 0]
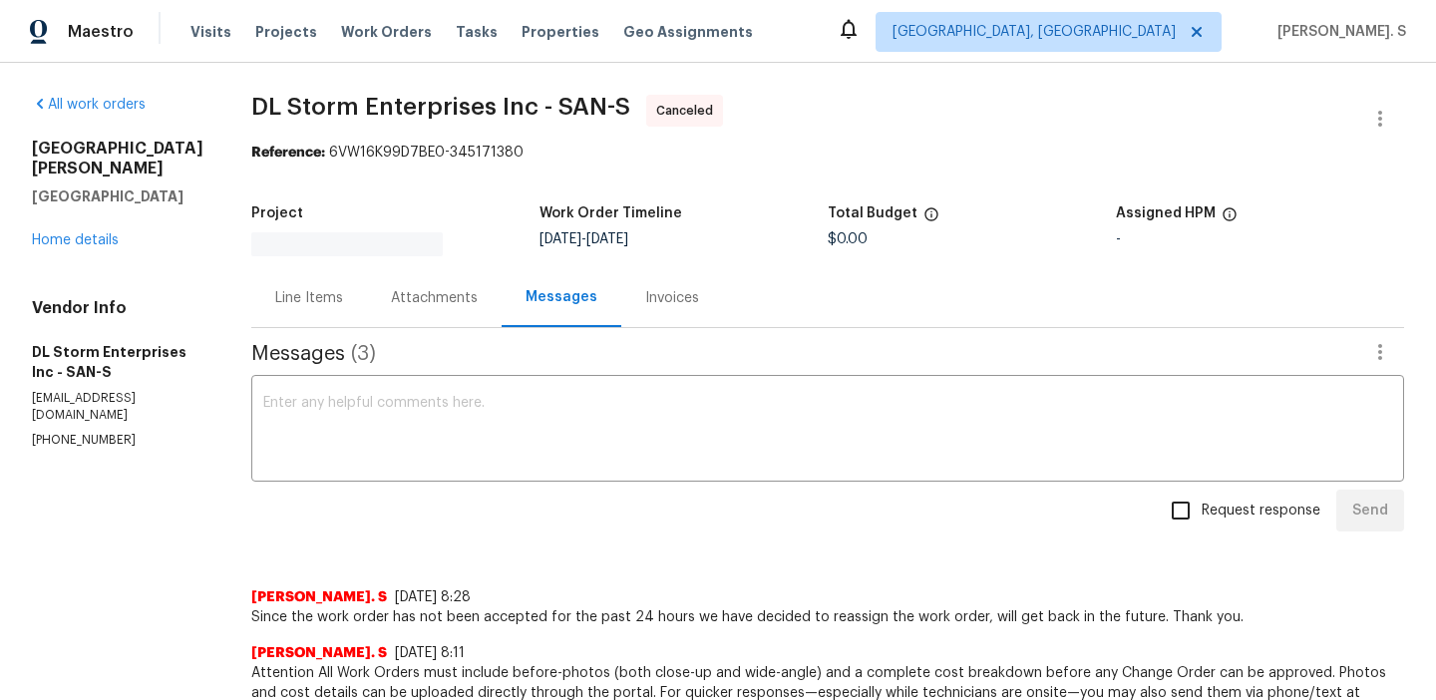
click at [68, 231] on div "All work orders [STREET_ADDRESS][PERSON_NAME] Home details Vendor Info DL Storm…" at bounding box center [117, 272] width 171 height 354
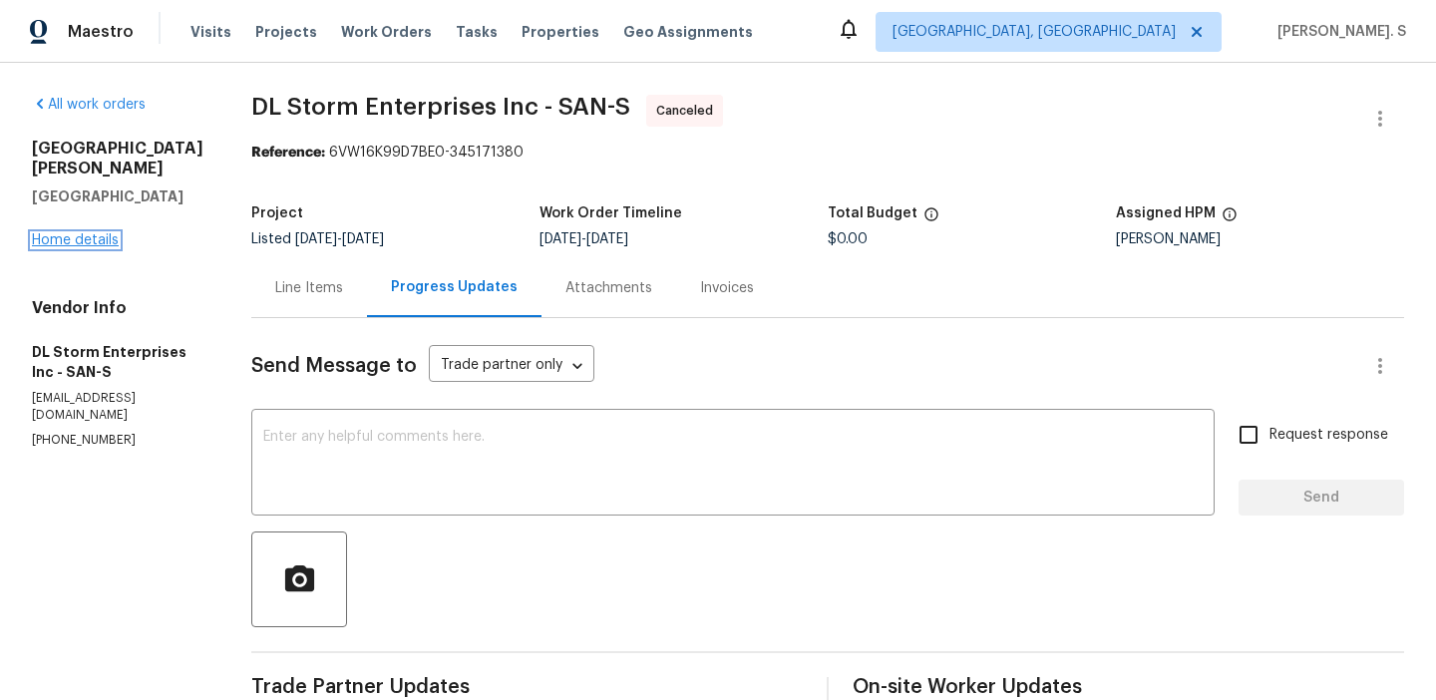
click at [64, 233] on link "Home details" at bounding box center [75, 240] width 87 height 14
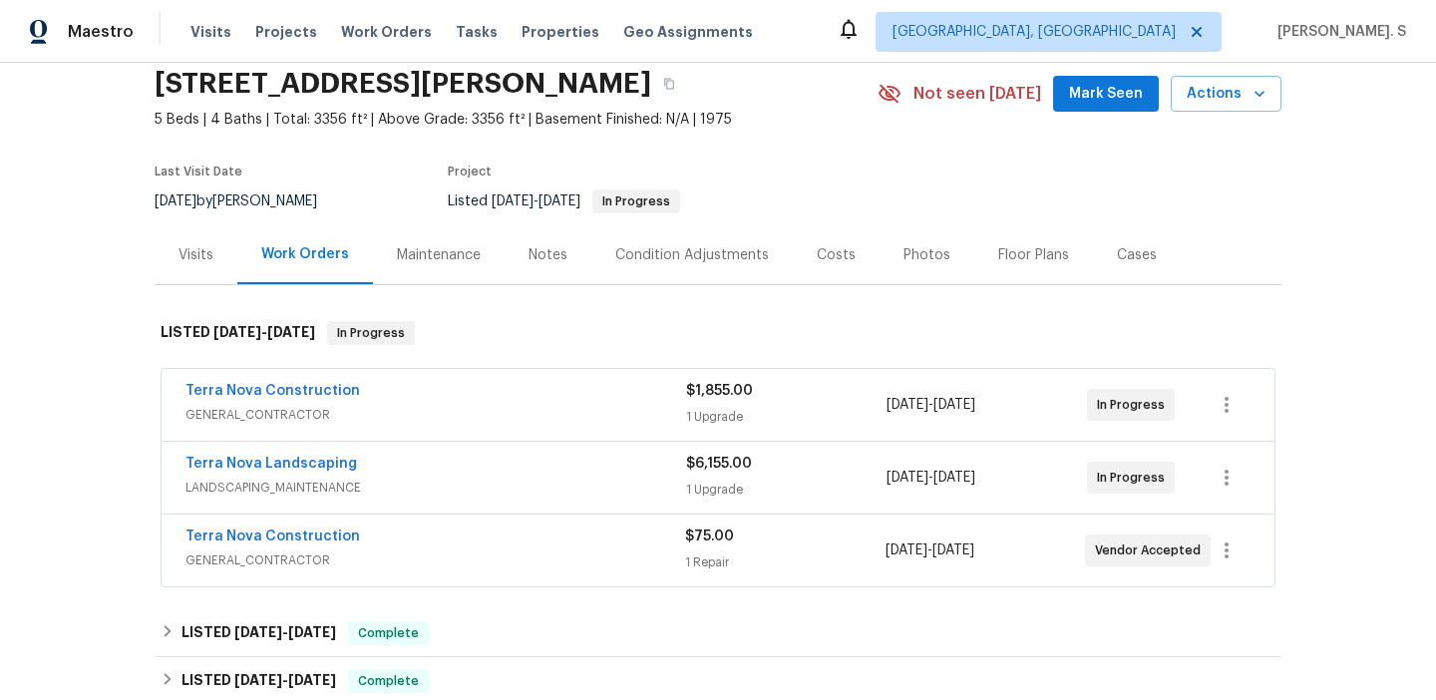
scroll to position [81, 0]
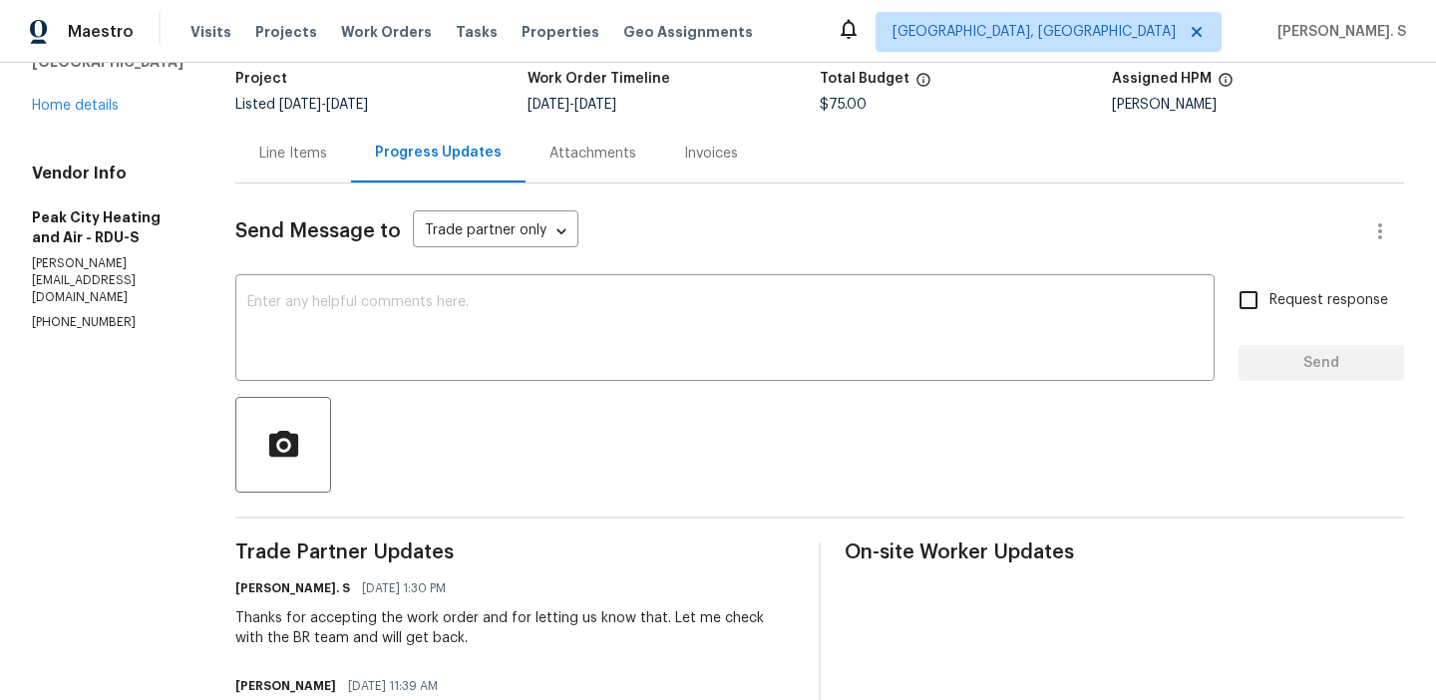
scroll to position [68, 0]
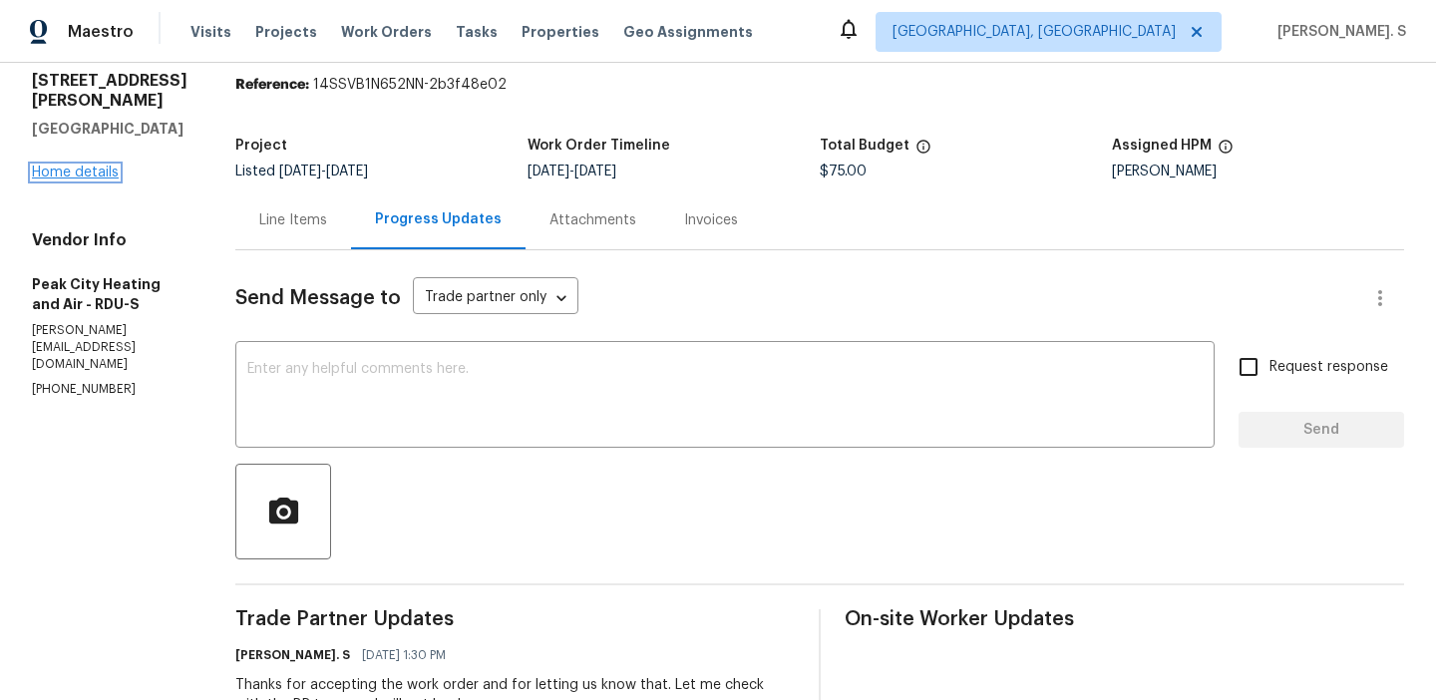
click at [44, 174] on link "Home details" at bounding box center [75, 172] width 87 height 14
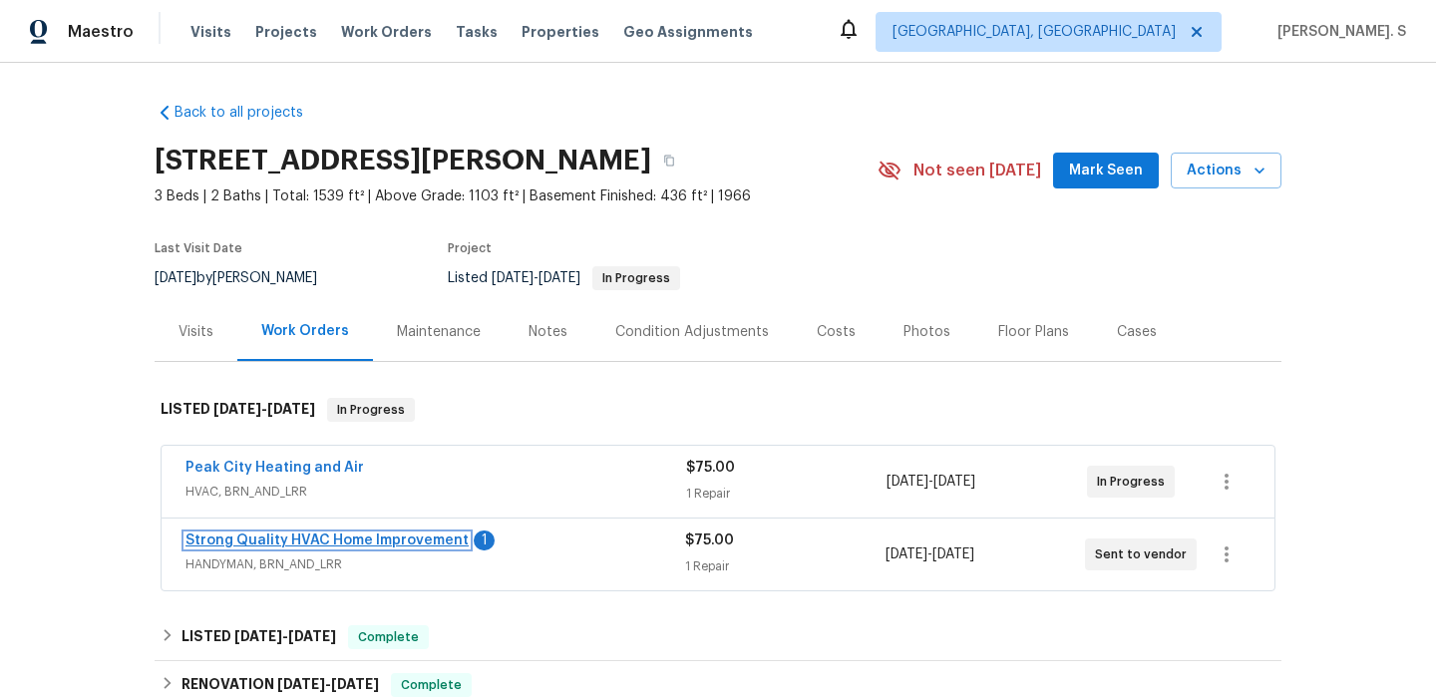
click at [224, 543] on link "Strong Quality HVAC Home Improvement" at bounding box center [326, 540] width 283 height 14
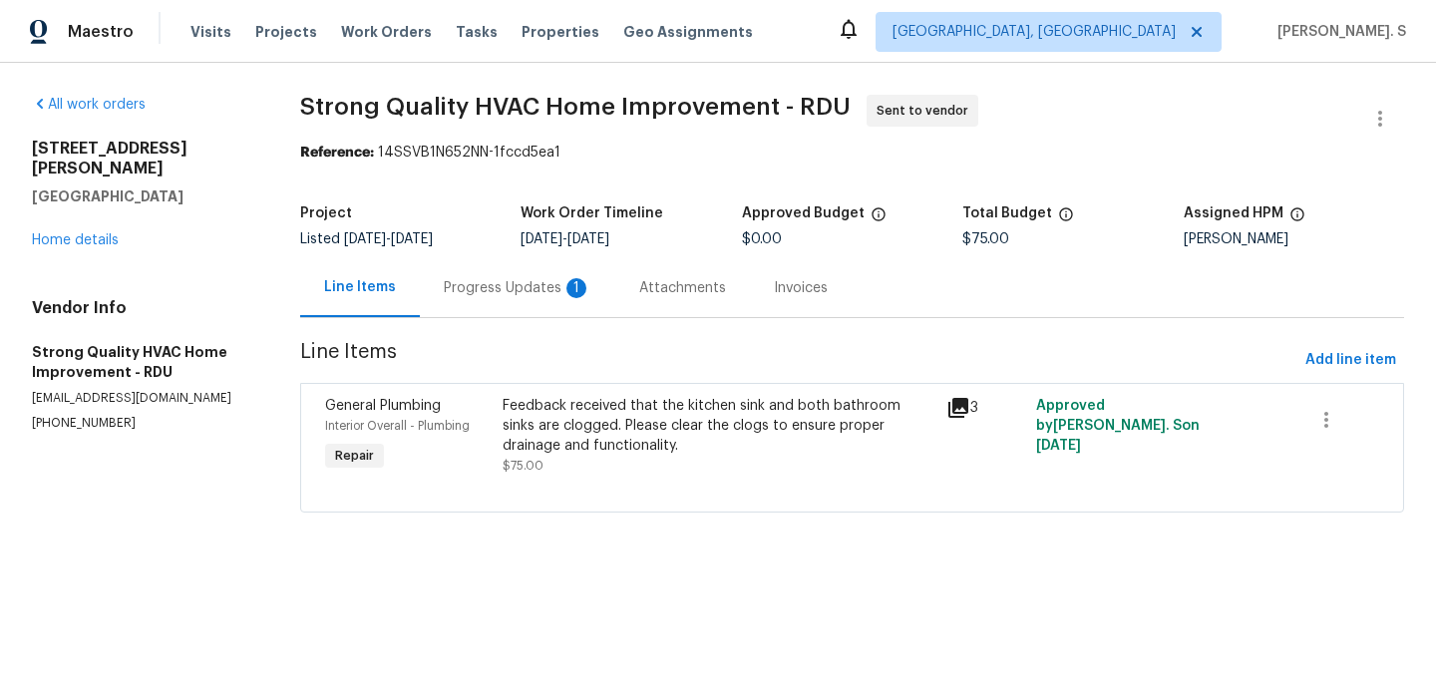
click at [505, 293] on div "Progress Updates 1" at bounding box center [518, 288] width 148 height 20
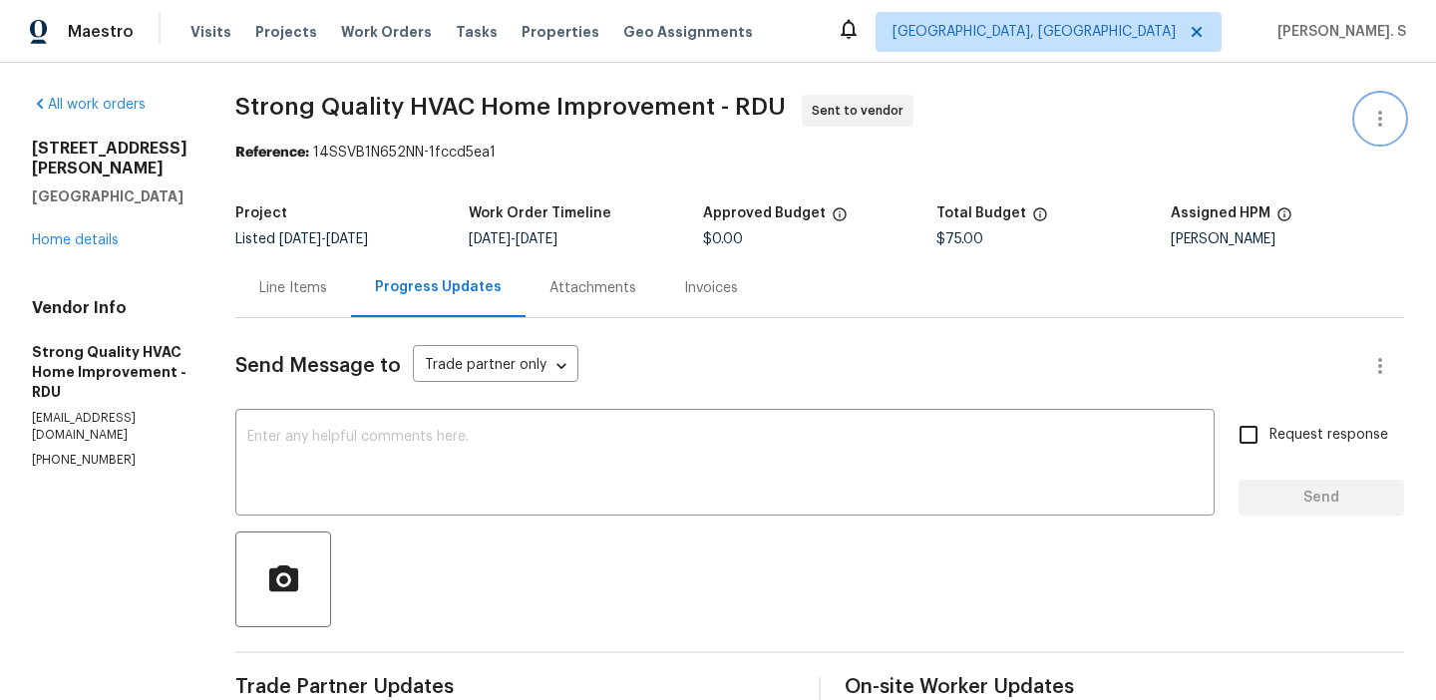
click at [1361, 132] on button "button" at bounding box center [1380, 119] width 48 height 48
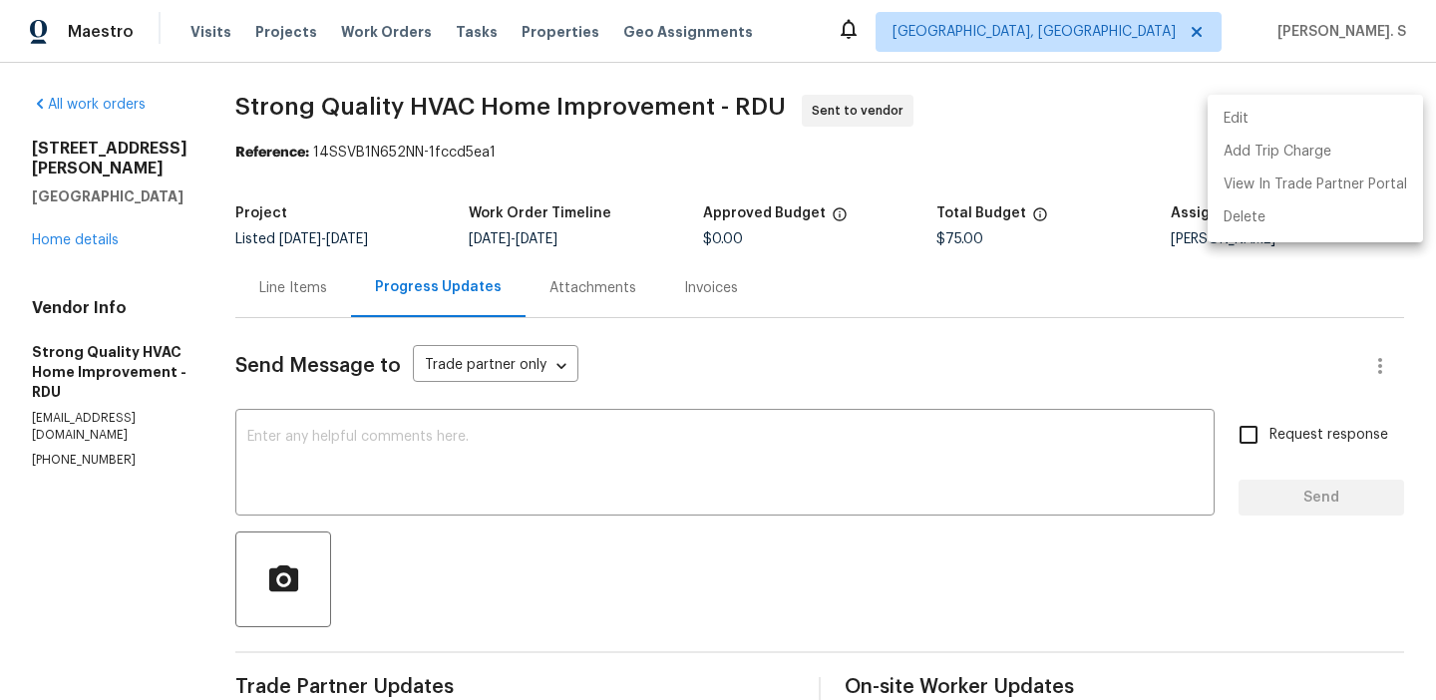
click at [1276, 125] on li "Edit" at bounding box center [1314, 119] width 215 height 33
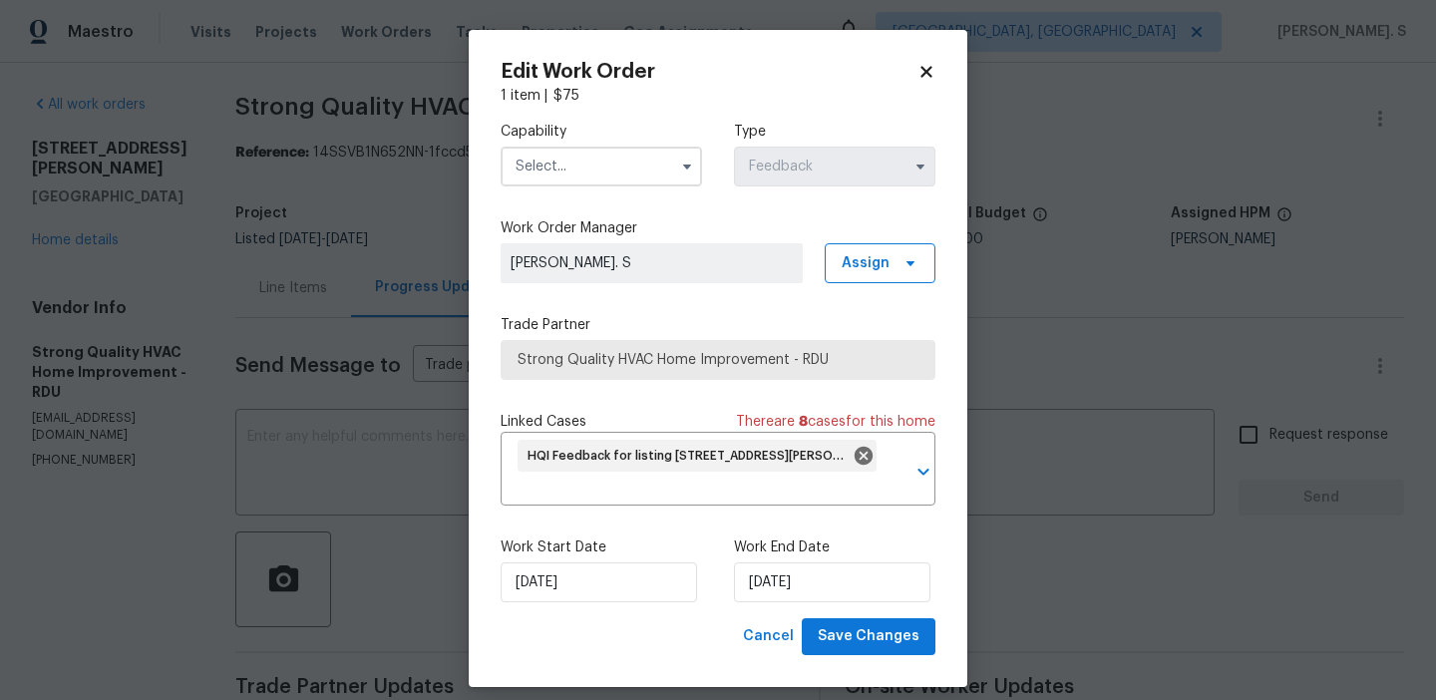
click at [529, 172] on input "text" at bounding box center [600, 167] width 201 height 40
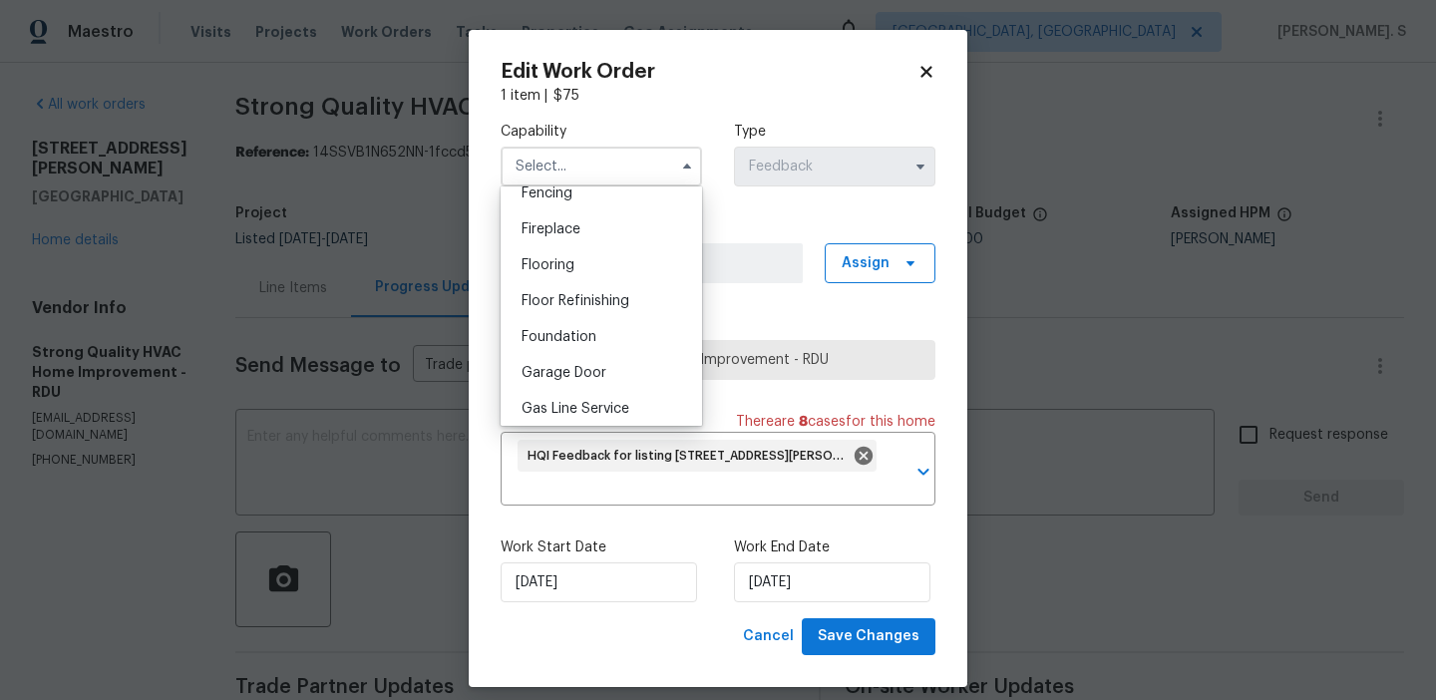
scroll to position [750, 0]
click at [595, 406] on span "General Contractor" at bounding box center [585, 413] width 129 height 14
type input "General Contractor"
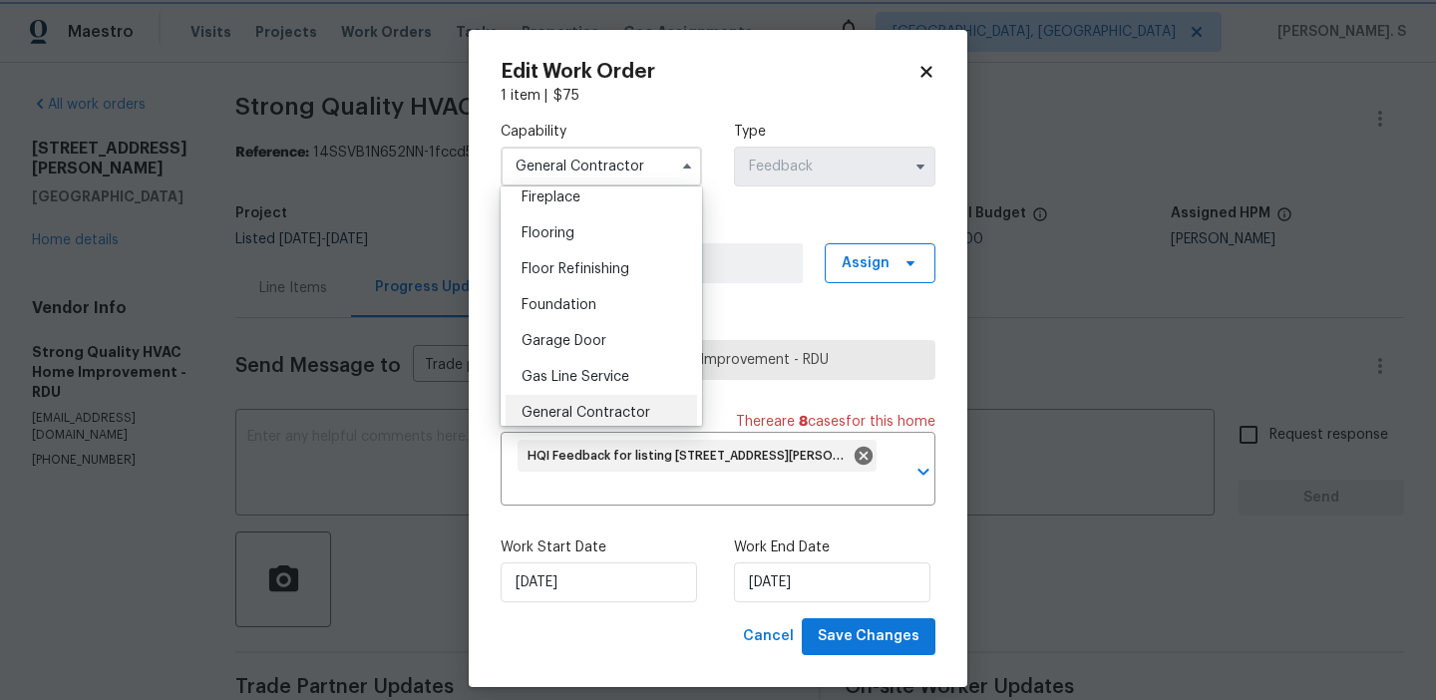
scroll to position [796, 0]
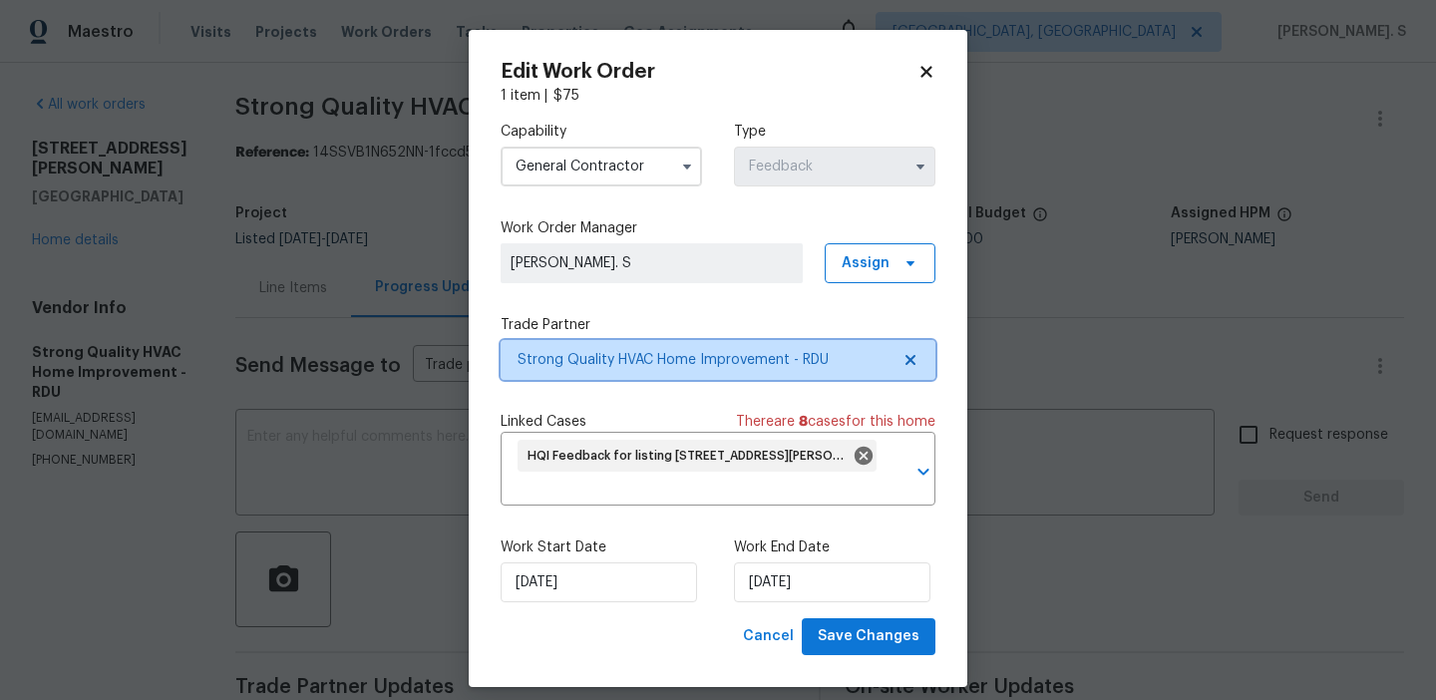
click at [907, 360] on icon at bounding box center [910, 360] width 16 height 16
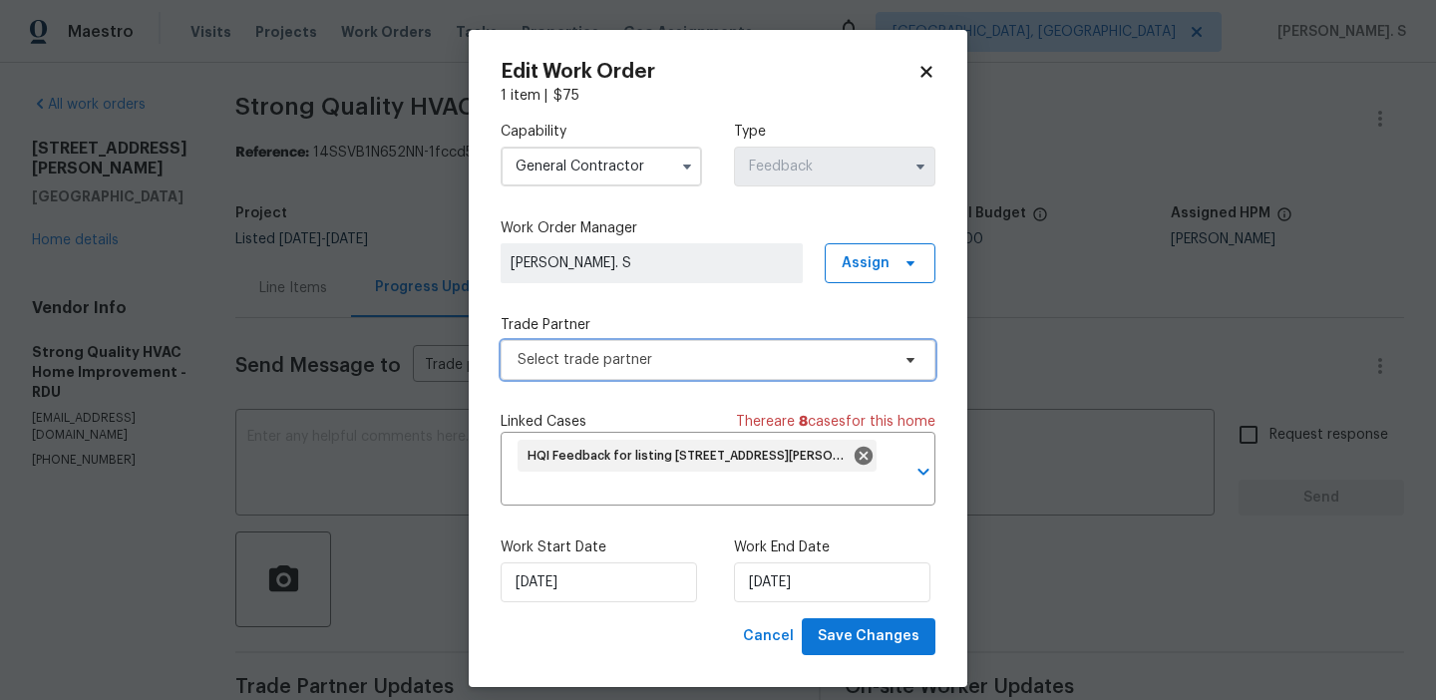
click at [907, 360] on icon at bounding box center [910, 360] width 8 height 5
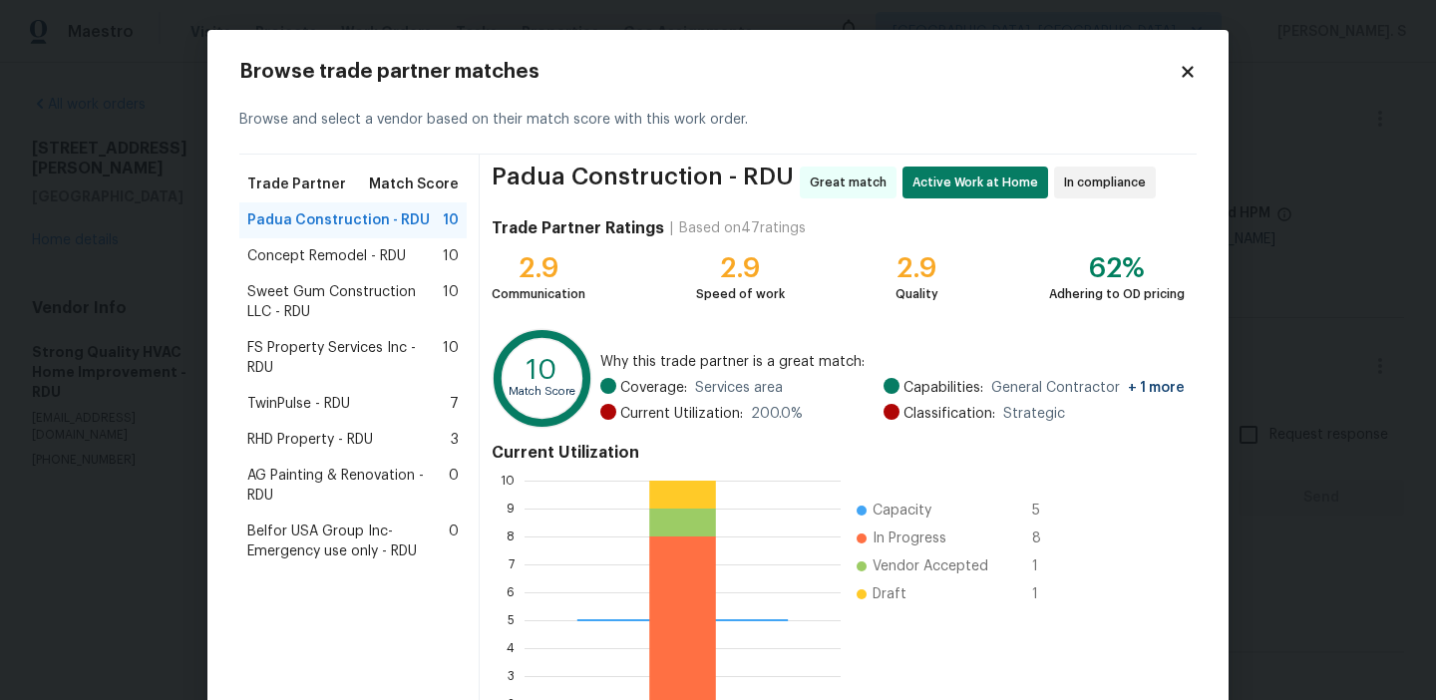
scroll to position [21, 0]
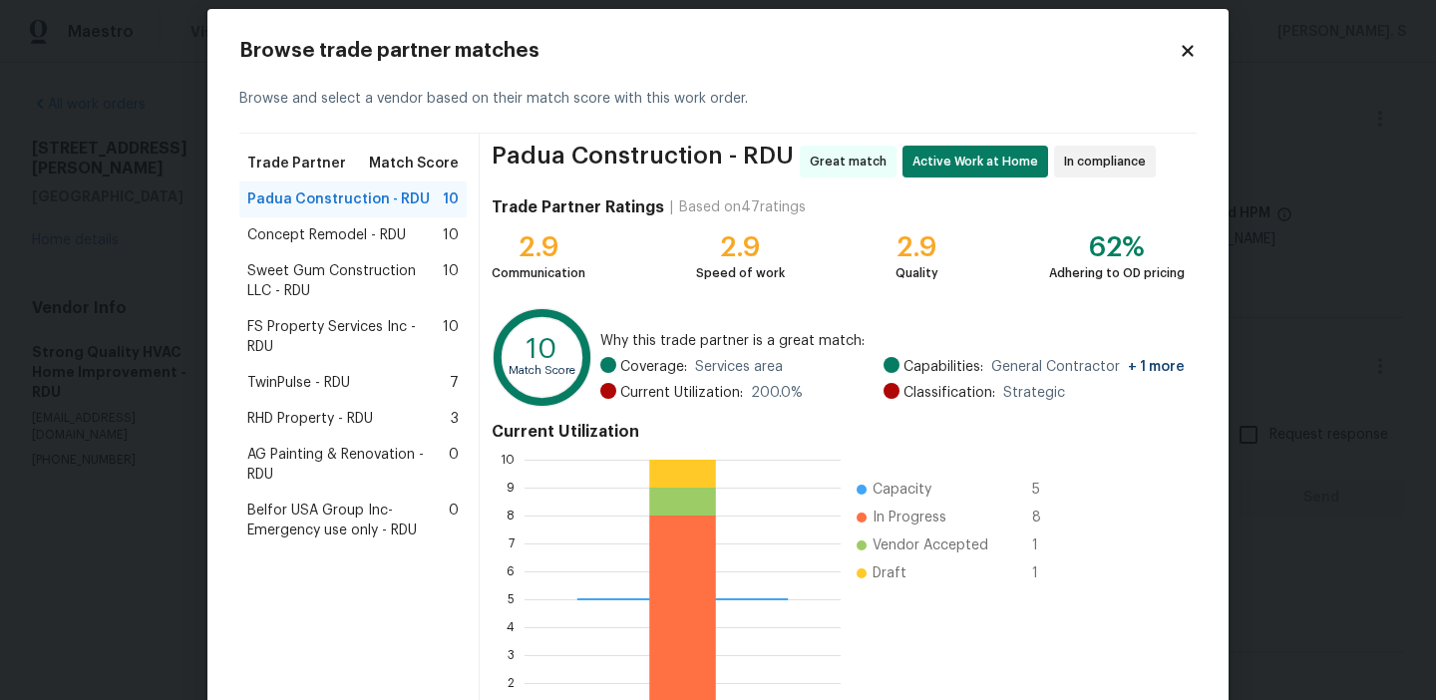
click at [366, 282] on span "Sweet Gum Construction LLC - RDU" at bounding box center [344, 281] width 195 height 40
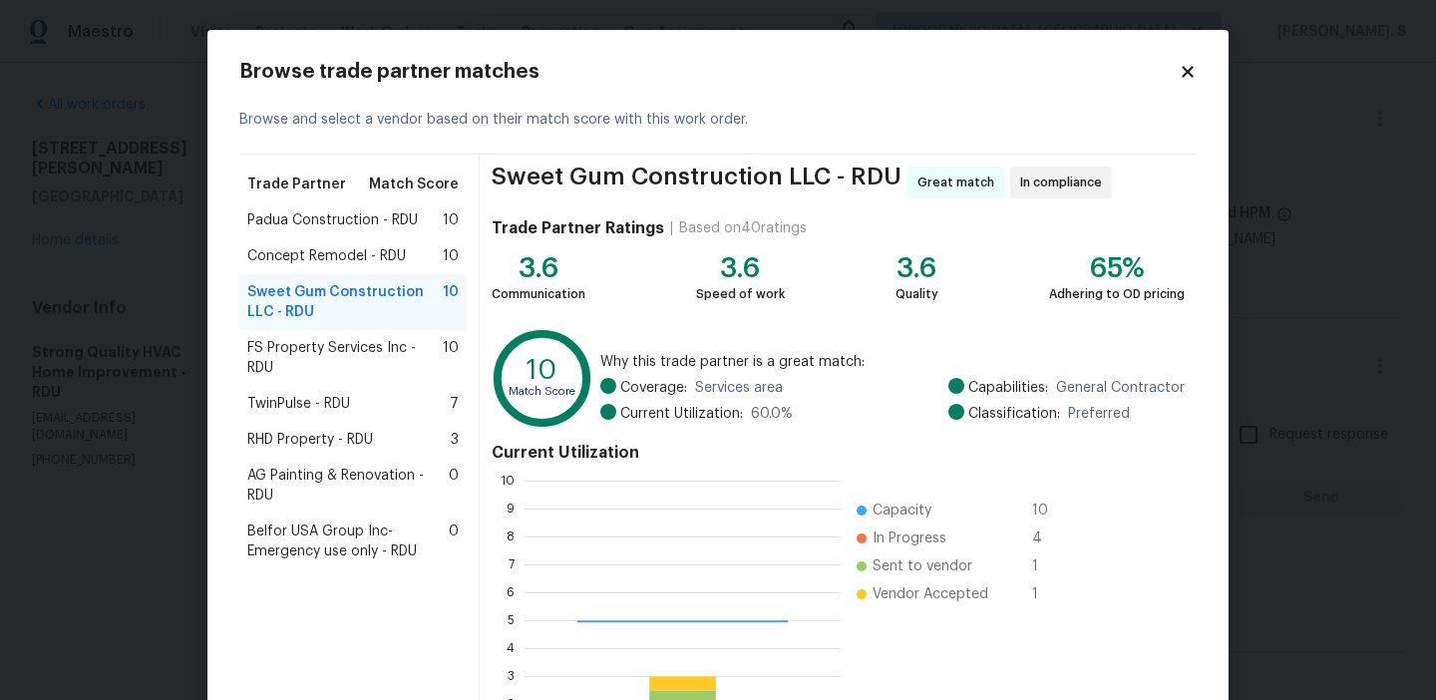
scroll to position [279, 316]
click at [336, 228] on span "Padua Construction - RDU" at bounding box center [332, 220] width 170 height 20
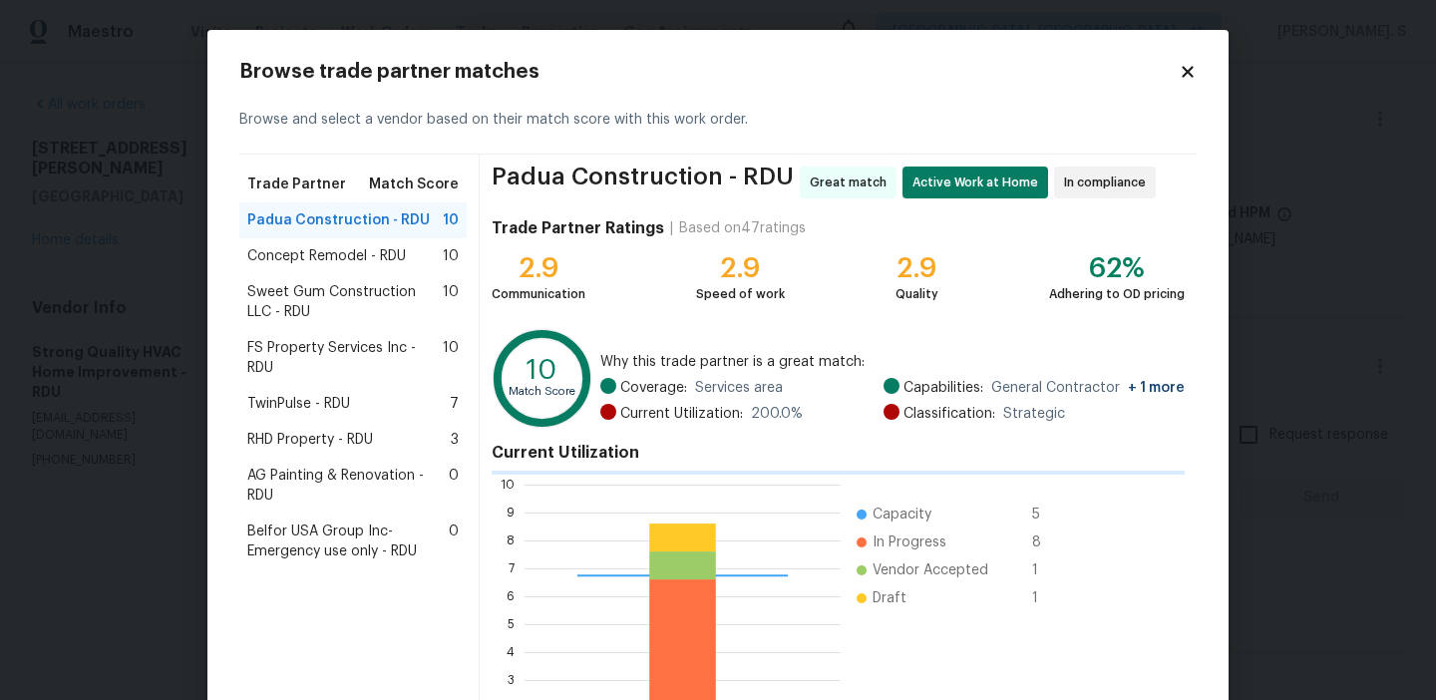
click at [336, 246] on span "Concept Remodel - RDU" at bounding box center [326, 256] width 159 height 20
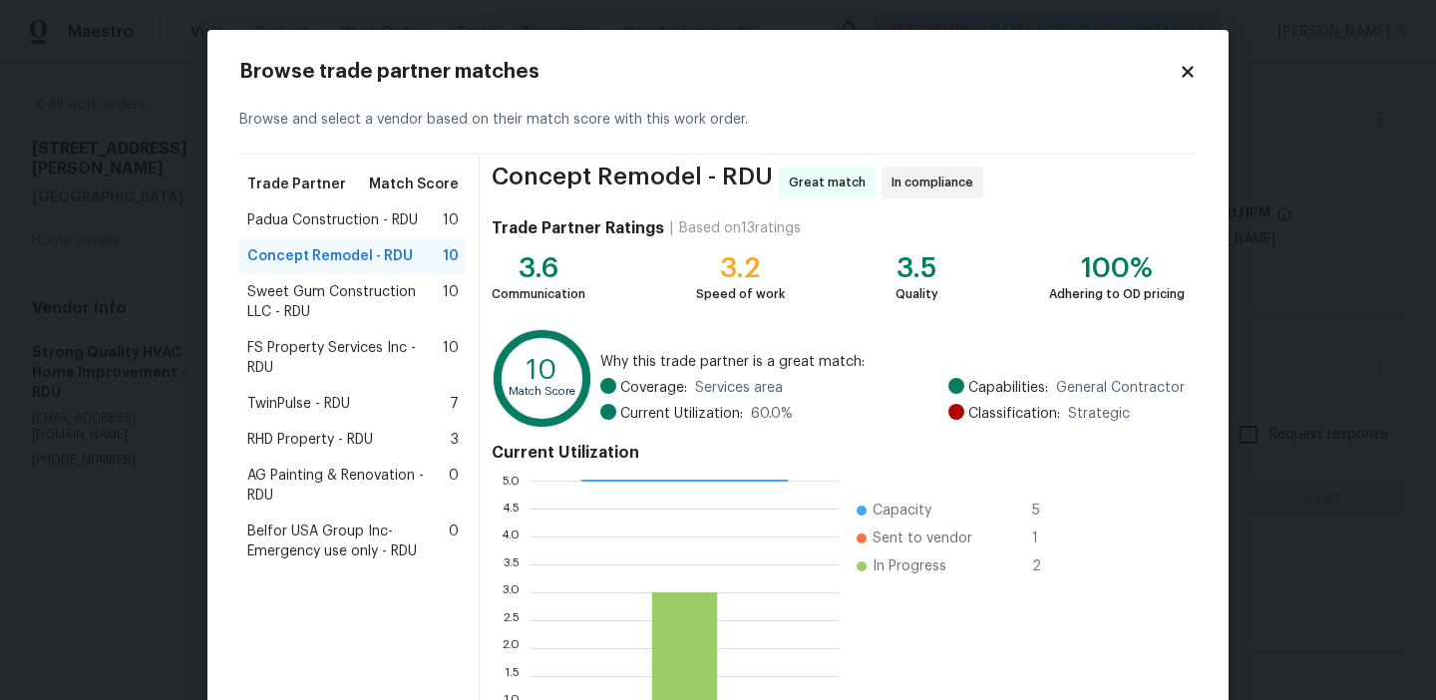
scroll to position [179, 0]
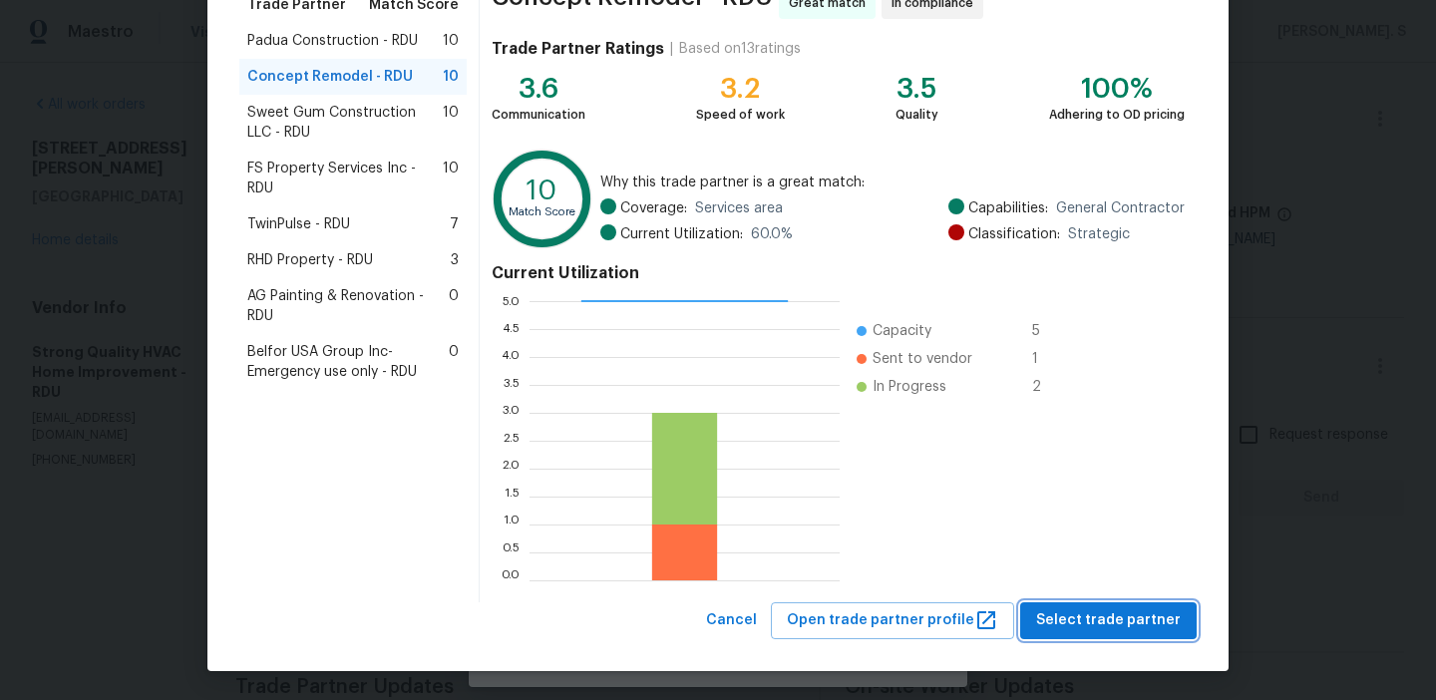
click at [1091, 621] on span "Select trade partner" at bounding box center [1108, 620] width 145 height 25
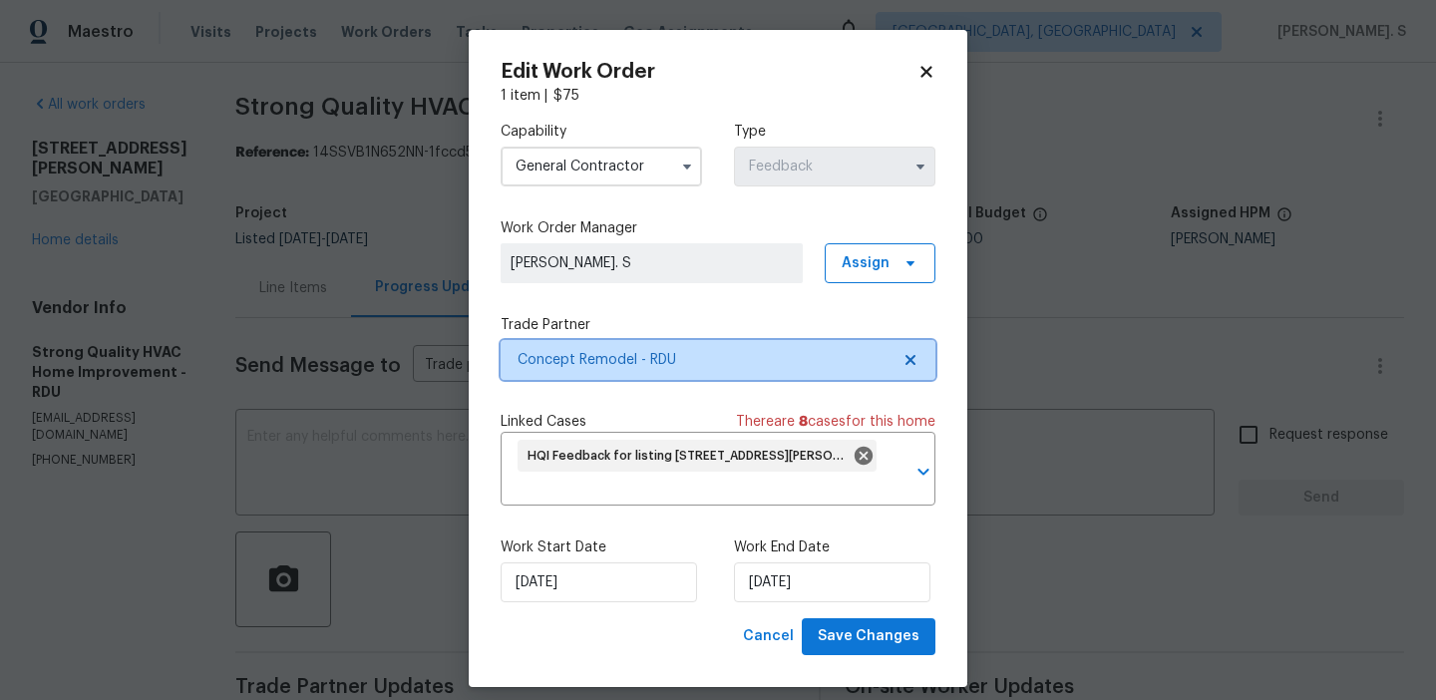
scroll to position [0, 0]
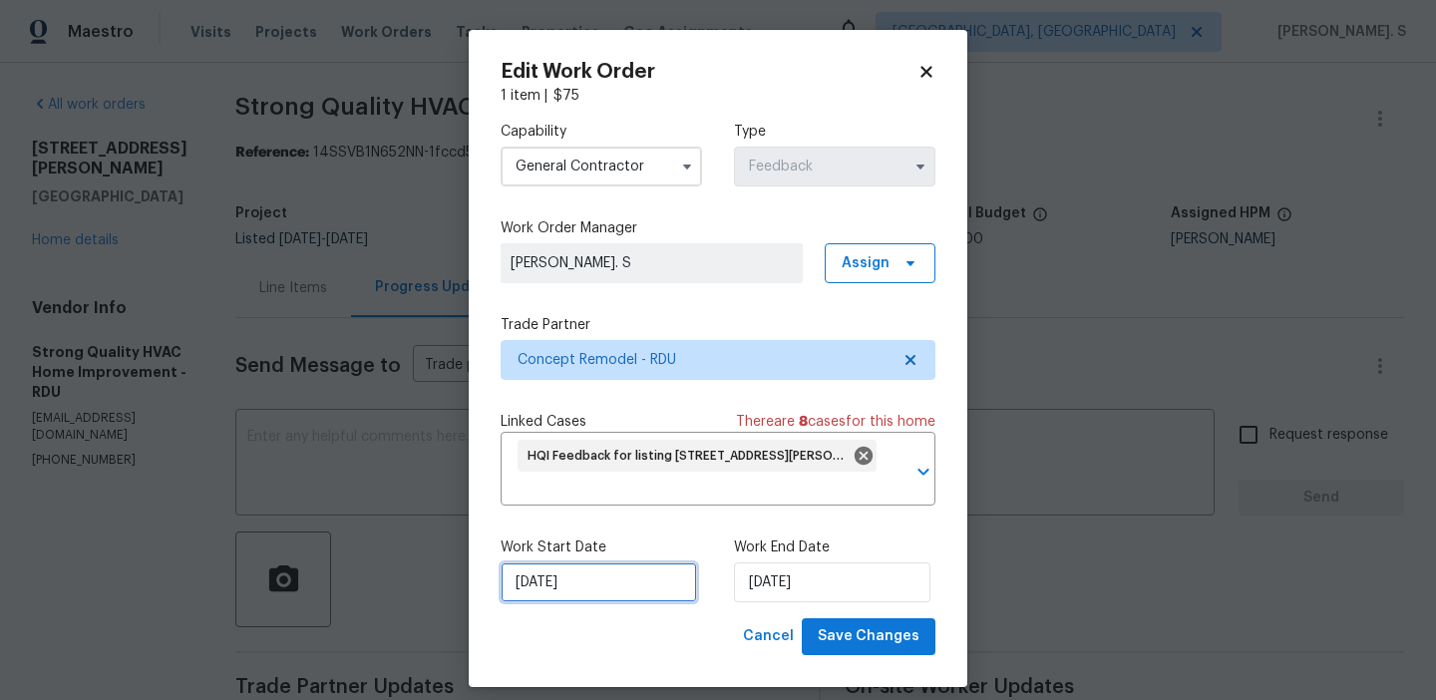
click at [591, 592] on input "9/23/2025" at bounding box center [598, 582] width 196 height 40
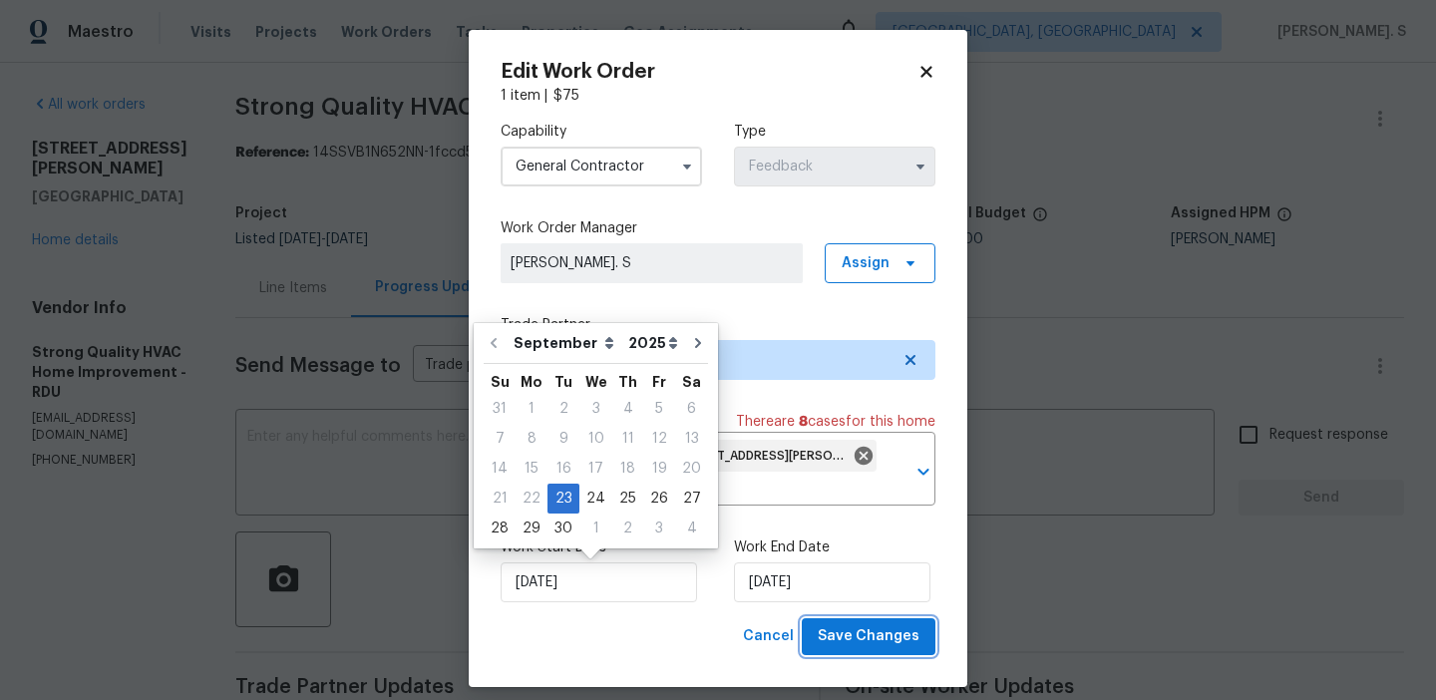
click at [892, 654] on button "Save Changes" at bounding box center [869, 636] width 134 height 37
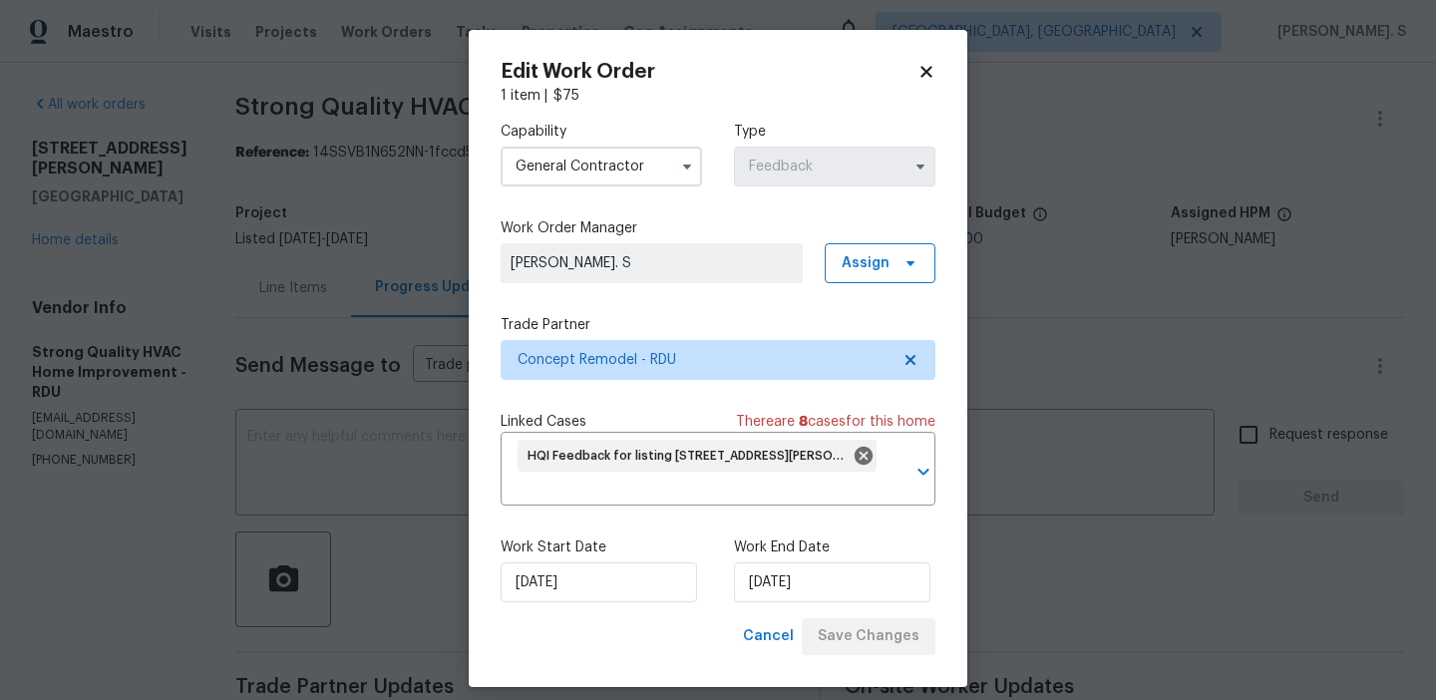
click at [363, 439] on body "Maestro Visits Projects Work Orders Tasks Properties Geo Assignments Albuquerqu…" at bounding box center [718, 350] width 1436 height 700
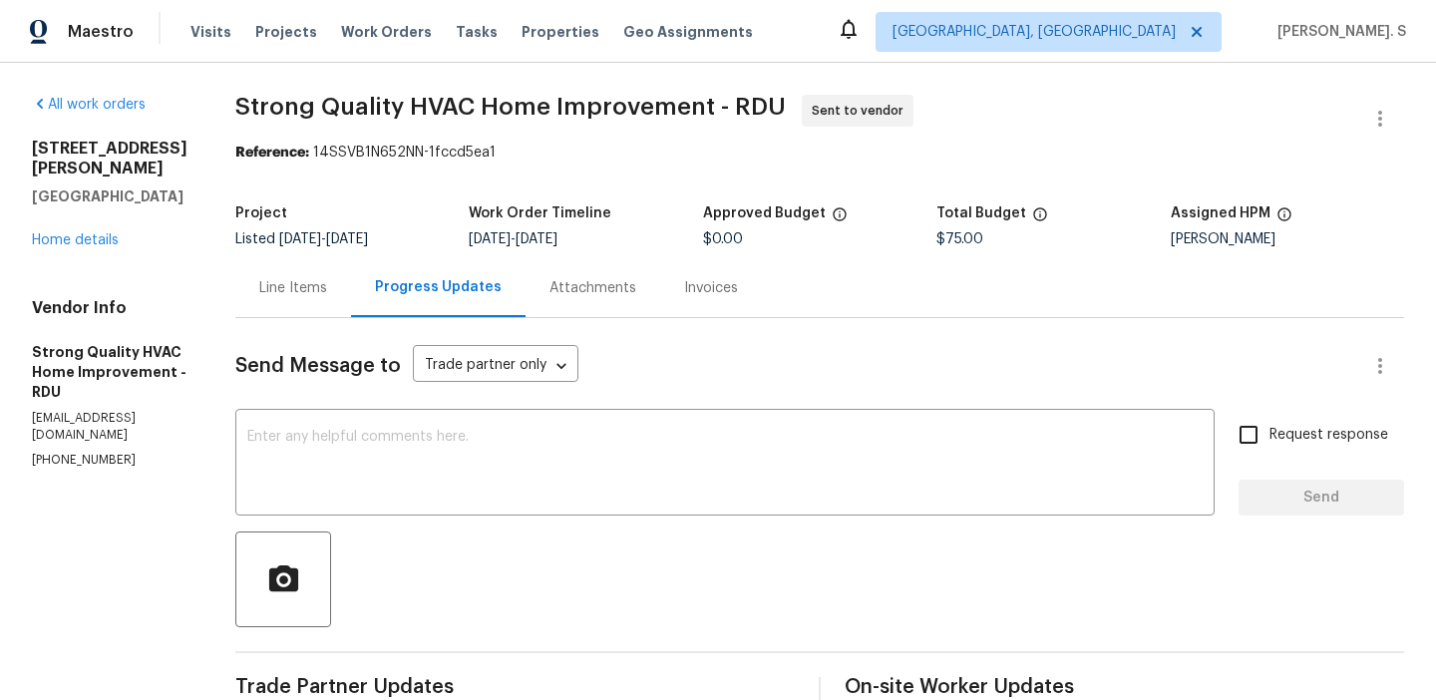
click at [363, 439] on textarea at bounding box center [724, 465] width 955 height 70
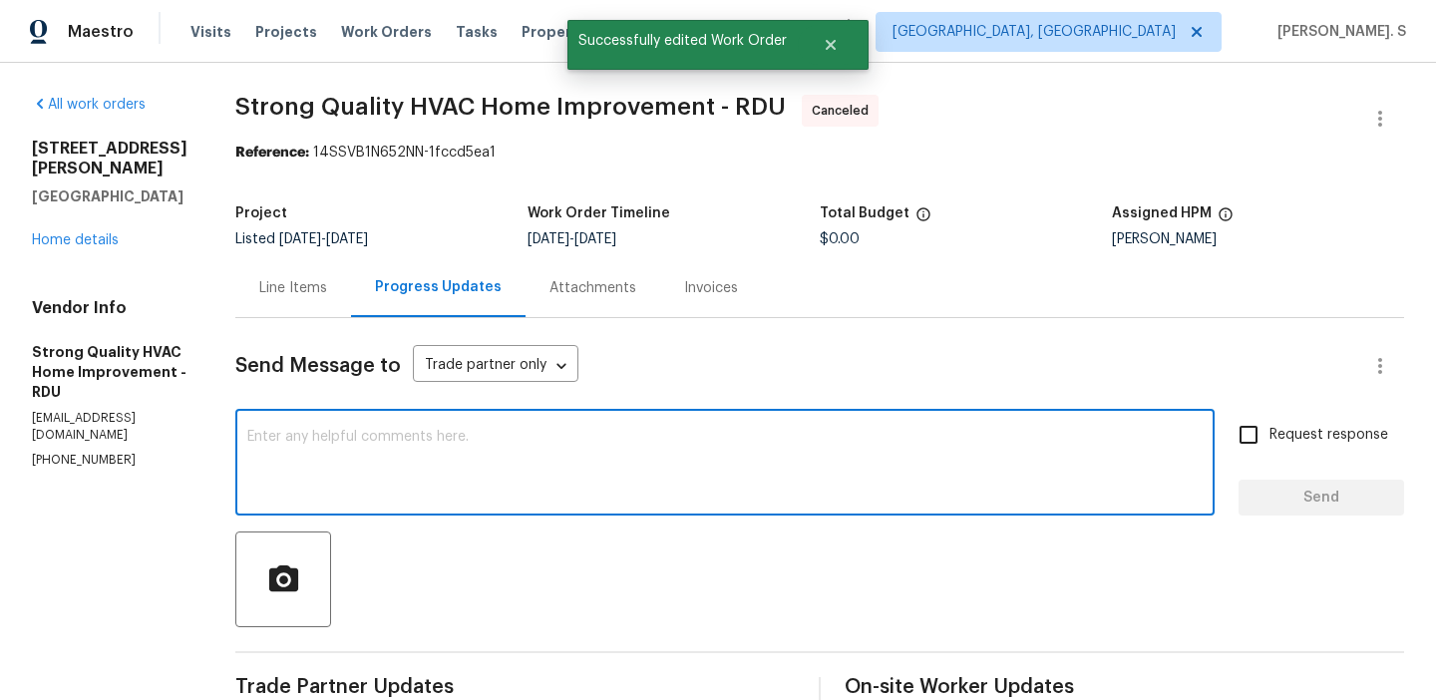
click at [363, 439] on textarea at bounding box center [724, 465] width 955 height 70
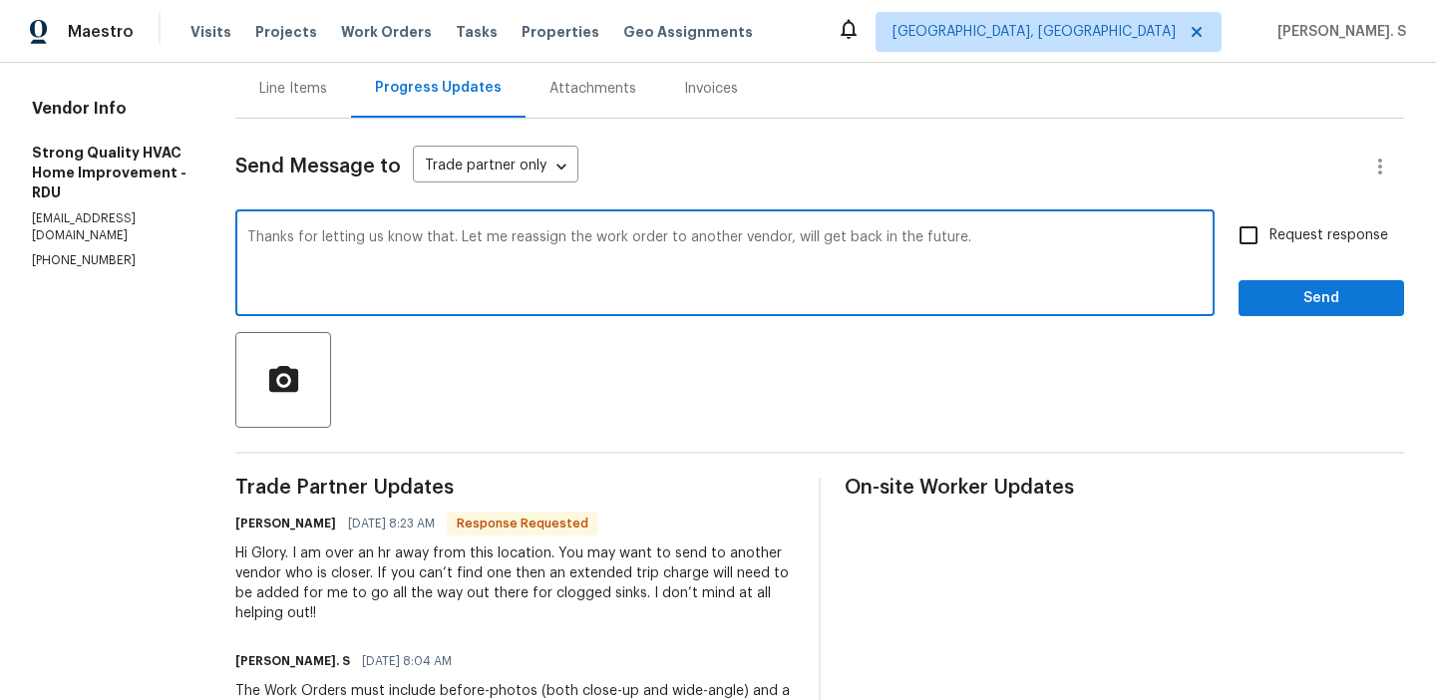
scroll to position [218, 0]
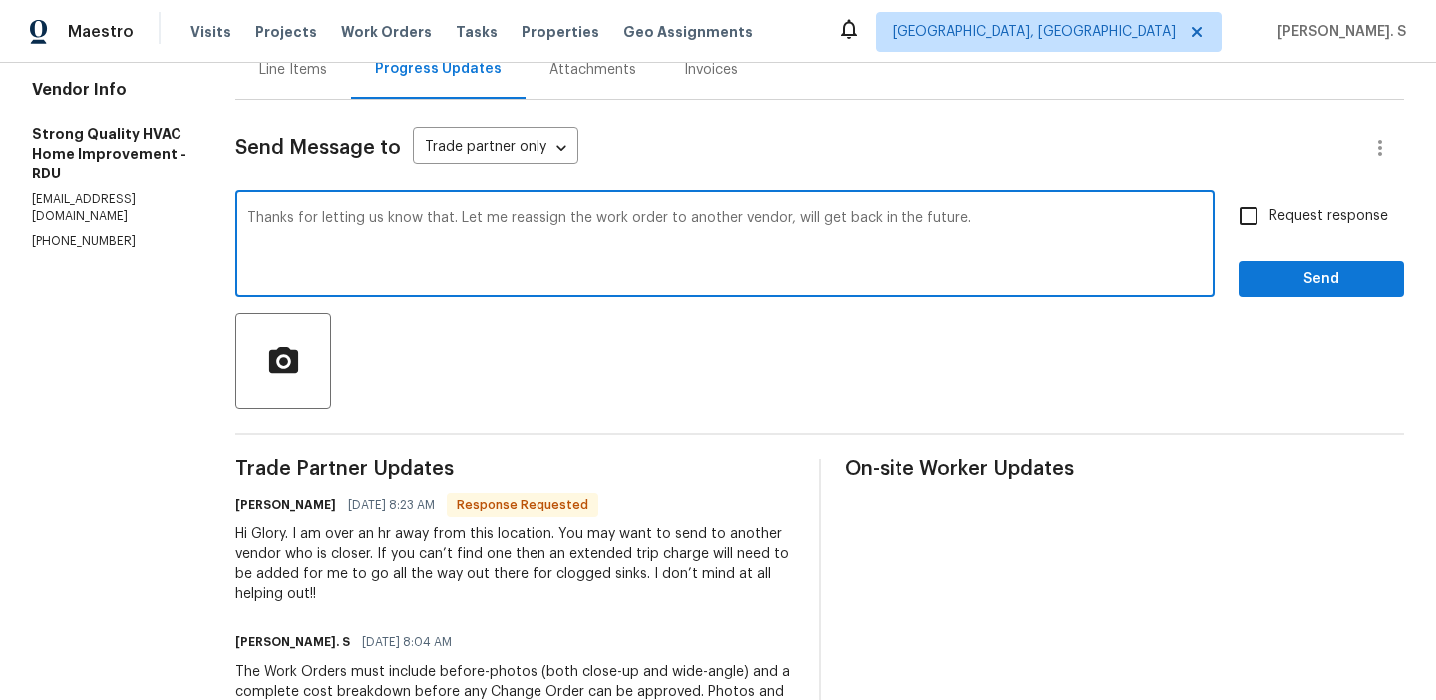
type textarea "Thanks for letting us know that. Let me reassign the work order to another vend…"
click at [359, 534] on div "Hi Glory. I am over an hr away from this location. You may want to send to anot…" at bounding box center [514, 564] width 559 height 80
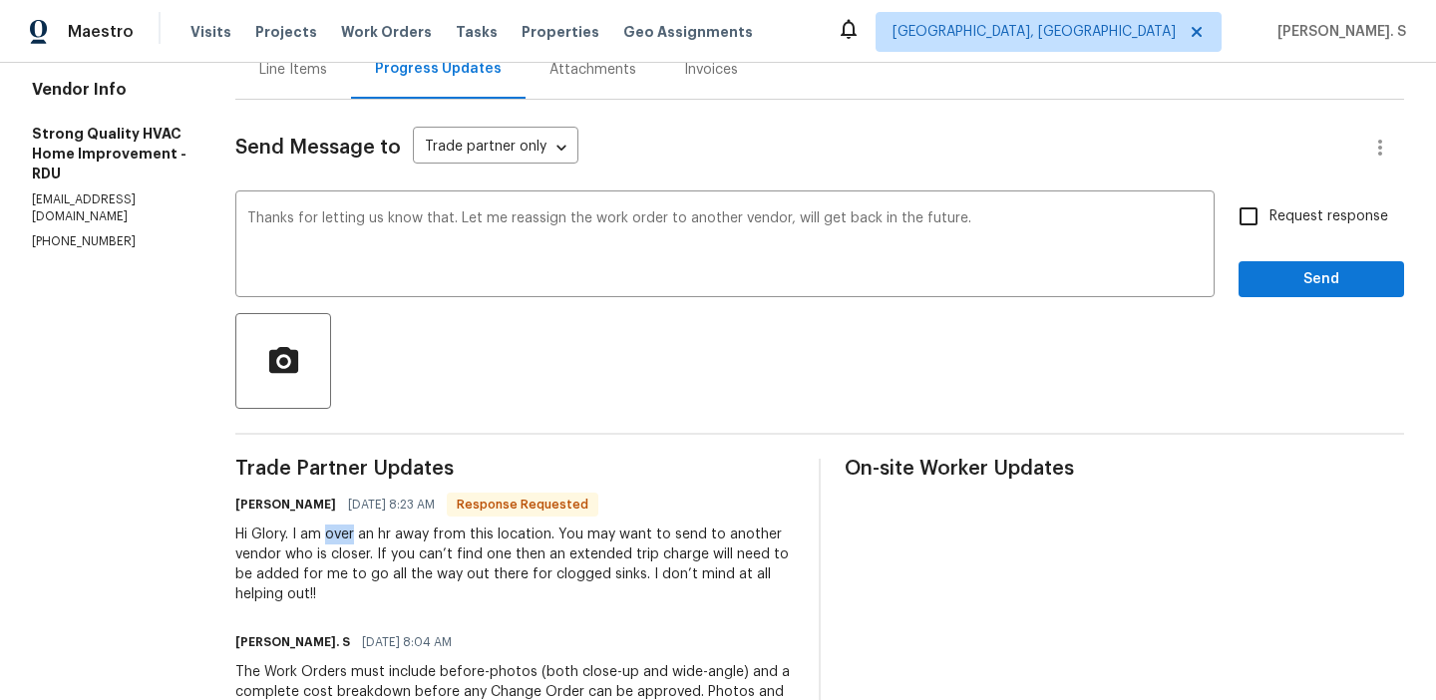
click at [359, 534] on div "Hi Glory. I am over an hr away from this location. You may want to send to anot…" at bounding box center [514, 564] width 559 height 80
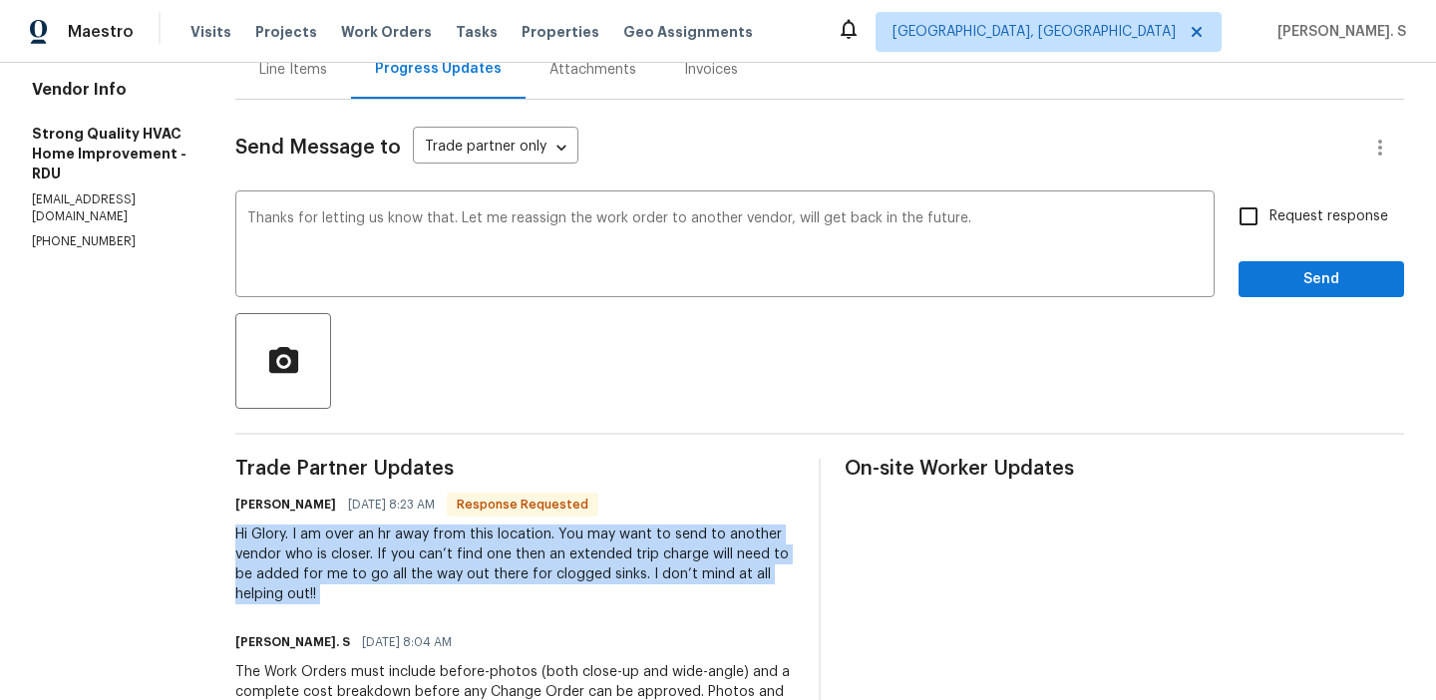
copy div "Hi Glory. I am over an hr away from this location. You may want to send to anot…"
click at [1276, 213] on span "Request response" at bounding box center [1328, 216] width 119 height 21
click at [1269, 213] on input "Request response" at bounding box center [1248, 216] width 42 height 42
checkbox input "true"
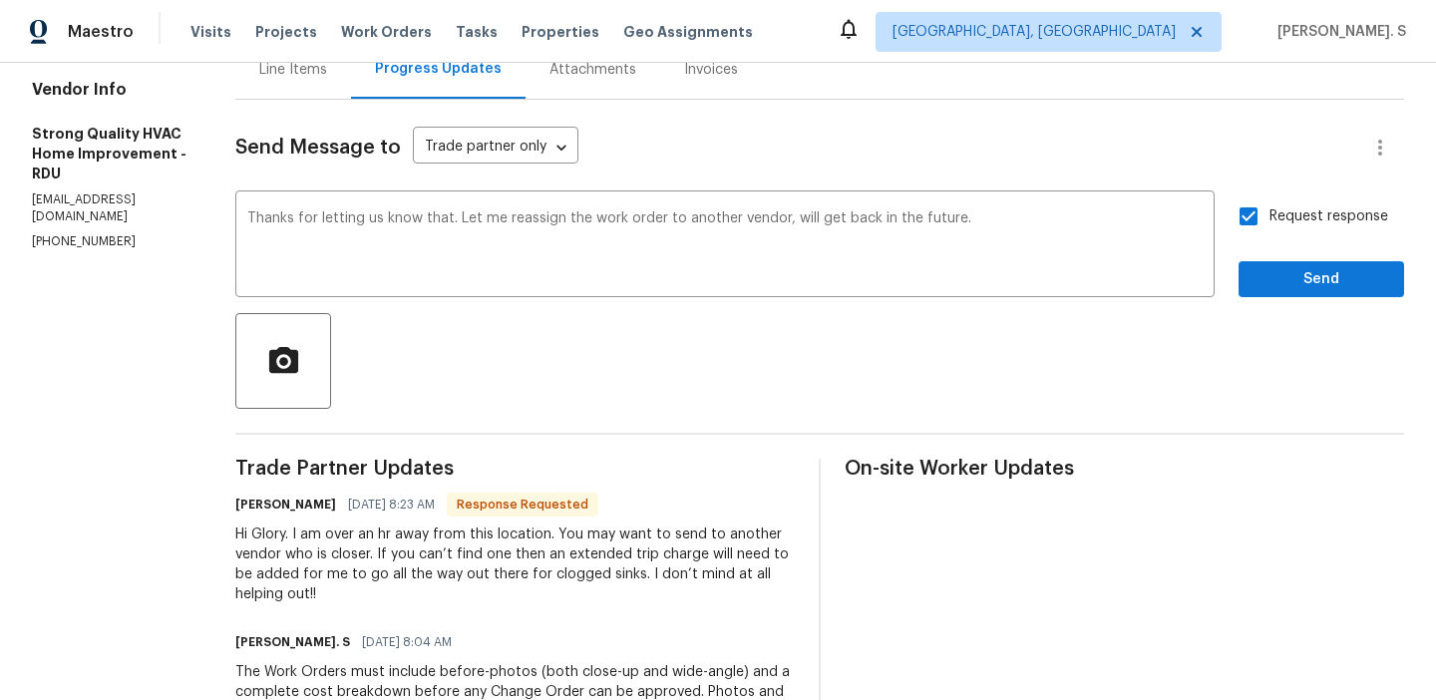
click at [1269, 311] on div "Send Message to Trade partner only Trade partner only ​ Thanks for letting us k…" at bounding box center [819, 511] width 1168 height 823
click at [1271, 286] on span "Send" at bounding box center [1321, 279] width 134 height 25
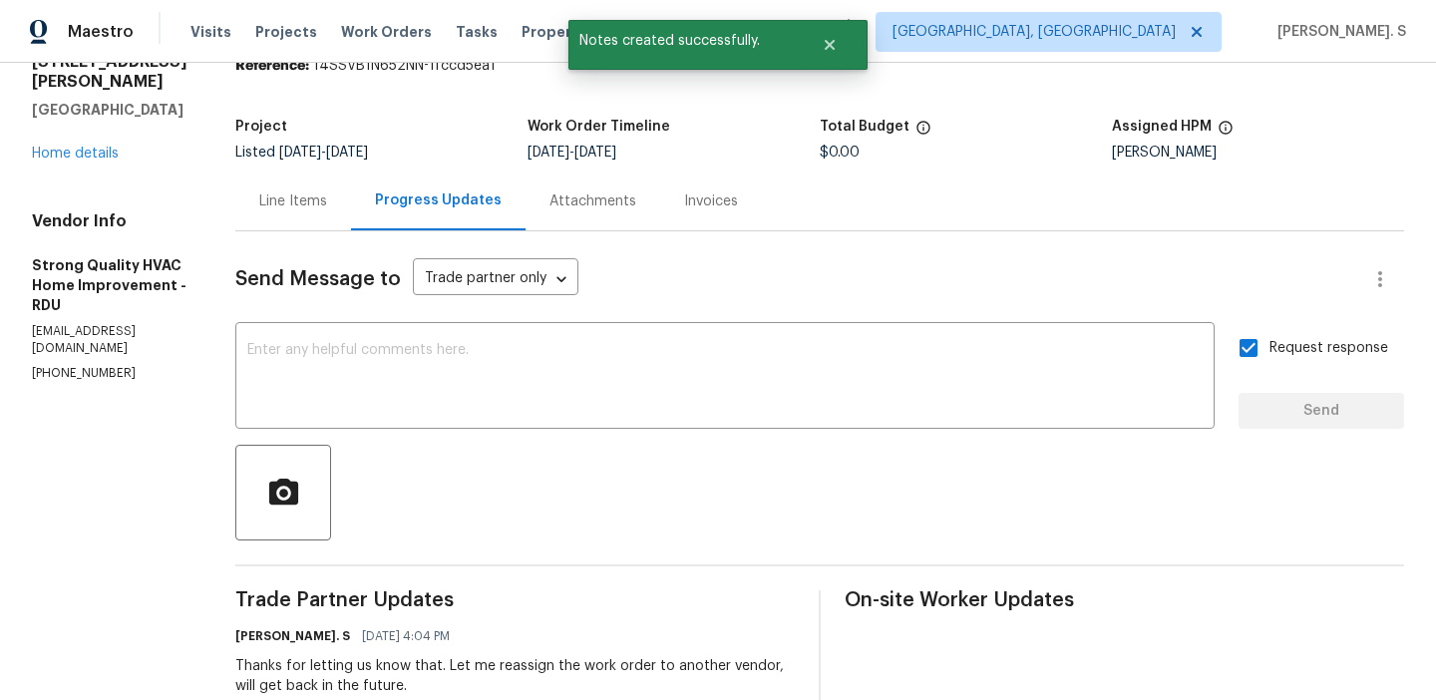
scroll to position [77, 0]
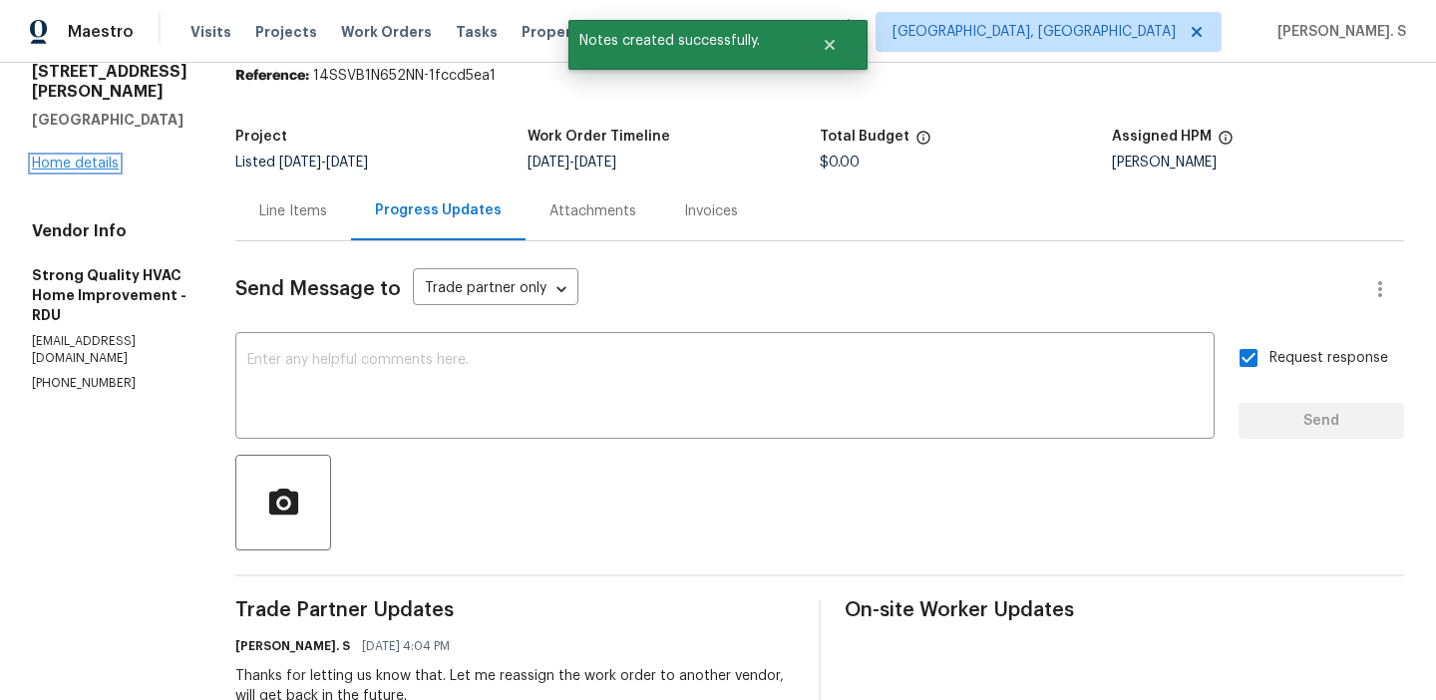
click at [63, 157] on link "Home details" at bounding box center [75, 164] width 87 height 14
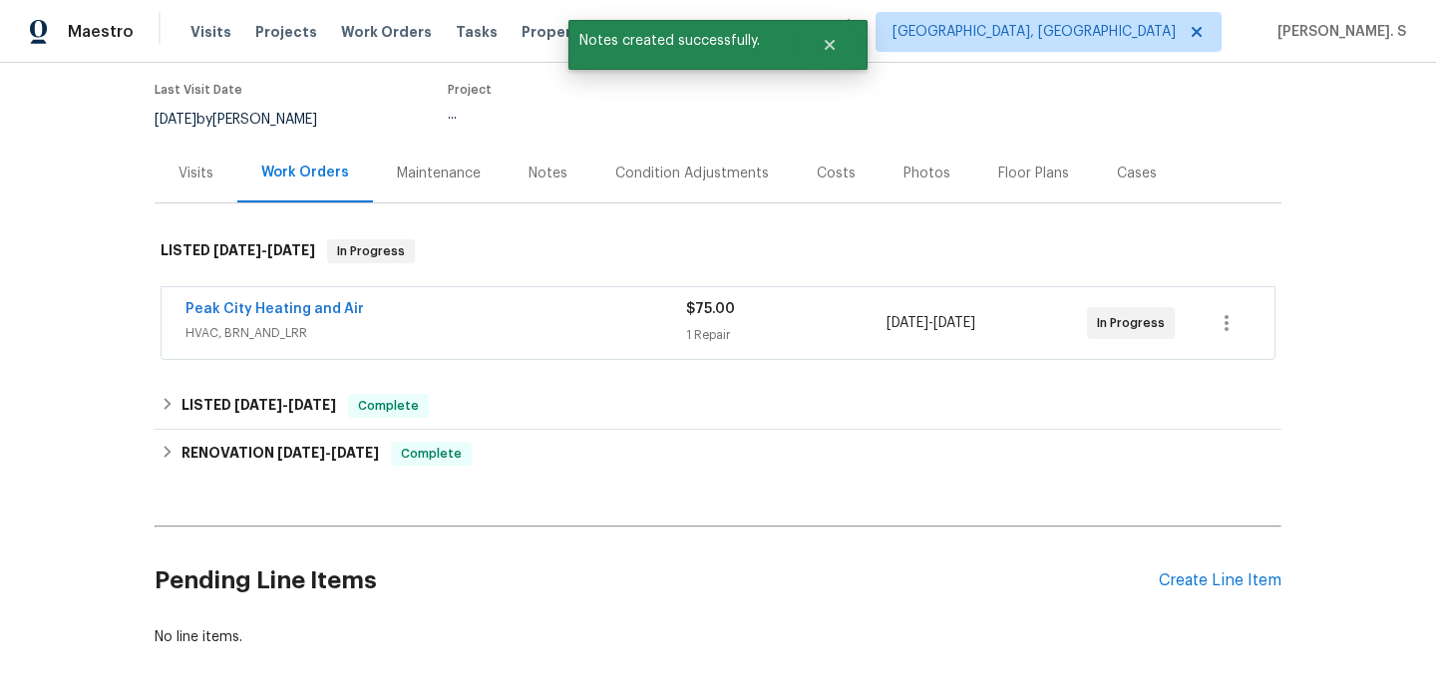
scroll to position [188, 0]
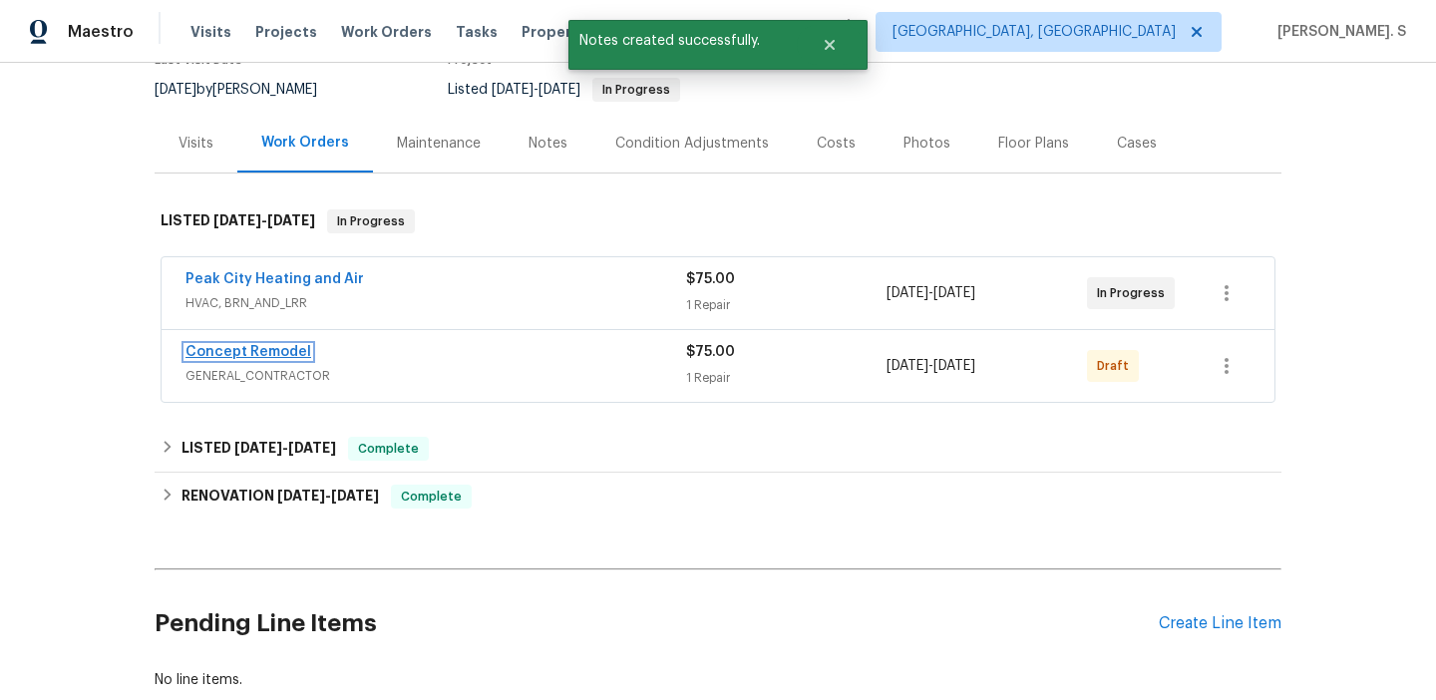
click at [236, 346] on link "Concept Remodel" at bounding box center [248, 352] width 126 height 14
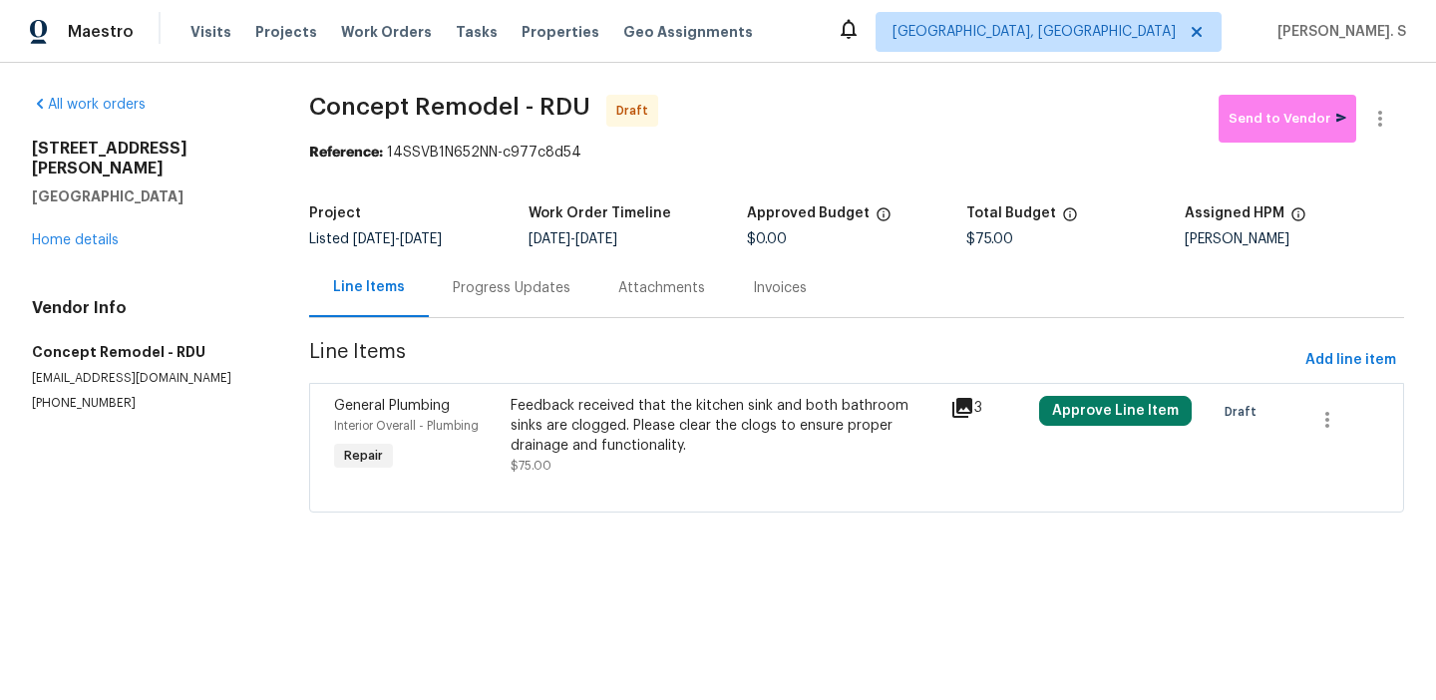
click at [597, 446] on div "Feedback received that the kitchen sink and both bathroom sinks are clogged. Pl…" at bounding box center [724, 426] width 429 height 60
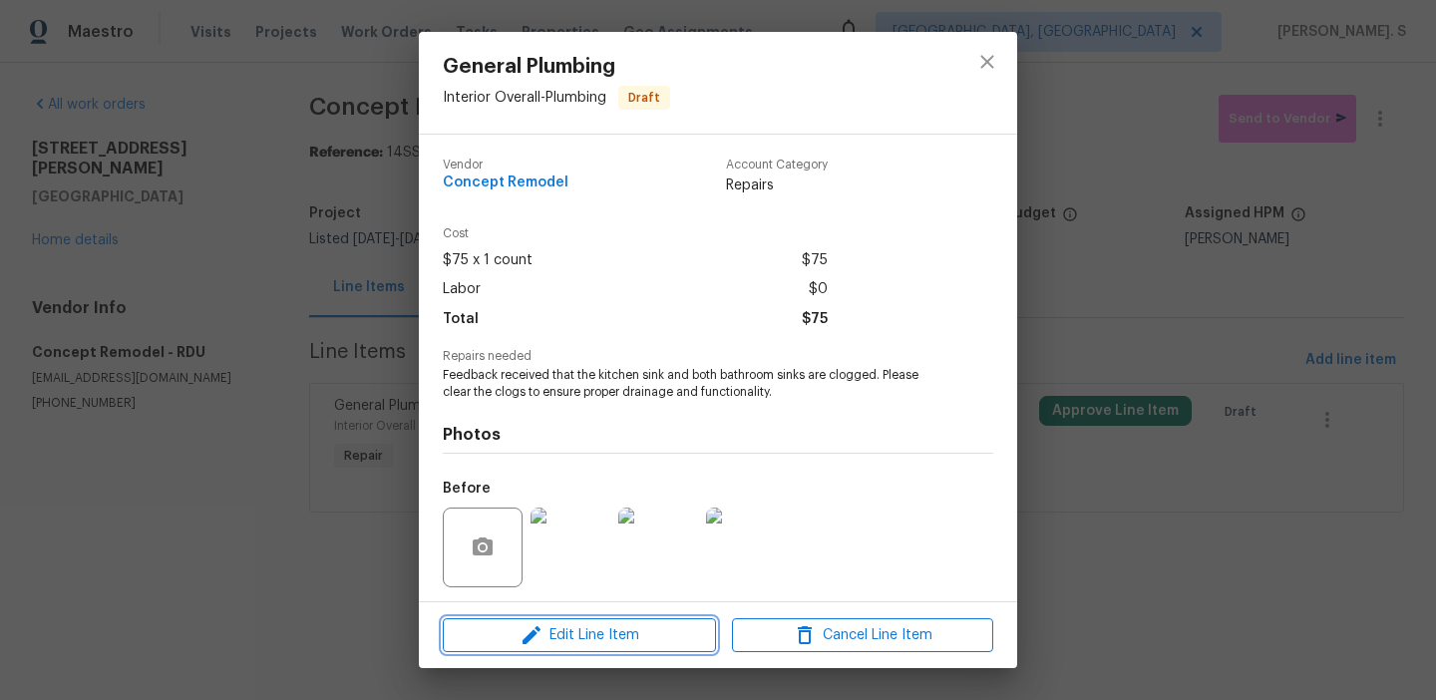
click at [590, 619] on button "Edit Line Item" at bounding box center [579, 635] width 273 height 35
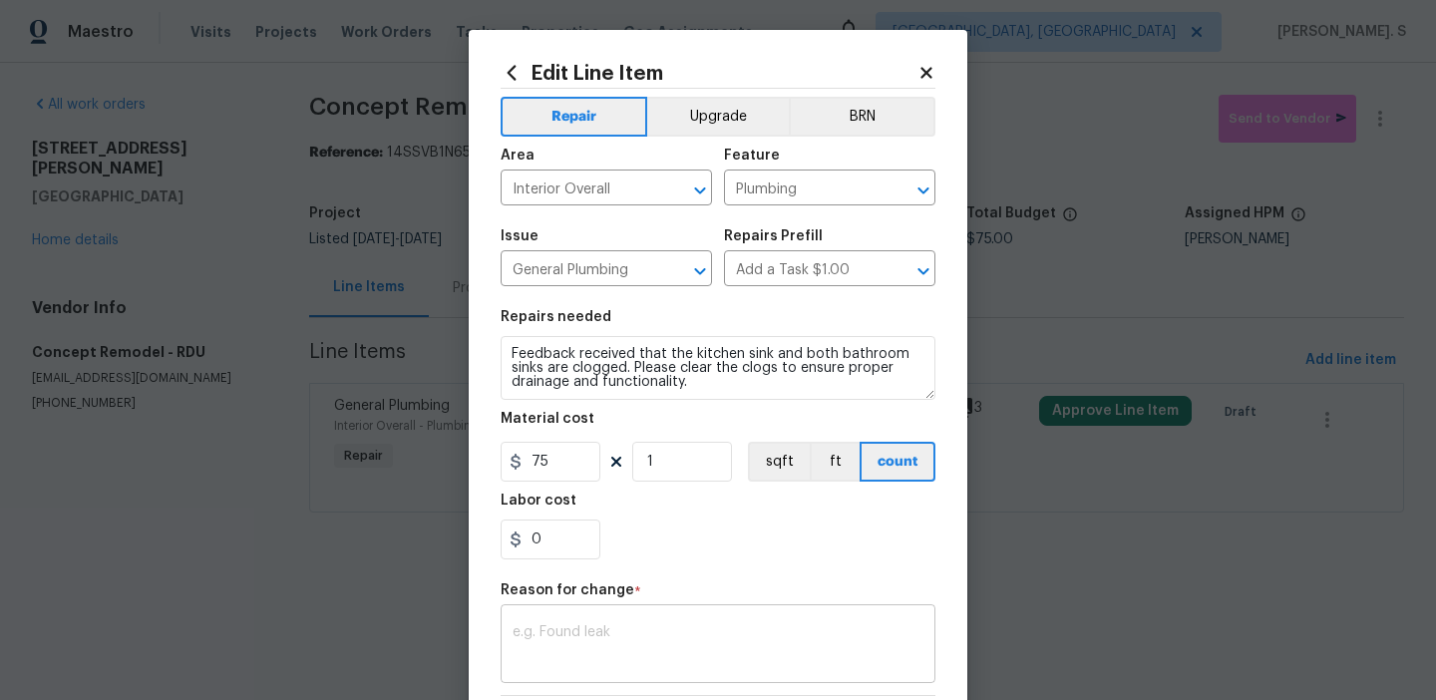
click at [560, 631] on textarea at bounding box center [717, 646] width 411 height 42
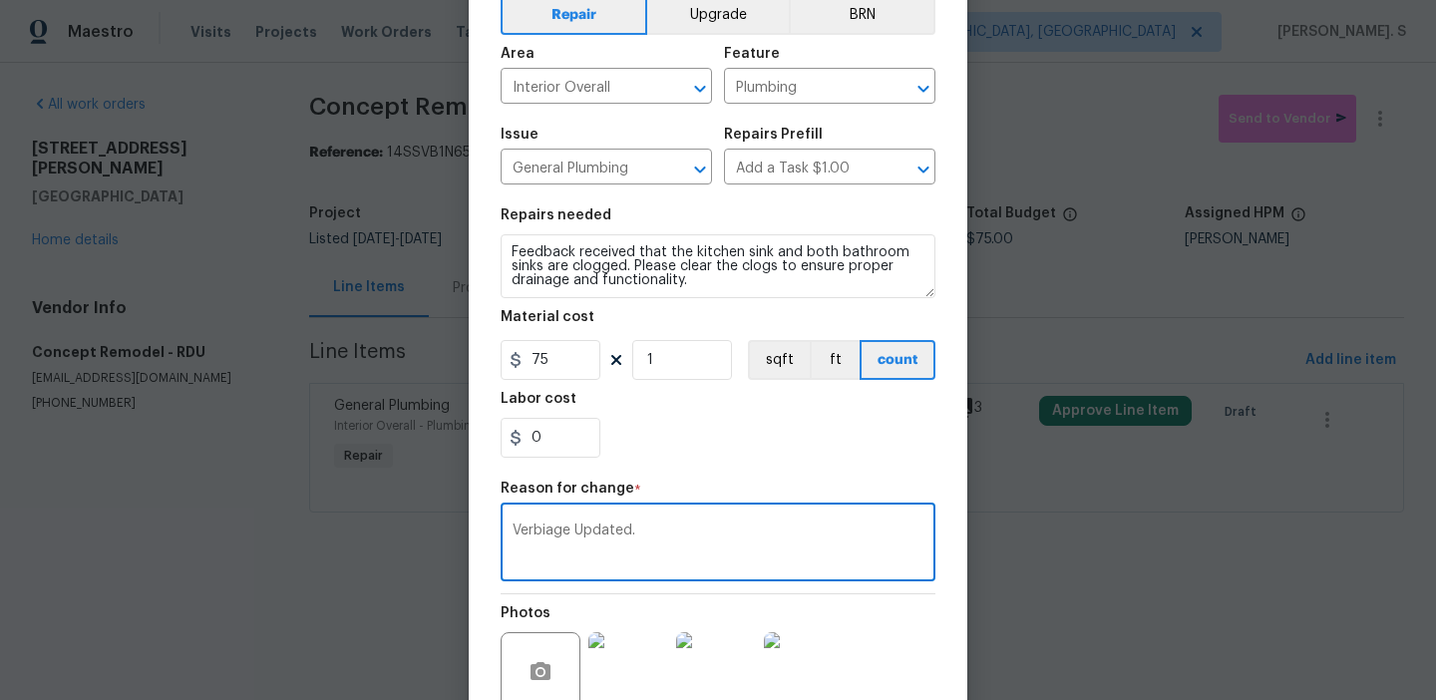
scroll to position [209, 0]
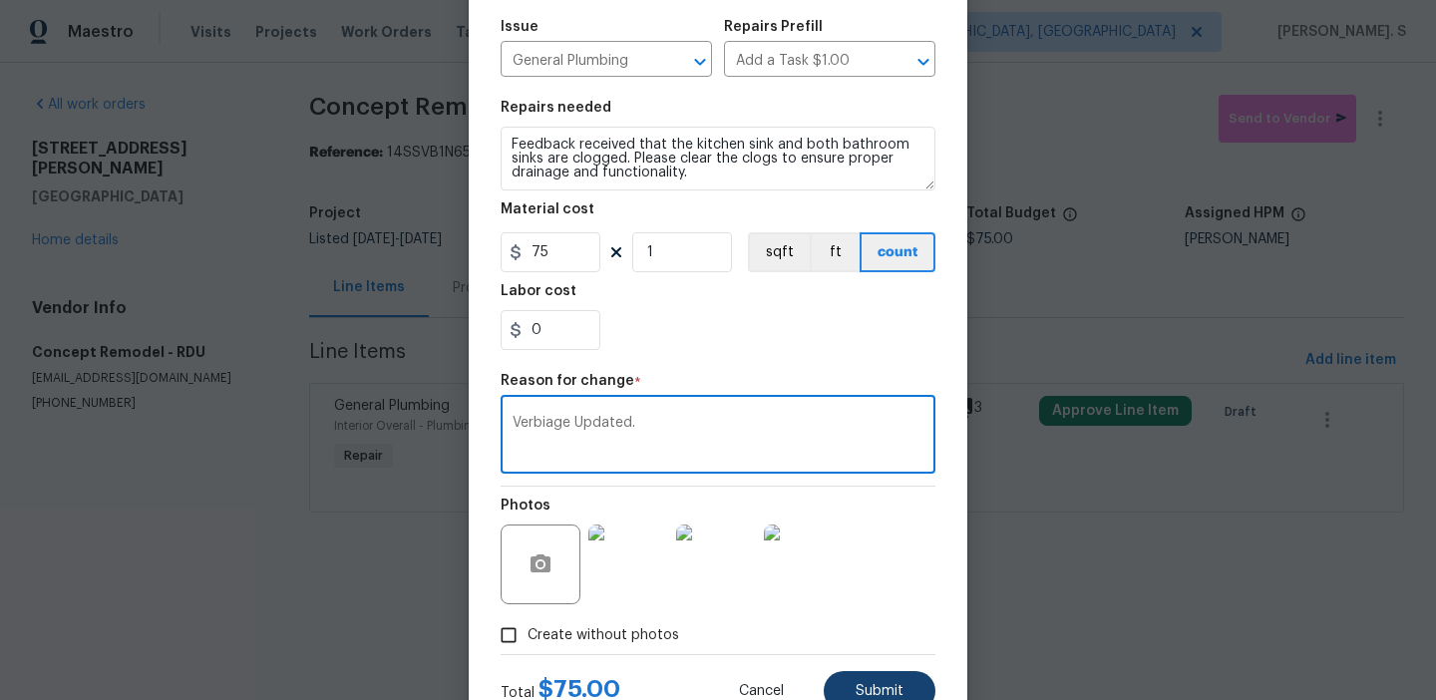
type textarea "Verbiage Updated."
click at [854, 687] on button "Submit" at bounding box center [879, 691] width 112 height 40
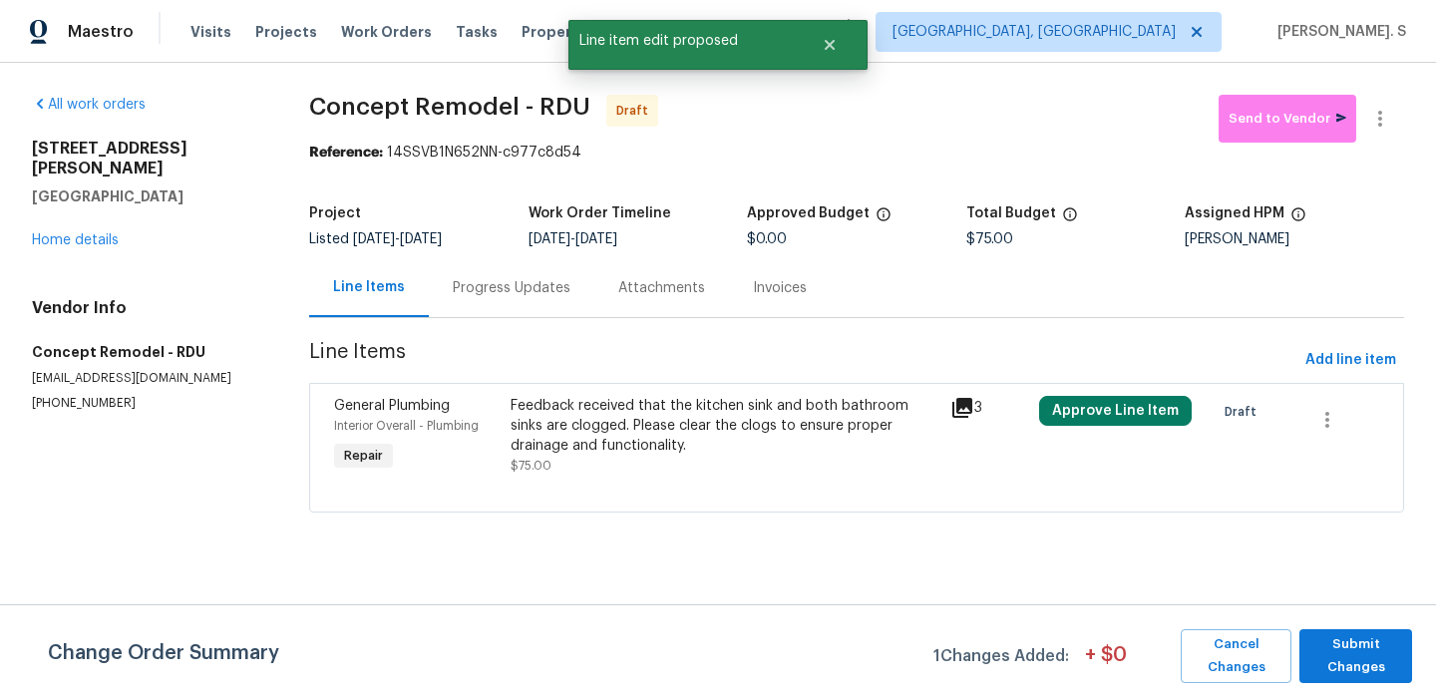
scroll to position [0, 0]
click at [1310, 655] on span "Submit Changes" at bounding box center [1355, 656] width 93 height 46
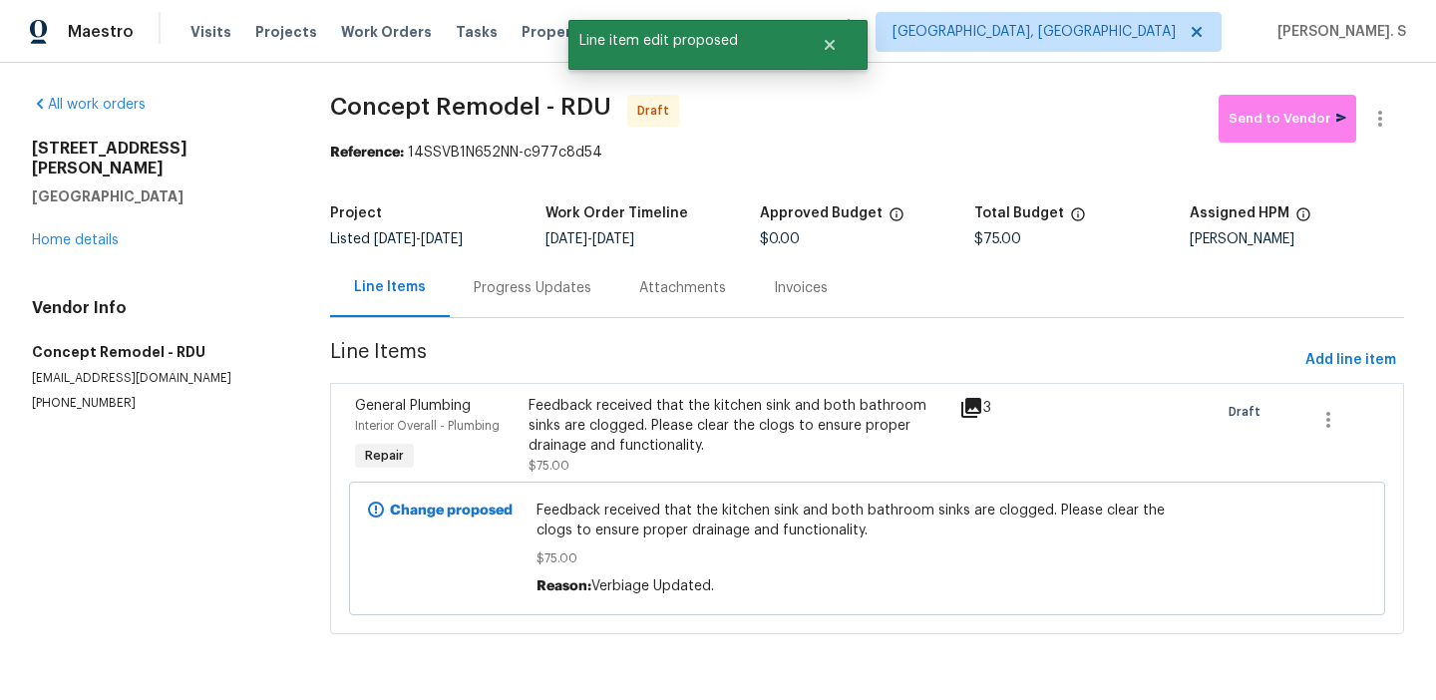
click at [458, 257] on div "Project Listed 9/23/2025 - 9/25/2025 Work Order Timeline 9/23/2025 - 9/25/2025 …" at bounding box center [867, 226] width 1074 height 64
click at [483, 291] on div "Progress Updates" at bounding box center [533, 288] width 118 height 20
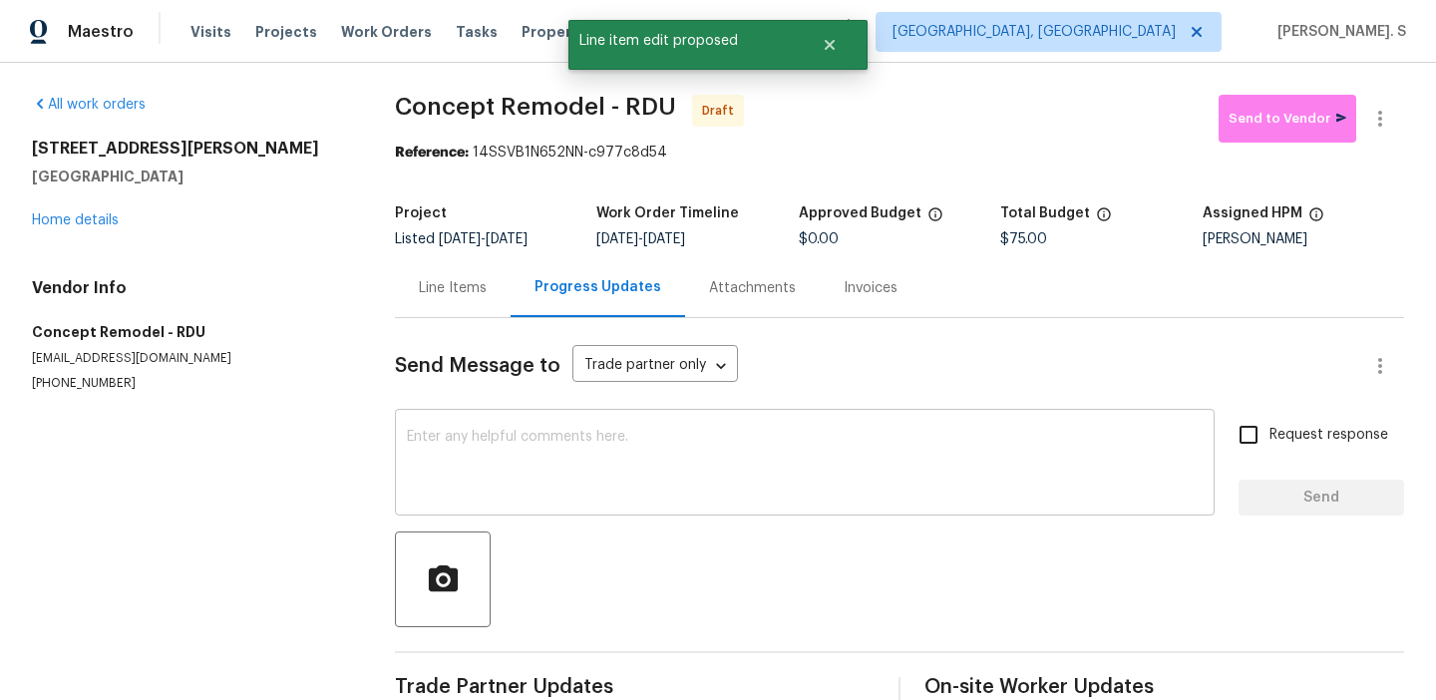
click at [495, 458] on textarea at bounding box center [805, 465] width 796 height 70
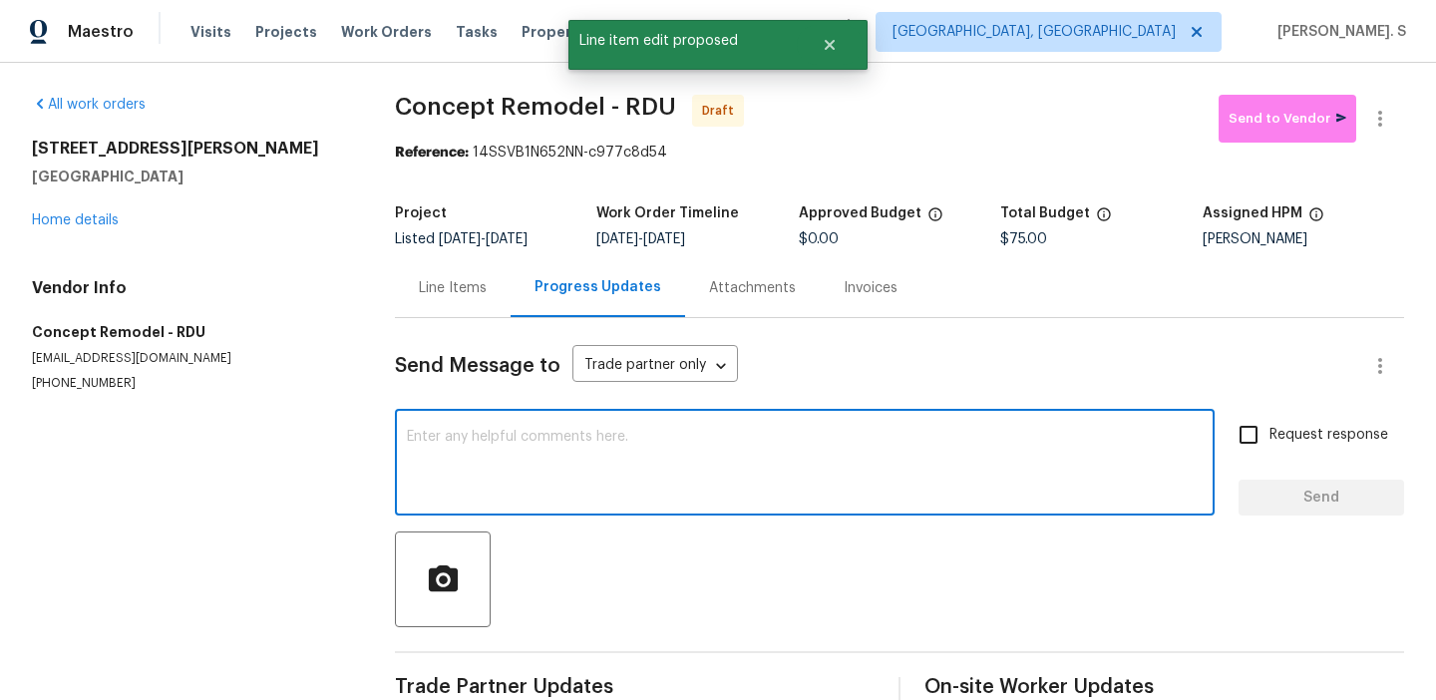
paste textarea "Hi this is Glory with Opendoor. I’m confirming you received the WO for the prop…"
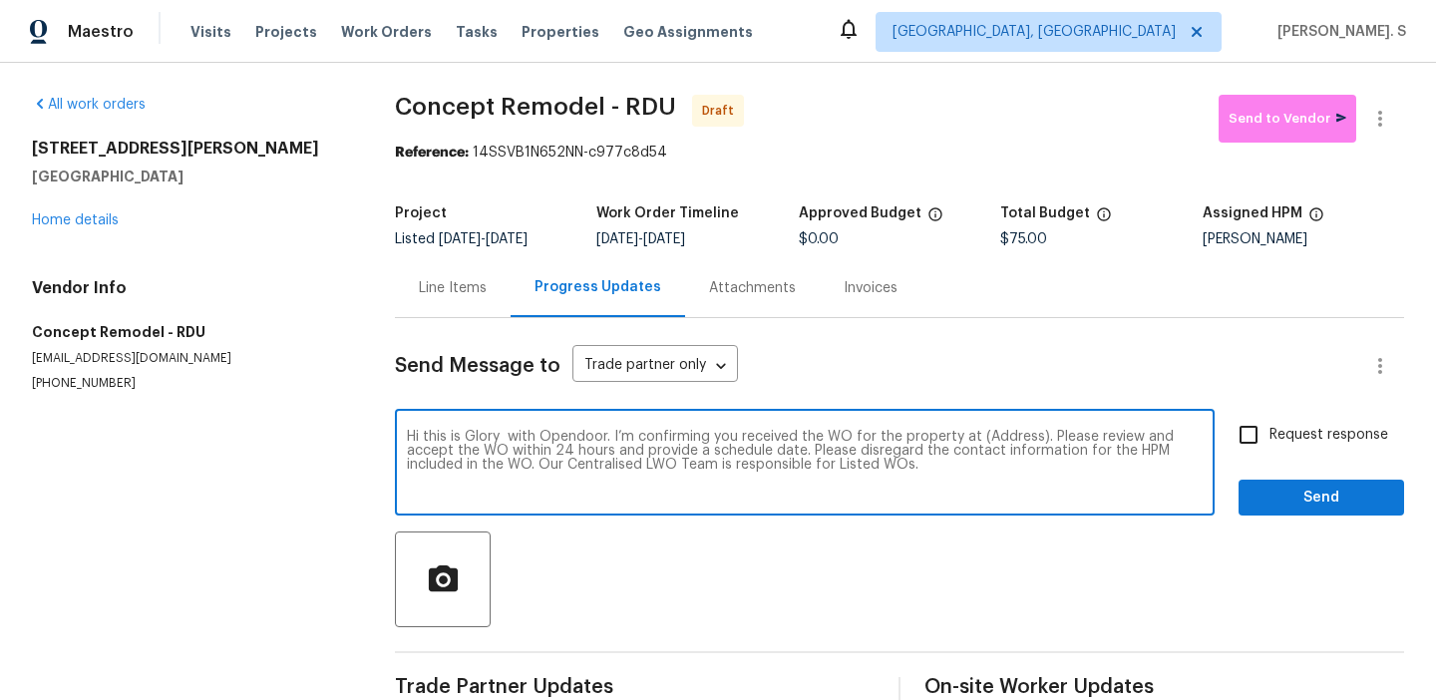
click at [1010, 434] on textarea "Hi this is Glory with Opendoor. I’m confirming you received the WO for the prop…" at bounding box center [805, 465] width 796 height 70
paste textarea "1007 Vass Rd, Spring Lake, NC 28390"
click at [1192, 452] on textarea "Hi this is Glory with Opendoor. I’m confirming you received the WO for the prop…" at bounding box center [805, 465] width 796 height 70
type textarea "Hi this is Glory with Opendoor. I’m confirming you received the WO for the prop…"
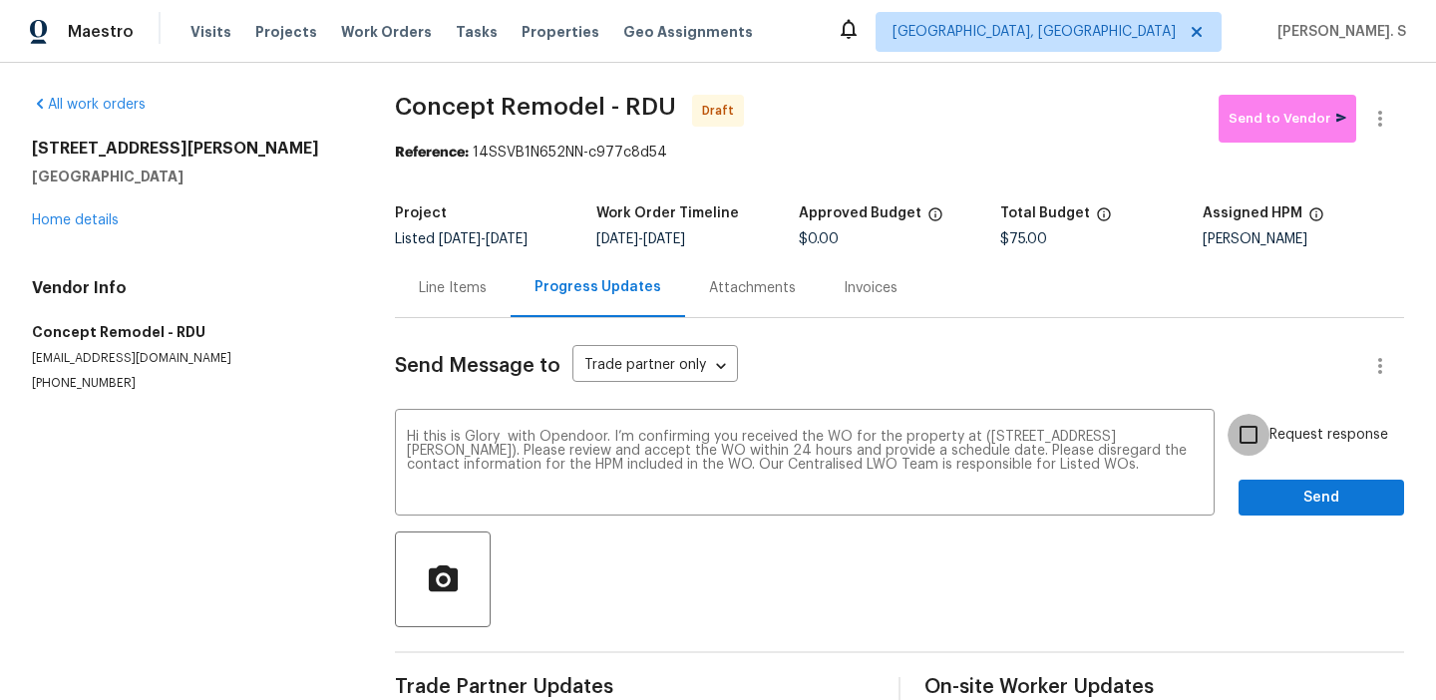
click at [1254, 451] on input "Request response" at bounding box center [1248, 435] width 42 height 42
checkbox input "true"
click at [1270, 495] on span "Send" at bounding box center [1321, 498] width 134 height 25
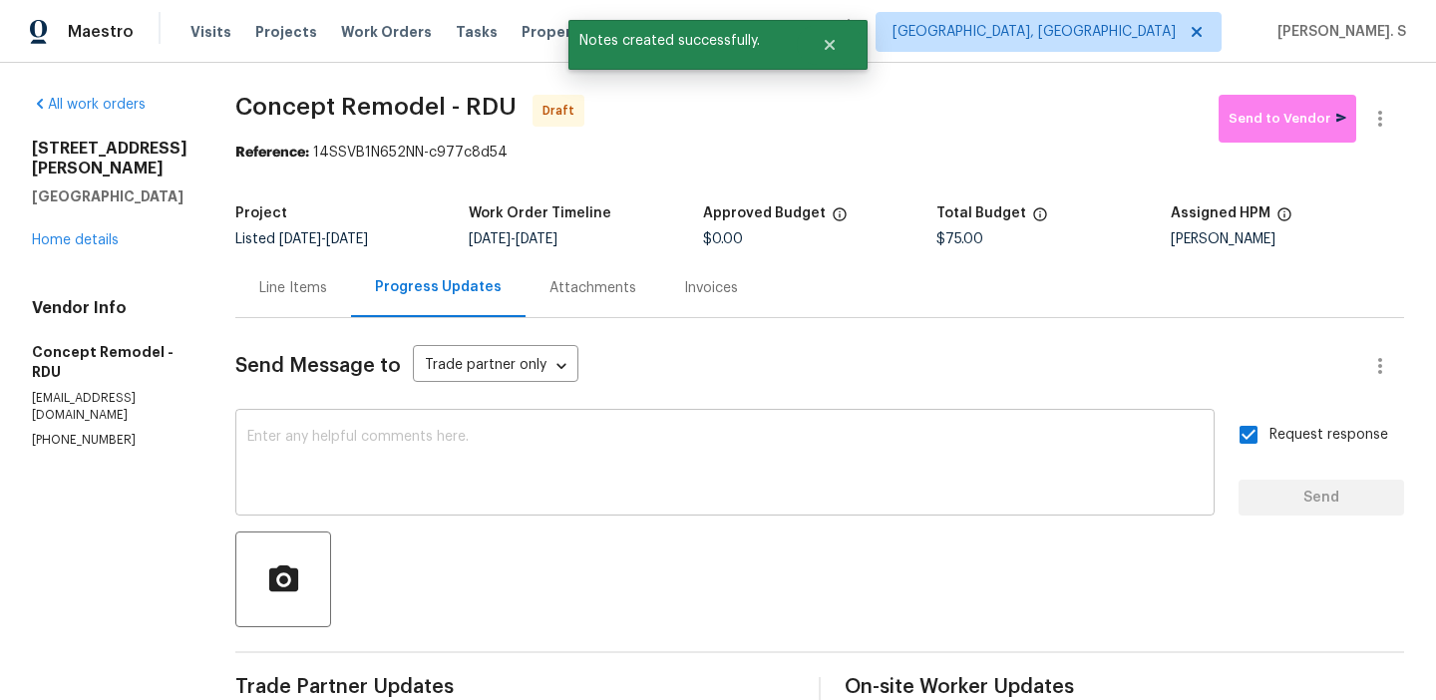
click at [434, 496] on textarea at bounding box center [724, 465] width 955 height 70
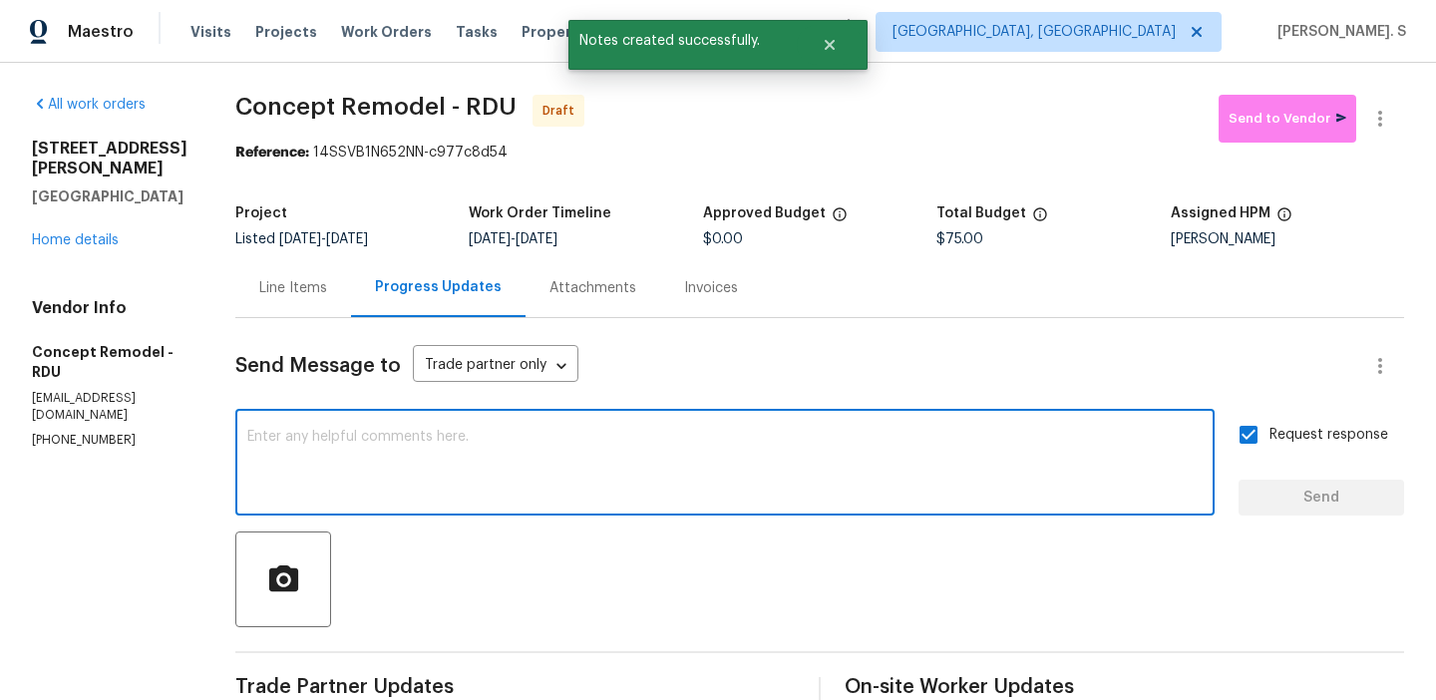
paste textarea "The Work Orders must include before-photos (both close-up and wide-angle) and a…"
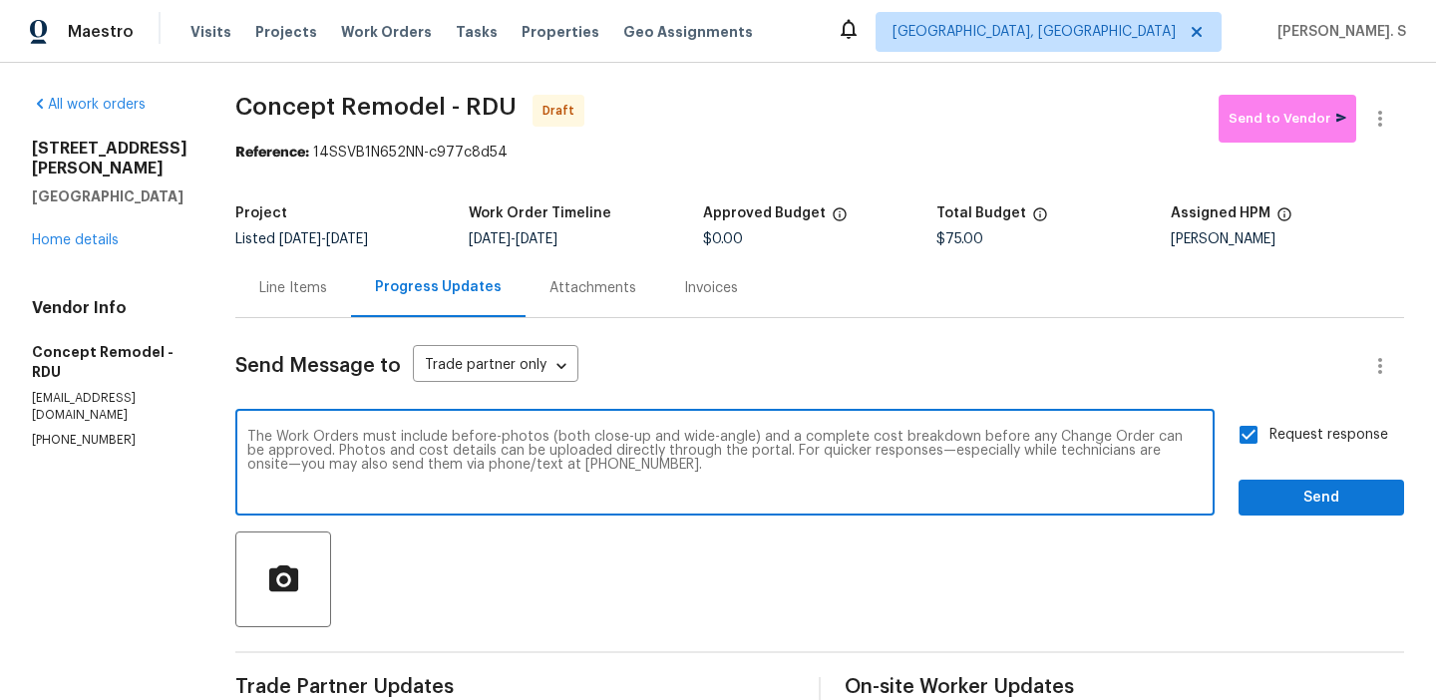
type textarea "The Work Orders must include before-photos (both close-up and wide-angle) and a…"
click at [1286, 492] on span "Send" at bounding box center [1321, 498] width 134 height 25
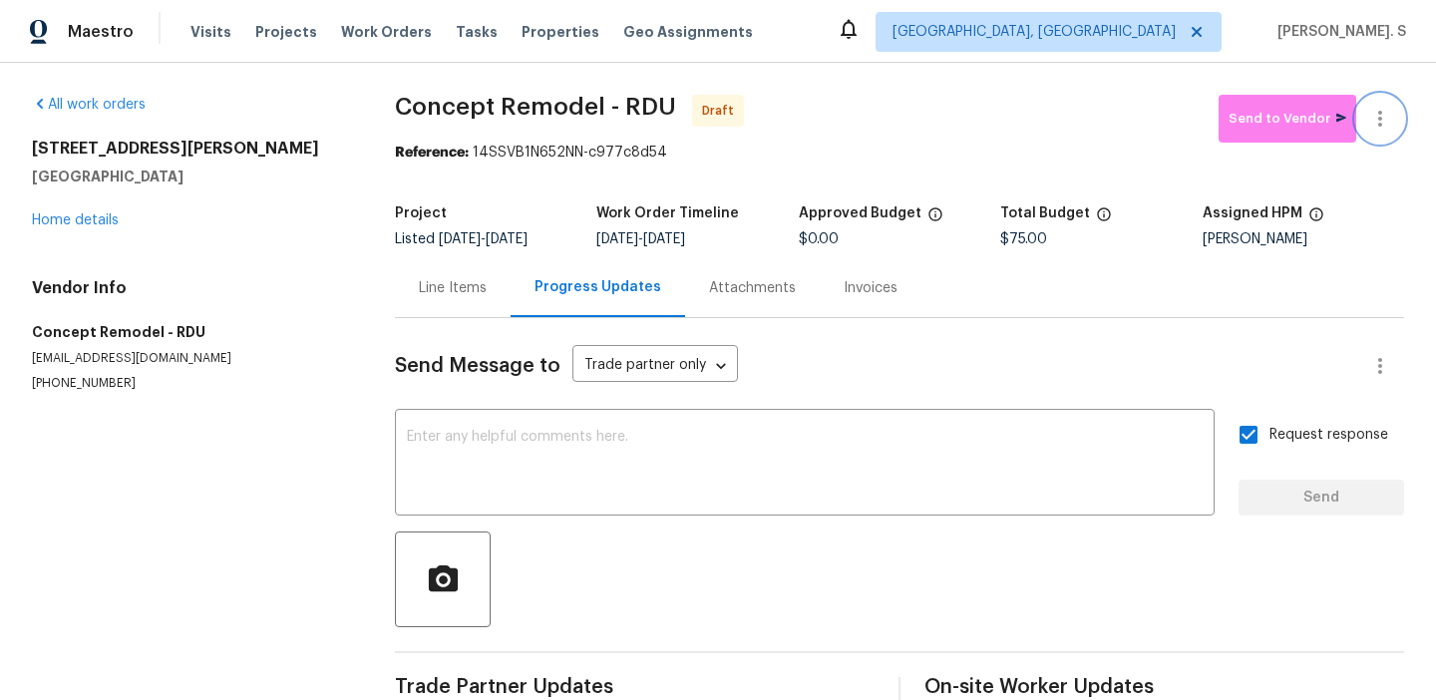
click at [1372, 101] on button "button" at bounding box center [1380, 119] width 48 height 48
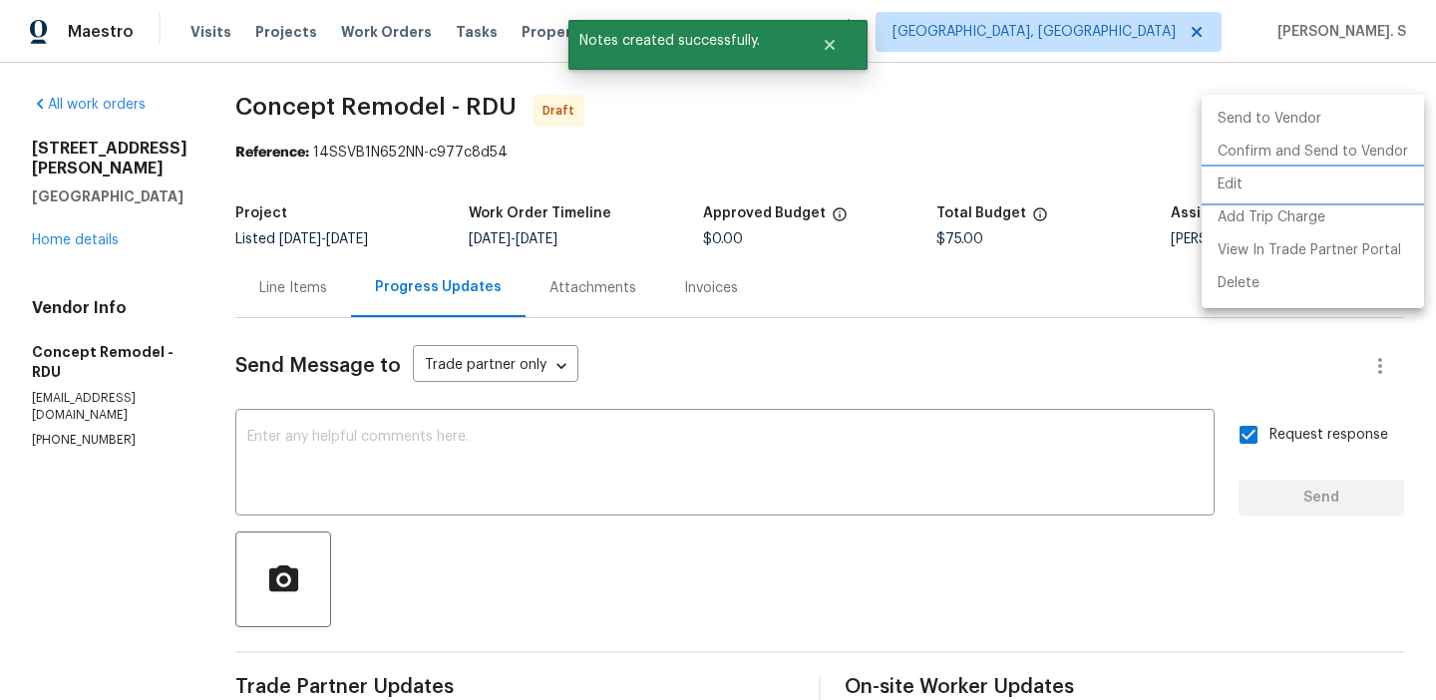
click at [1217, 187] on li "Edit" at bounding box center [1312, 184] width 222 height 33
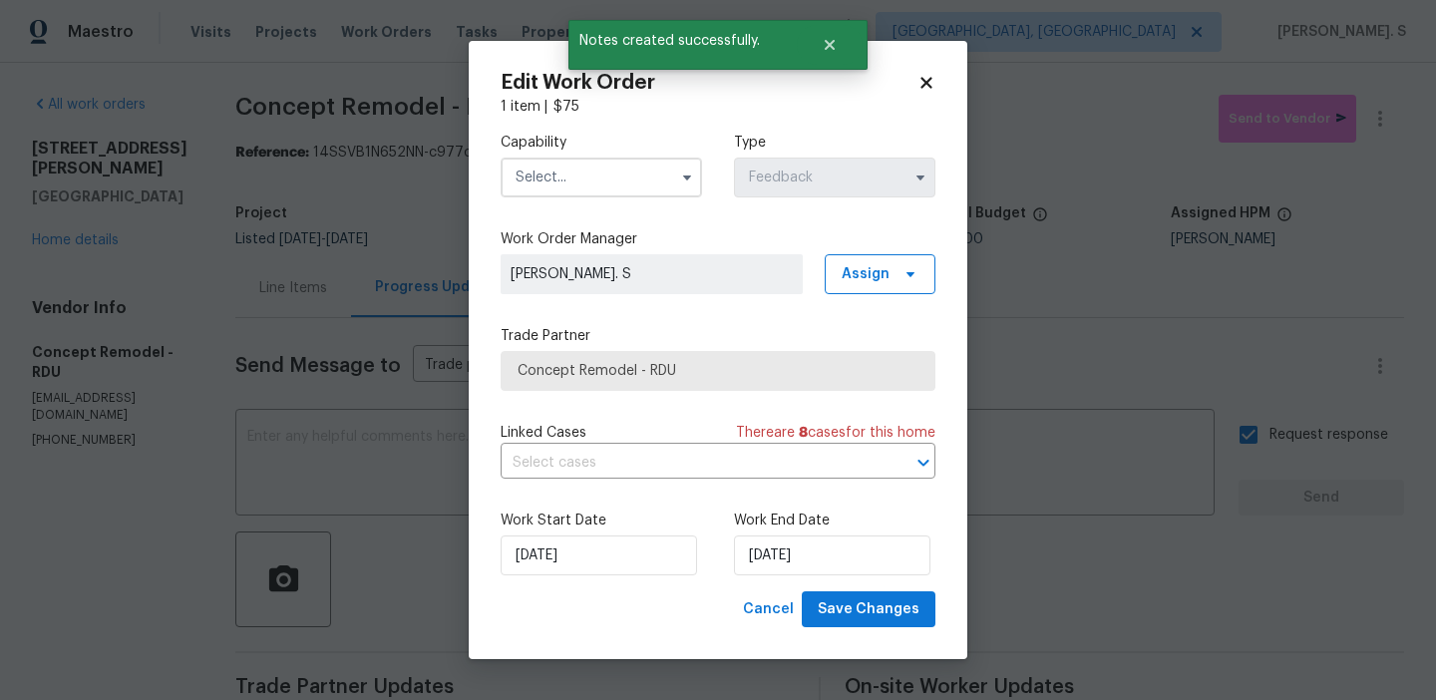
click at [549, 137] on label "Capability" at bounding box center [600, 143] width 201 height 20
click at [553, 164] on input "text" at bounding box center [600, 178] width 201 height 40
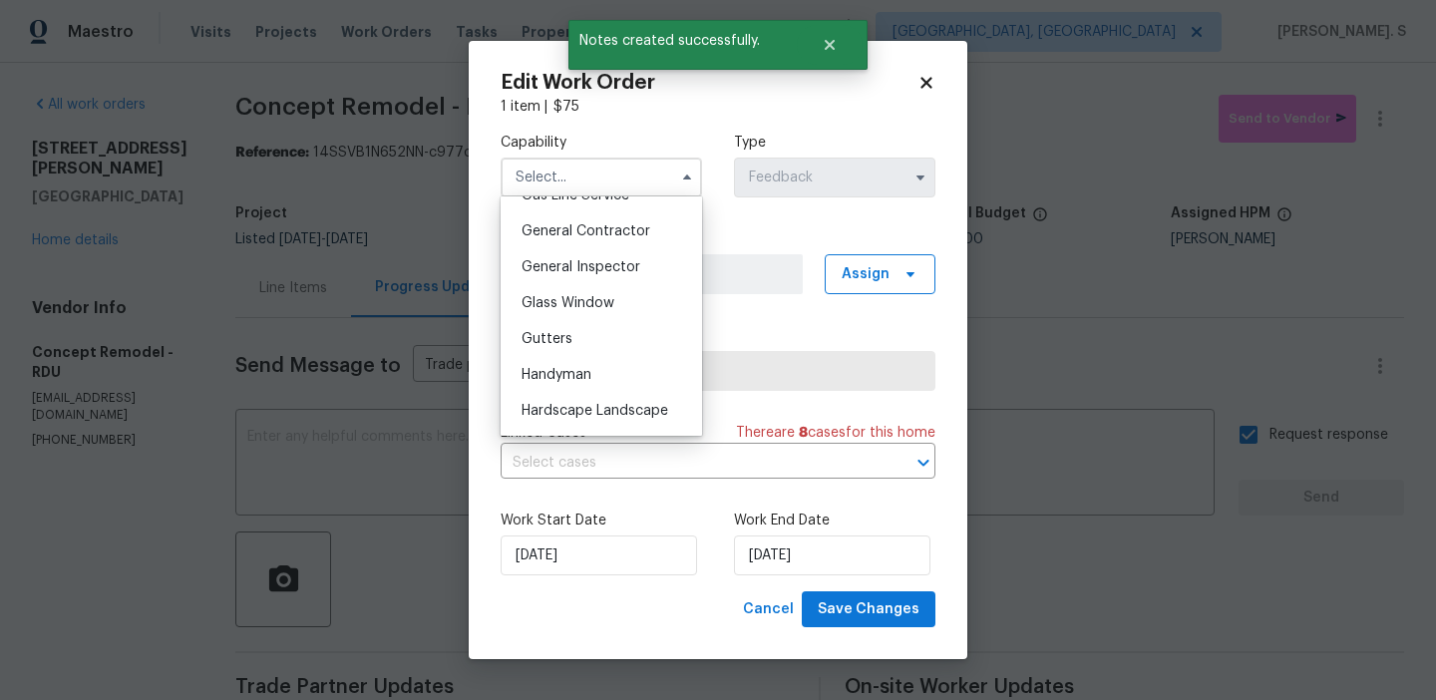
scroll to position [982, 0]
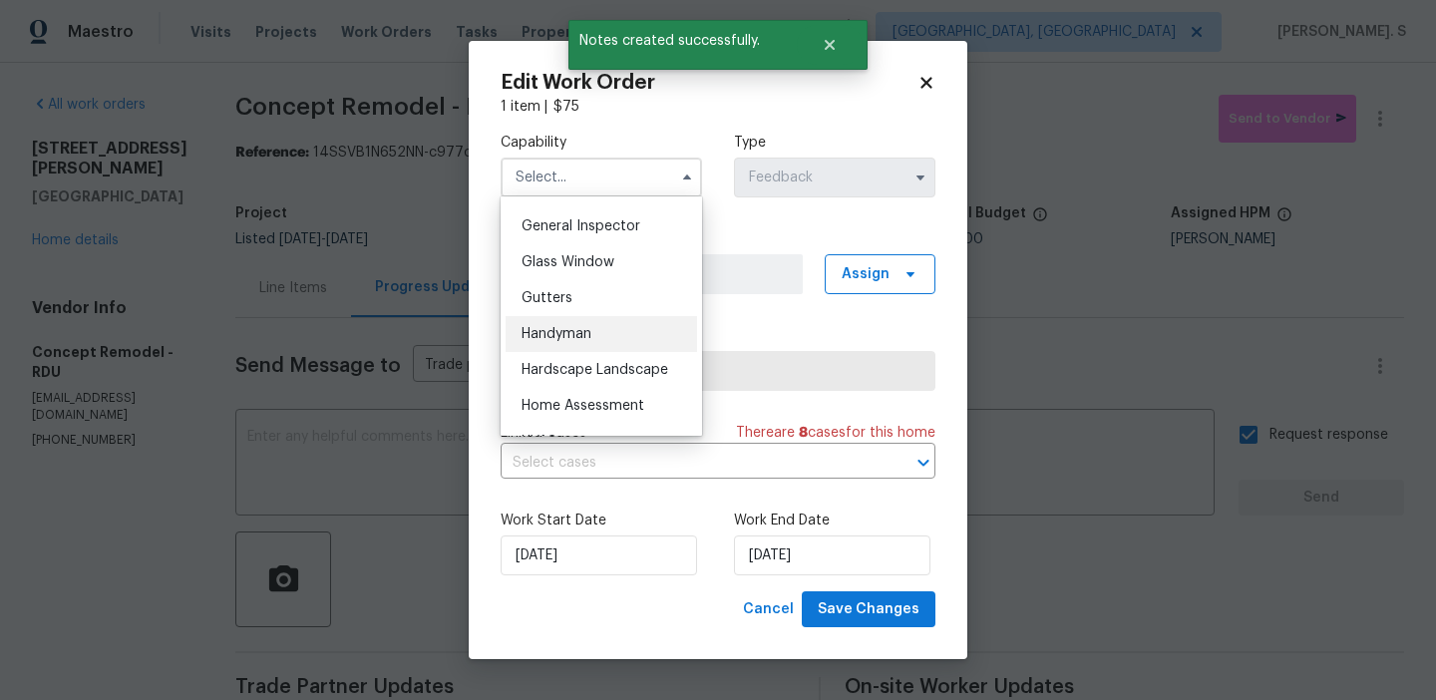
click at [566, 318] on div "Handyman" at bounding box center [600, 334] width 191 height 36
type input "Handyman"
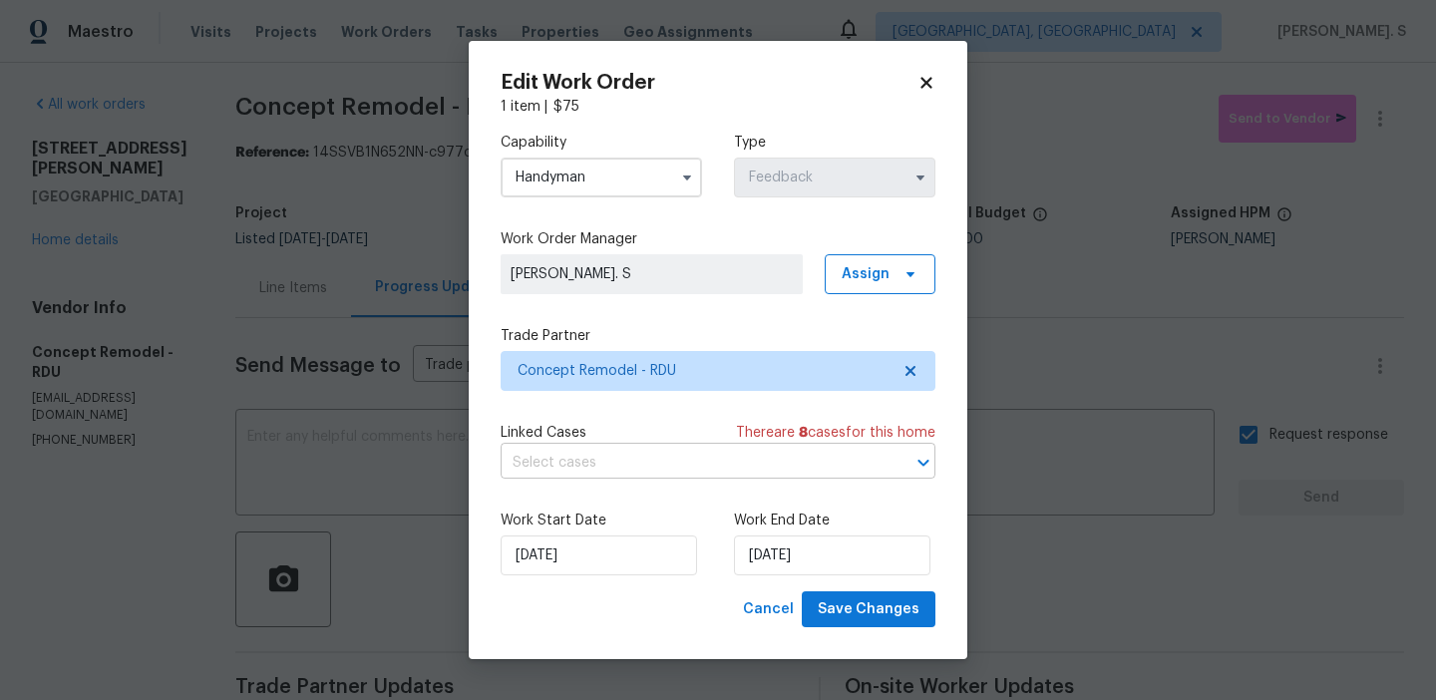
click at [599, 457] on input "text" at bounding box center [689, 463] width 379 height 31
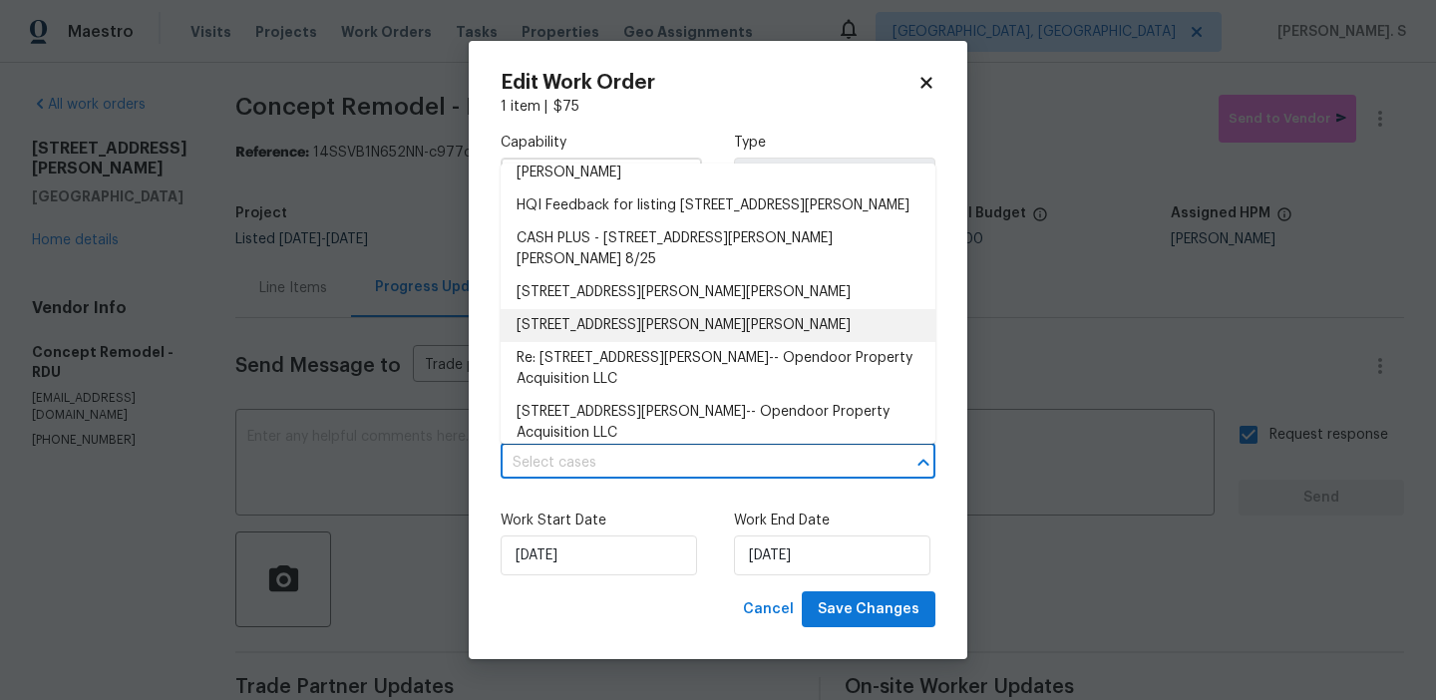
scroll to position [0, 0]
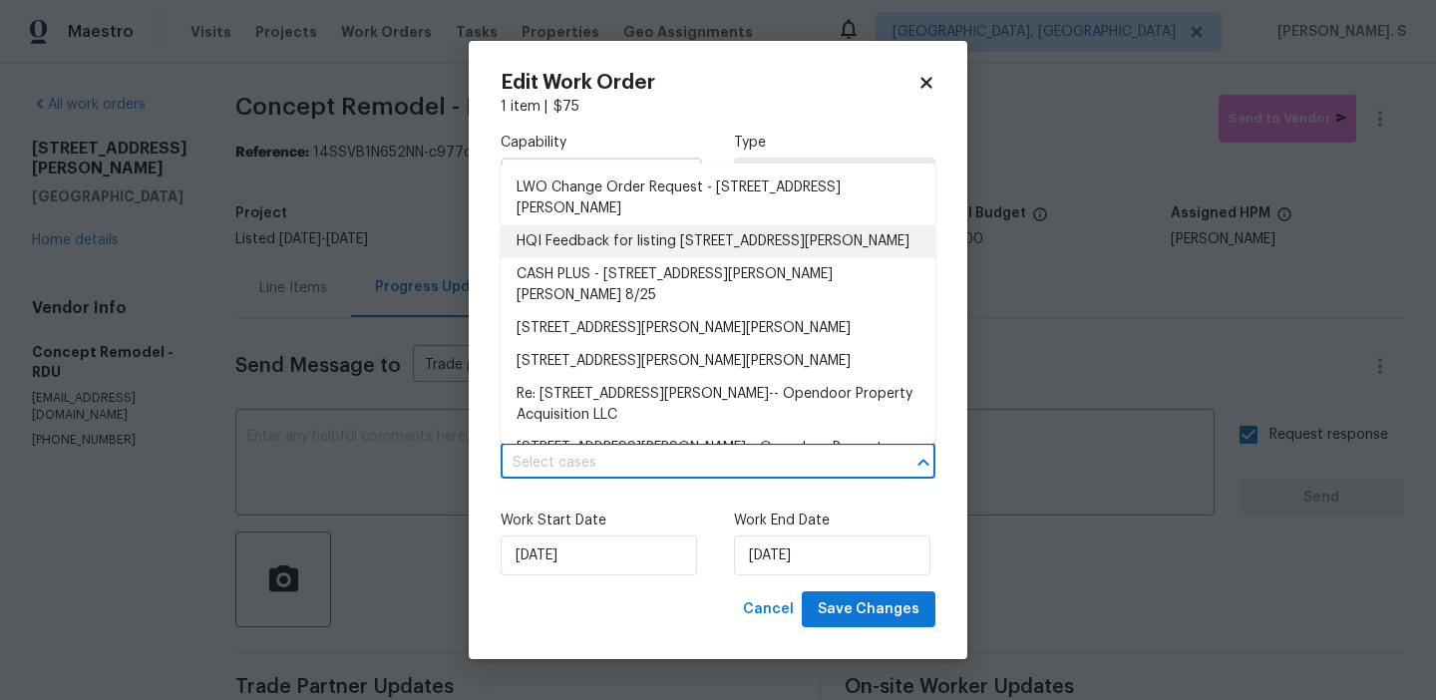
click at [606, 244] on li "HQI Feedback for listing 1007 Vass Rd, Spring Lake, NC 28390" at bounding box center [717, 241] width 435 height 33
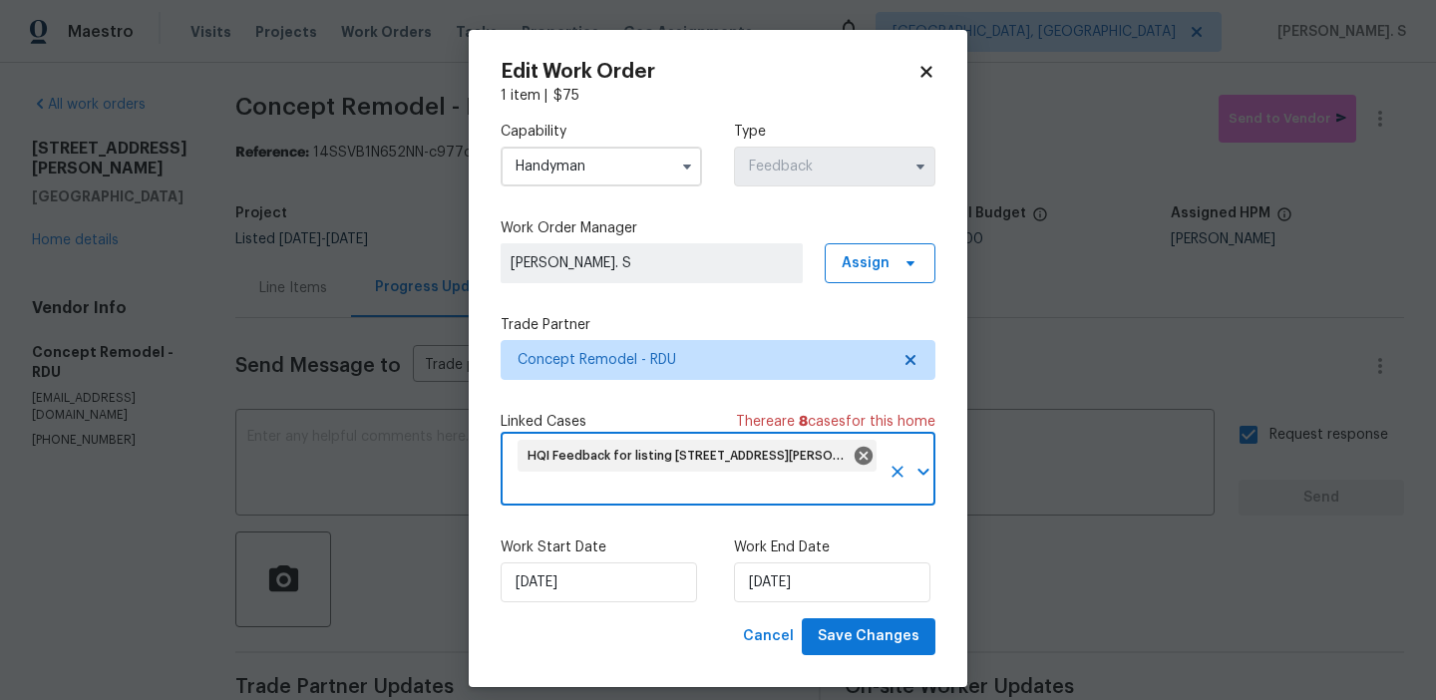
click at [860, 611] on div "Work Start Date 9/23/2025 Work End Date 9/25/2025" at bounding box center [717, 569] width 435 height 97
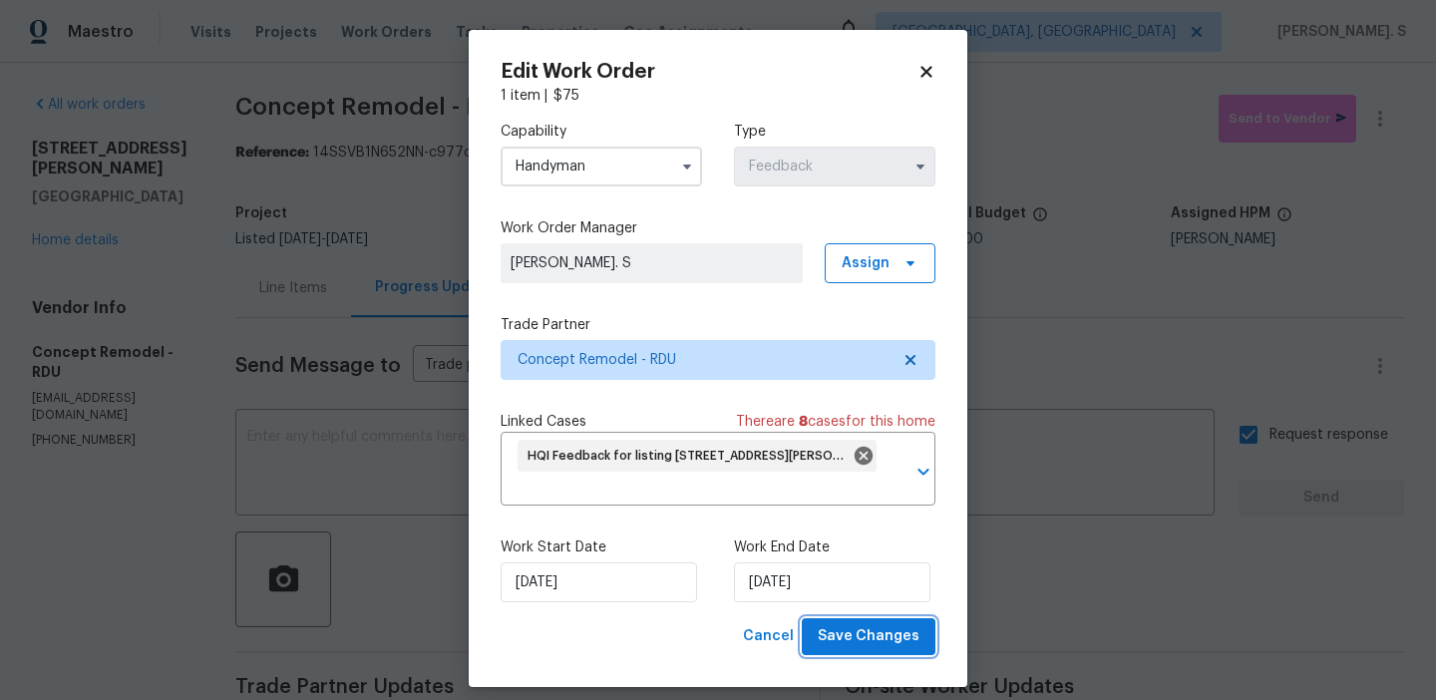
click at [873, 646] on span "Save Changes" at bounding box center [868, 636] width 102 height 25
click at [1392, 120] on button "button" at bounding box center [1380, 119] width 48 height 48
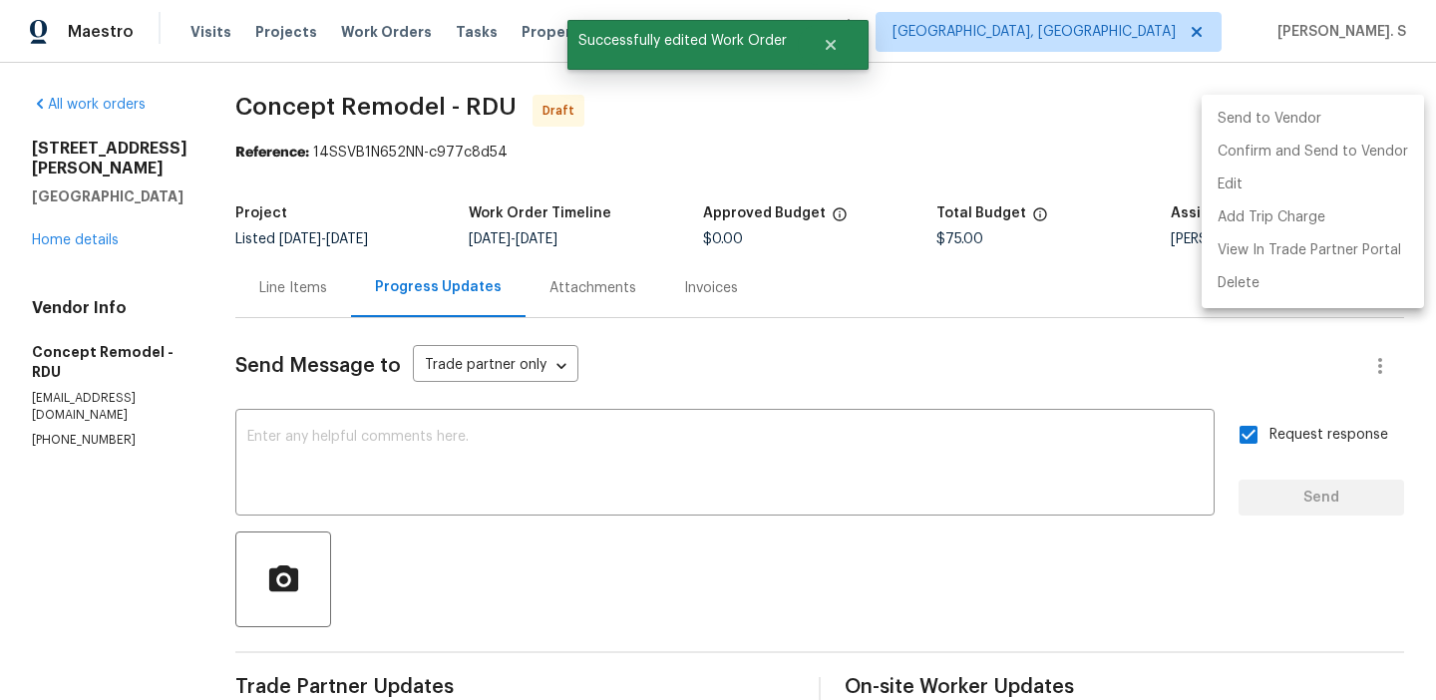
click at [1392, 120] on li "Send to Vendor" at bounding box center [1312, 119] width 222 height 33
click at [1391, 201] on li "Add Trip Charge" at bounding box center [1312, 217] width 222 height 33
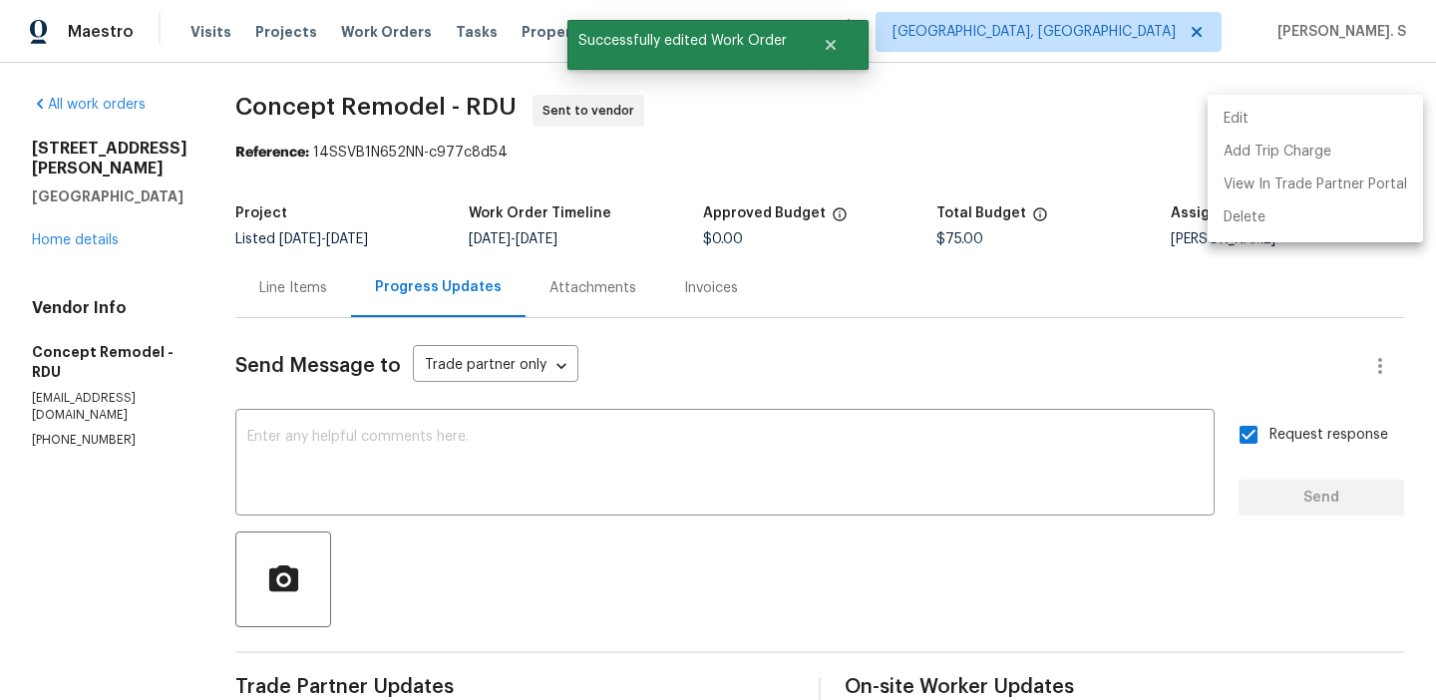
click at [161, 64] on div "Edit Add Trip Charge View In Trade Partner Portal Delete" at bounding box center [718, 350] width 1436 height 700
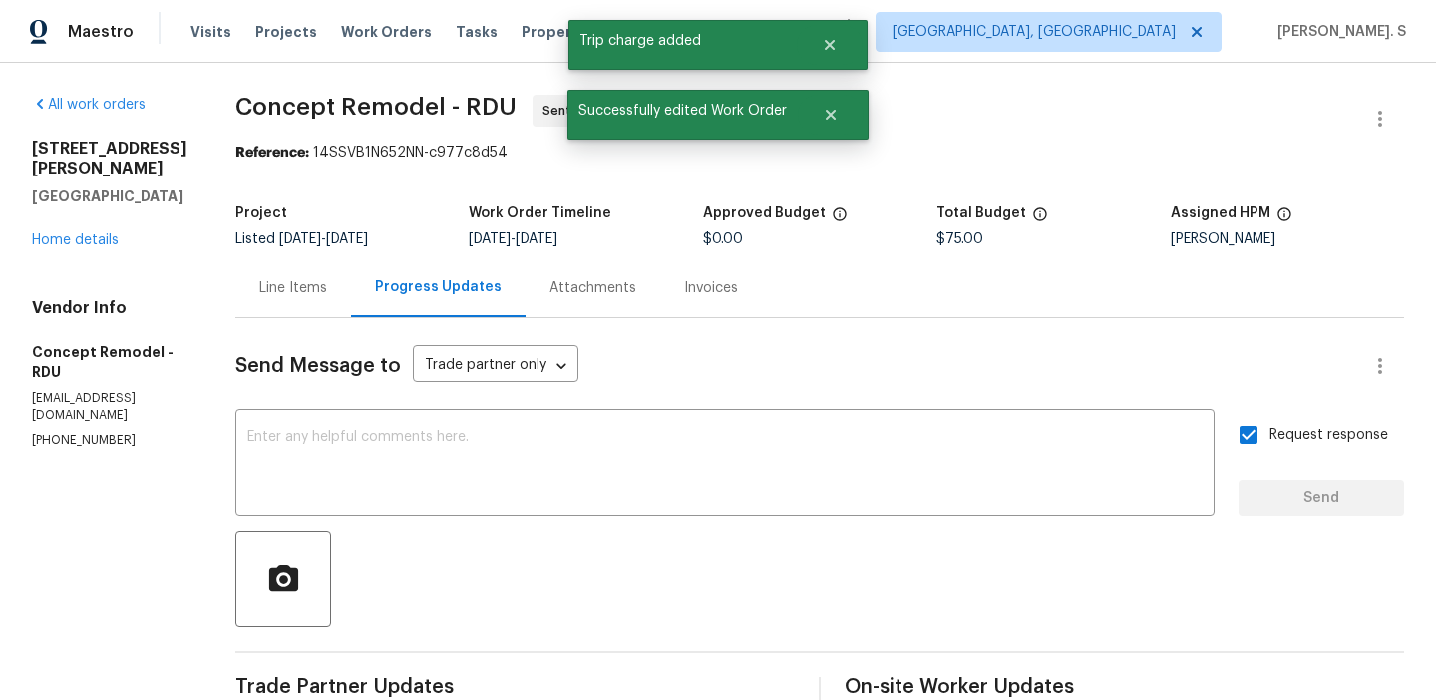
click at [296, 138] on span "Concept Remodel - RDU Sent to vendor" at bounding box center [795, 119] width 1121 height 48
click at [324, 110] on span "Concept Remodel - RDU" at bounding box center [375, 107] width 281 height 24
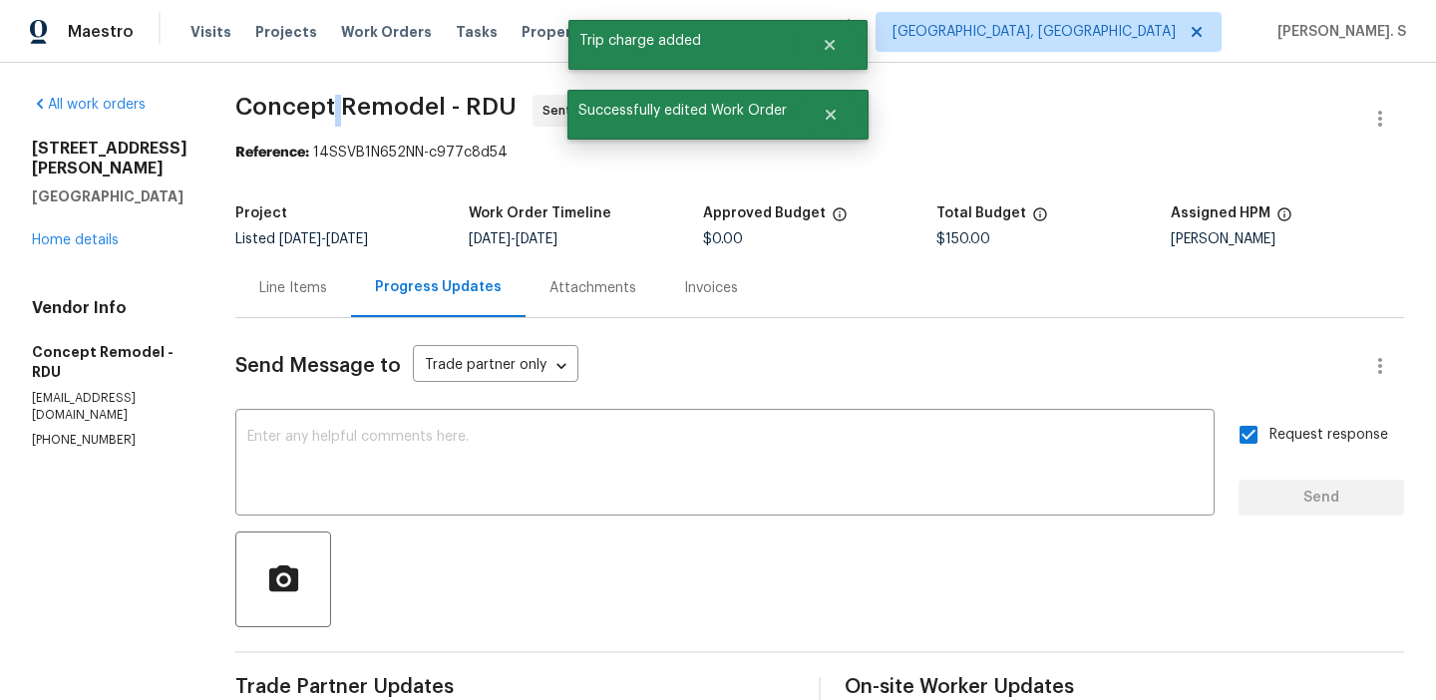
click at [324, 110] on span "Concept Remodel - RDU" at bounding box center [375, 107] width 281 height 24
copy span "Concept Remodel - RDU"
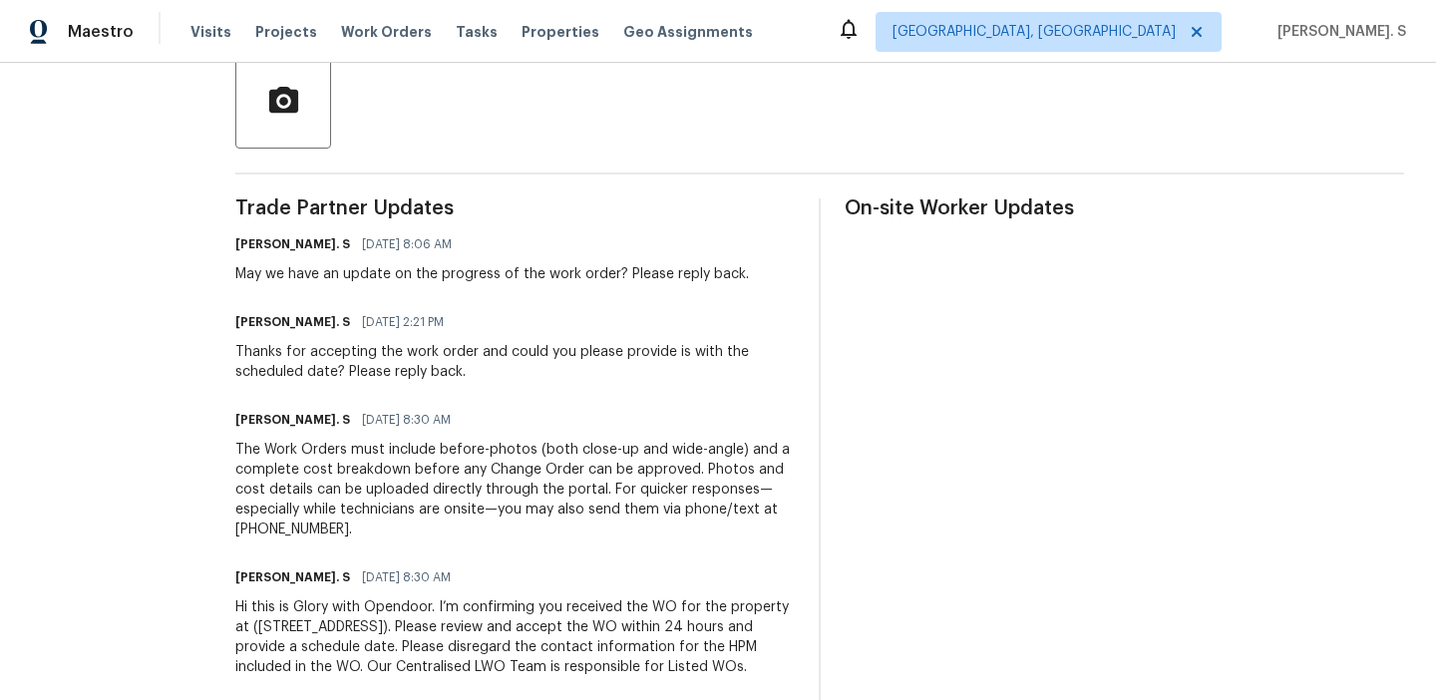
scroll to position [510, 0]
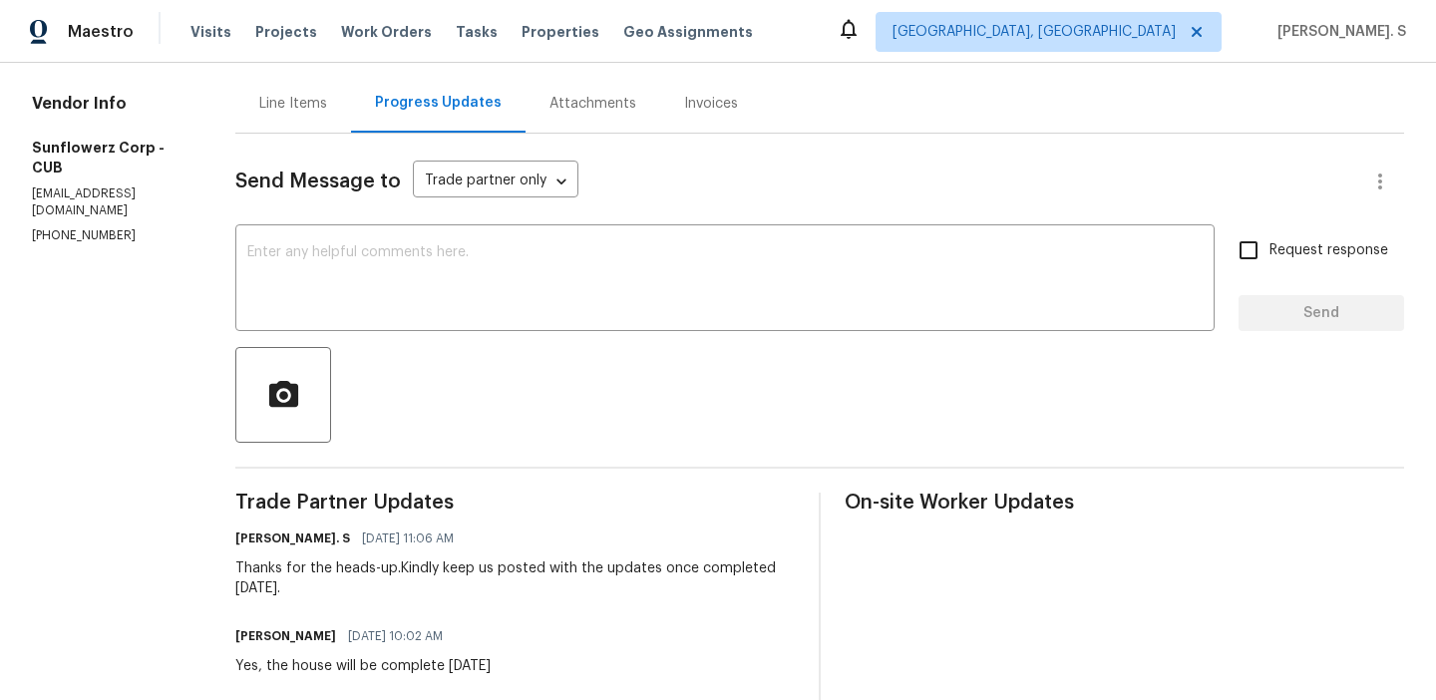
scroll to position [265, 0]
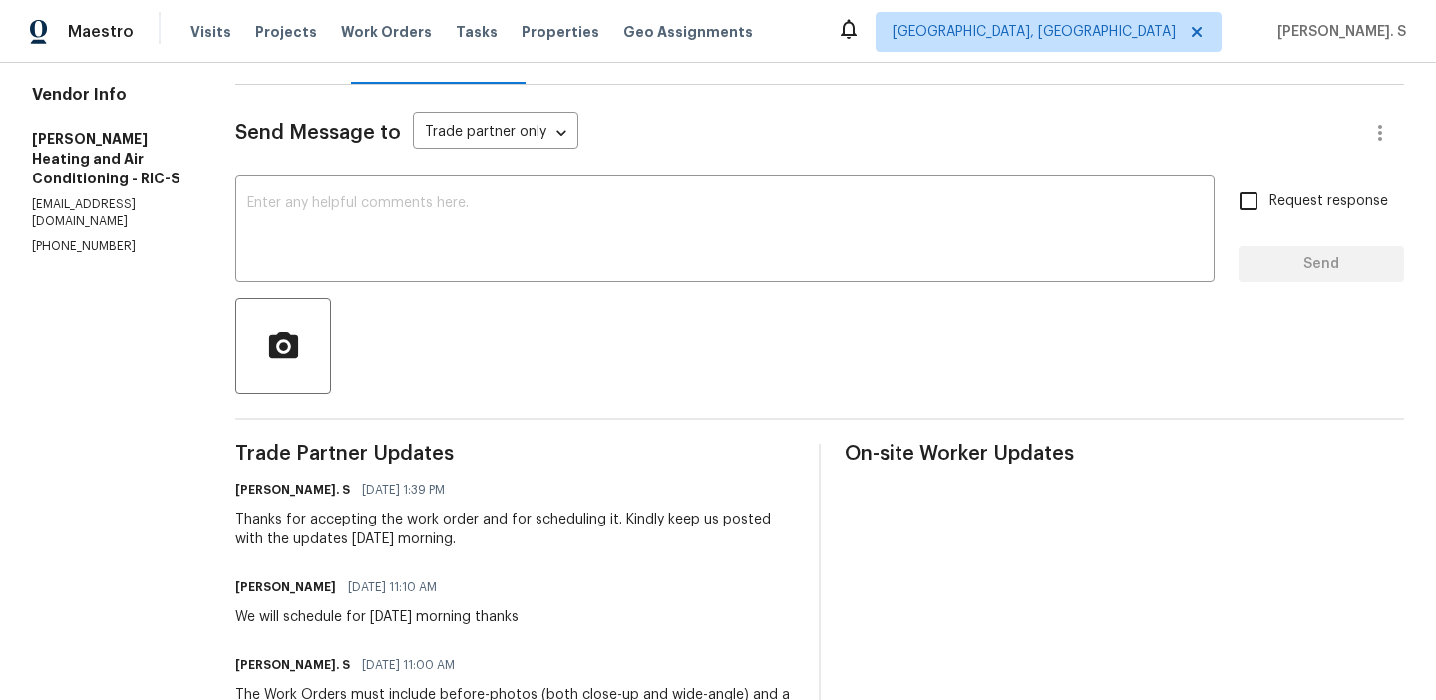
scroll to position [261, 0]
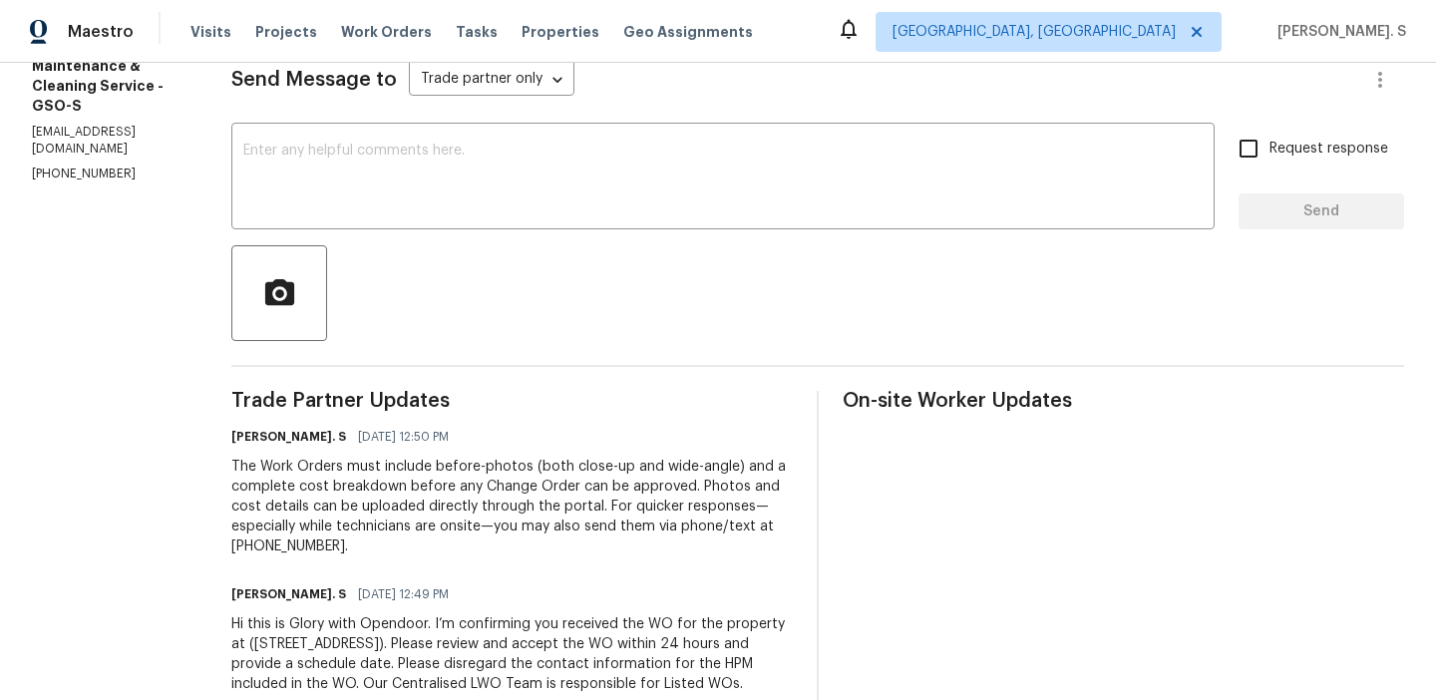
scroll to position [352, 0]
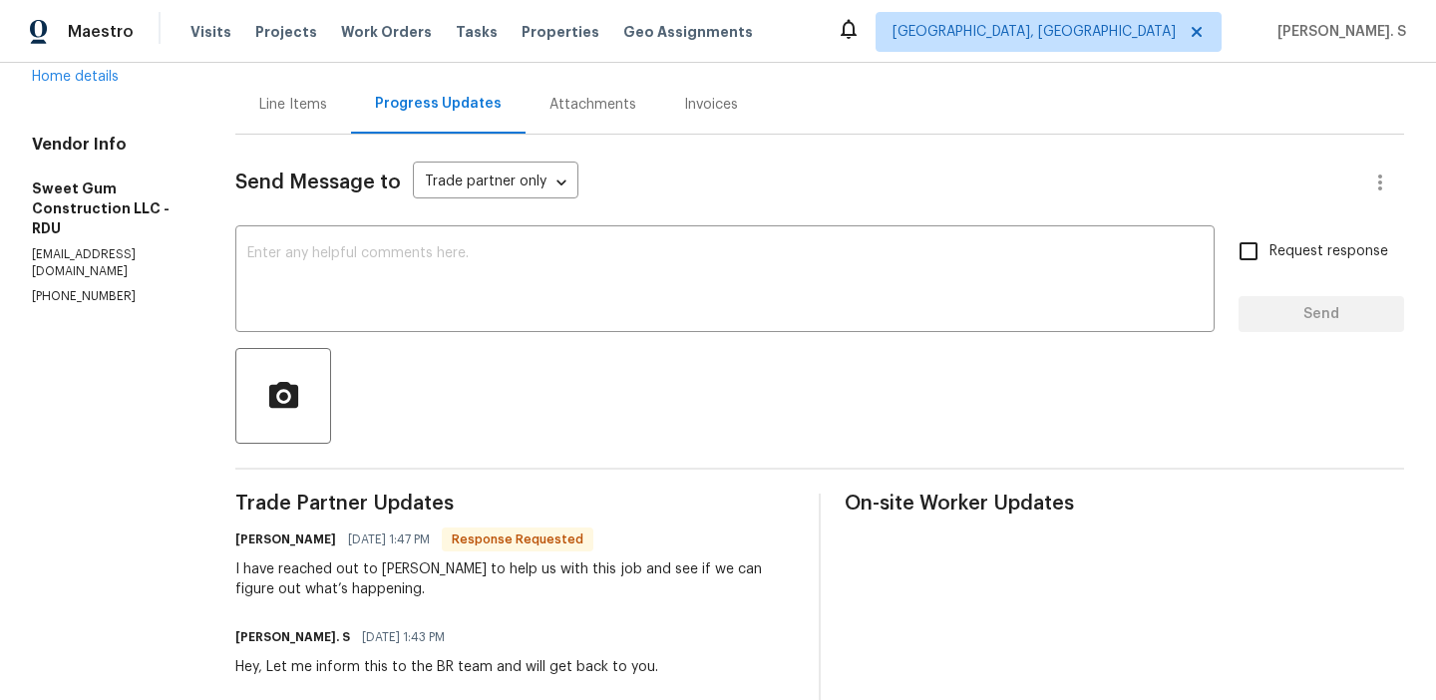
scroll to position [275, 0]
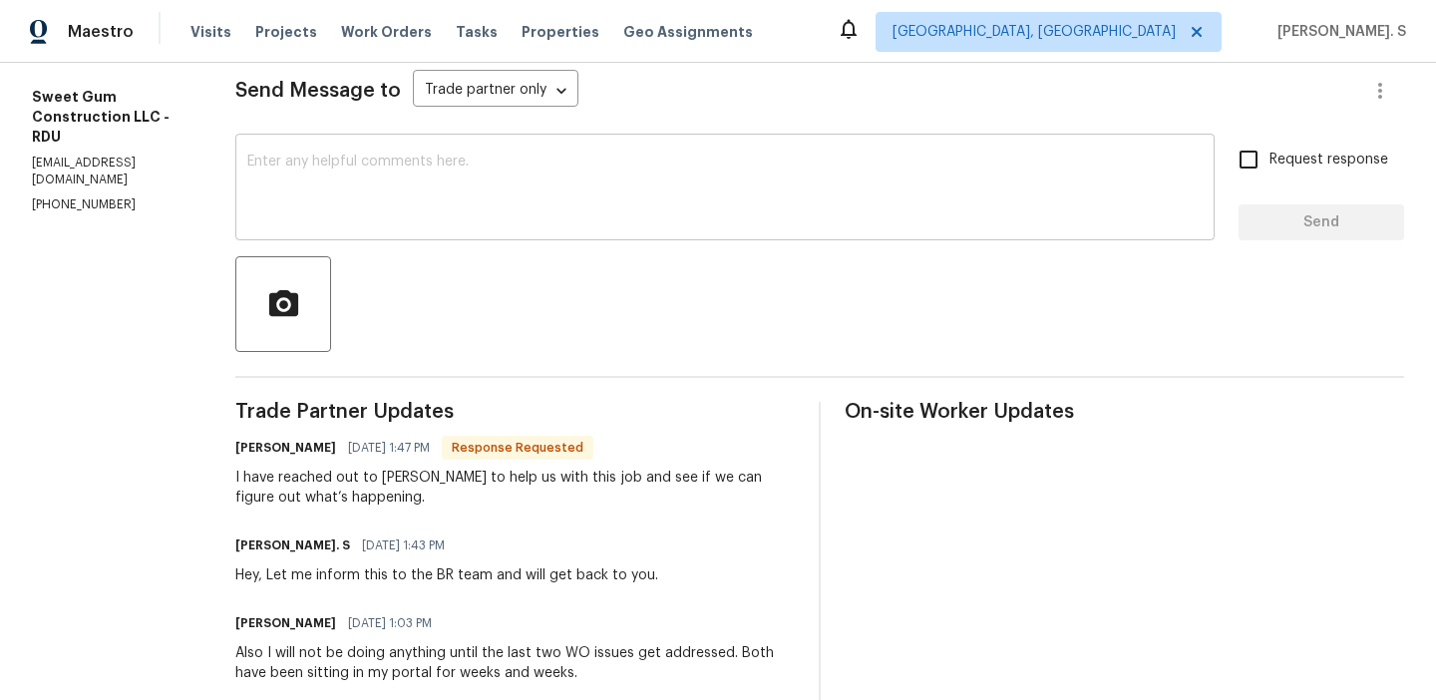
click at [602, 184] on textarea at bounding box center [724, 190] width 955 height 70
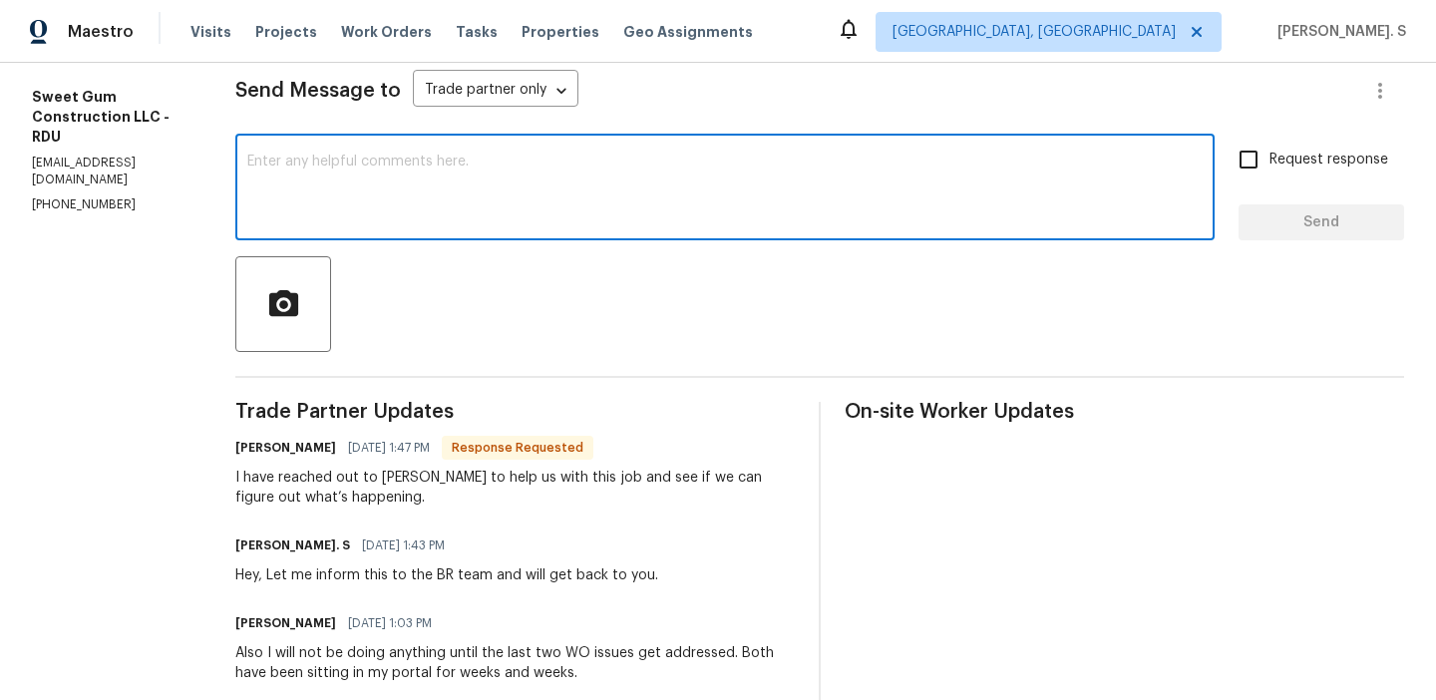
click at [602, 184] on textarea at bounding box center [724, 190] width 955 height 70
type textarea "g"
type textarea "Got it!"
click at [1339, 235] on button "Send" at bounding box center [1320, 222] width 165 height 37
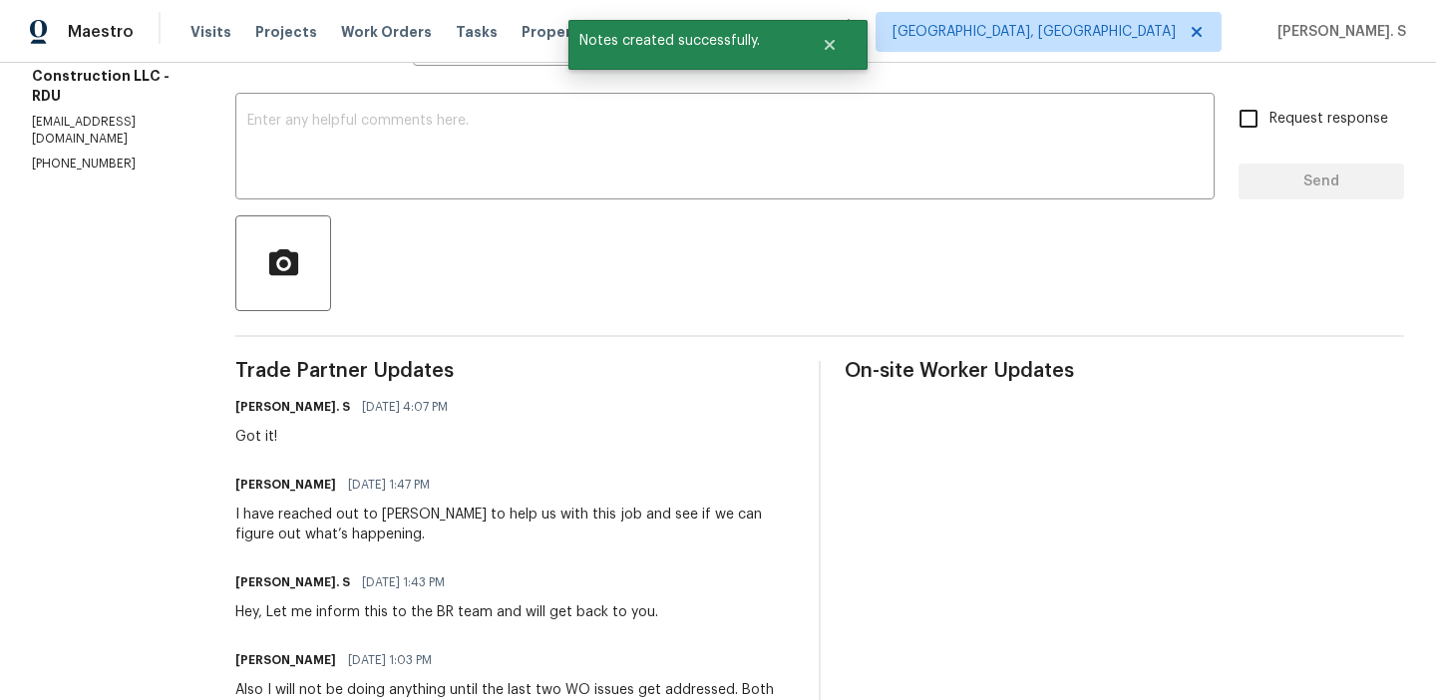
scroll to position [340, 0]
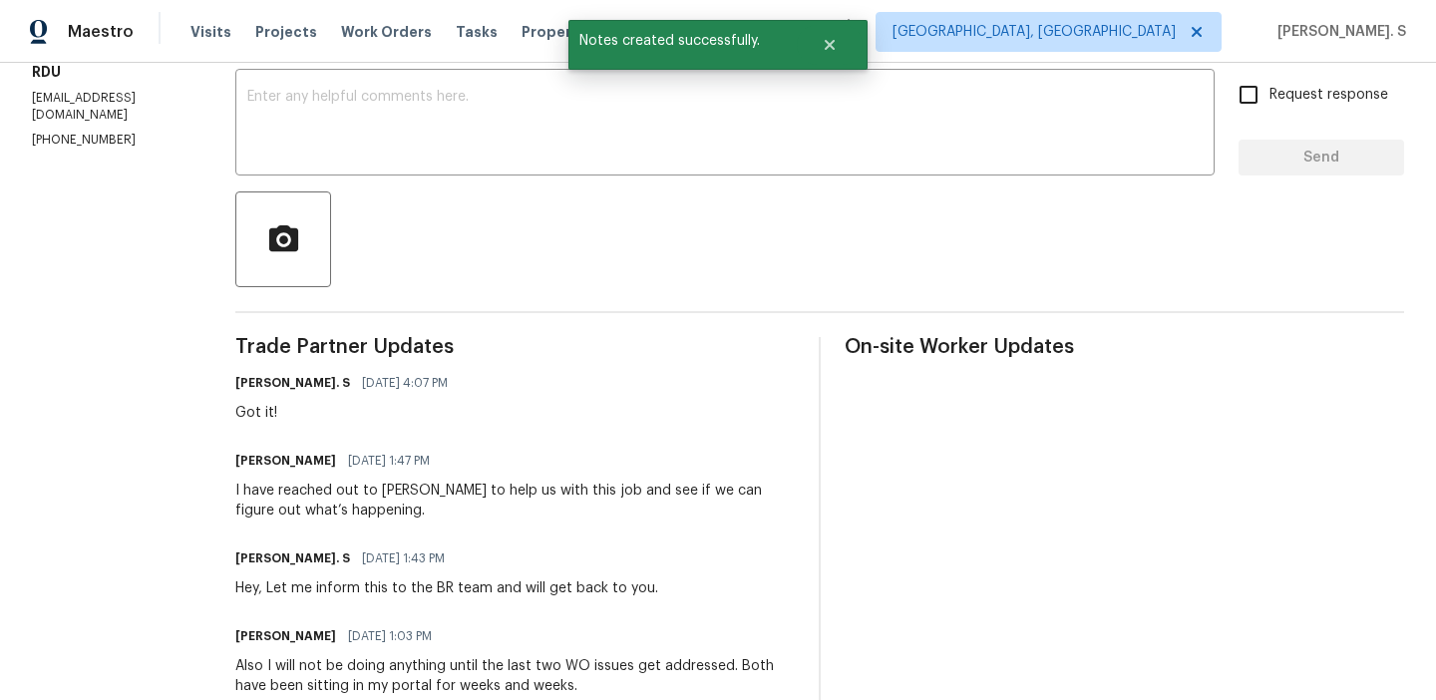
click at [394, 519] on div "I have reached out to Nick Russell to help us with this job and see if we can f…" at bounding box center [514, 501] width 559 height 40
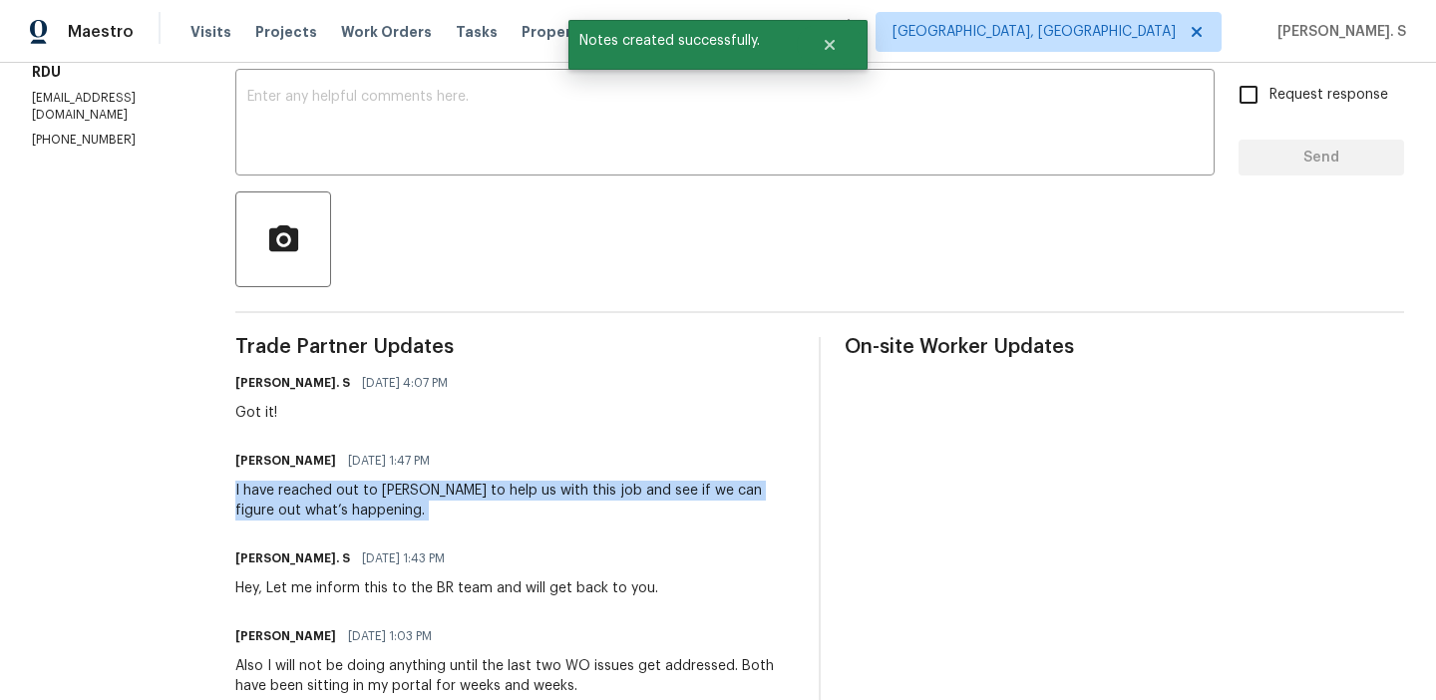
click at [394, 519] on div "I have reached out to Nick Russell to help us with this job and see if we can f…" at bounding box center [514, 501] width 559 height 40
copy div "I have reached out to Nick Russell to help us with this job and see if we can f…"
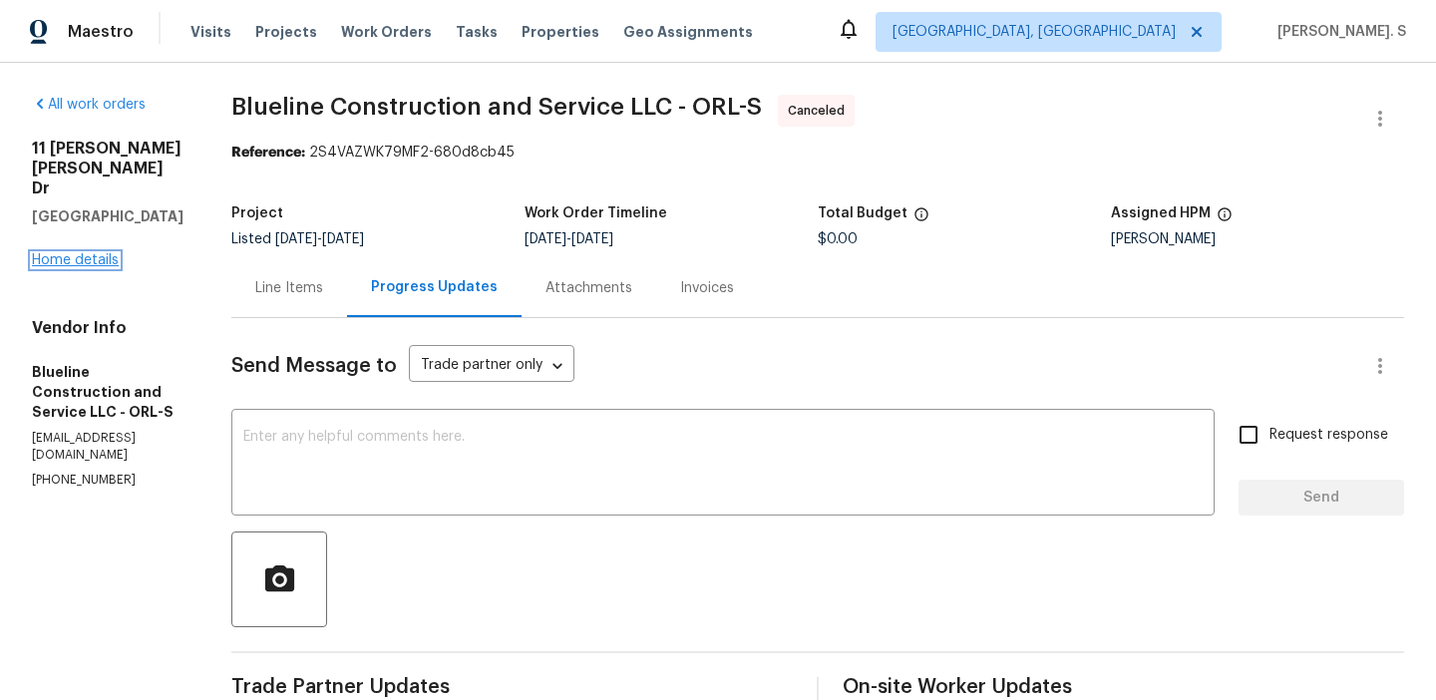
click at [74, 253] on link "Home details" at bounding box center [75, 260] width 87 height 14
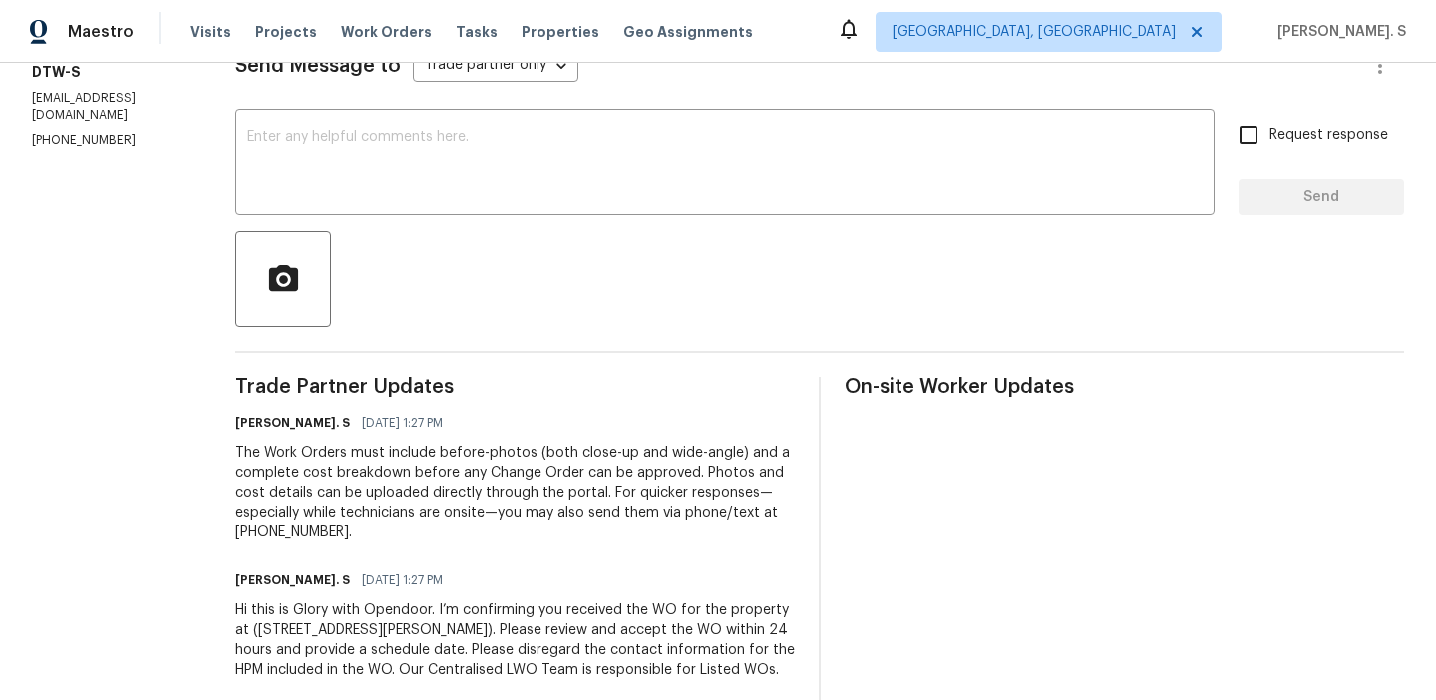
scroll to position [336, 0]
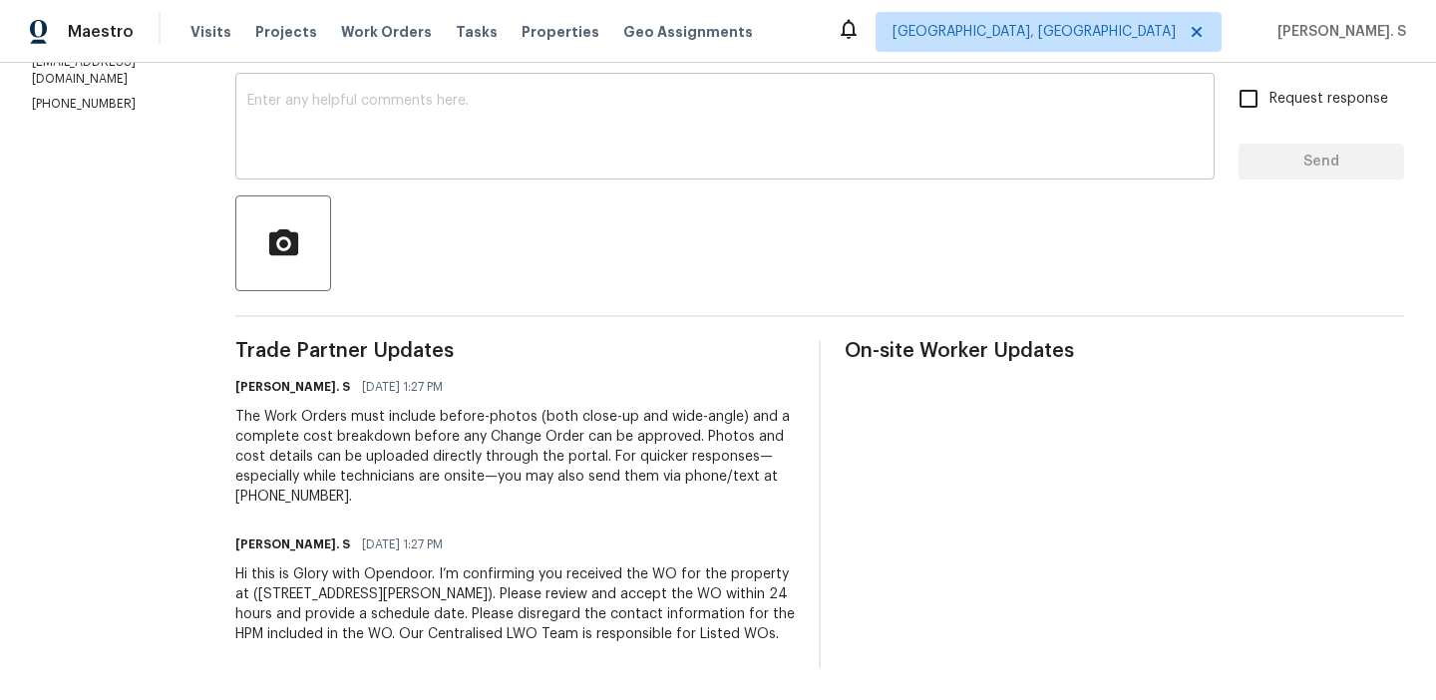
click at [524, 96] on textarea at bounding box center [724, 129] width 955 height 70
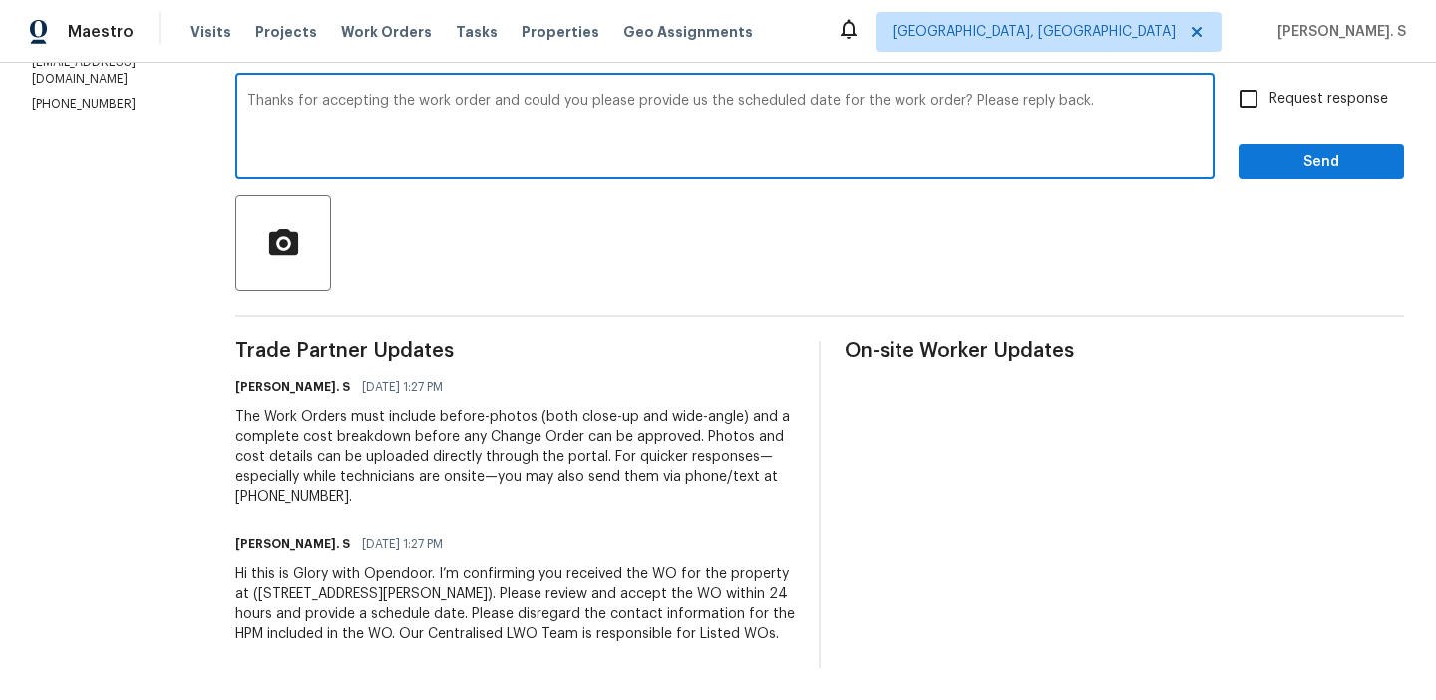
type textarea "Thanks for accepting the work order and could you please provide us the schedul…"
click at [1266, 108] on input "Request response" at bounding box center [1248, 99] width 42 height 42
checkbox input "true"
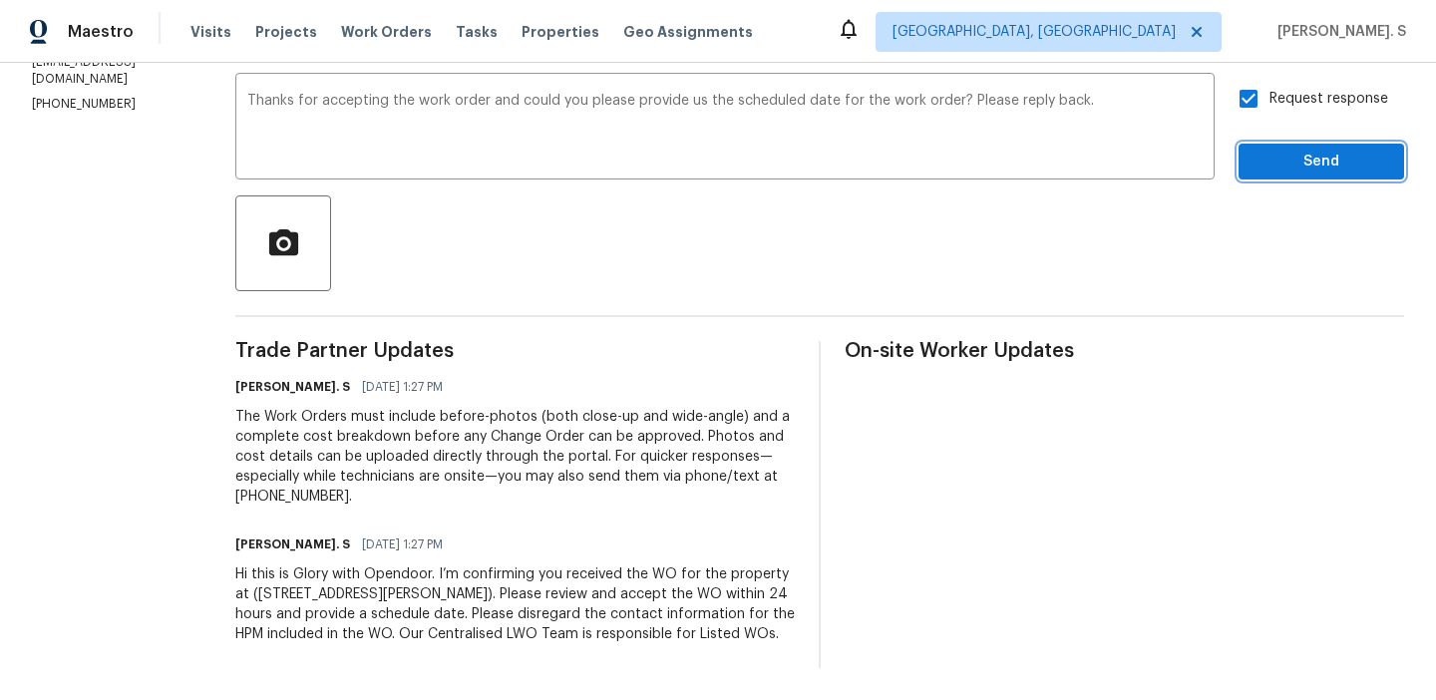
click at [1269, 171] on span "Send" at bounding box center [1321, 162] width 134 height 25
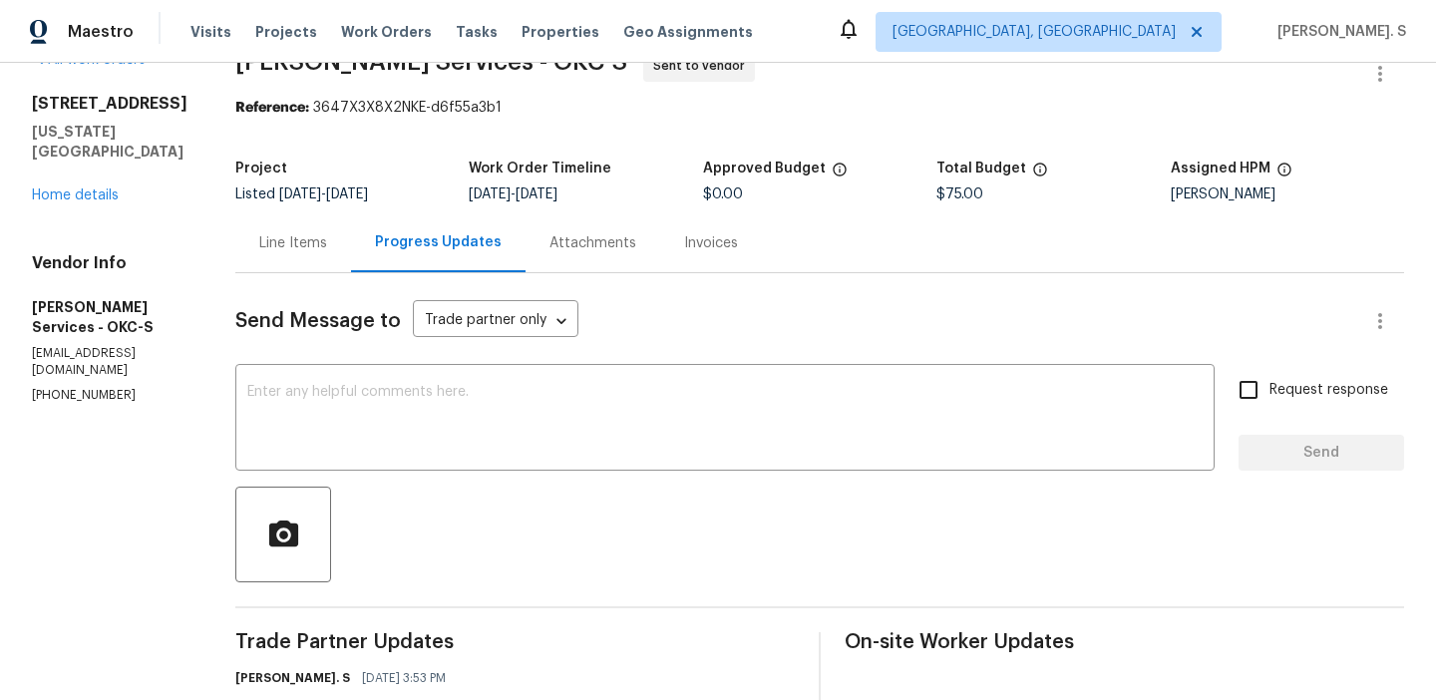
scroll to position [148, 0]
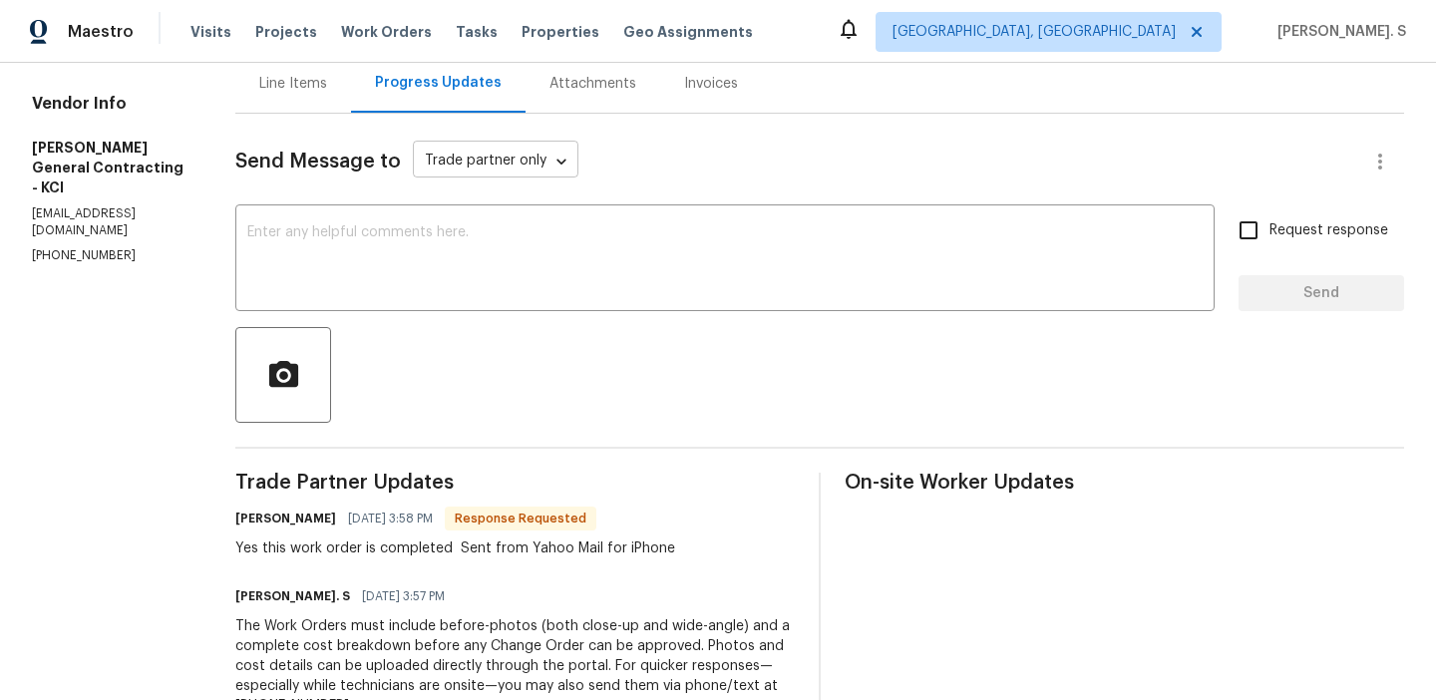
scroll to position [289, 0]
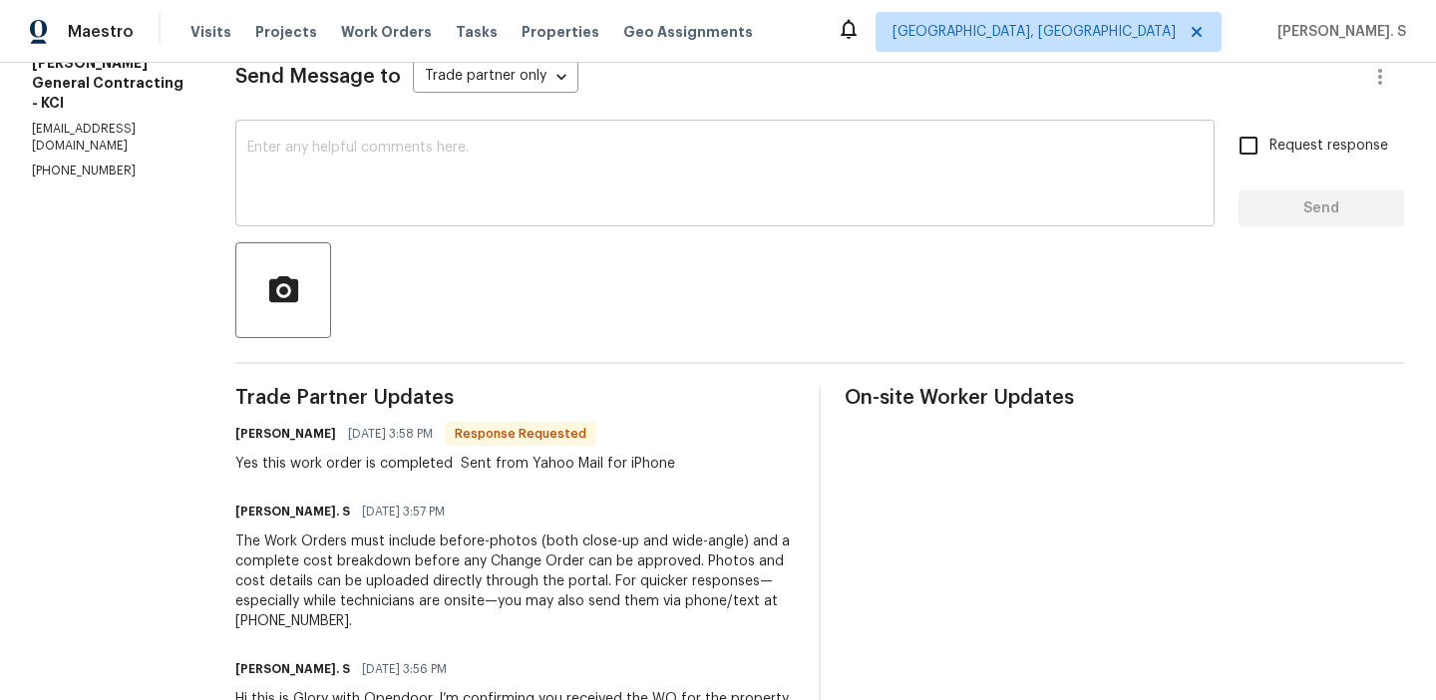
click at [453, 201] on textarea at bounding box center [724, 176] width 955 height 70
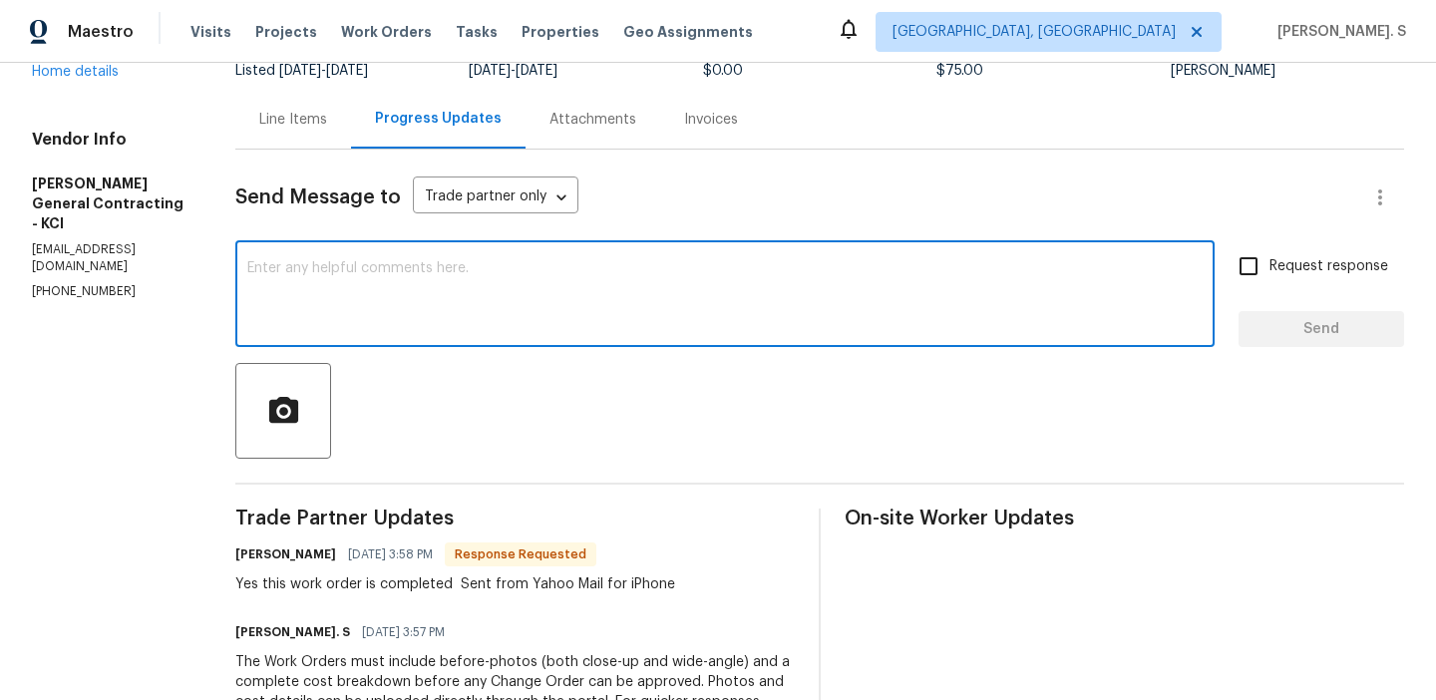
scroll to position [60, 0]
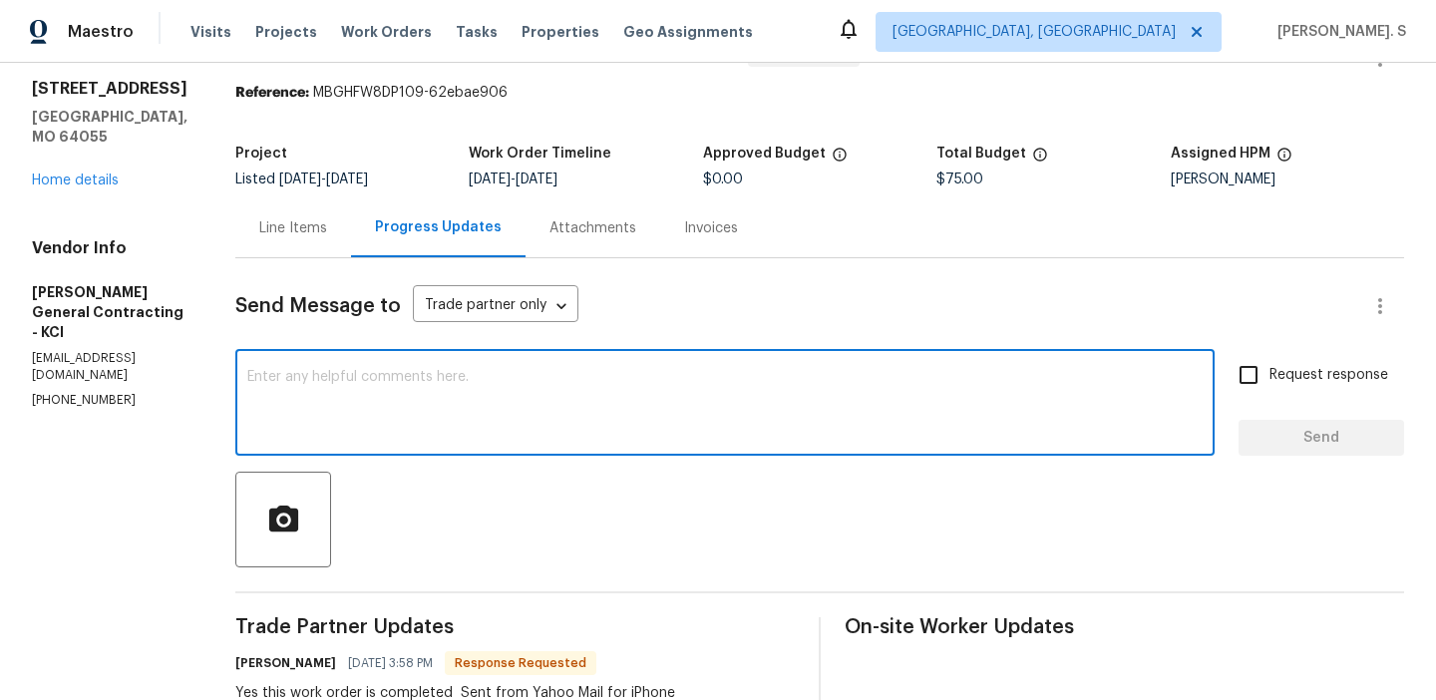
click at [327, 221] on div "Line Items" at bounding box center [293, 228] width 68 height 20
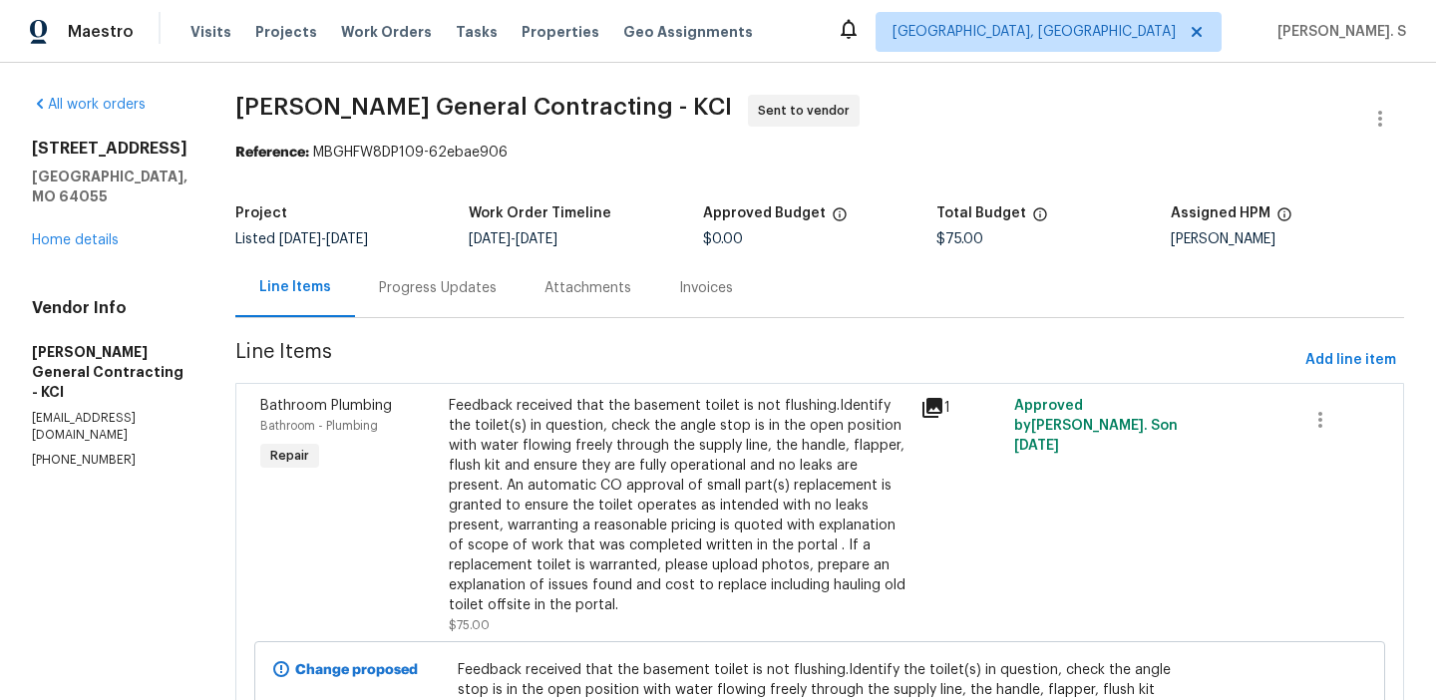
click at [835, 393] on div "Feedback received that the basement toilet is not flushing.Identify the toilet(…" at bounding box center [679, 515] width 472 height 251
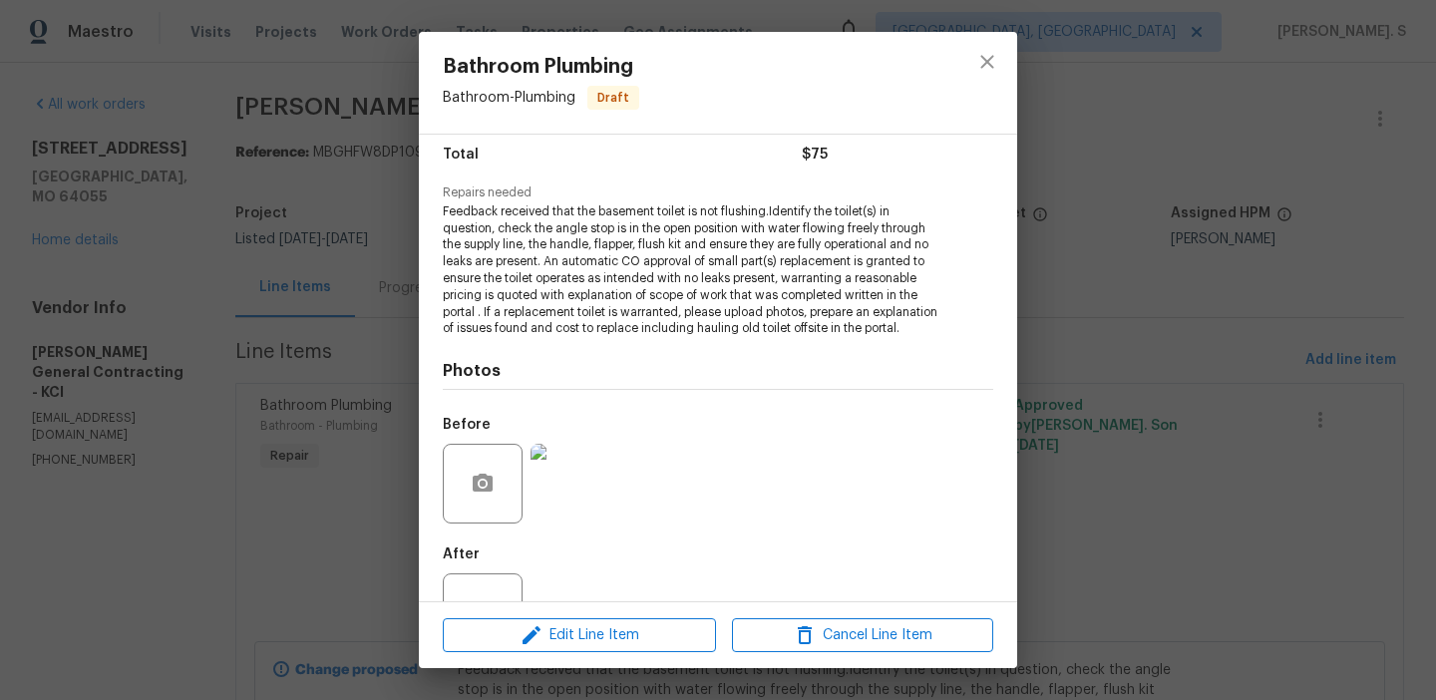
scroll to position [252, 0]
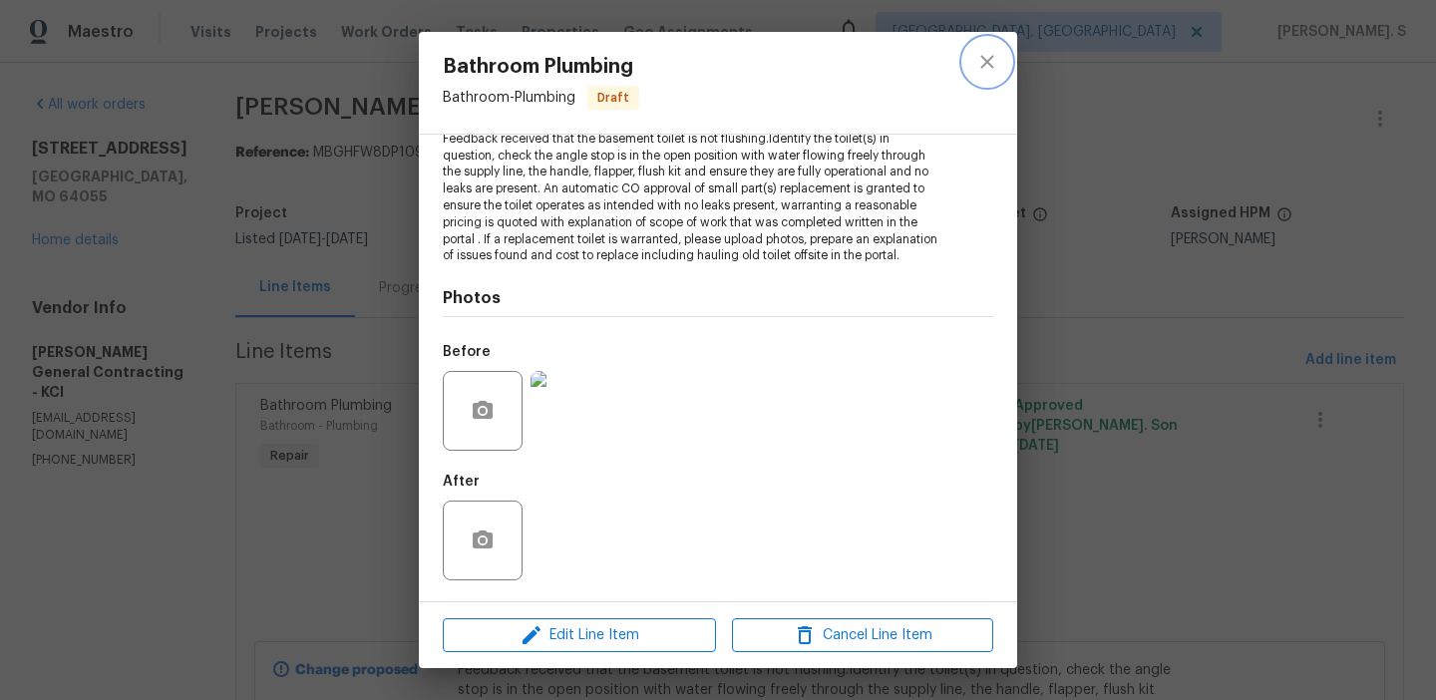
click at [1010, 60] on button "close" at bounding box center [987, 62] width 48 height 48
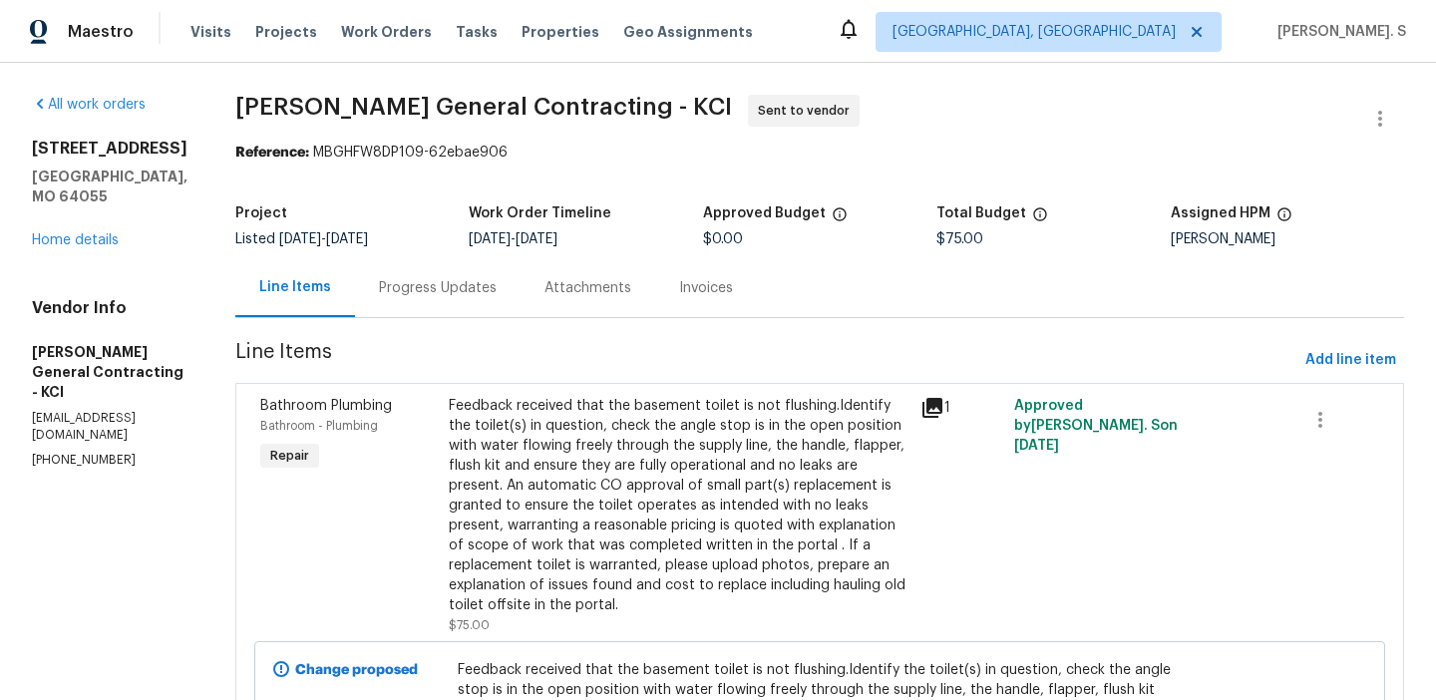
click at [501, 298] on div "Progress Updates" at bounding box center [437, 287] width 165 height 59
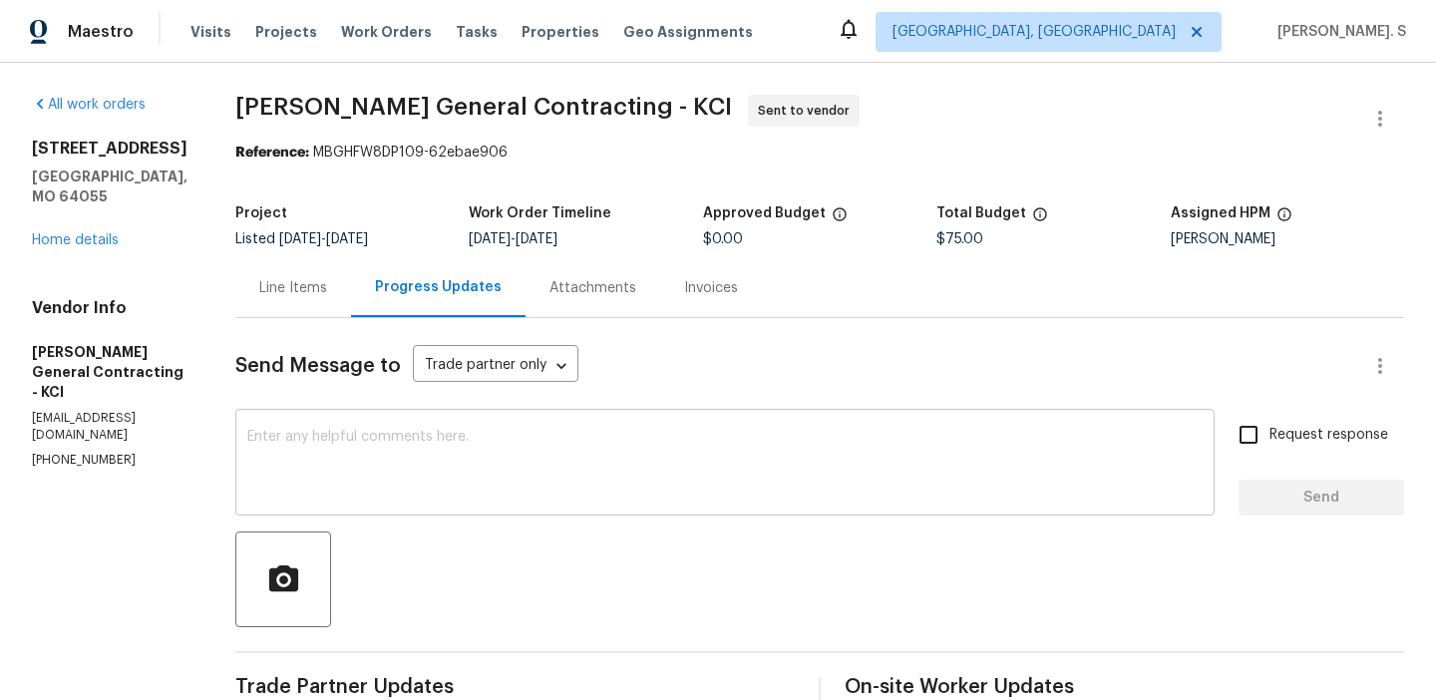
click at [496, 474] on textarea at bounding box center [724, 465] width 955 height 70
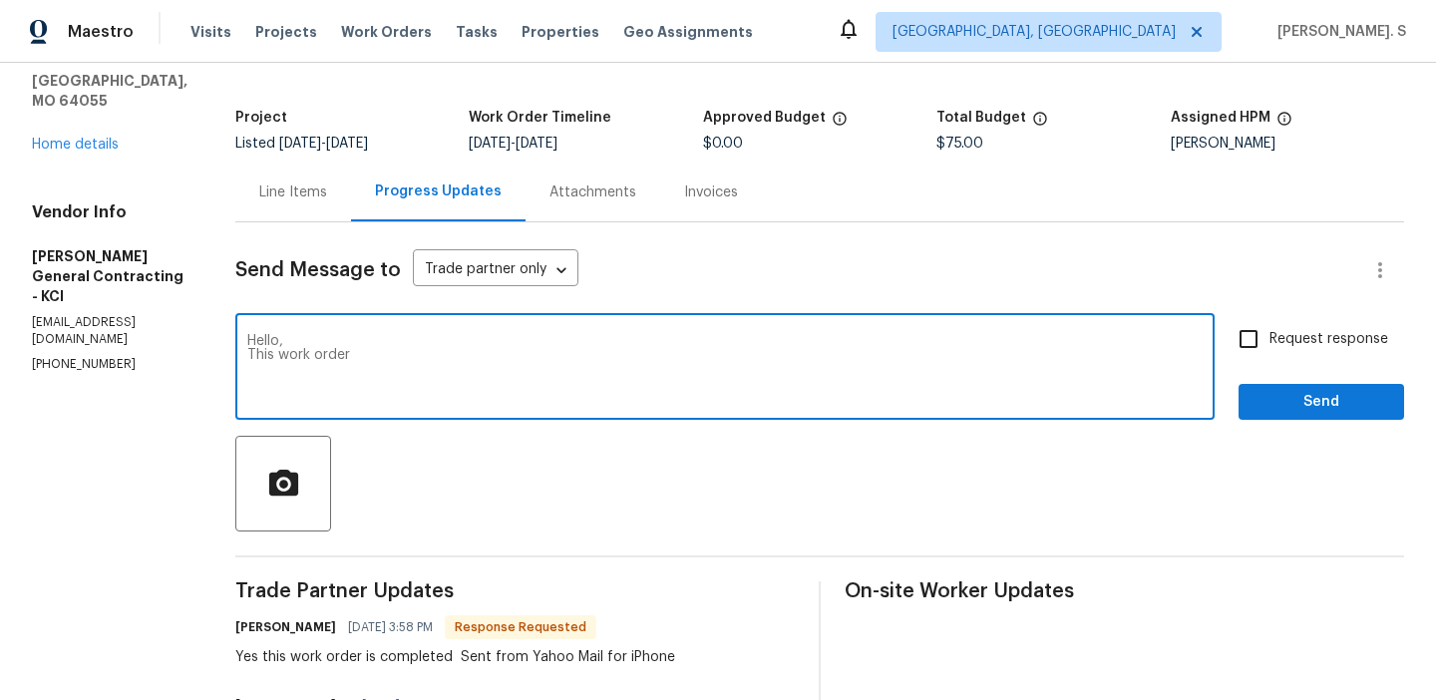
scroll to position [99, 0]
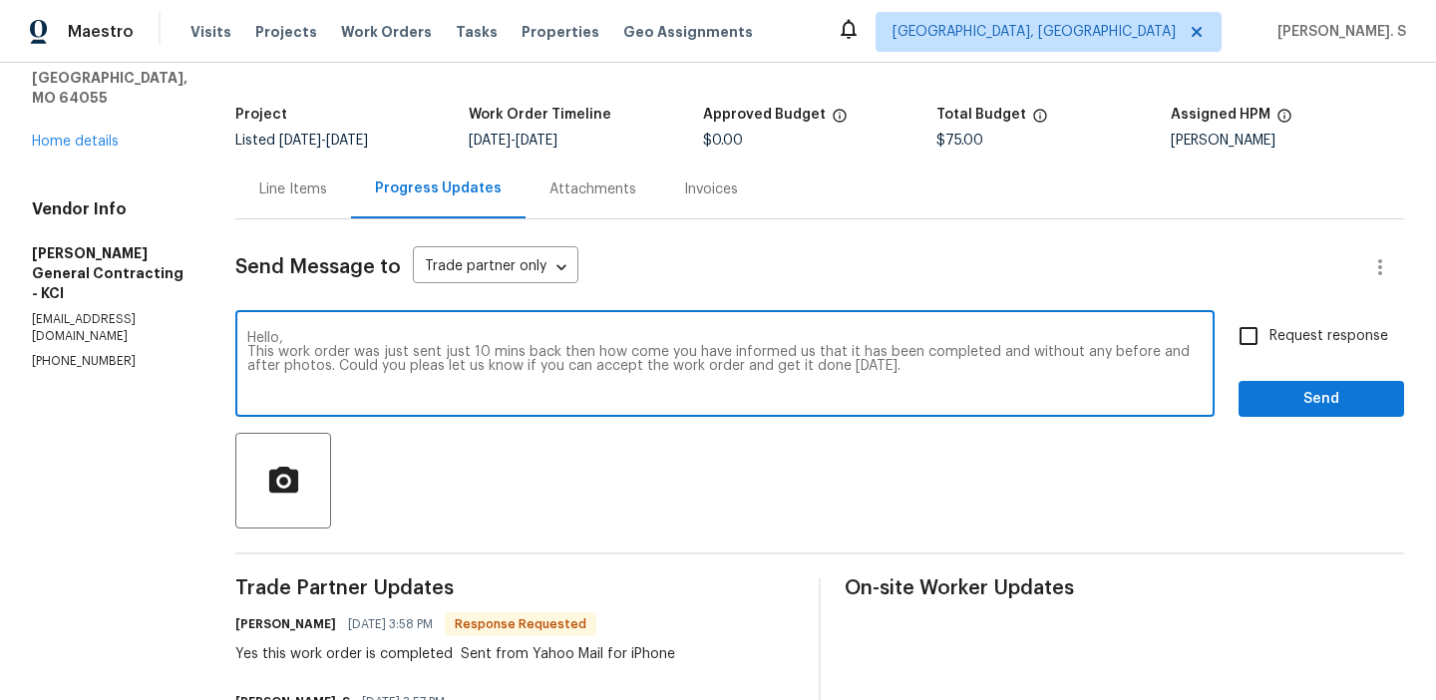
click at [496, 474] on div at bounding box center [819, 481] width 1168 height 96
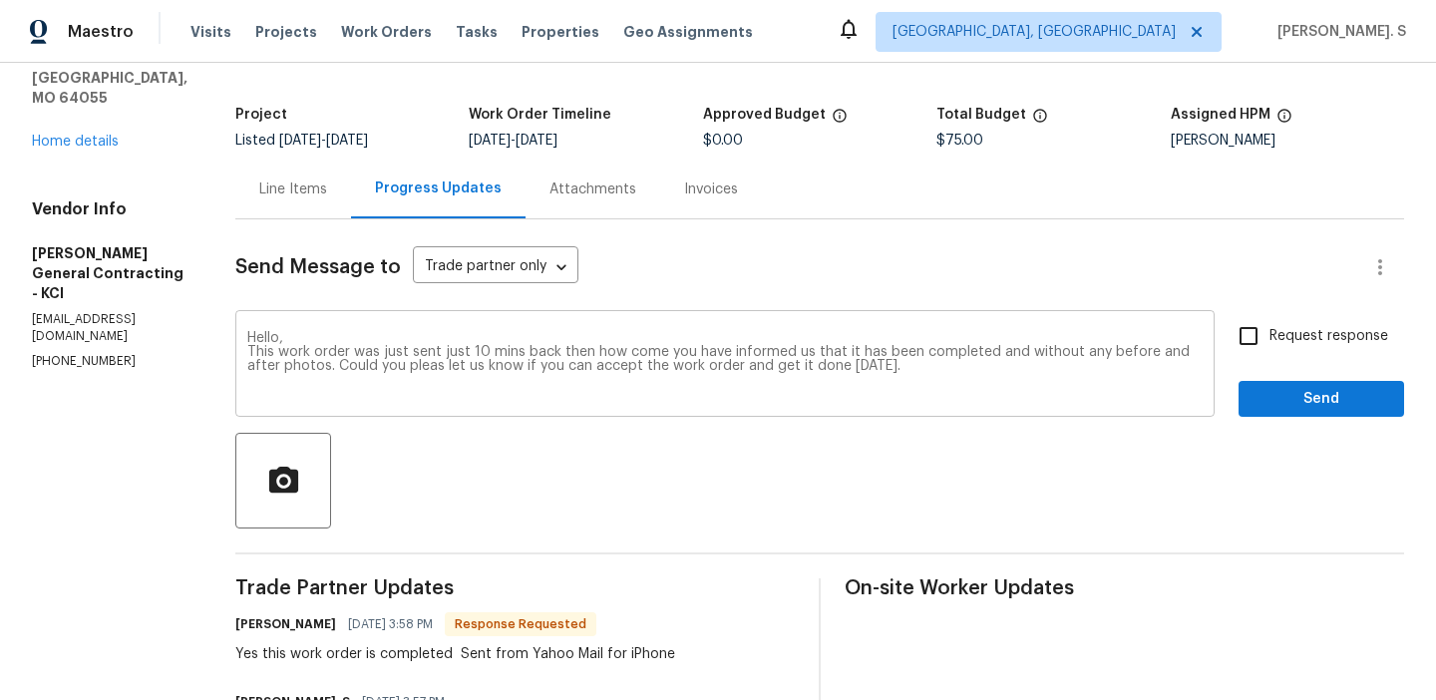
click at [496, 474] on div at bounding box center [819, 481] width 1168 height 96
click at [491, 413] on div "Hello, This work order was just sent just 10 mins back then how come you have i…" at bounding box center [724, 366] width 979 height 102
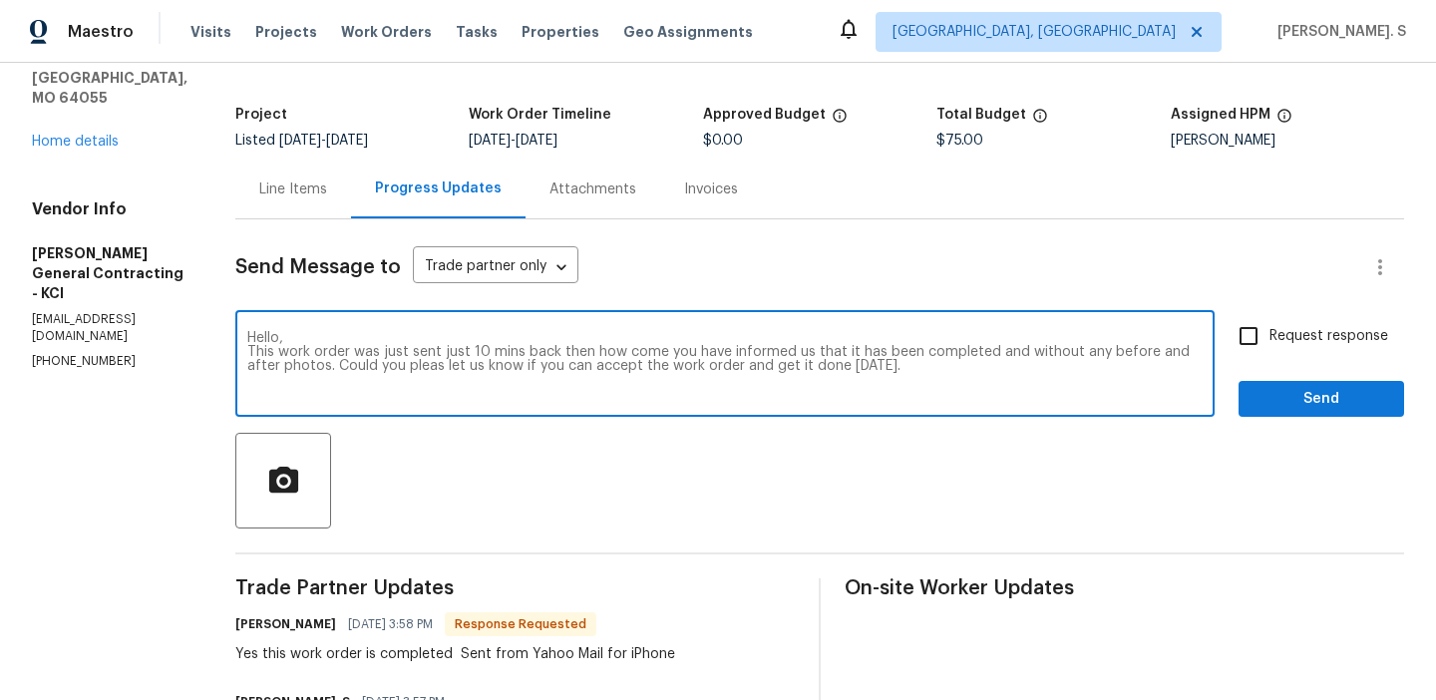
click at [511, 372] on textarea "Hello, This work order was just sent just 10 mins back then how come you have i…" at bounding box center [724, 366] width 955 height 70
paste textarea "sent only 10 minutes ago, so we’re unsure how it has already been marked as com…"
type textarea "Hello, This work order was sent only 10 minutes ago, so we’re unsure how it has…"
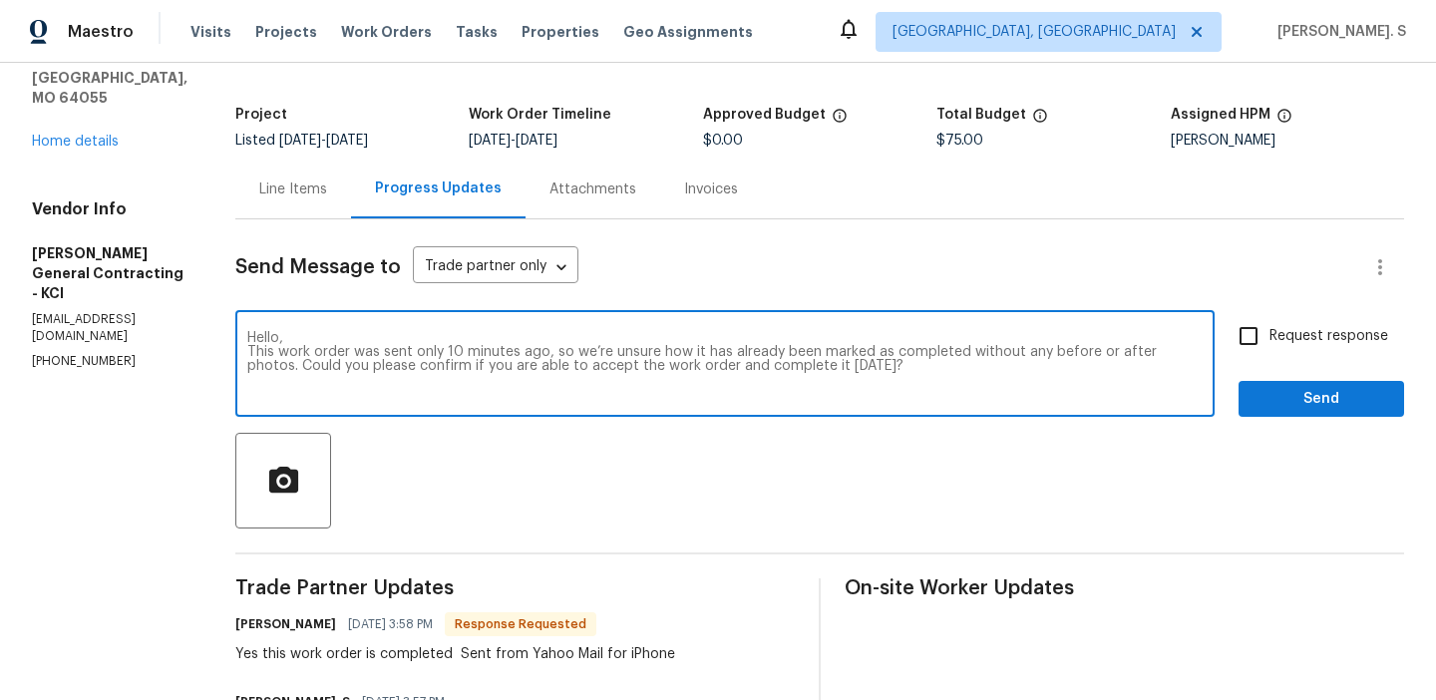
click at [1234, 326] on input "Request response" at bounding box center [1248, 336] width 42 height 42
checkbox input "true"
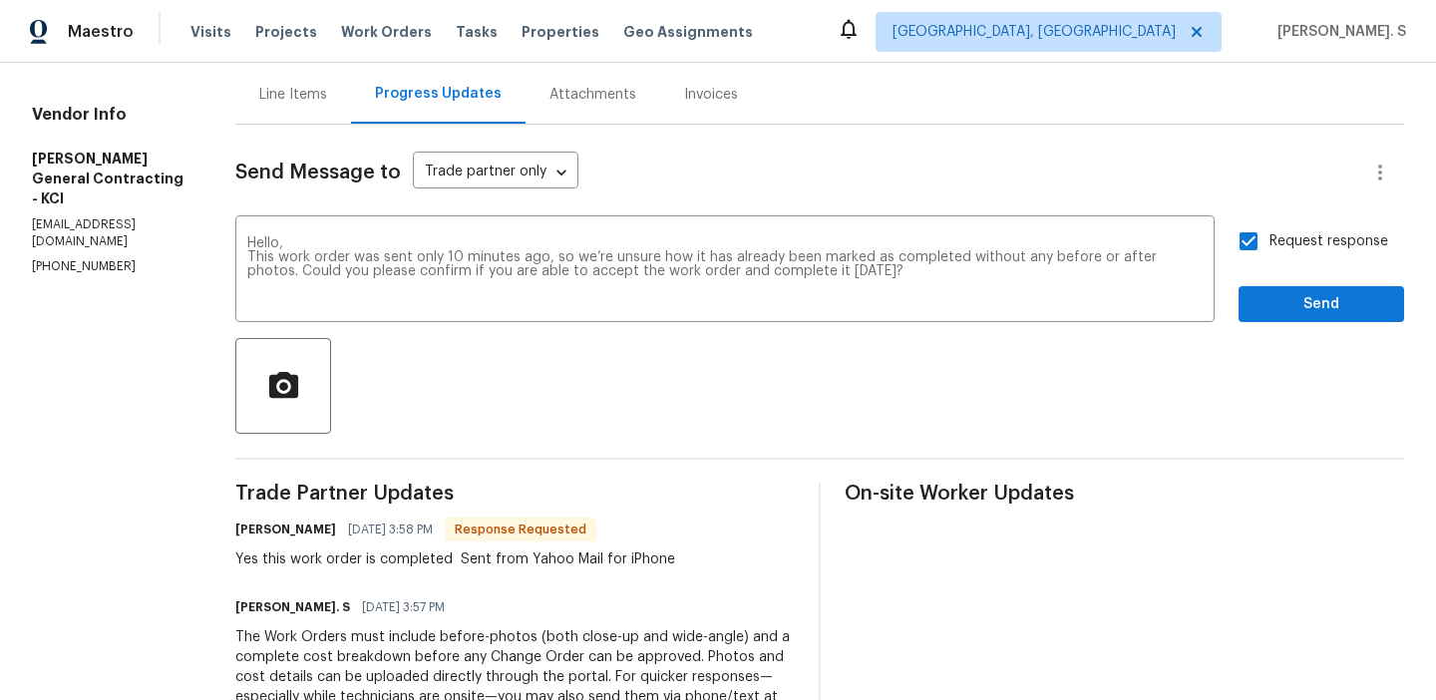
scroll to position [330, 0]
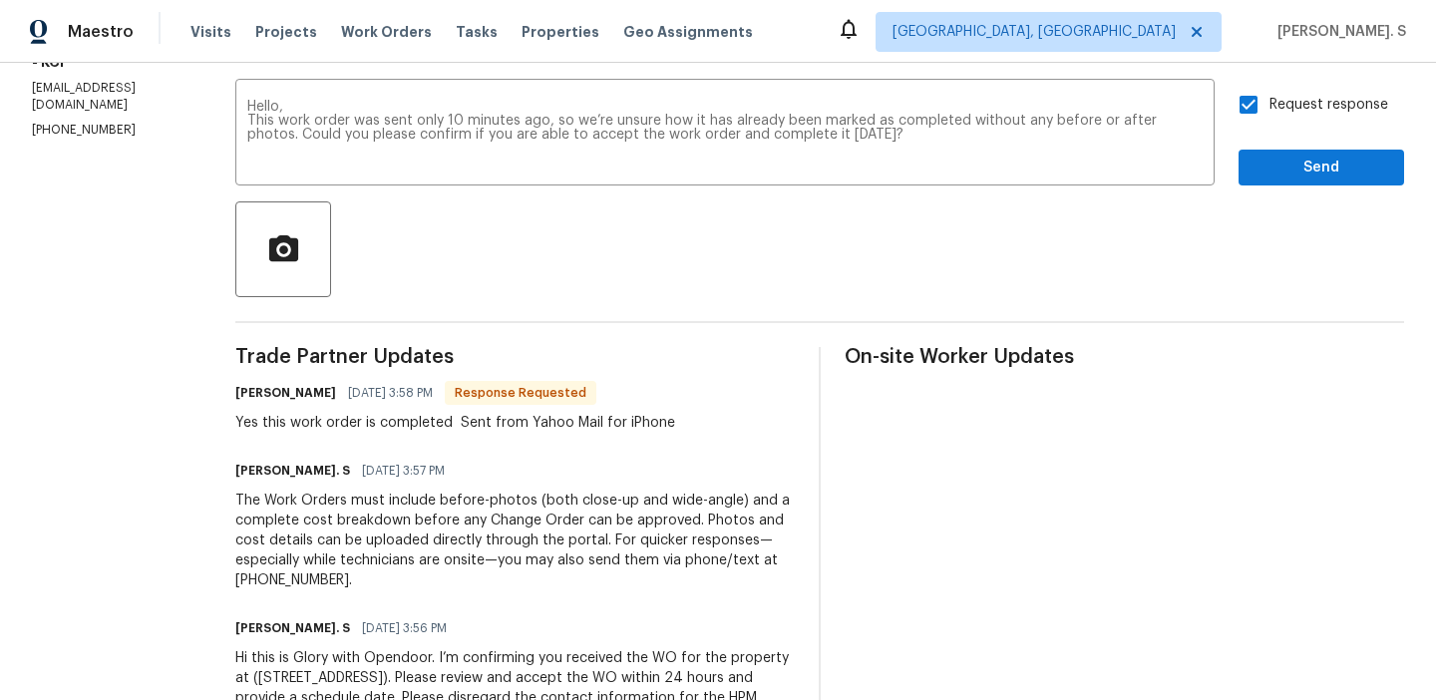
click at [446, 445] on div "Trade Partner Updates Chris Nicholson 09/23/2025 3:58 PM Response Requested Yes…" at bounding box center [514, 549] width 559 height 405
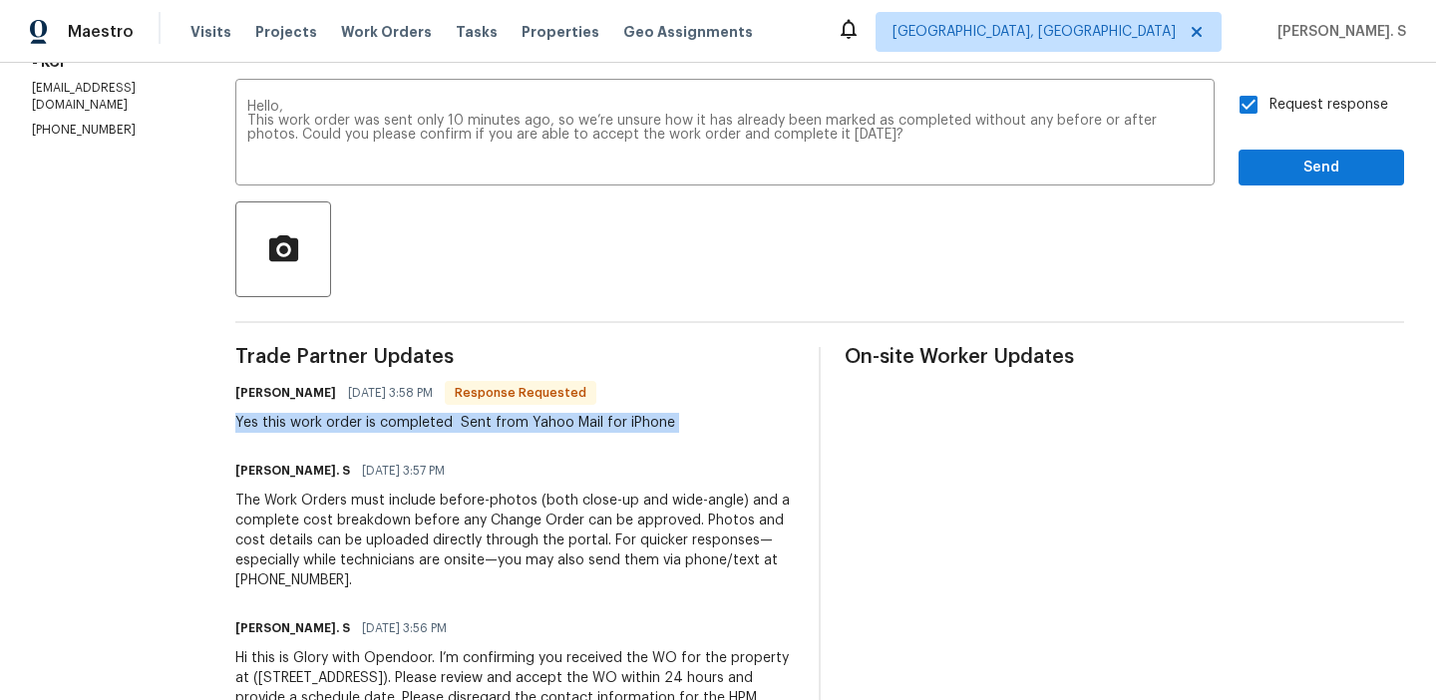
click at [446, 445] on div "Trade Partner Updates Chris Nicholson 09/23/2025 3:58 PM Response Requested Yes…" at bounding box center [514, 549] width 559 height 405
copy div "Yes this work order is completed Sent from Yahoo Mail for iPhone"
click at [1287, 175] on span "Send" at bounding box center [1321, 168] width 134 height 25
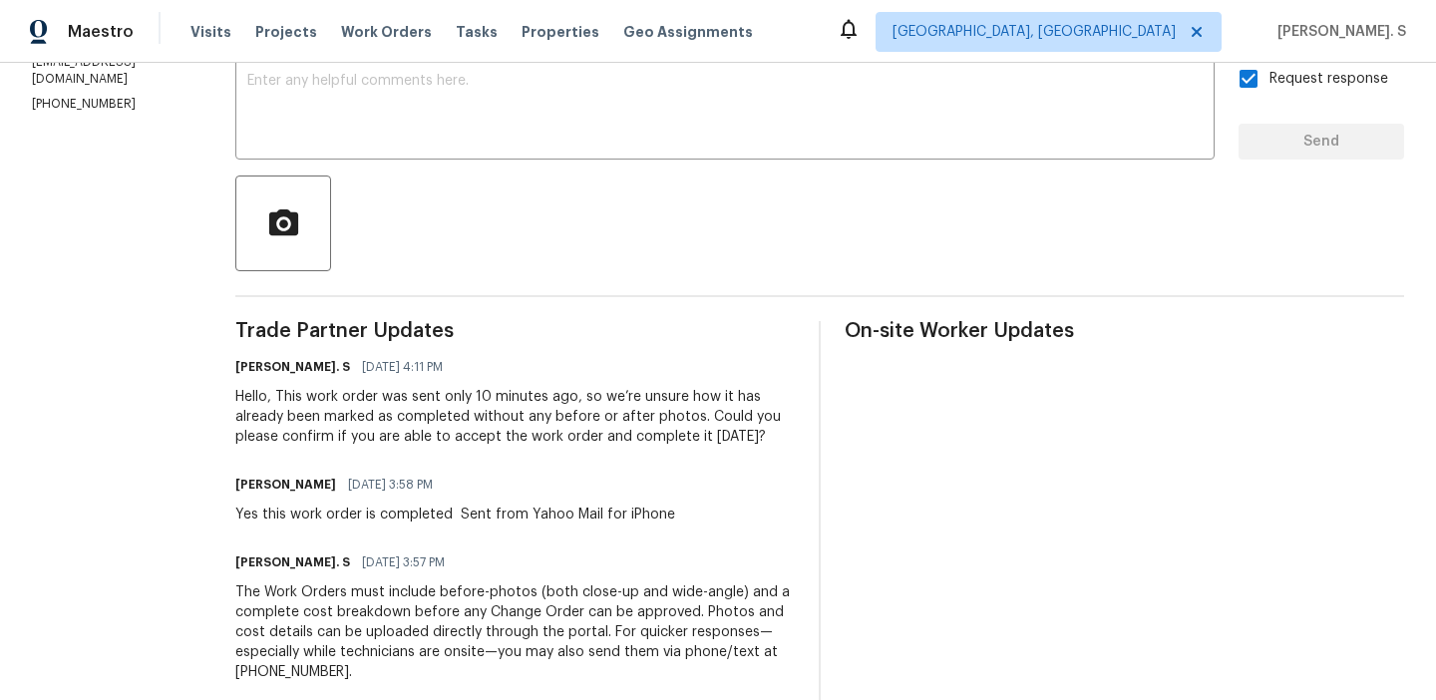
scroll to position [0, 0]
